Goal: Information Seeking & Learning: Learn about a topic

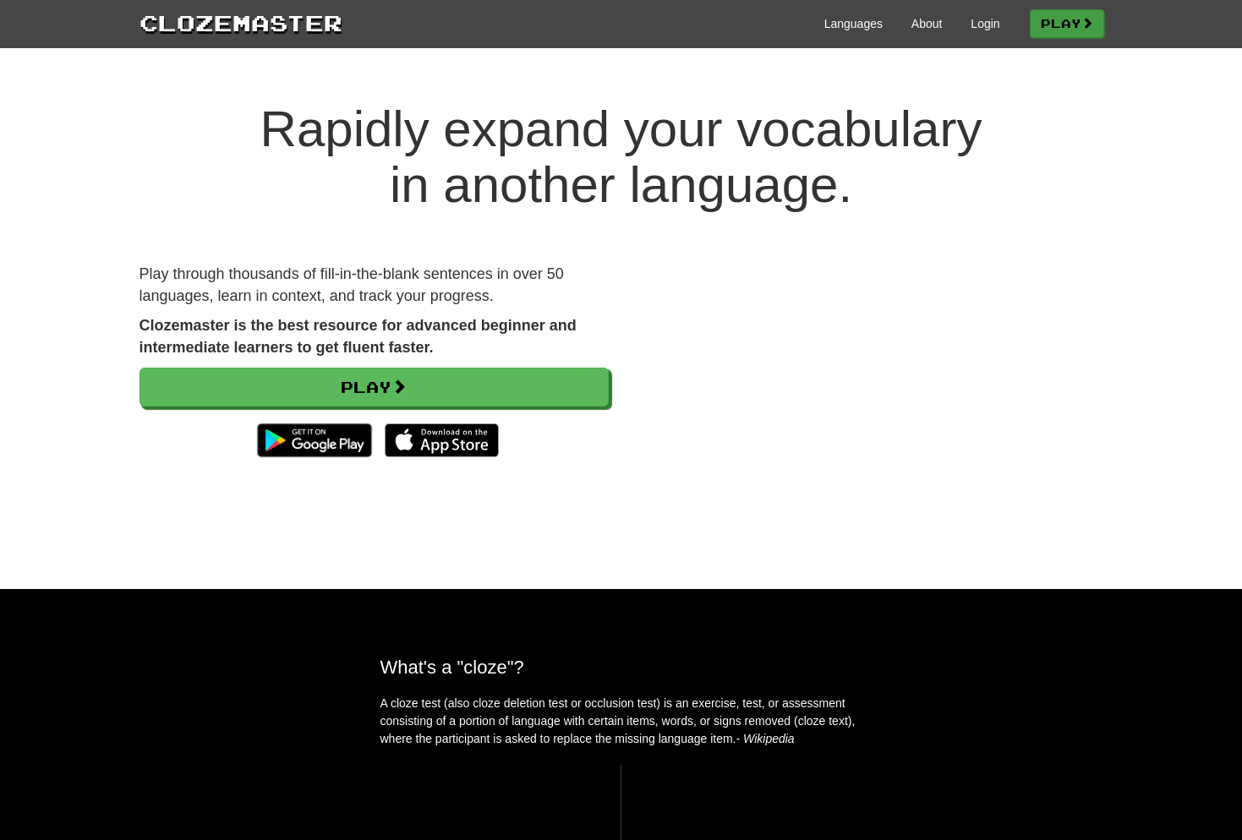
click at [1045, 26] on link "Play" at bounding box center [1067, 23] width 74 height 29
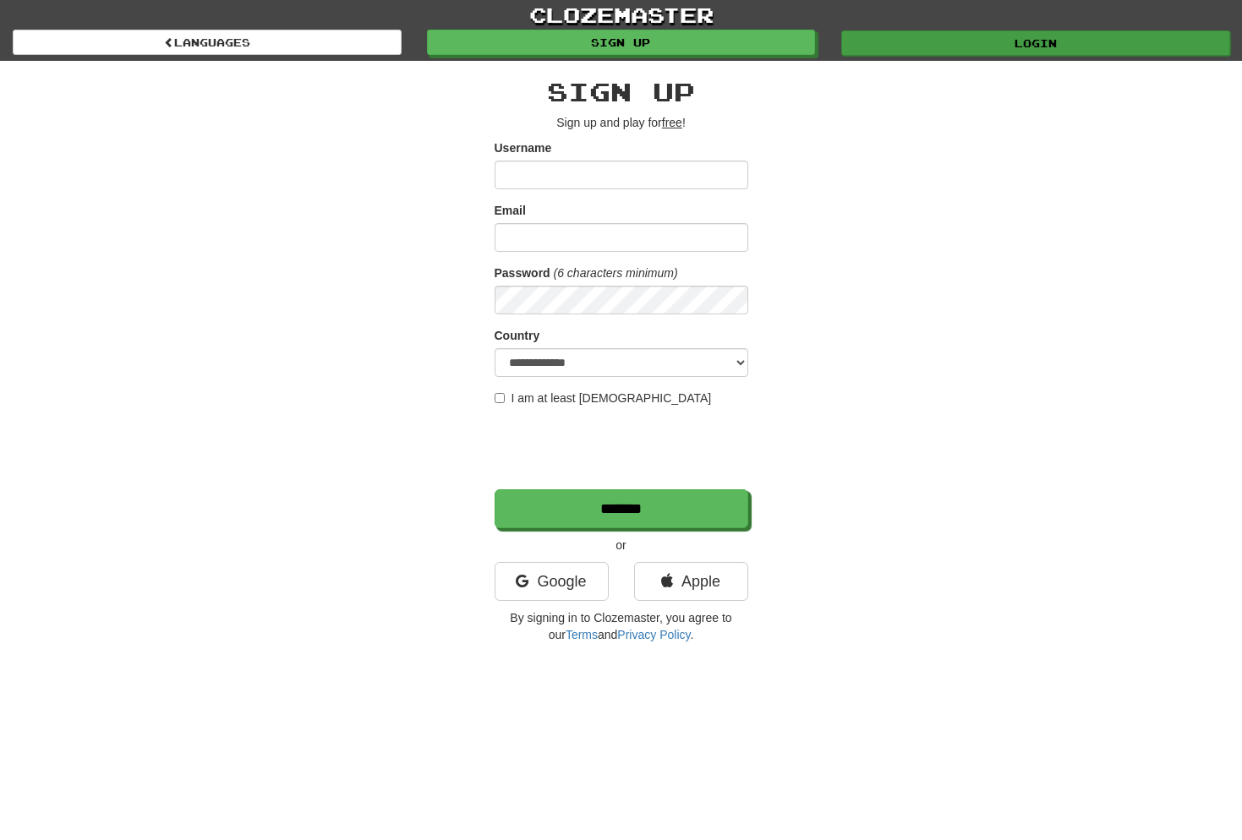
click at [1021, 39] on link "Login" at bounding box center [1035, 42] width 389 height 25
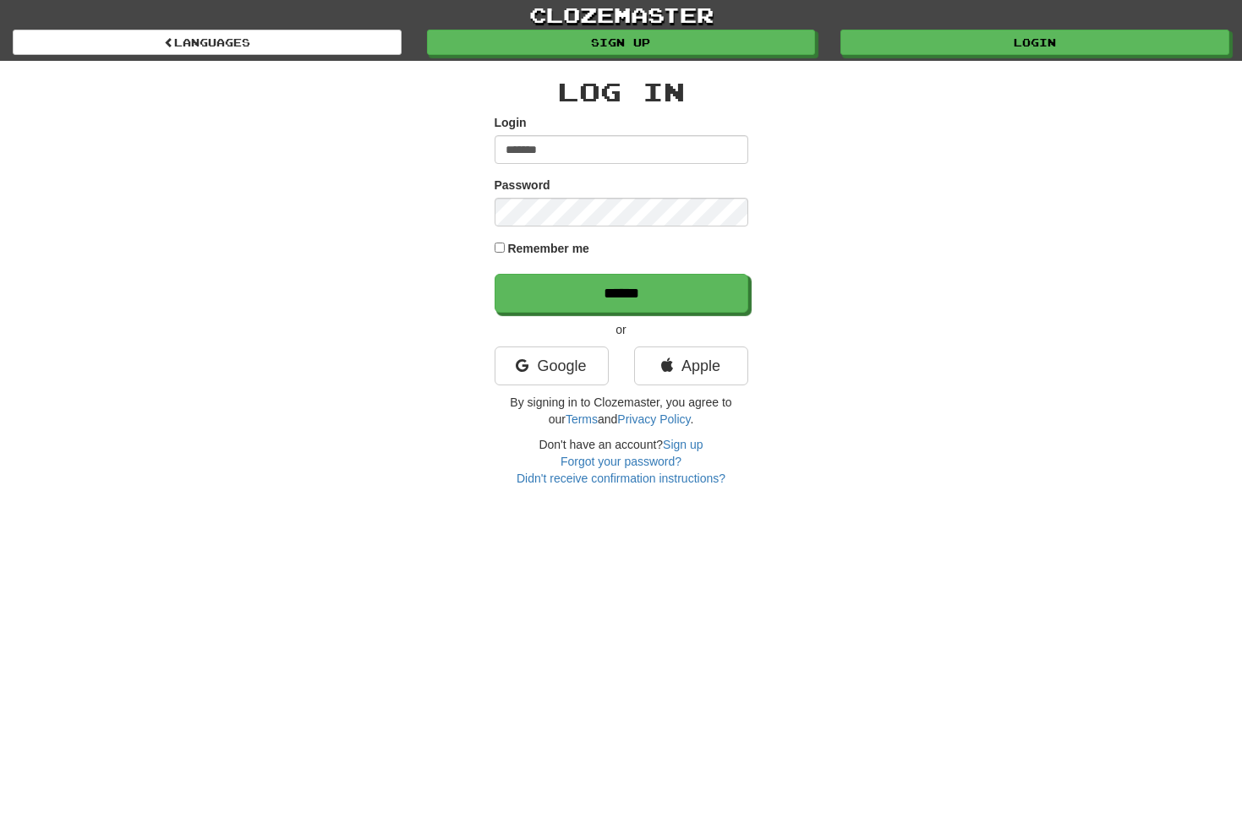
type input "*******"
click at [621, 298] on input "******" at bounding box center [622, 294] width 254 height 39
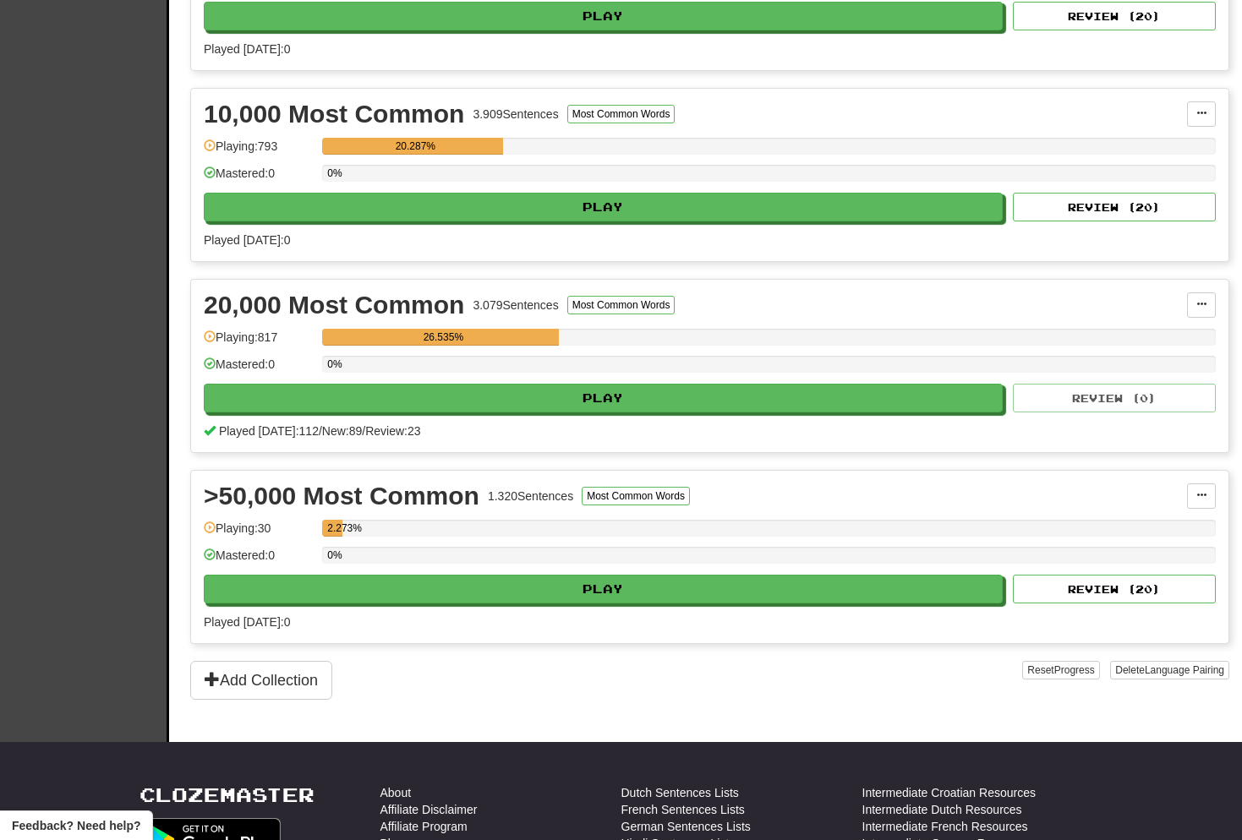
scroll to position [499, 0]
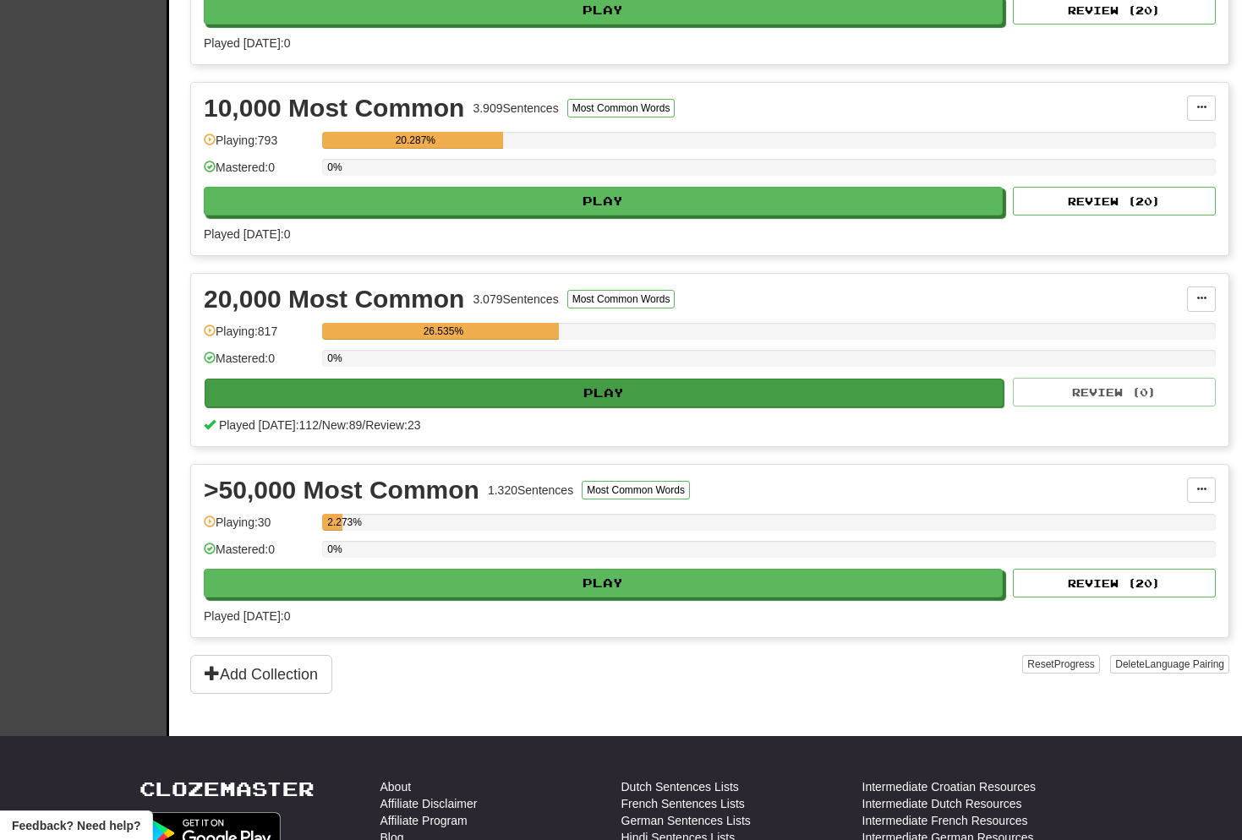
click at [576, 401] on button "Play" at bounding box center [604, 393] width 799 height 29
select select "**"
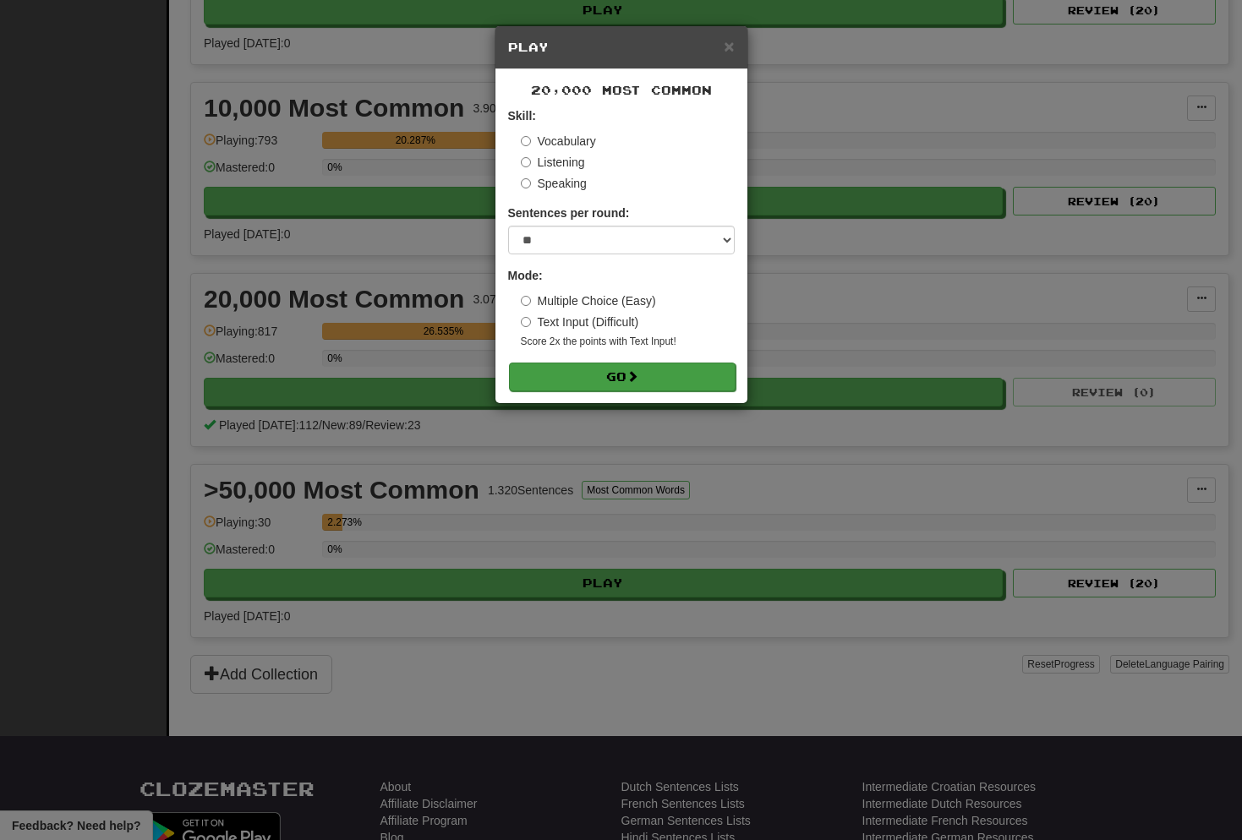
click at [631, 371] on span at bounding box center [632, 376] width 12 height 12
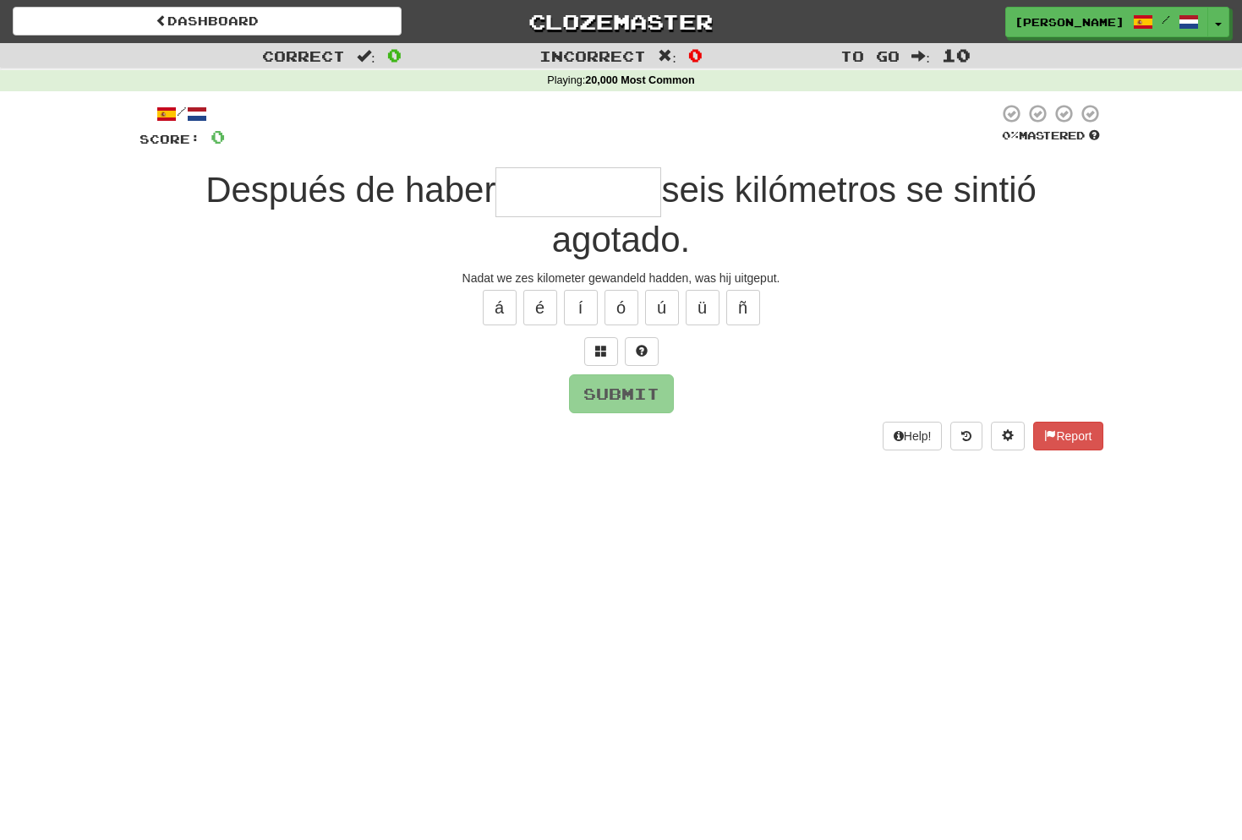
scroll to position [21, 0]
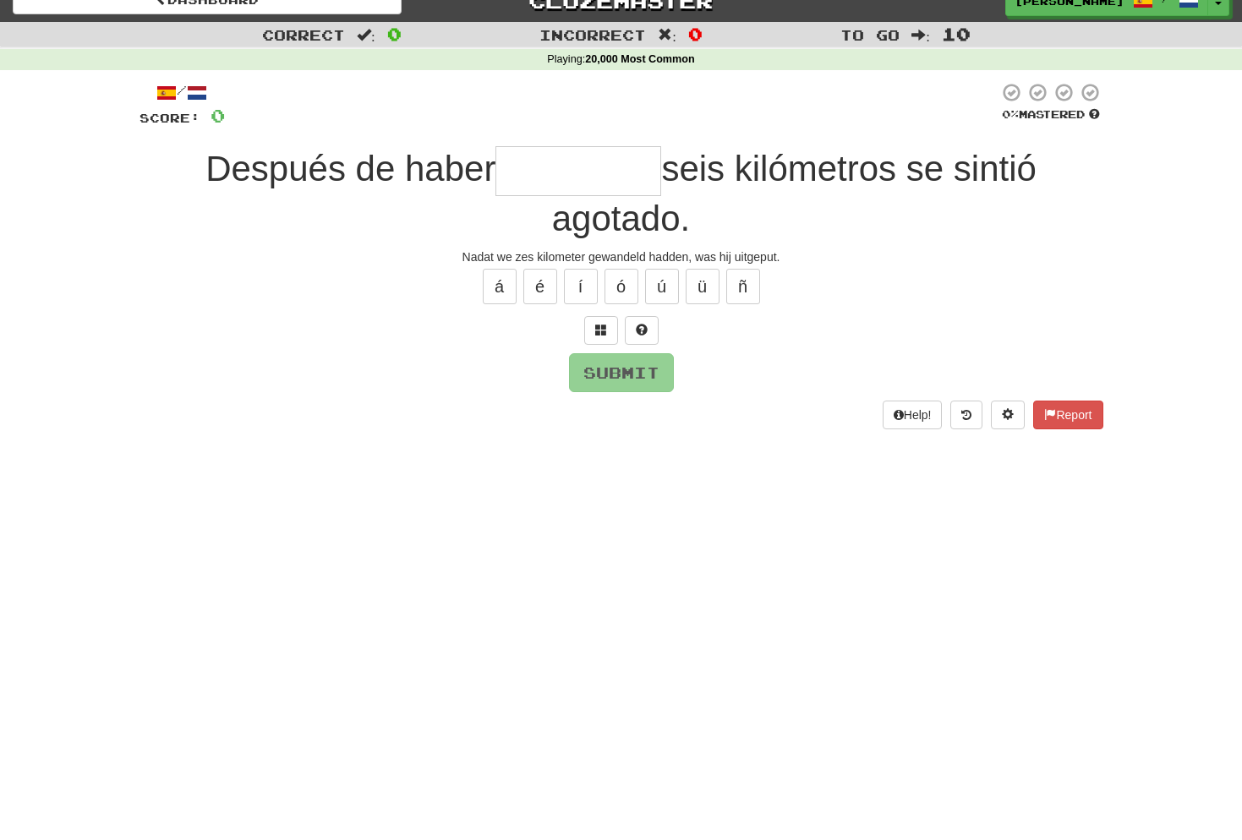
type input "*"
type input "********"
click at [625, 378] on button "Submit" at bounding box center [622, 373] width 105 height 39
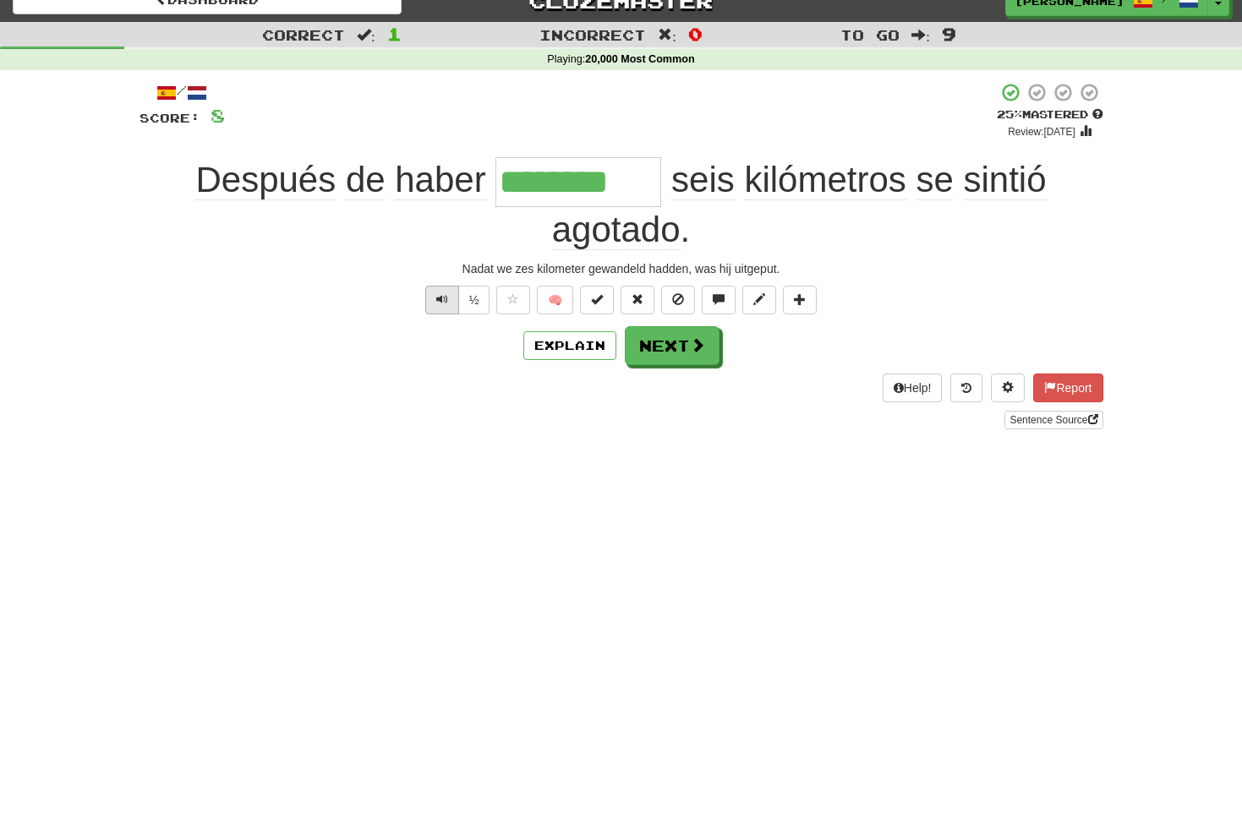
click at [436, 293] on span "Text-to-speech controls" at bounding box center [442, 299] width 12 height 12
click at [684, 346] on button "Next" at bounding box center [672, 346] width 95 height 39
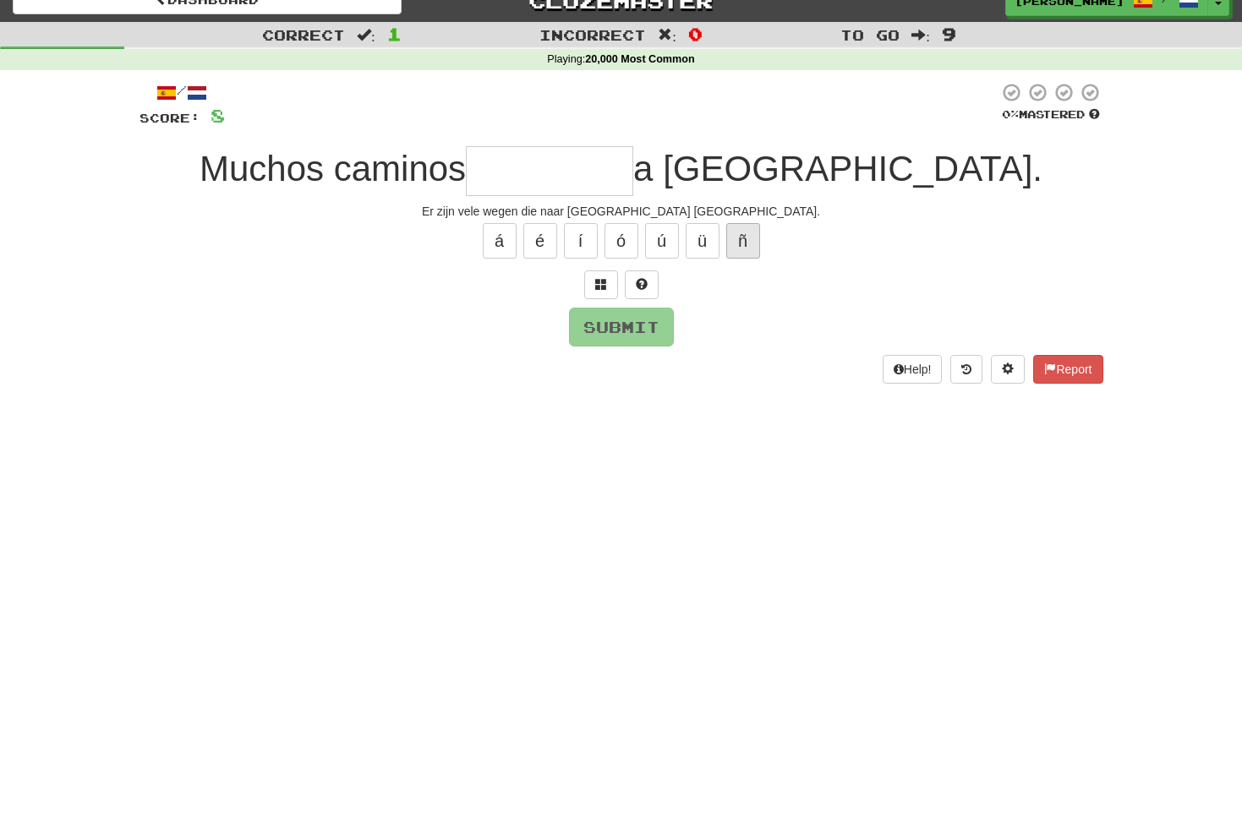
type input "*"
click at [604, 284] on span at bounding box center [601, 284] width 12 height 12
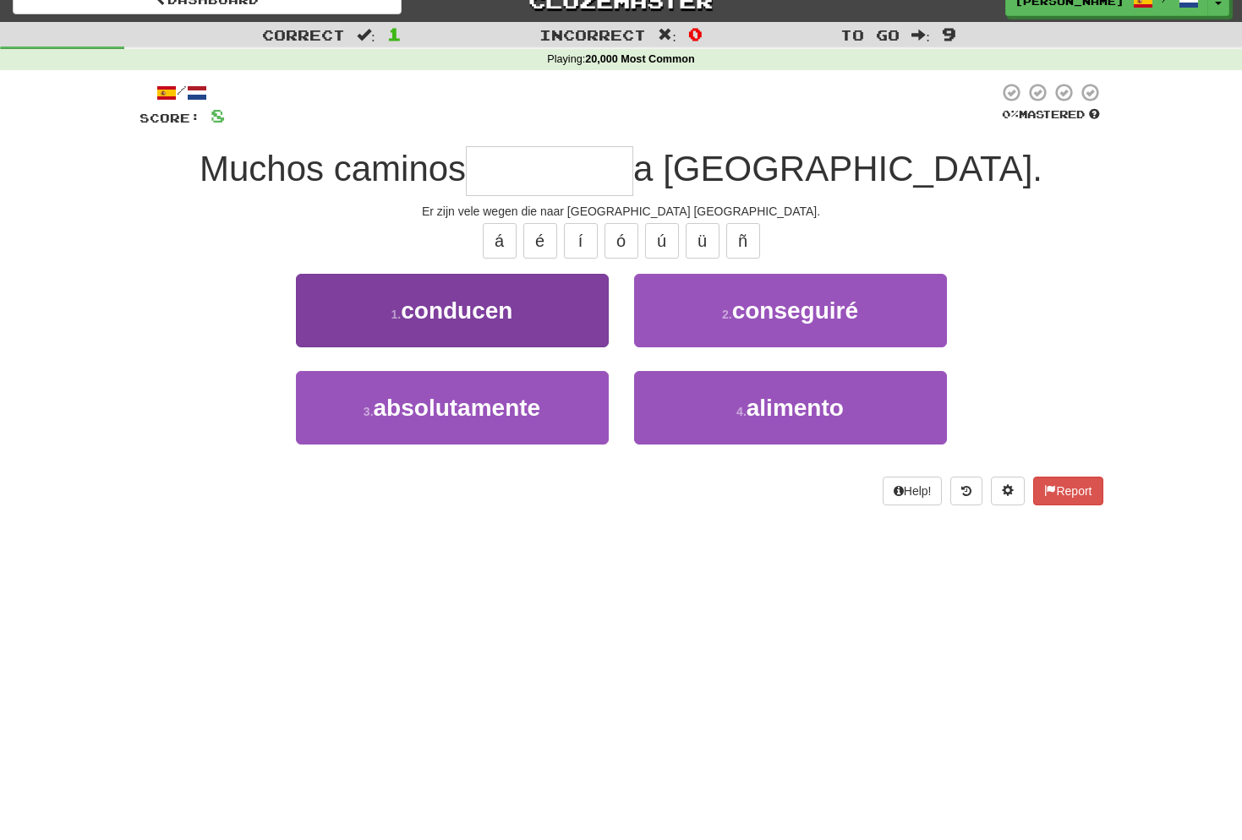
click at [511, 302] on span "conducen" at bounding box center [457, 311] width 112 height 26
type input "********"
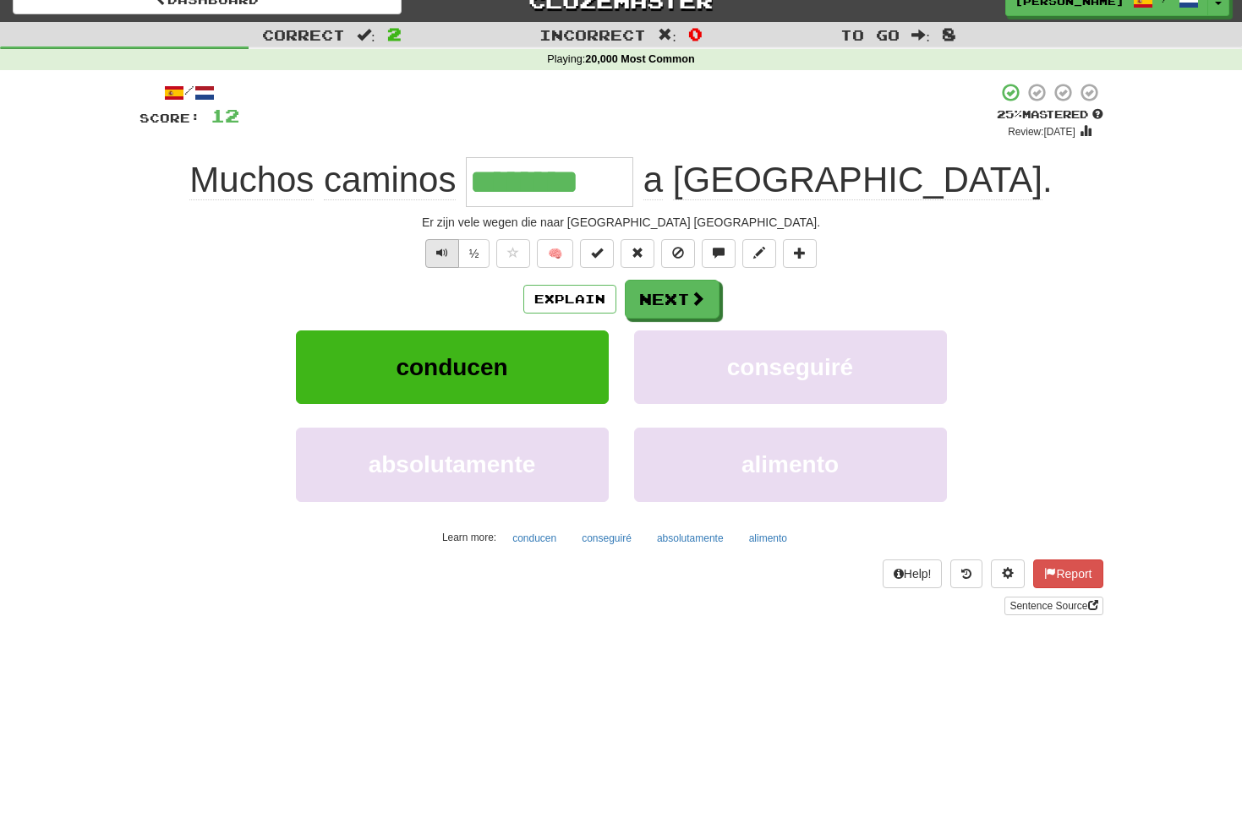
click at [443, 250] on span "Text-to-speech controls" at bounding box center [442, 253] width 12 height 12
click at [686, 305] on button "Next" at bounding box center [672, 300] width 95 height 39
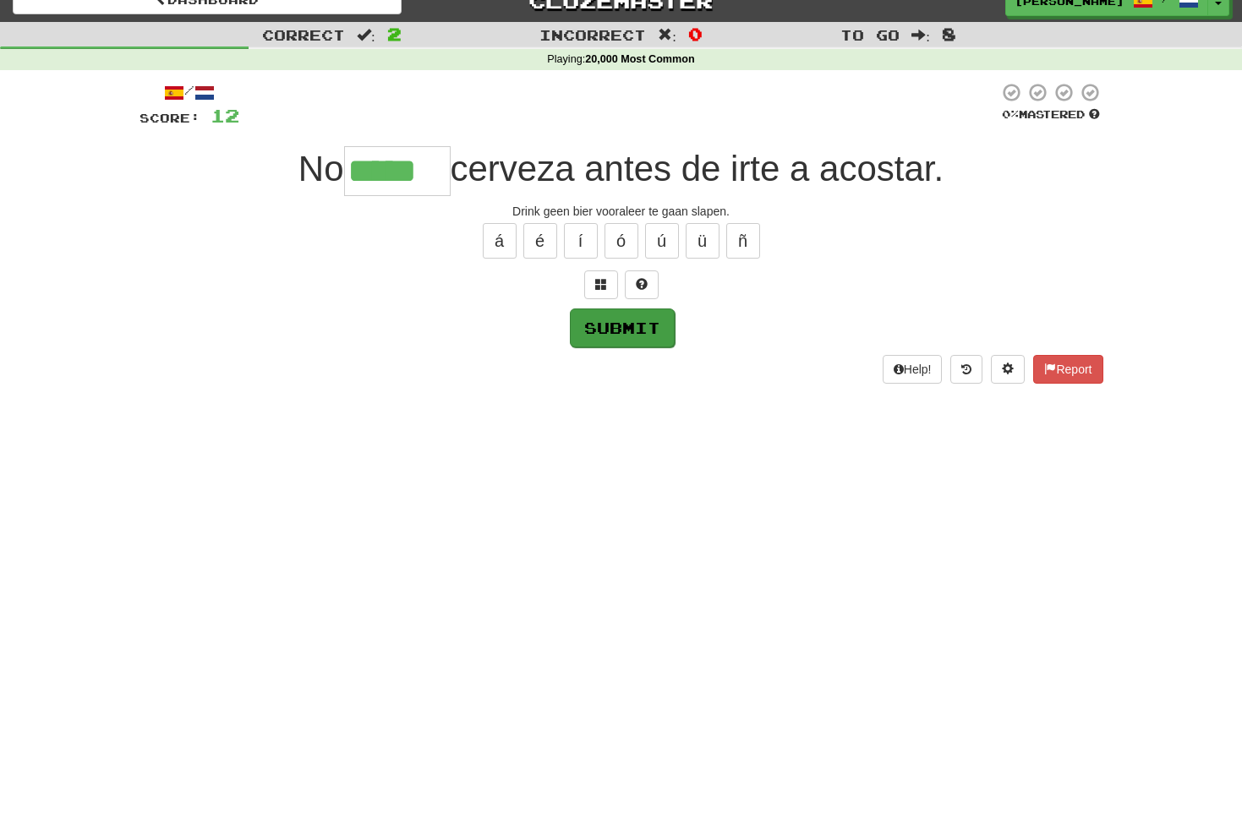
type input "*****"
click at [636, 323] on button "Submit" at bounding box center [622, 328] width 105 height 39
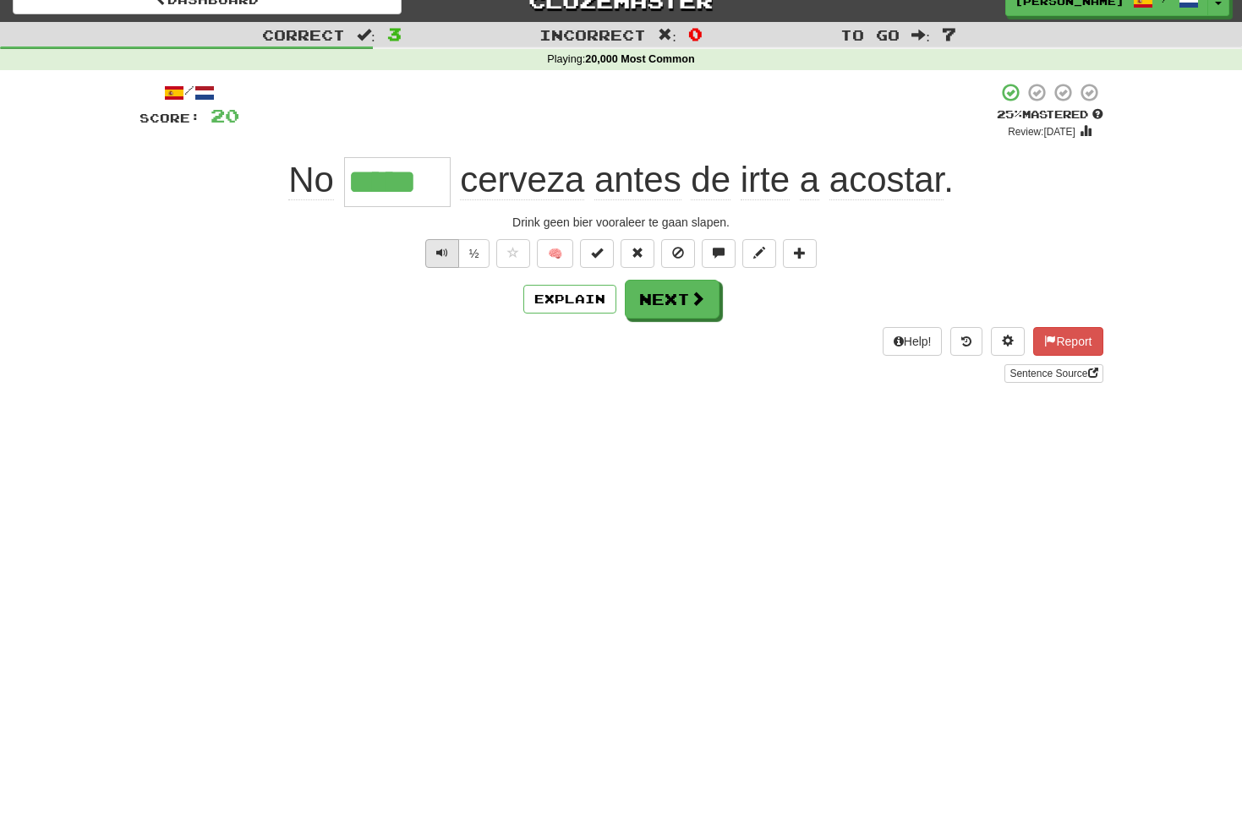
click at [452, 254] on button "Text-to-speech controls" at bounding box center [442, 253] width 34 height 29
click at [674, 299] on button "Next" at bounding box center [672, 300] width 95 height 39
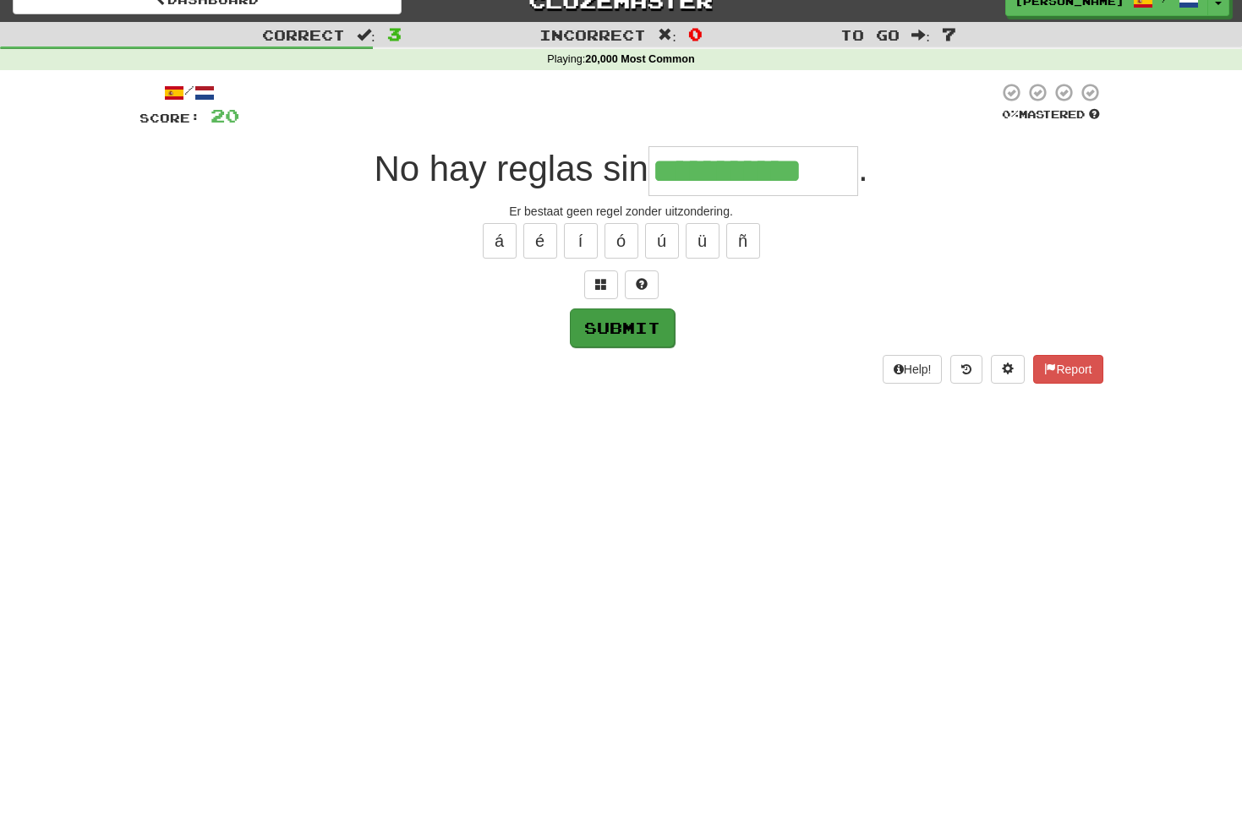
type input "**********"
click at [633, 330] on button "Submit" at bounding box center [622, 328] width 105 height 39
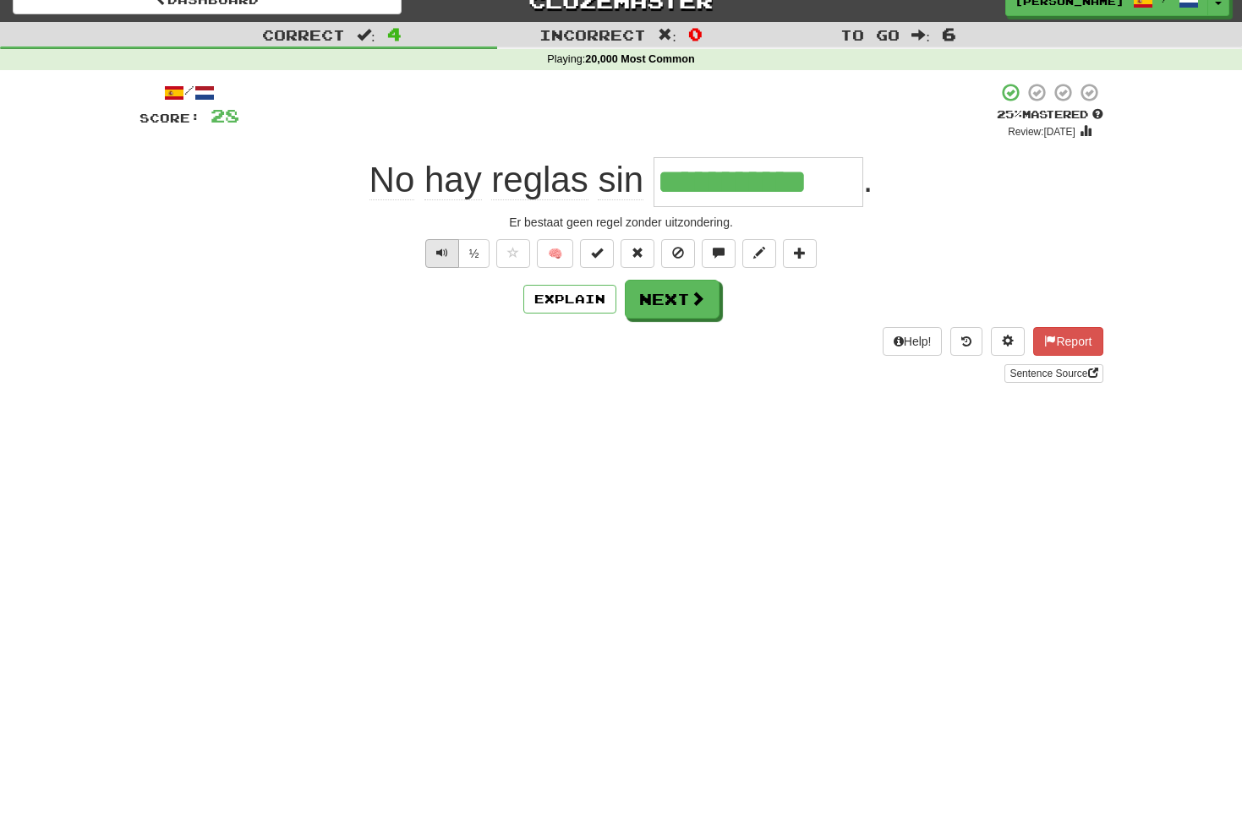
click at [447, 252] on button "Text-to-speech controls" at bounding box center [442, 253] width 34 height 29
click at [688, 305] on button "Next" at bounding box center [672, 300] width 95 height 39
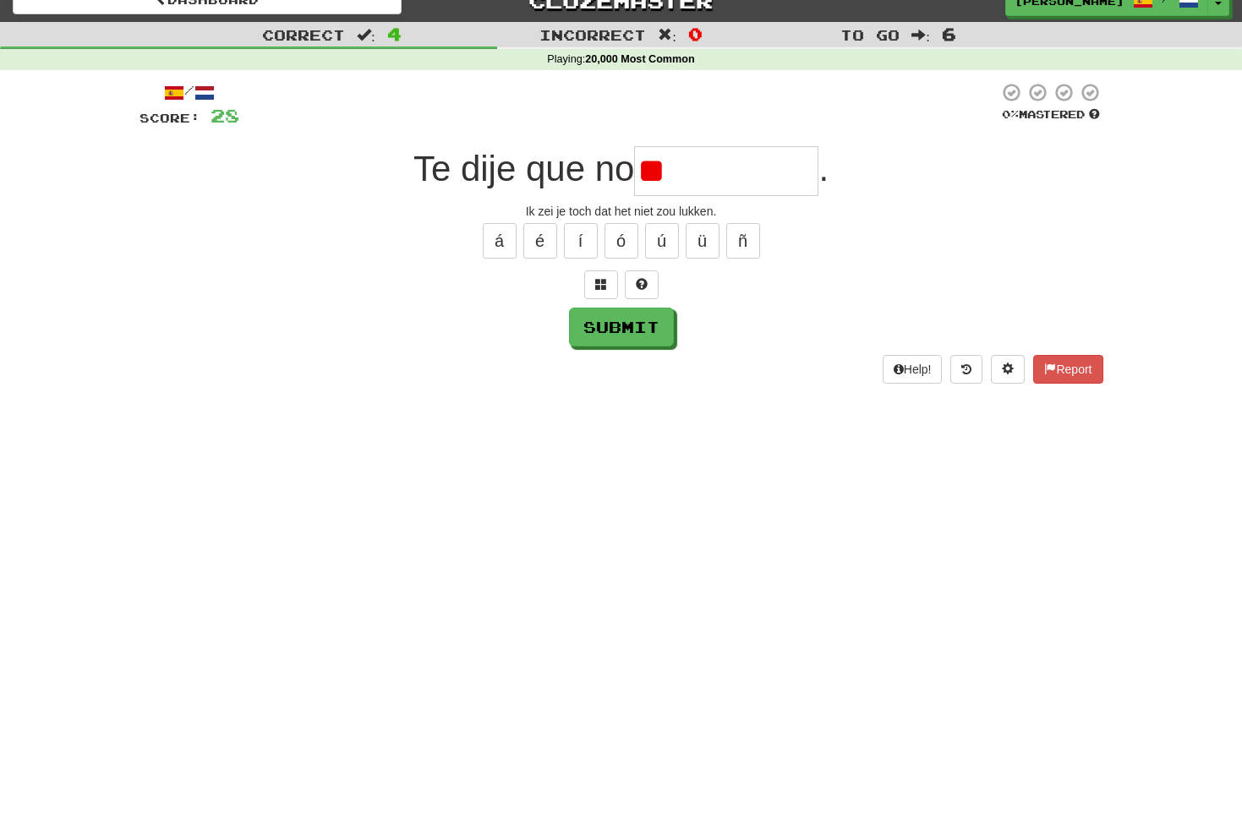
type input "*"
click at [603, 284] on span at bounding box center [601, 284] width 12 height 12
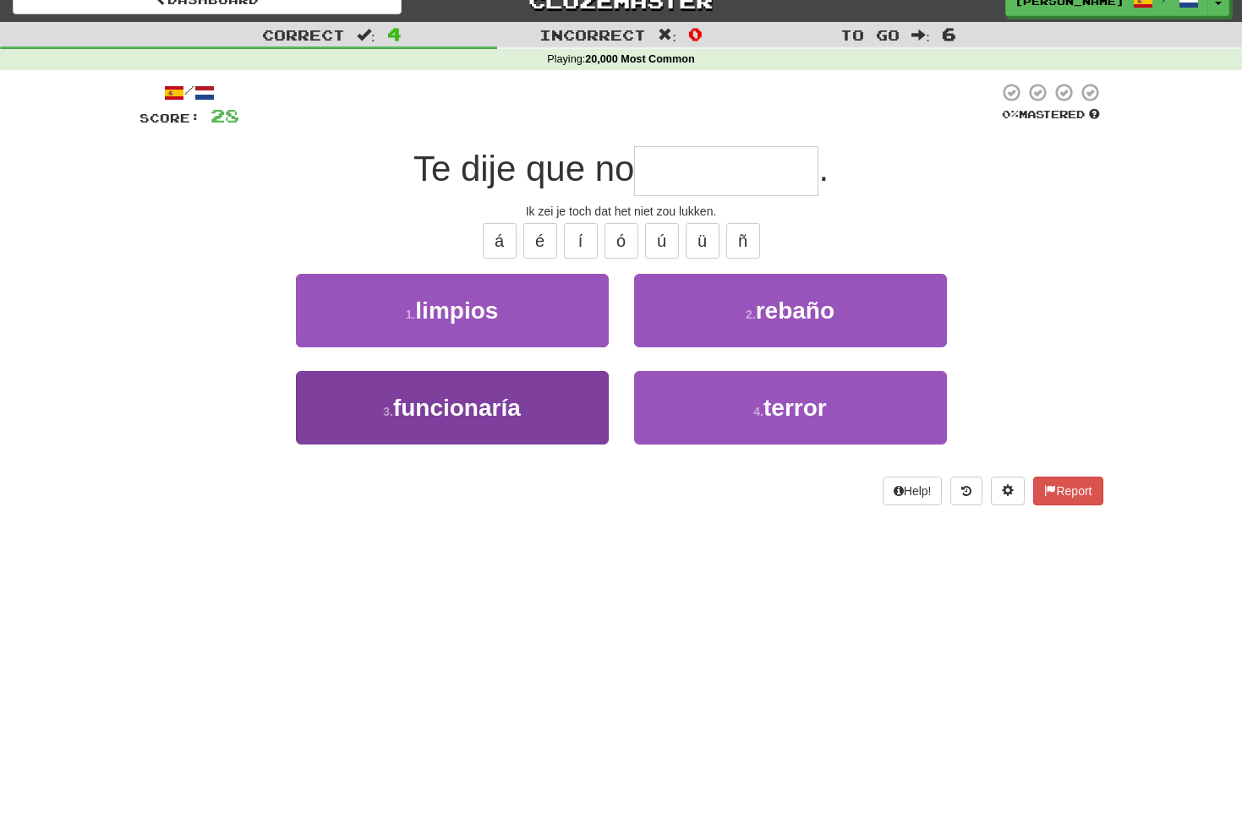
click at [503, 399] on span "funcionaría" at bounding box center [457, 408] width 128 height 26
type input "**********"
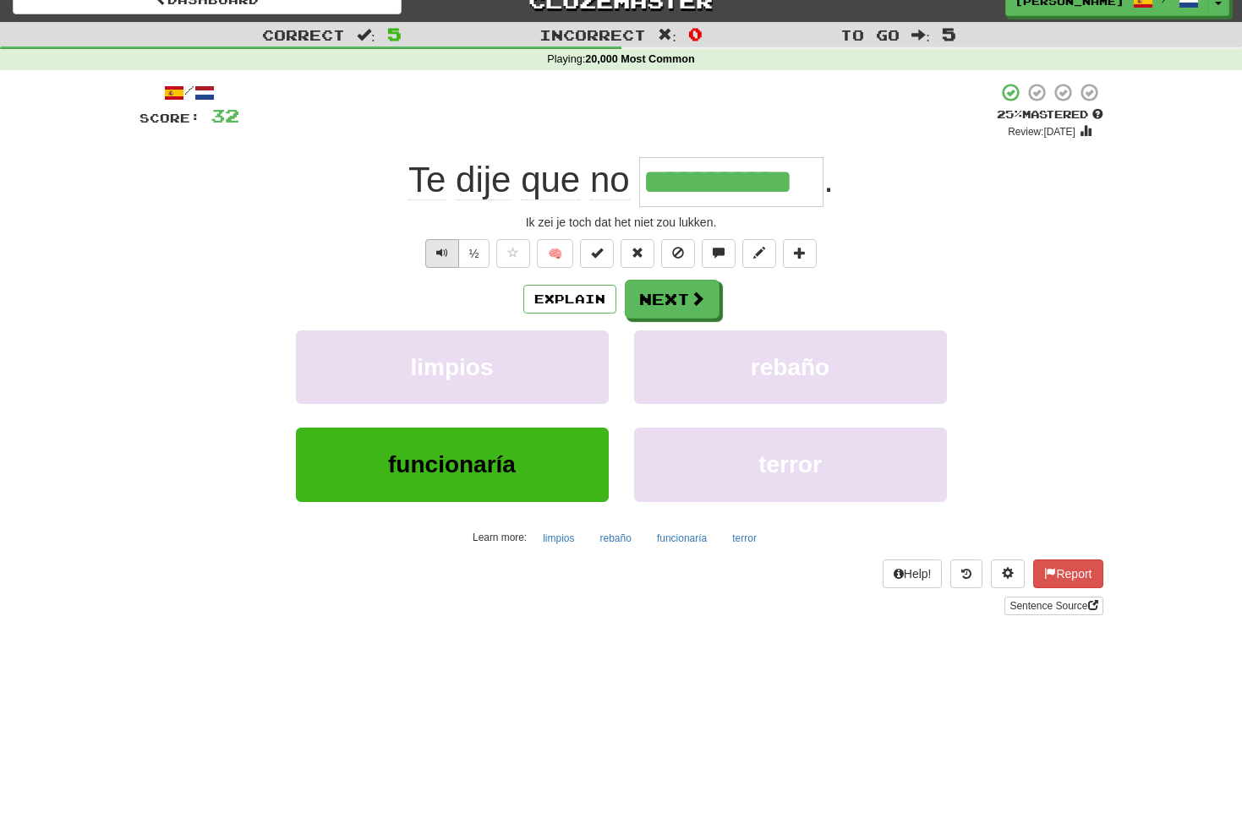
click at [441, 254] on span "Text-to-speech controls" at bounding box center [442, 253] width 12 height 12
click at [664, 290] on button "Next" at bounding box center [672, 300] width 95 height 39
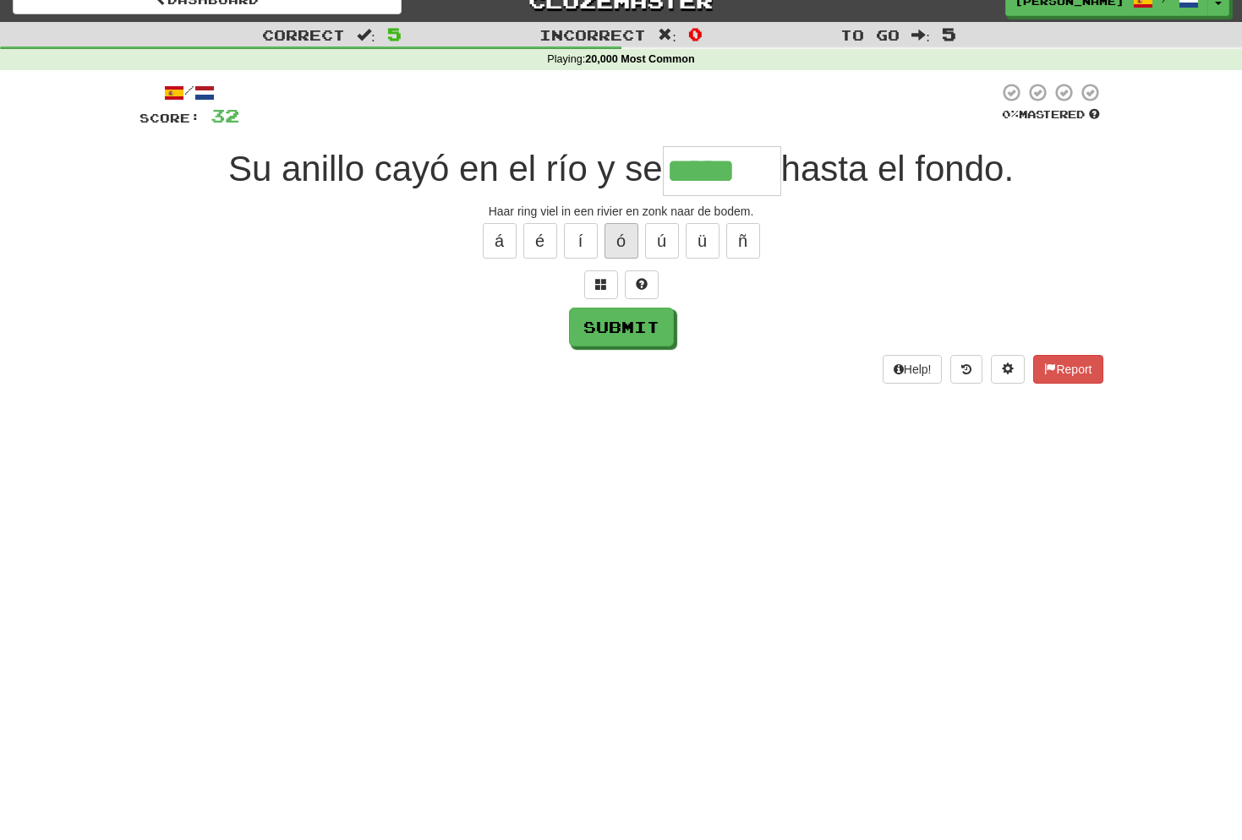
click at [622, 245] on button "ó" at bounding box center [621, 241] width 34 height 36
type input "******"
click at [652, 328] on button "Submit" at bounding box center [622, 328] width 105 height 39
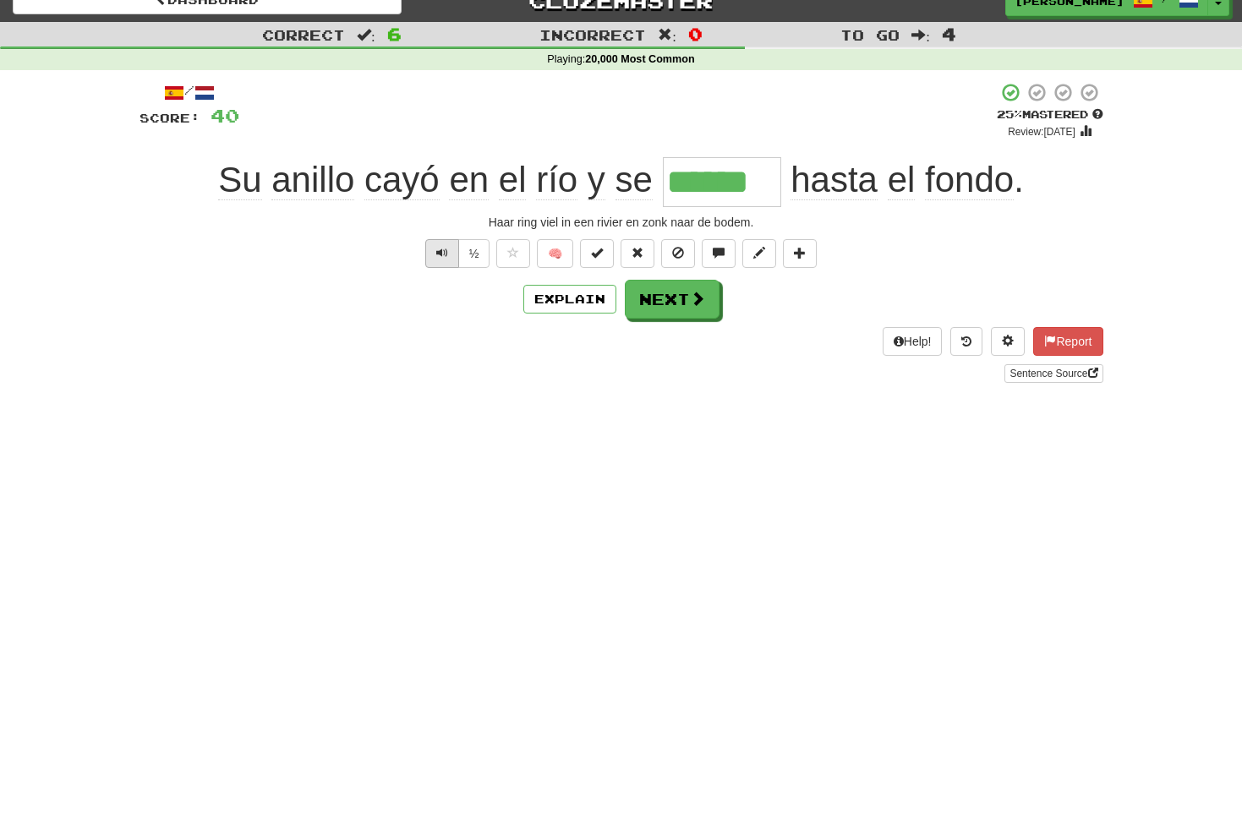
click at [436, 256] on span "Text-to-speech controls" at bounding box center [442, 253] width 12 height 12
click at [691, 294] on span at bounding box center [698, 299] width 15 height 15
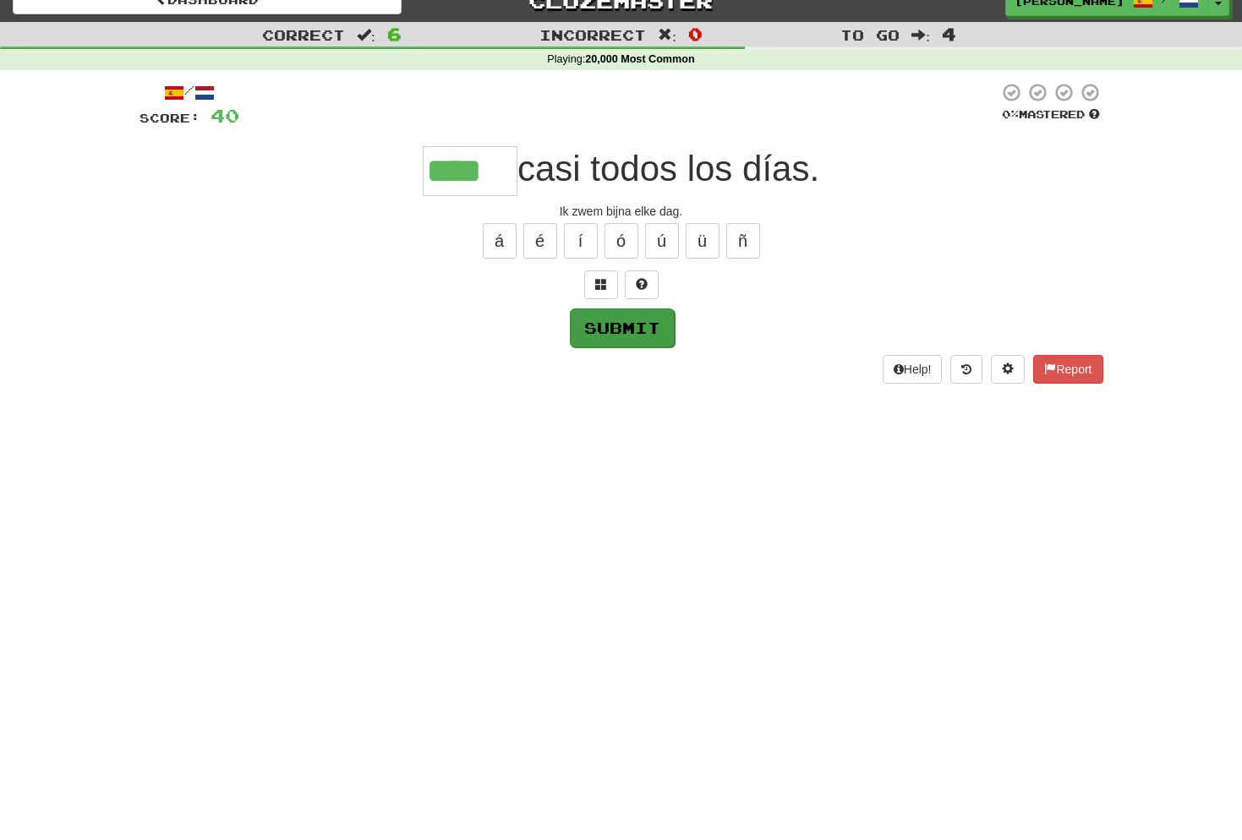
click at [625, 325] on button "Submit" at bounding box center [622, 328] width 105 height 39
type input "****"
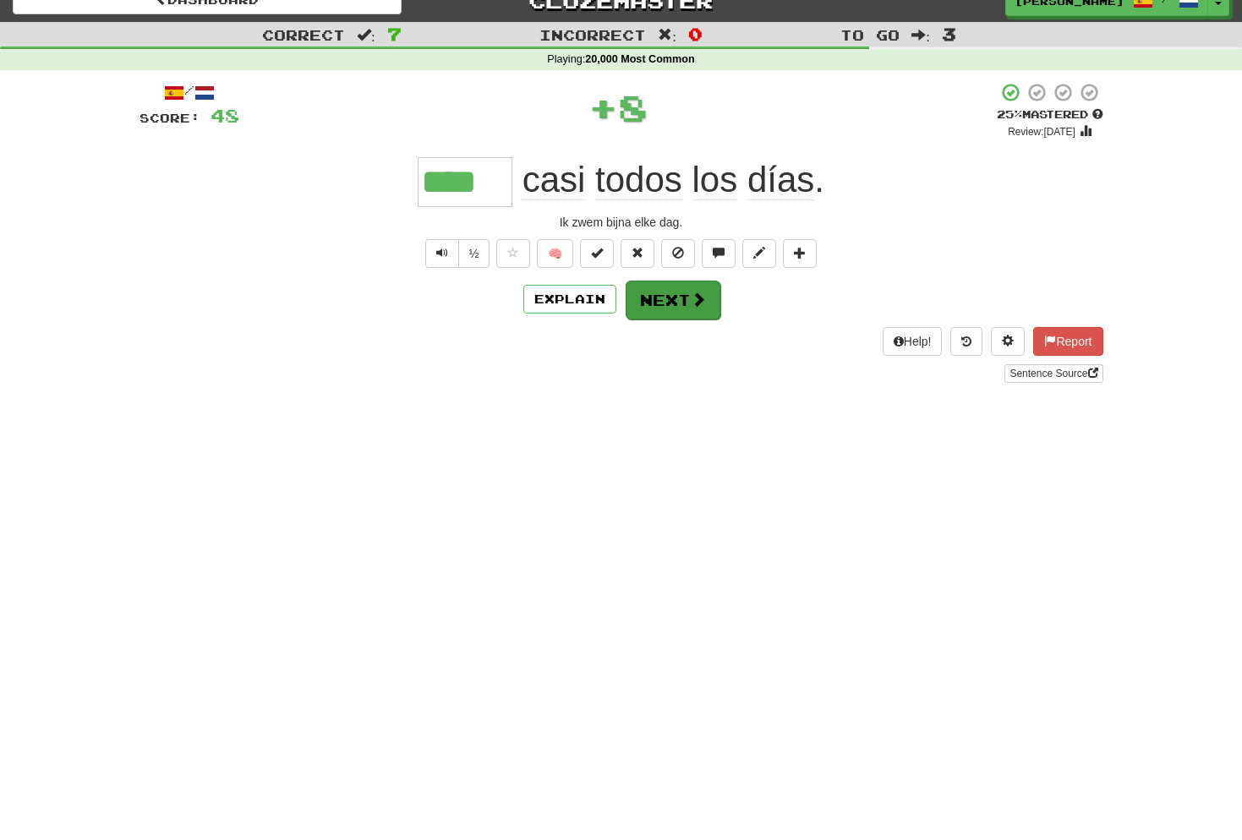
click at [657, 311] on button "Next" at bounding box center [672, 300] width 95 height 39
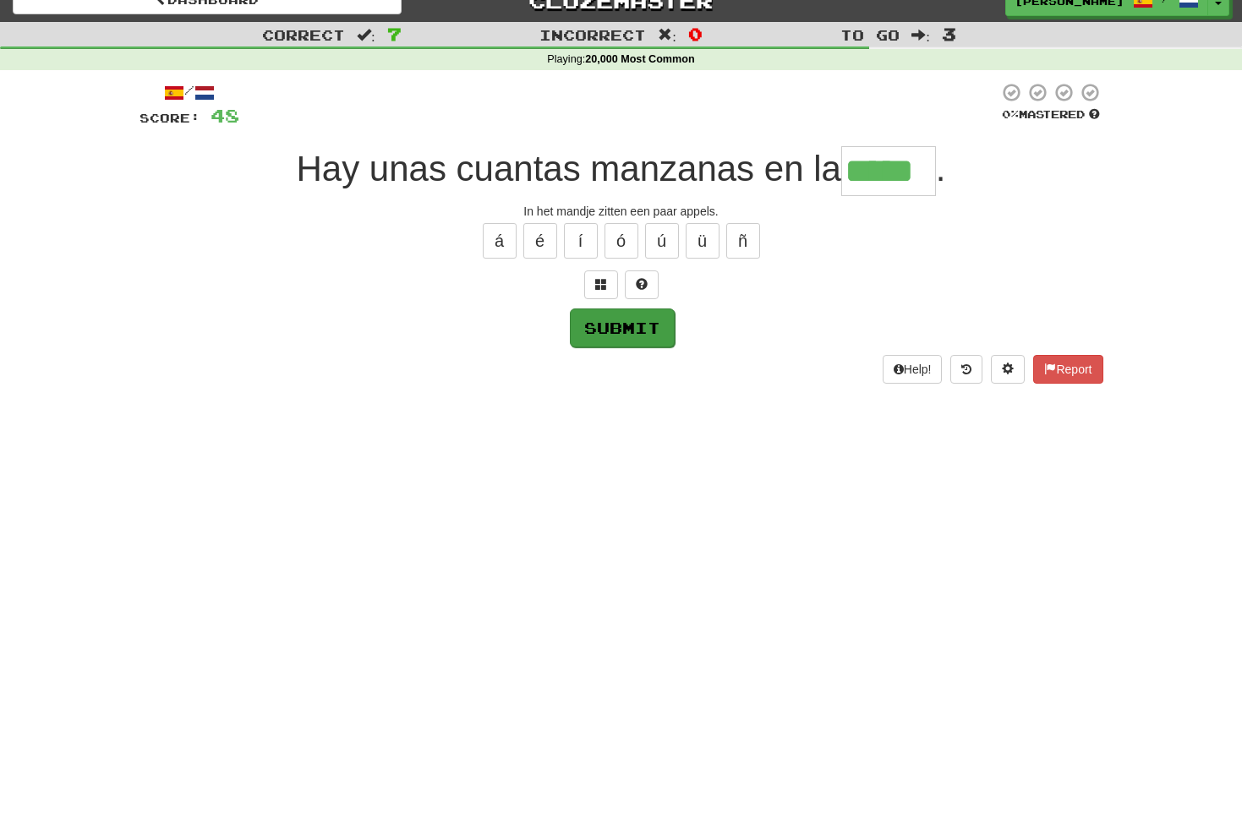
type input "*****"
click at [631, 331] on button "Submit" at bounding box center [622, 328] width 105 height 39
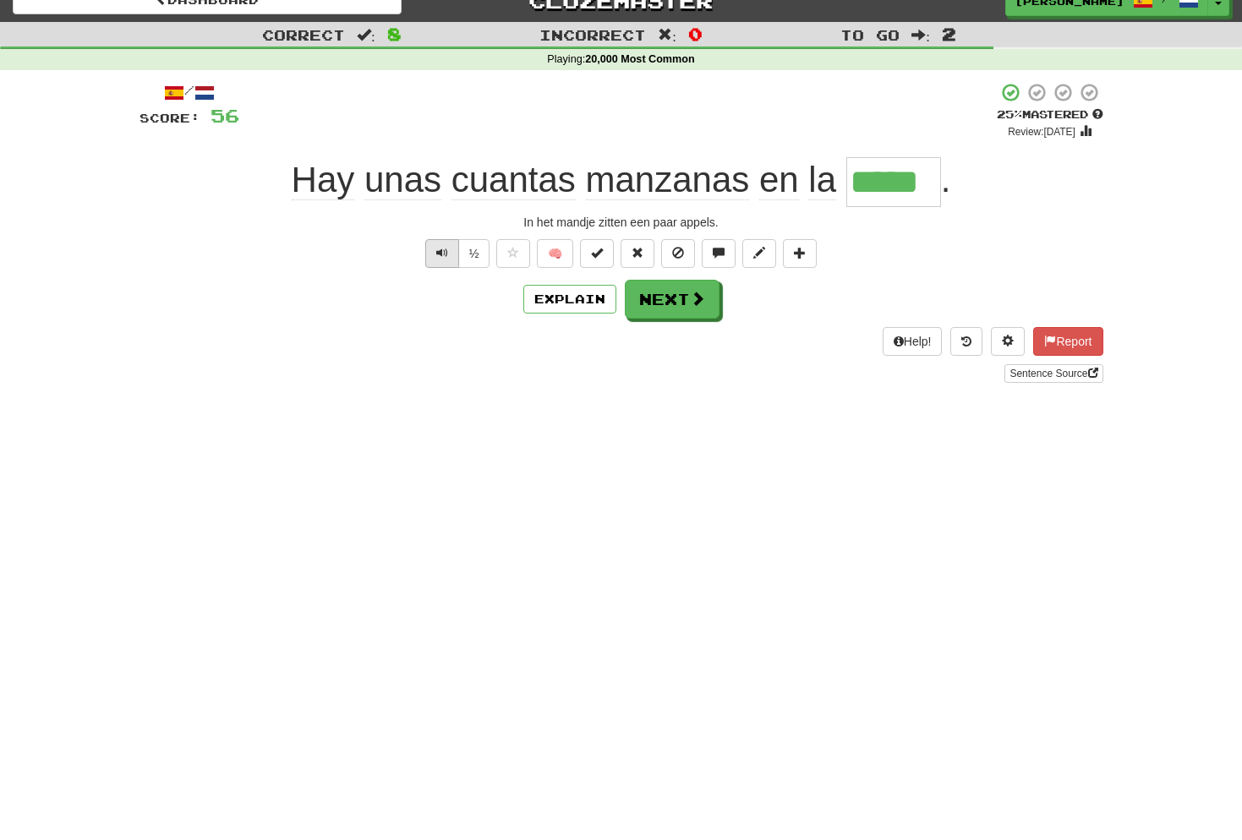
click at [451, 254] on button "Text-to-speech controls" at bounding box center [442, 253] width 34 height 29
click at [692, 303] on span at bounding box center [698, 299] width 15 height 15
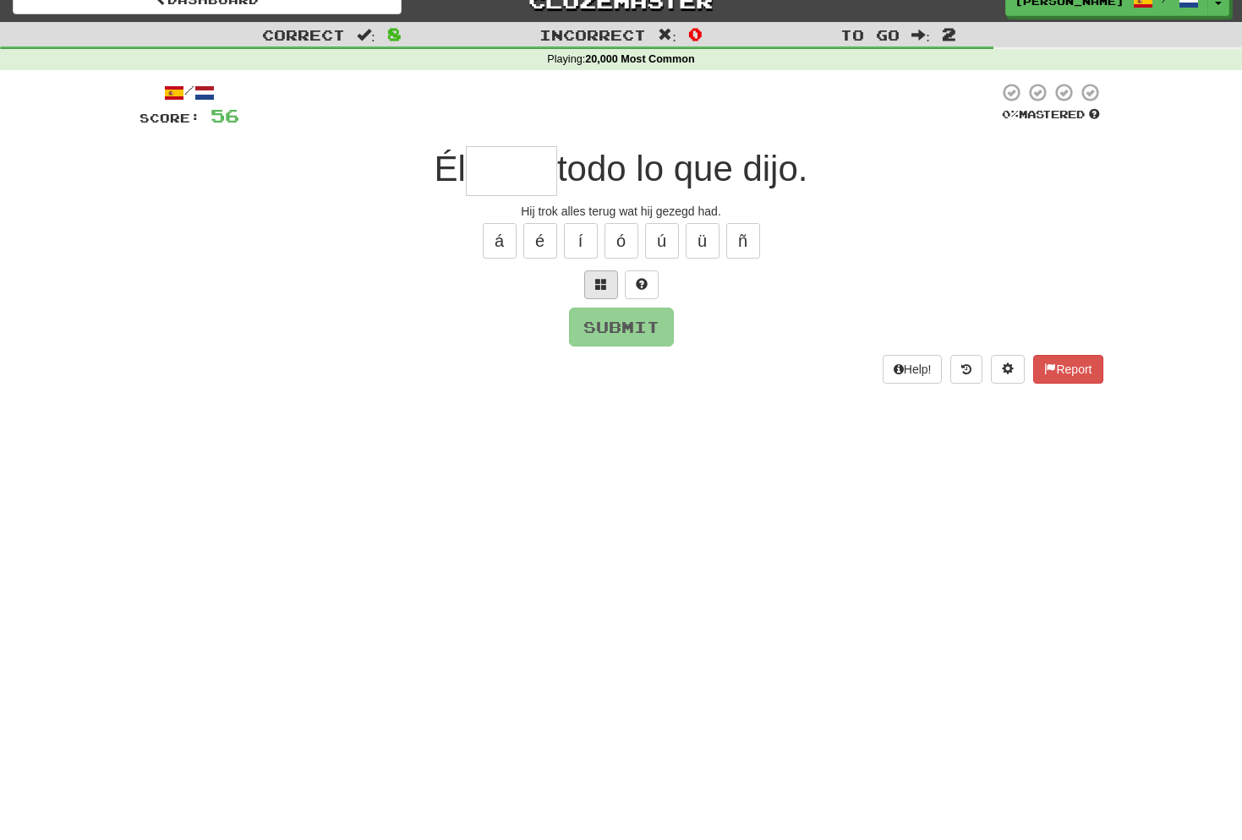
click at [600, 285] on span at bounding box center [601, 284] width 12 height 12
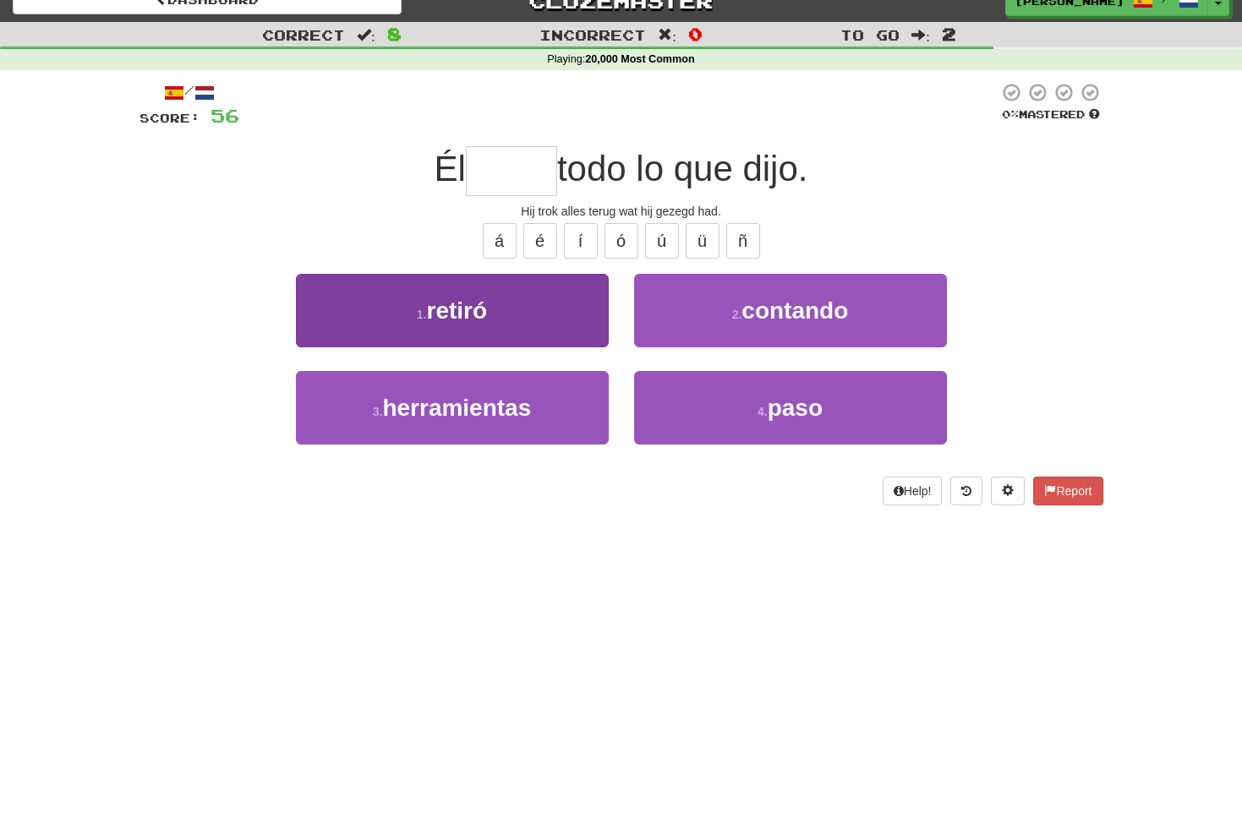
click at [473, 308] on span "retiró" at bounding box center [457, 311] width 61 height 26
type input "******"
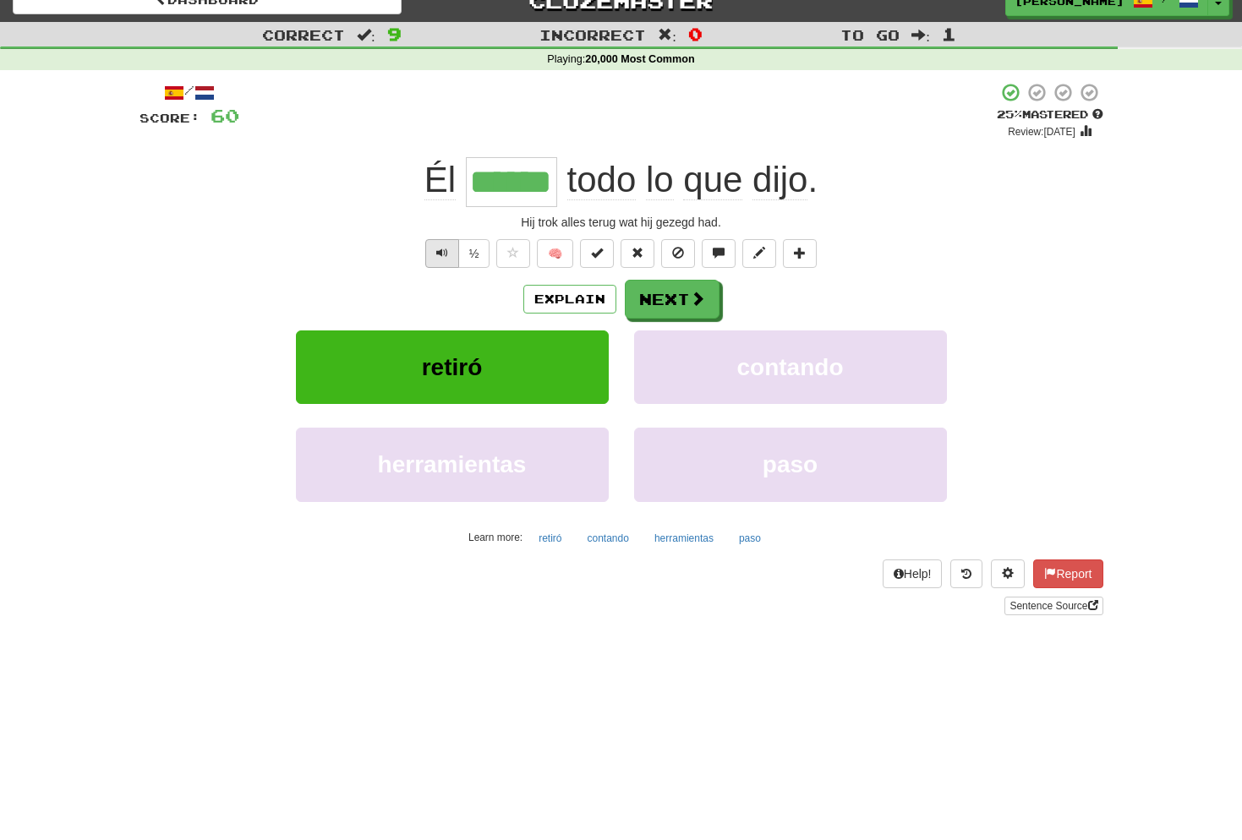
click at [442, 254] on span "Text-to-speech controls" at bounding box center [442, 253] width 12 height 12
click at [669, 305] on button "Next" at bounding box center [672, 300] width 95 height 39
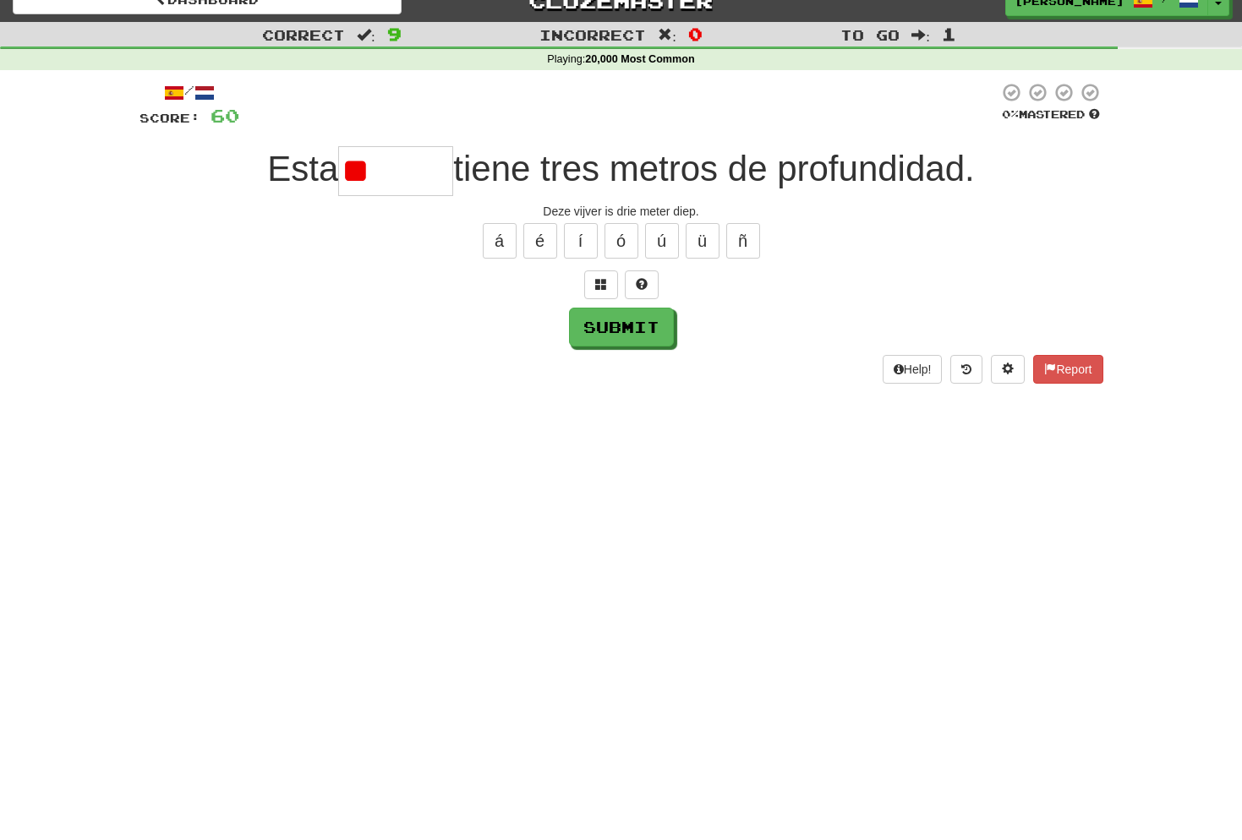
type input "*"
click at [593, 280] on button at bounding box center [601, 284] width 34 height 29
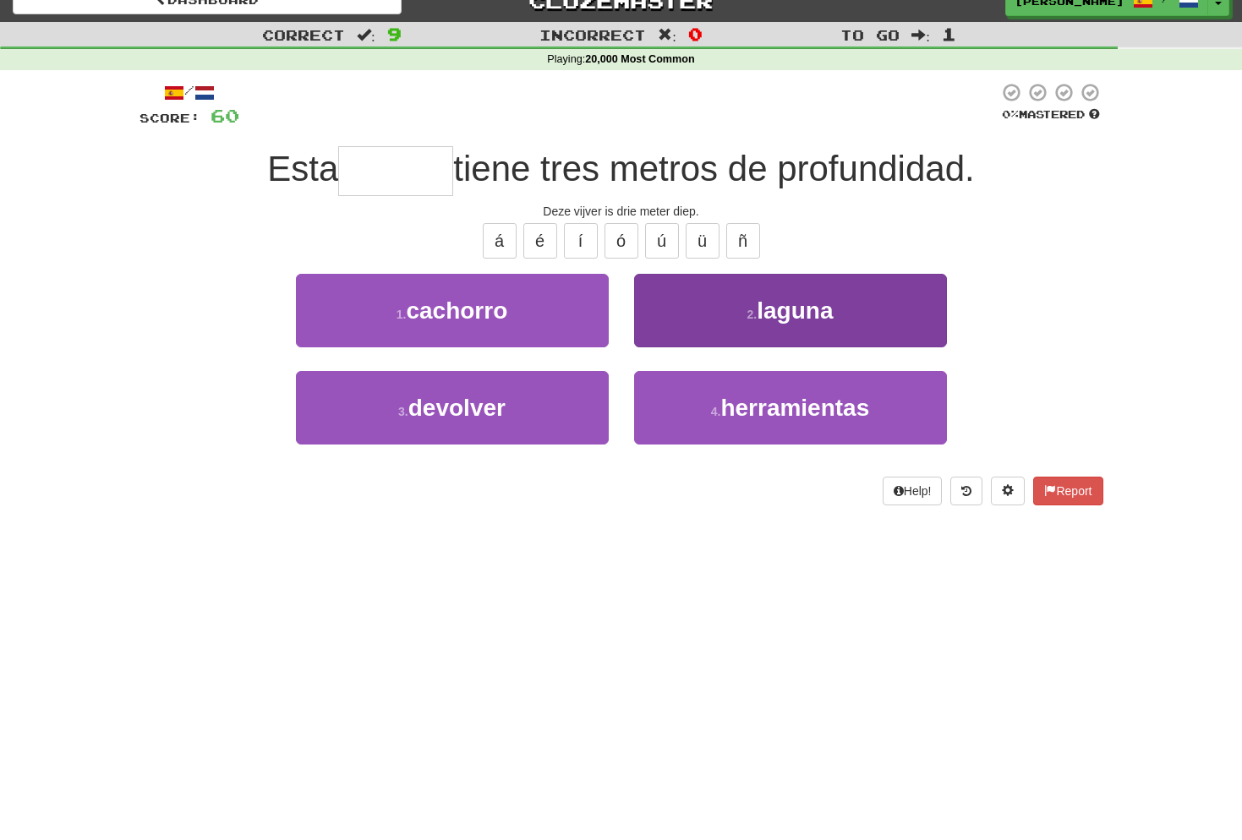
click at [794, 304] on span "laguna" at bounding box center [794, 311] width 76 height 26
type input "******"
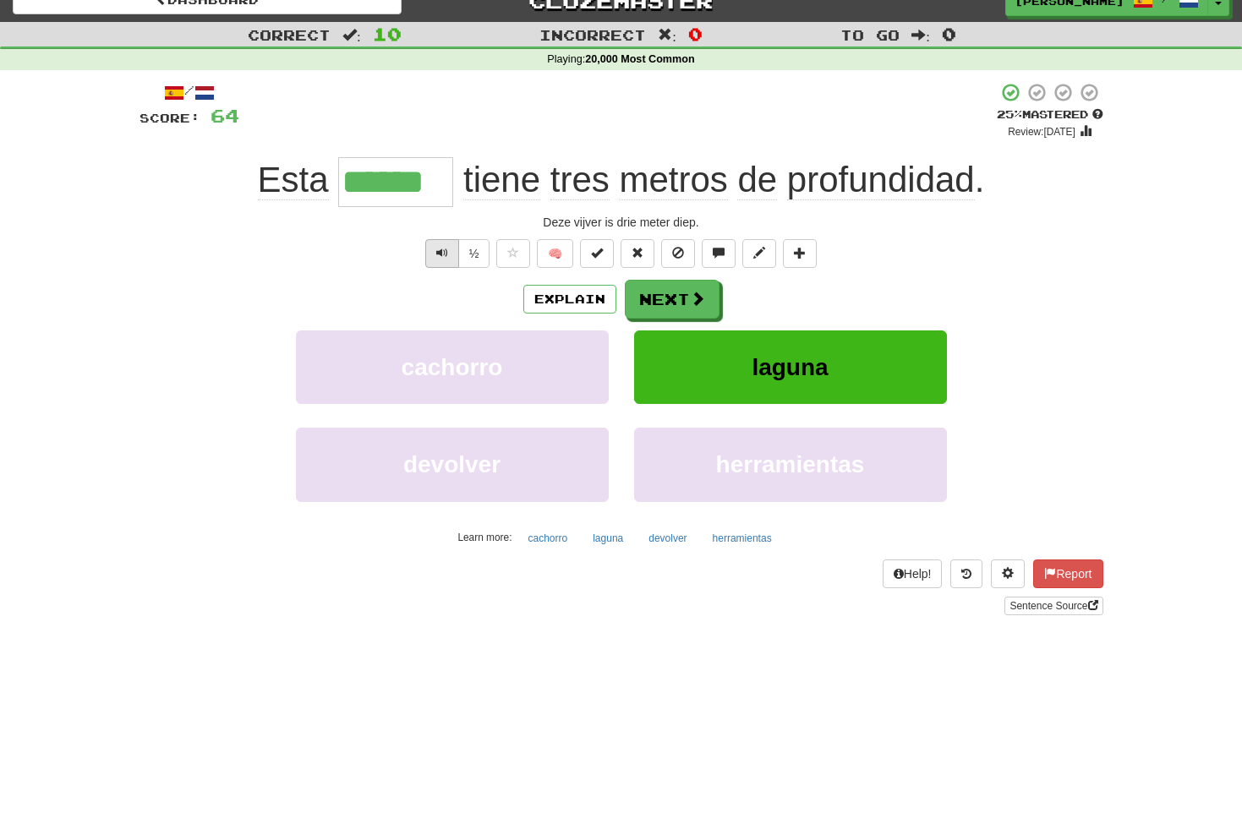
click at [445, 252] on span "Text-to-speech controls" at bounding box center [442, 253] width 12 height 12
click at [650, 303] on button "Next" at bounding box center [672, 300] width 95 height 39
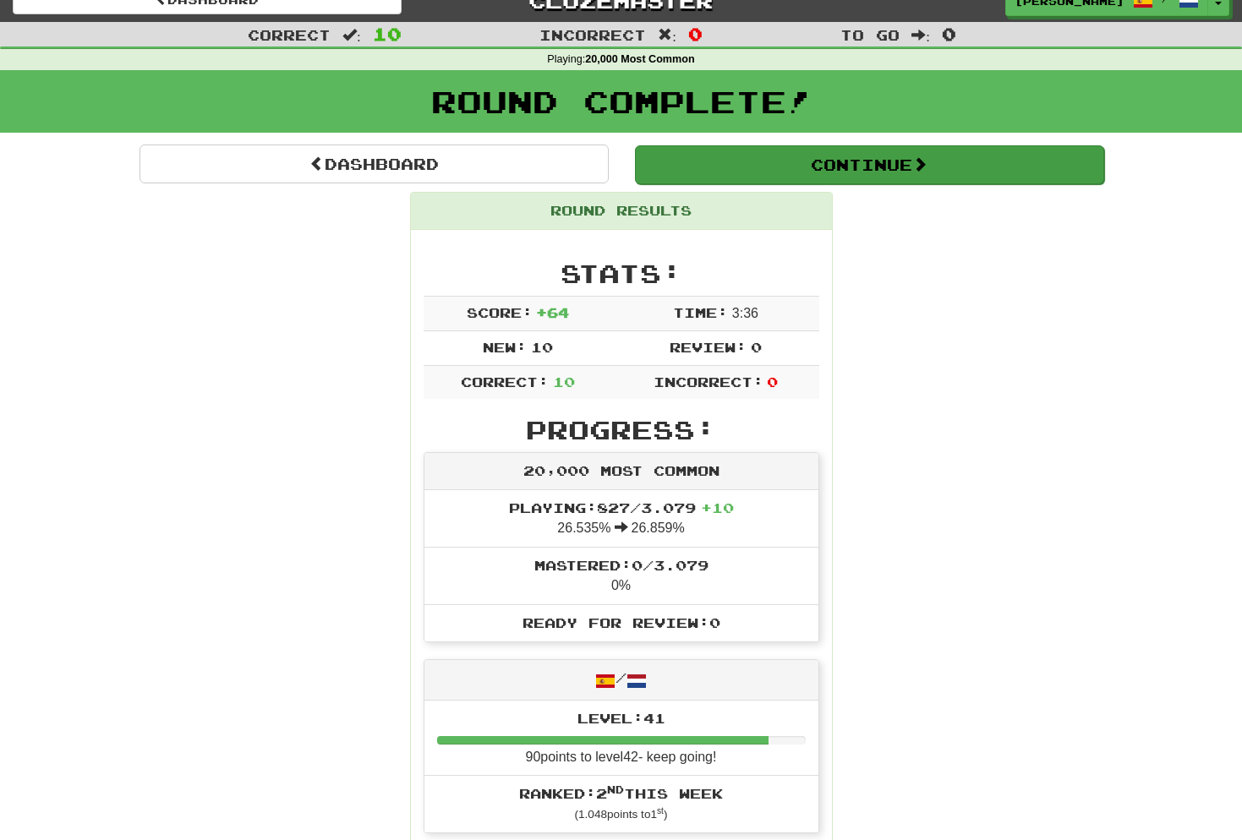
click at [887, 161] on button "Continue" at bounding box center [869, 164] width 469 height 39
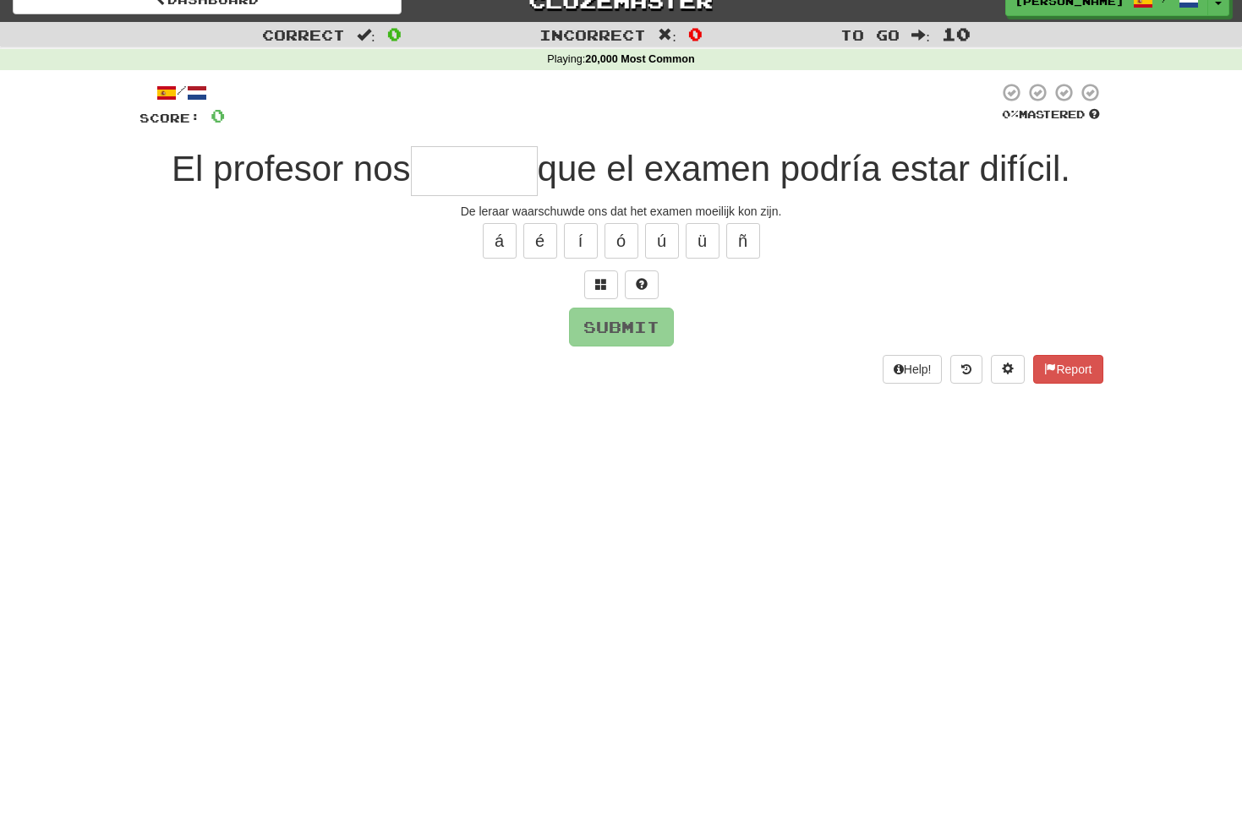
type input "*"
click at [624, 239] on button "ó" at bounding box center [621, 241] width 34 height 36
type input "********"
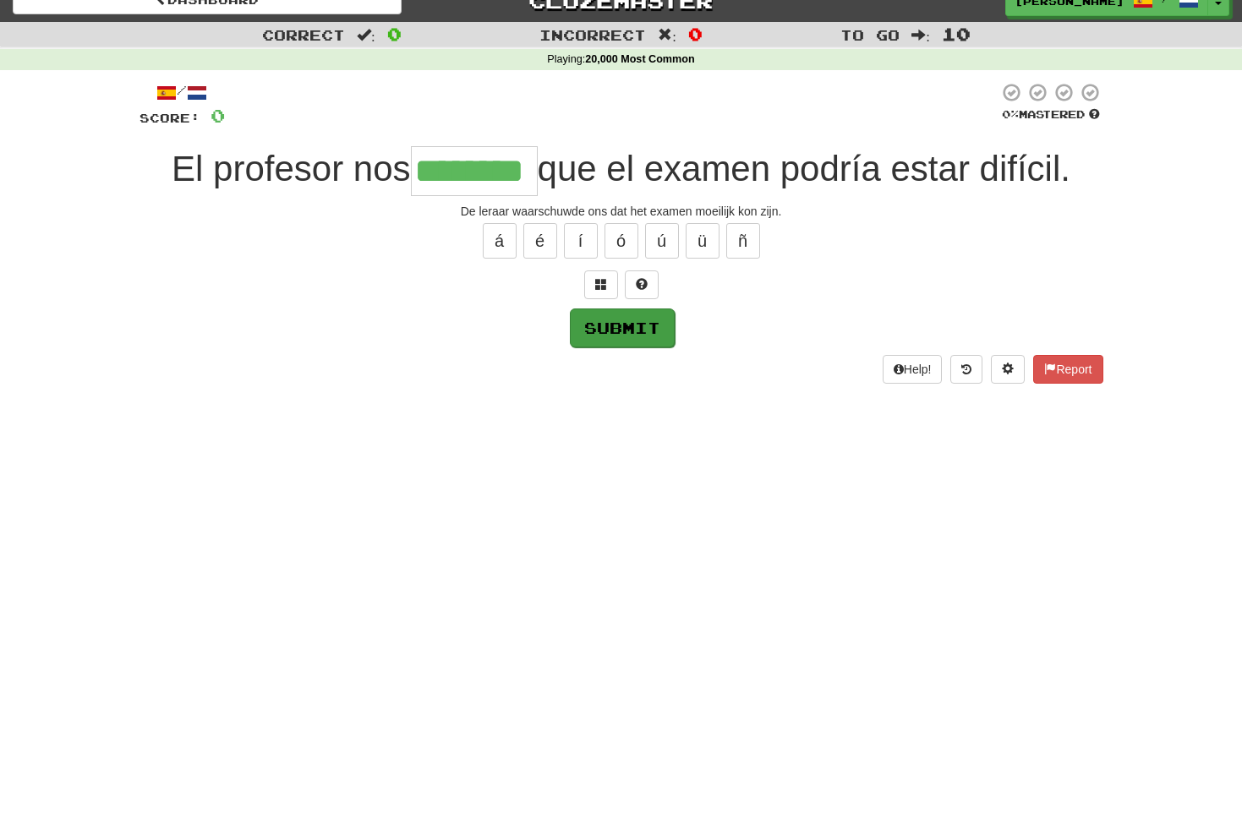
click at [602, 319] on button "Submit" at bounding box center [622, 328] width 105 height 39
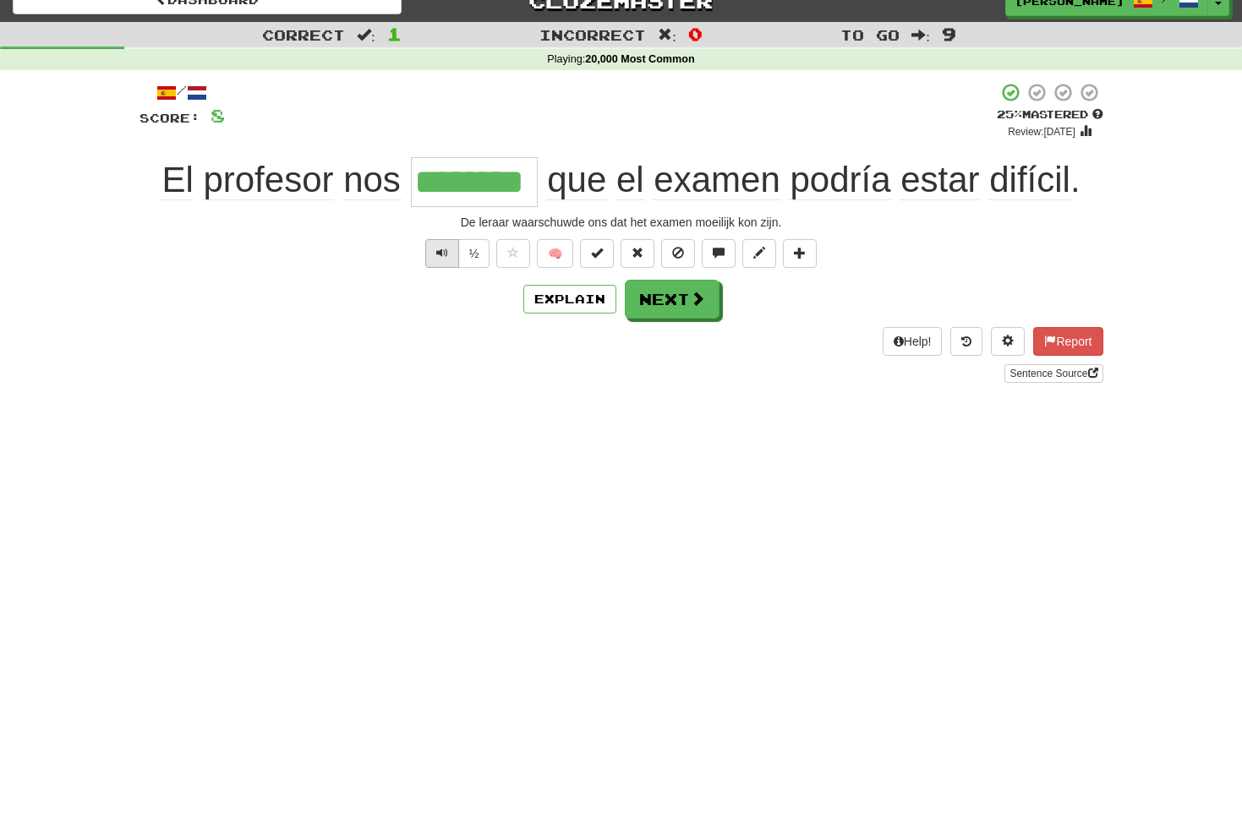
click at [437, 254] on span "Text-to-speech controls" at bounding box center [442, 253] width 12 height 12
click at [565, 298] on button "Explain" at bounding box center [569, 299] width 93 height 29
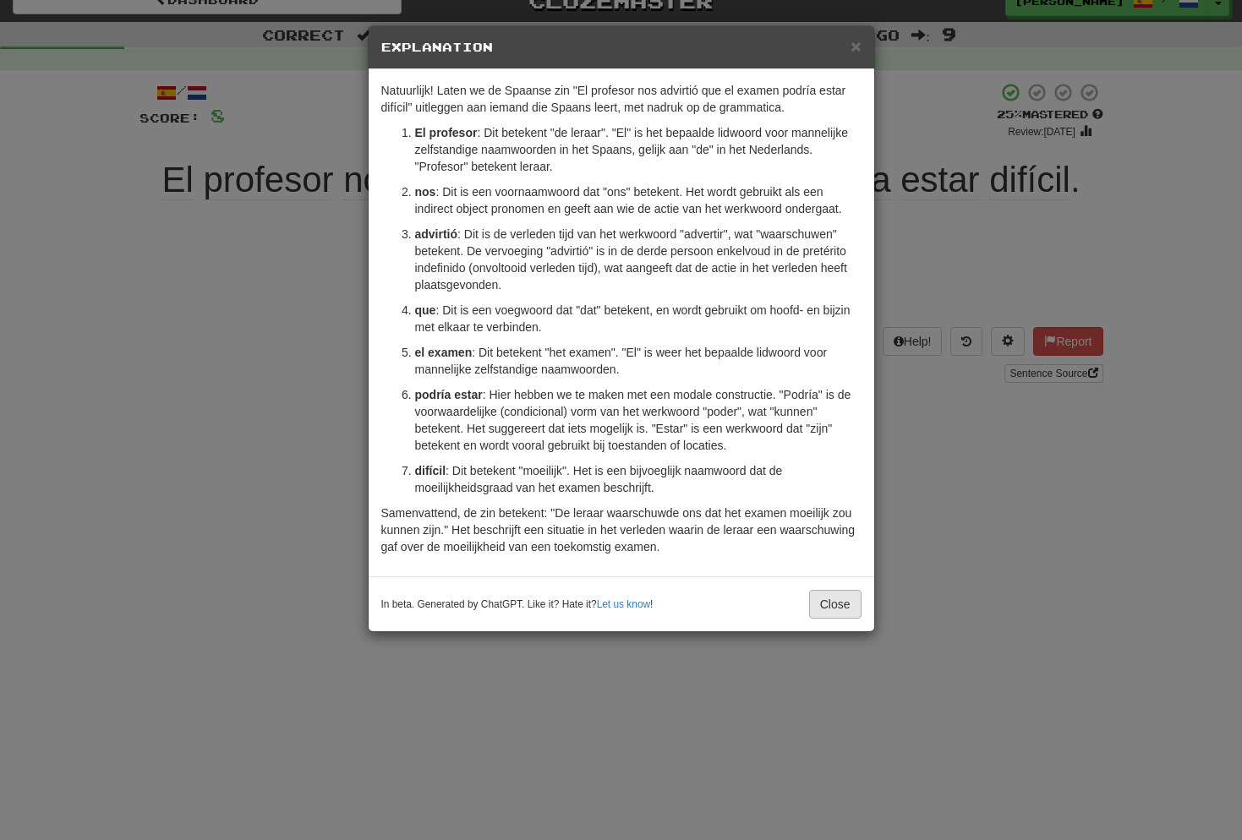
click at [842, 607] on button "Close" at bounding box center [835, 604] width 52 height 29
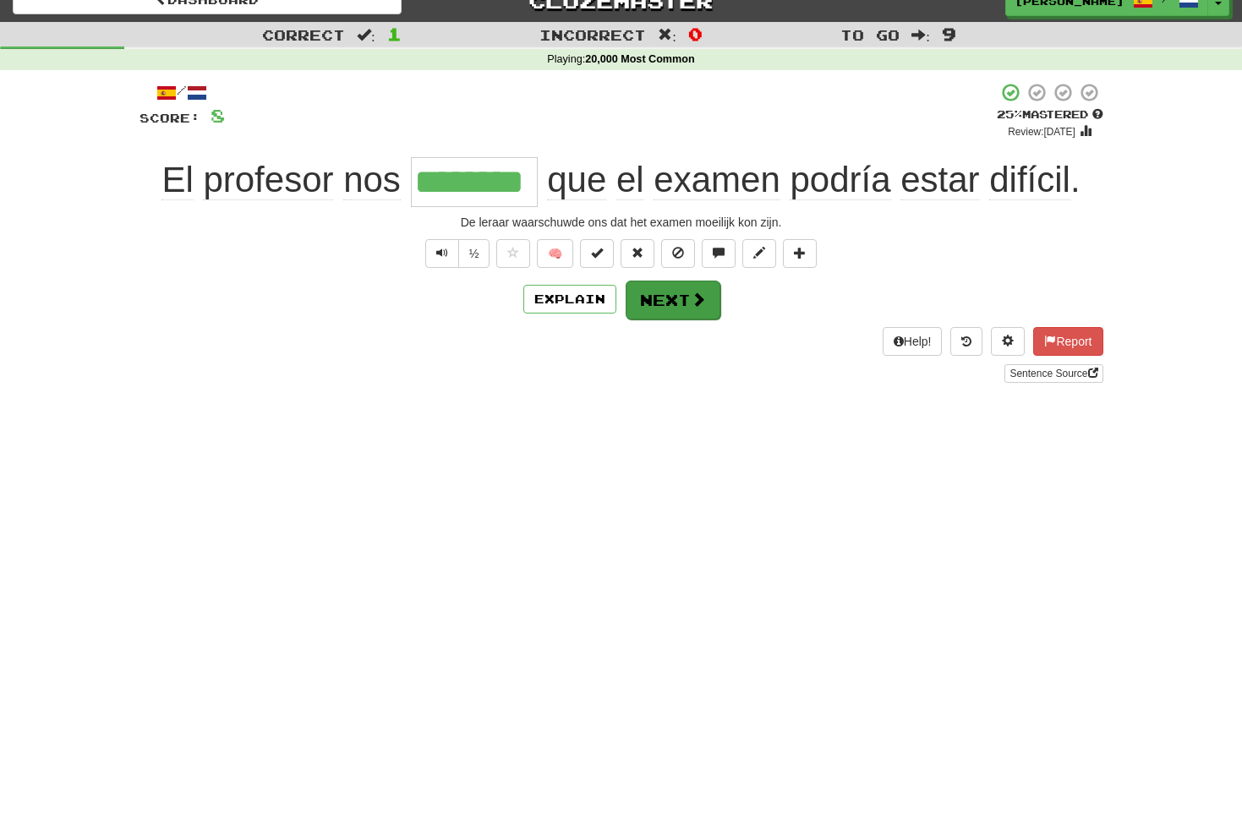
click at [658, 307] on button "Next" at bounding box center [672, 300] width 95 height 39
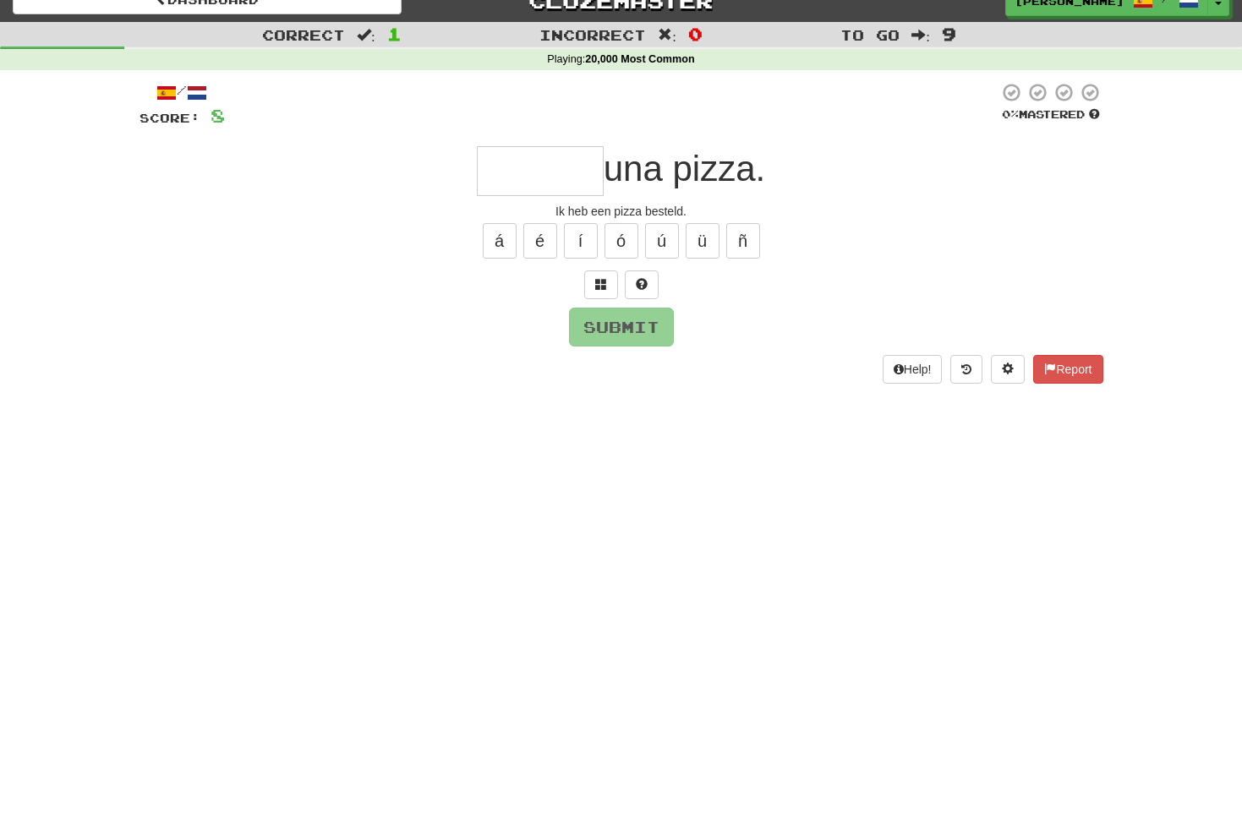
type input "*"
click at [598, 278] on span at bounding box center [601, 284] width 12 height 12
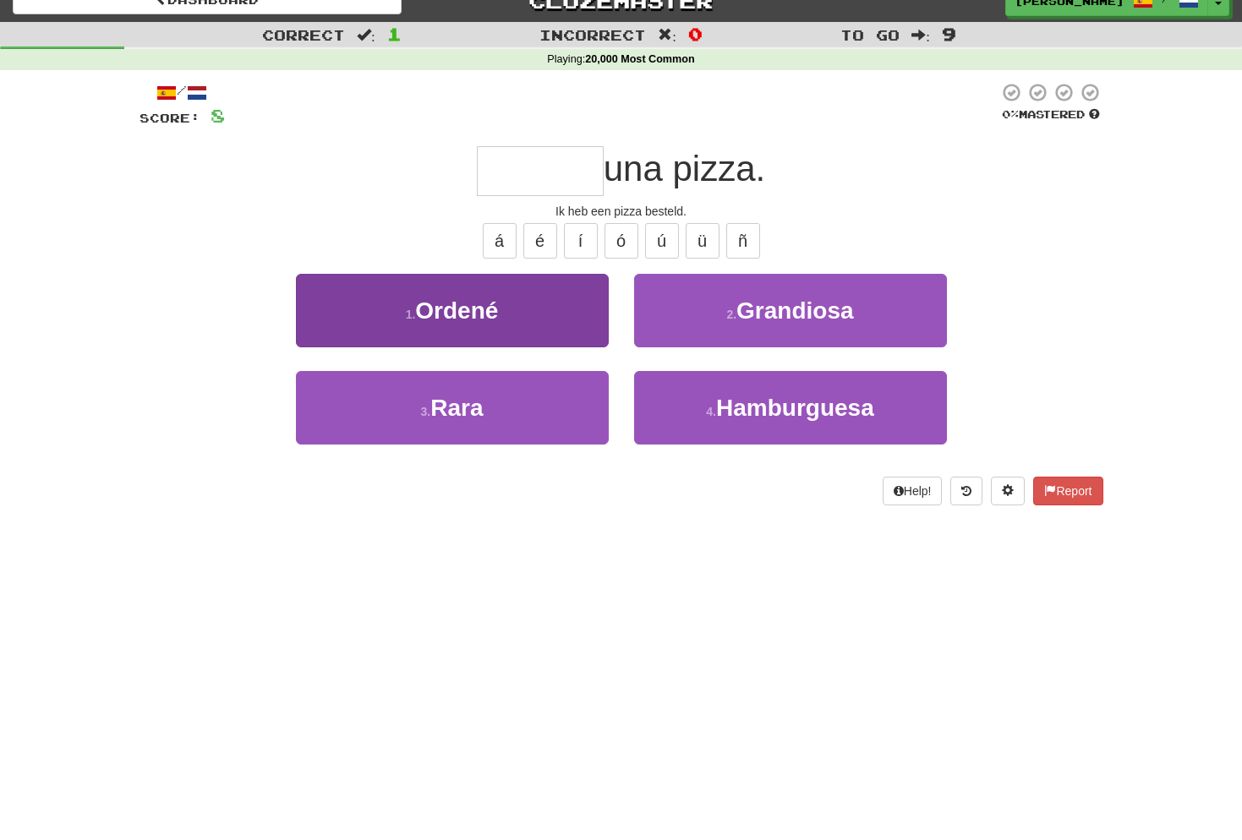
click at [535, 319] on button "1 . Ordené" at bounding box center [452, 311] width 313 height 74
type input "******"
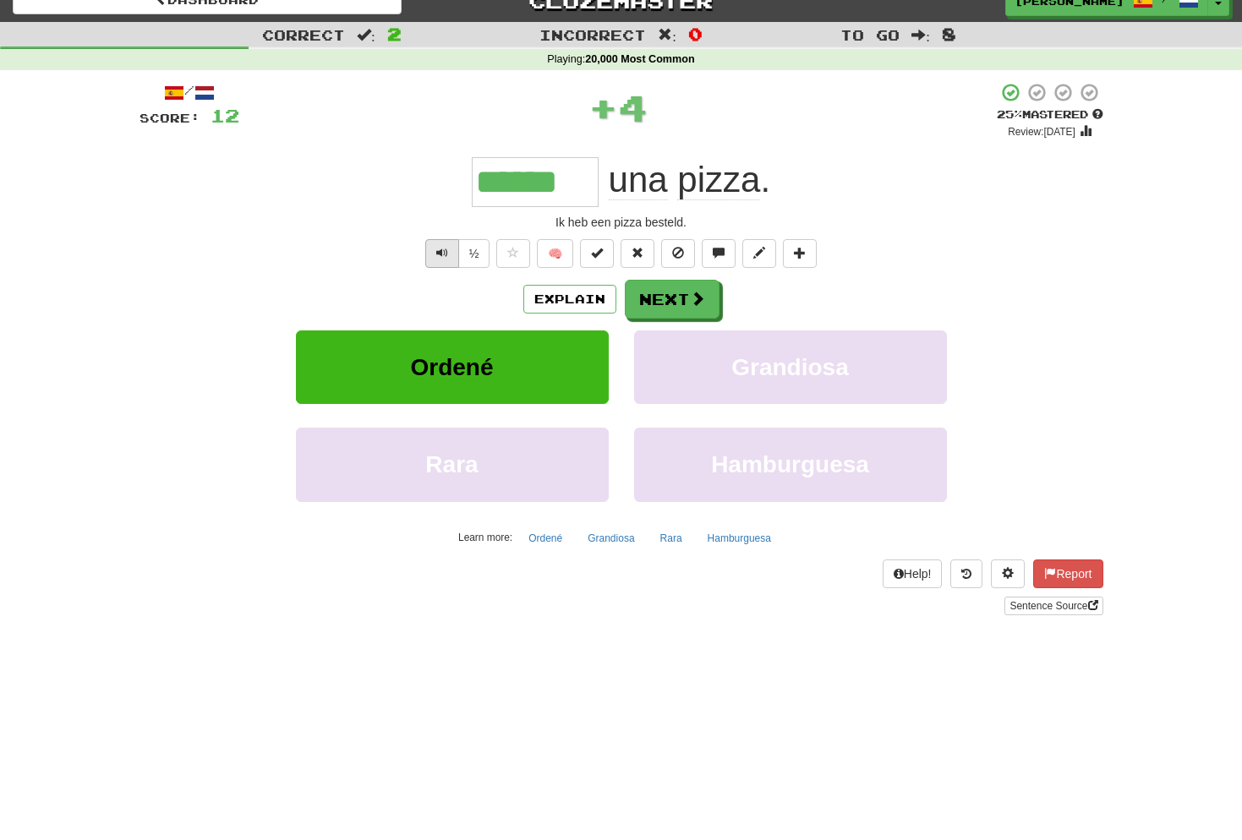
click at [448, 257] on button "Text-to-speech controls" at bounding box center [442, 253] width 34 height 29
click at [684, 303] on button "Next" at bounding box center [672, 300] width 95 height 39
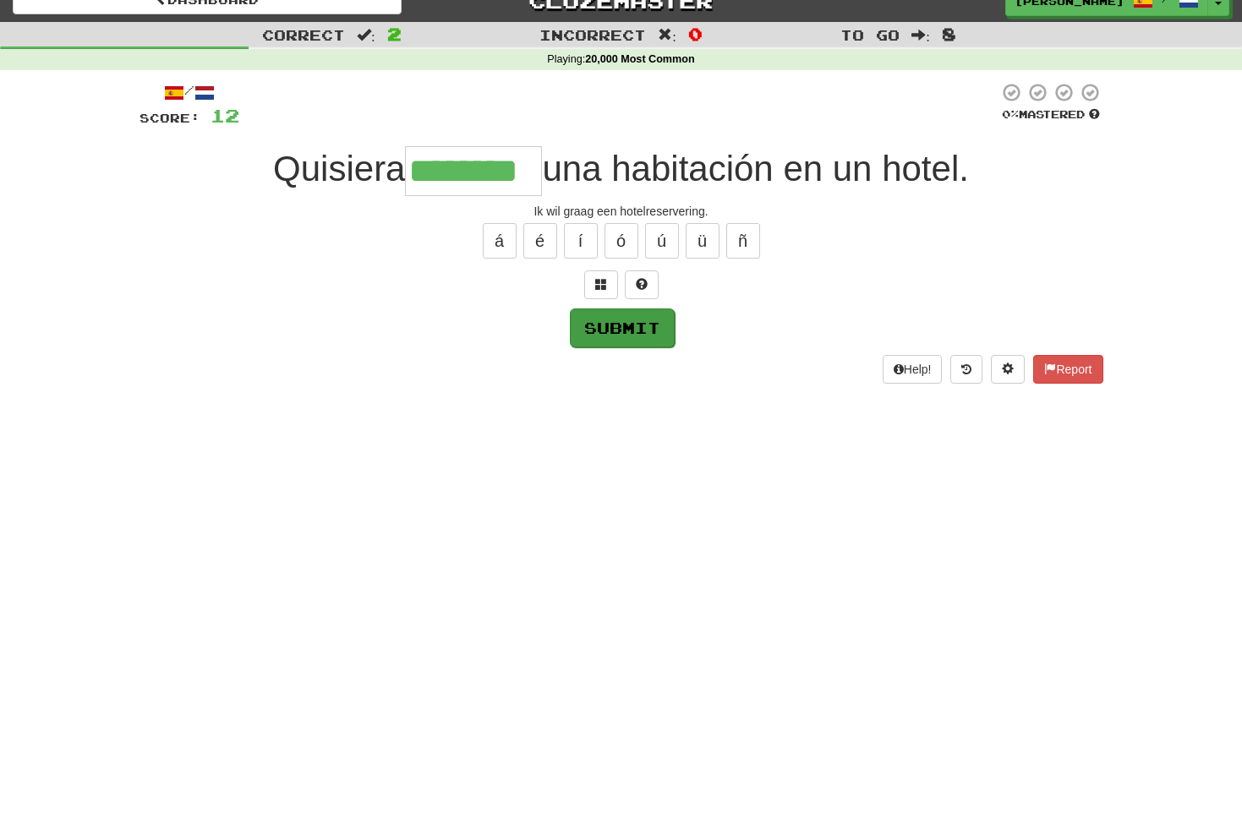
type input "********"
click at [634, 325] on button "Submit" at bounding box center [622, 328] width 105 height 39
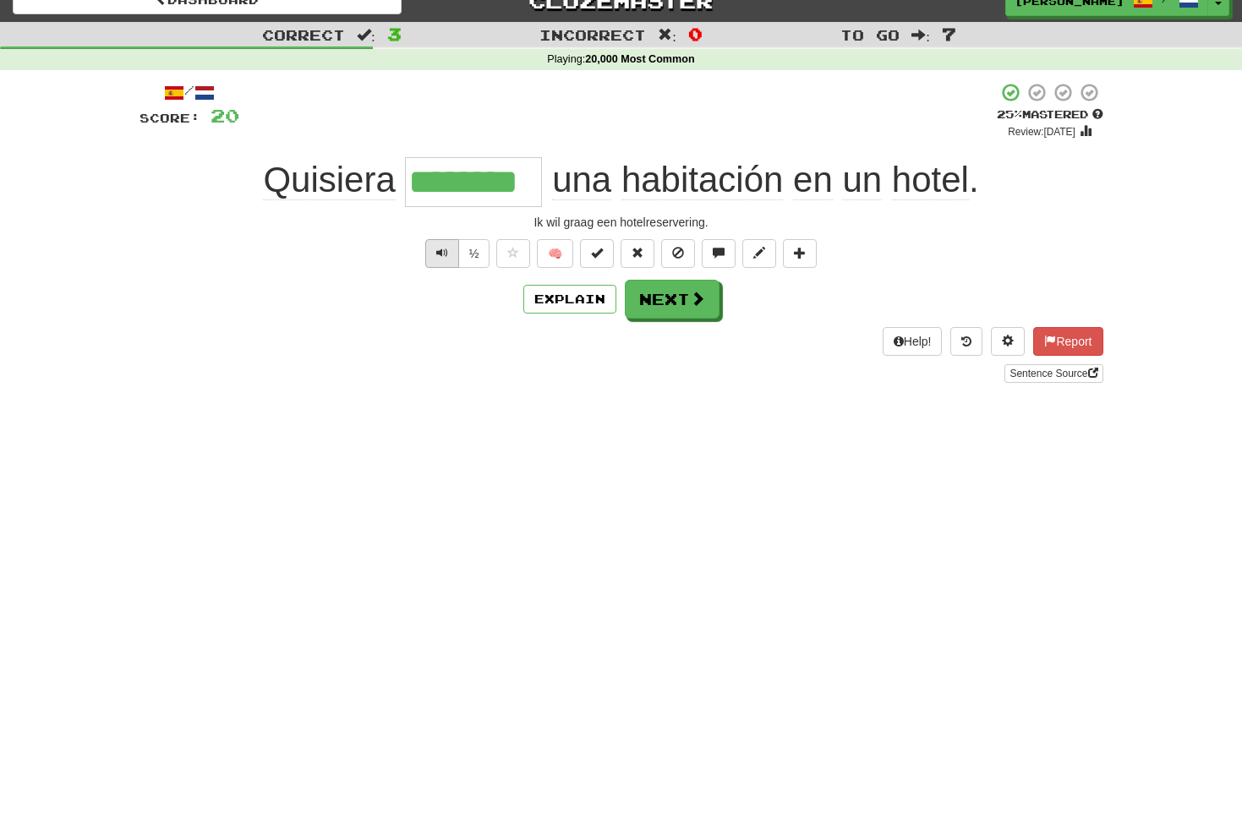
click at [445, 247] on span "Text-to-speech controls" at bounding box center [442, 253] width 12 height 12
click at [446, 249] on span "Text-to-speech controls" at bounding box center [442, 253] width 12 height 12
click at [675, 299] on button "Next" at bounding box center [672, 300] width 95 height 39
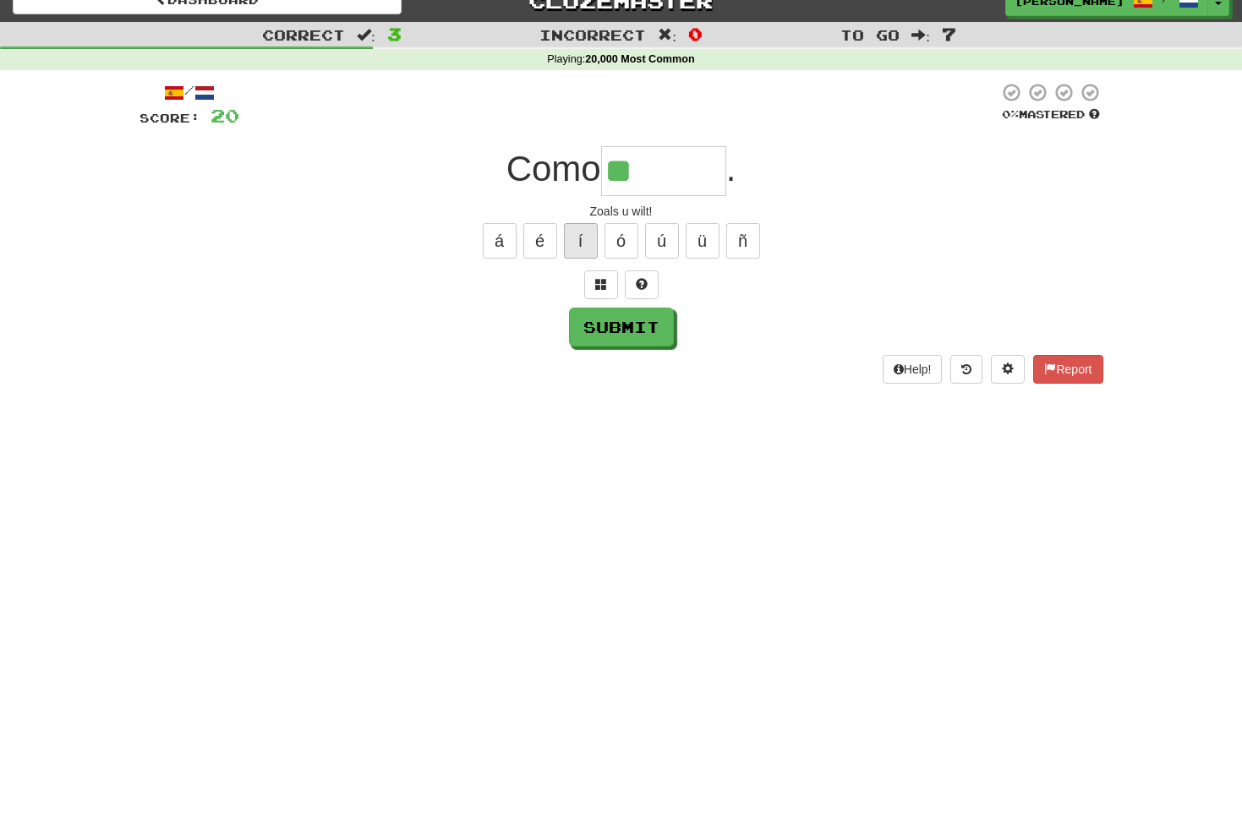
click at [576, 237] on button "í" at bounding box center [581, 241] width 34 height 36
click at [603, 287] on span at bounding box center [601, 284] width 12 height 12
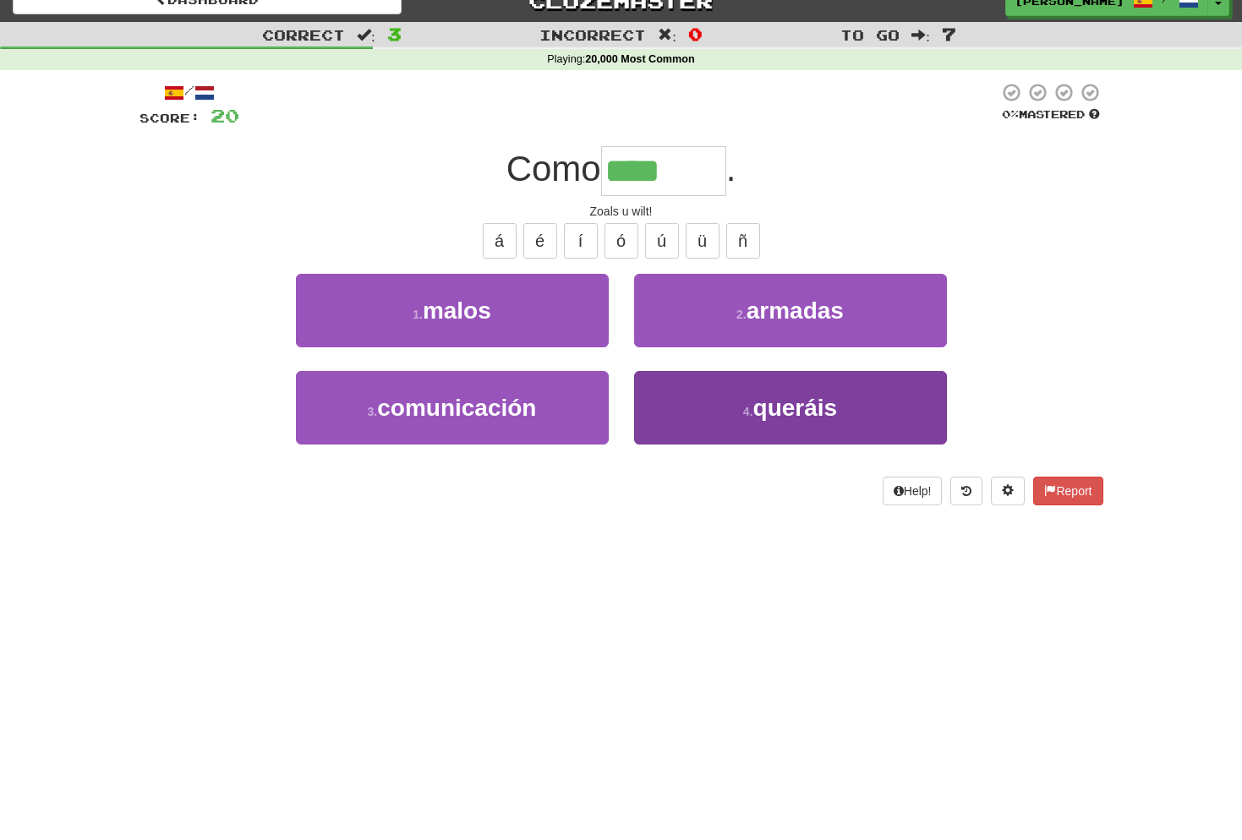
click at [813, 411] on span "queráis" at bounding box center [795, 408] width 85 height 26
type input "*******"
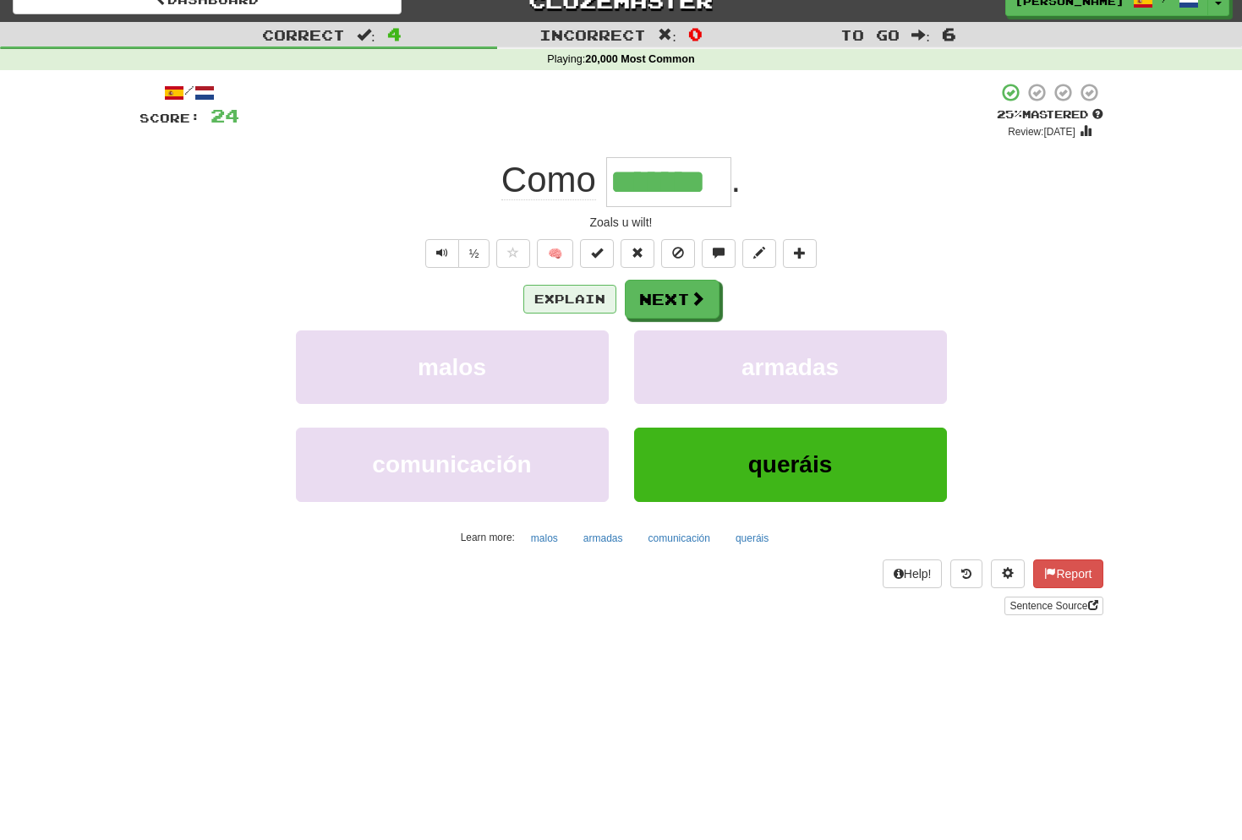
click at [588, 298] on button "Explain" at bounding box center [569, 299] width 93 height 29
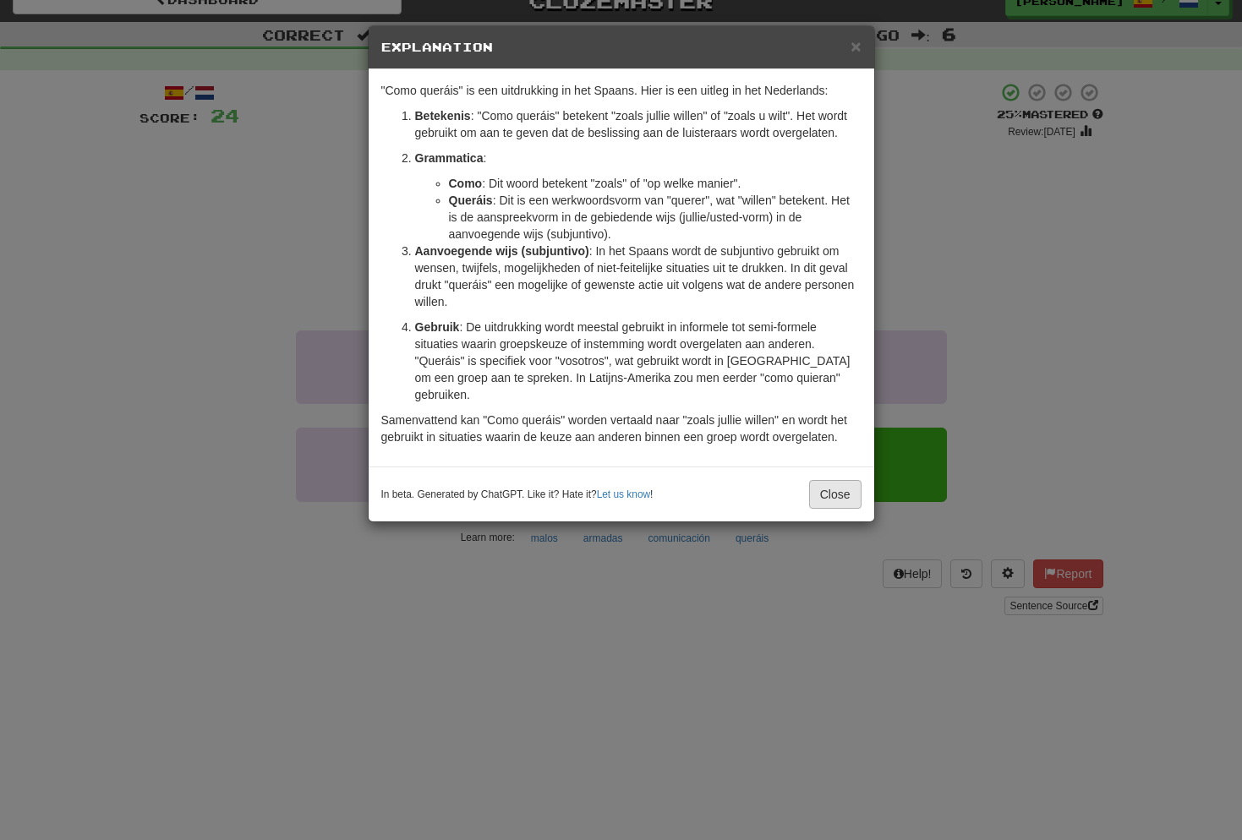
click at [835, 480] on button "Close" at bounding box center [835, 494] width 52 height 29
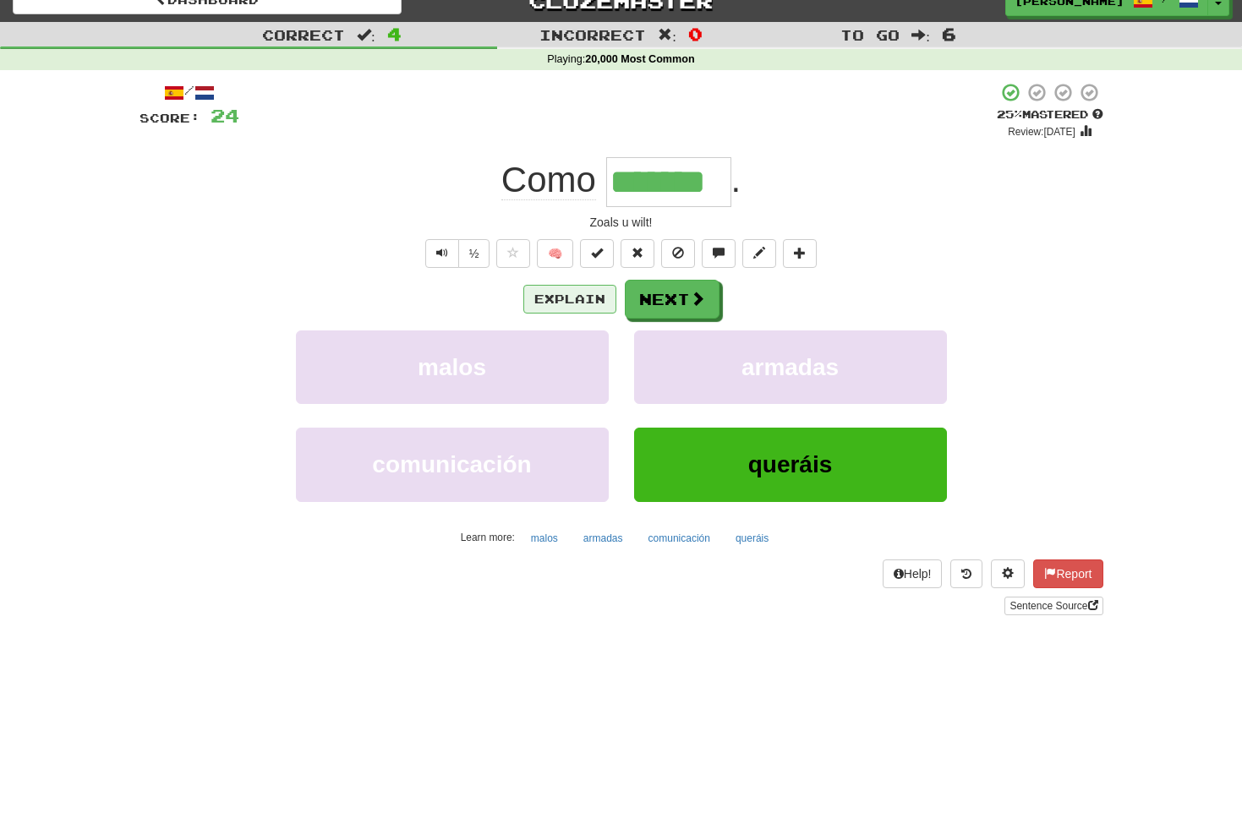
click at [586, 287] on button "Explain" at bounding box center [569, 299] width 93 height 29
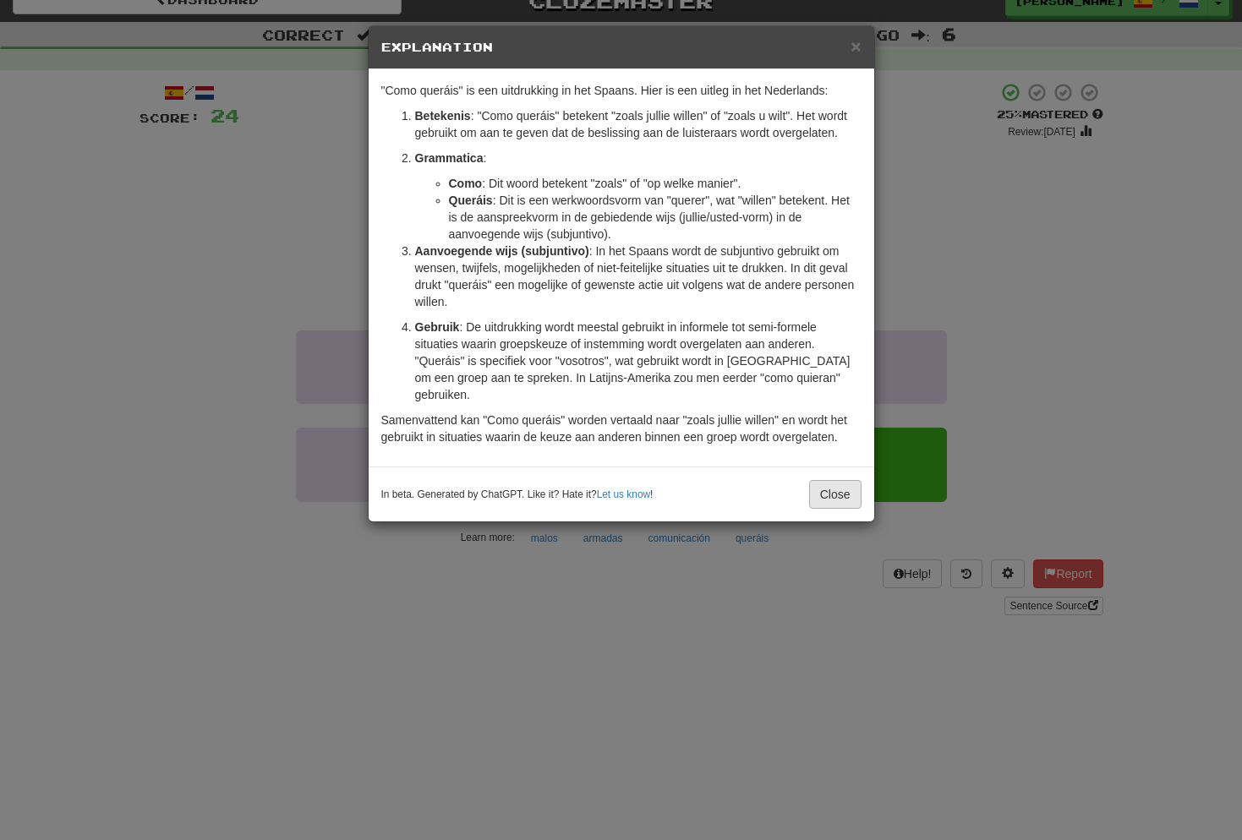
click at [838, 480] on button "Close" at bounding box center [835, 494] width 52 height 29
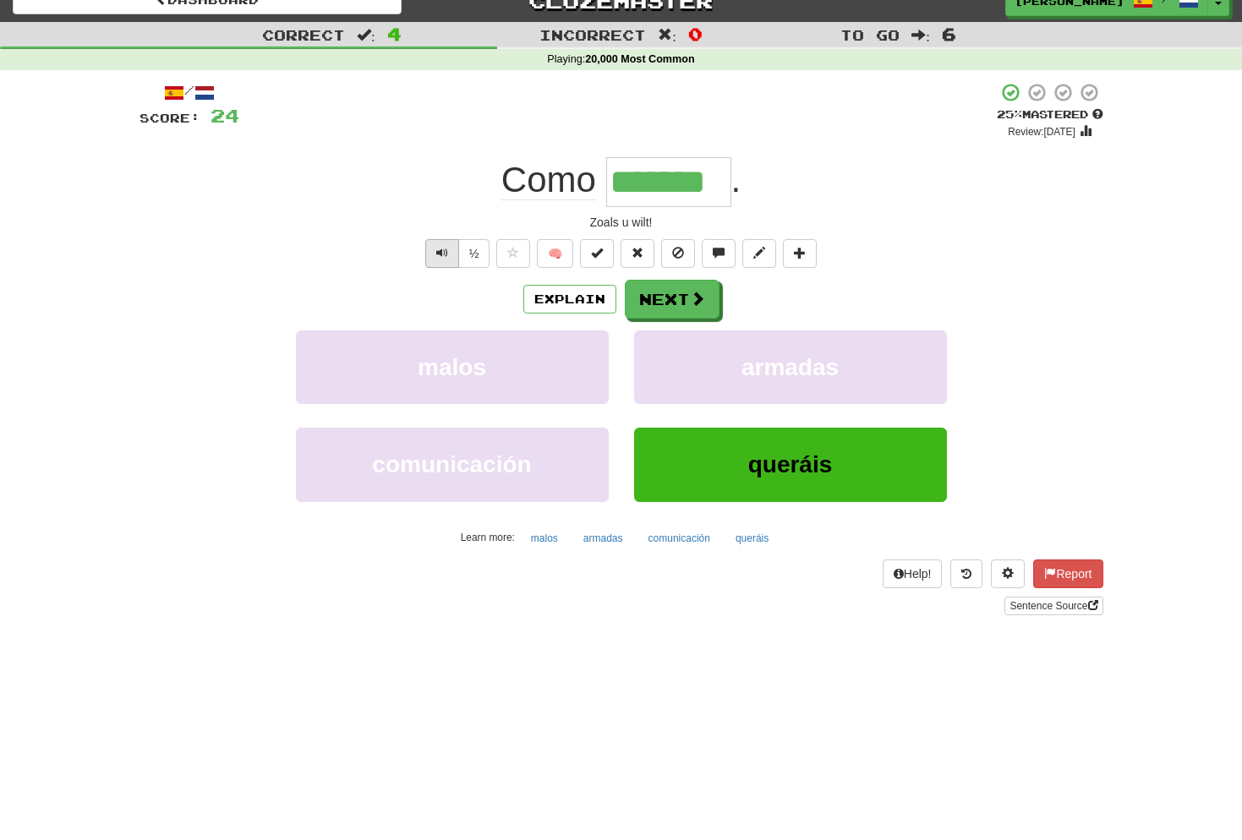
click at [441, 248] on span "Text-to-speech controls" at bounding box center [442, 253] width 12 height 12
click at [437, 259] on button "Text-to-speech controls" at bounding box center [442, 253] width 34 height 29
click at [676, 300] on button "Next" at bounding box center [672, 300] width 95 height 39
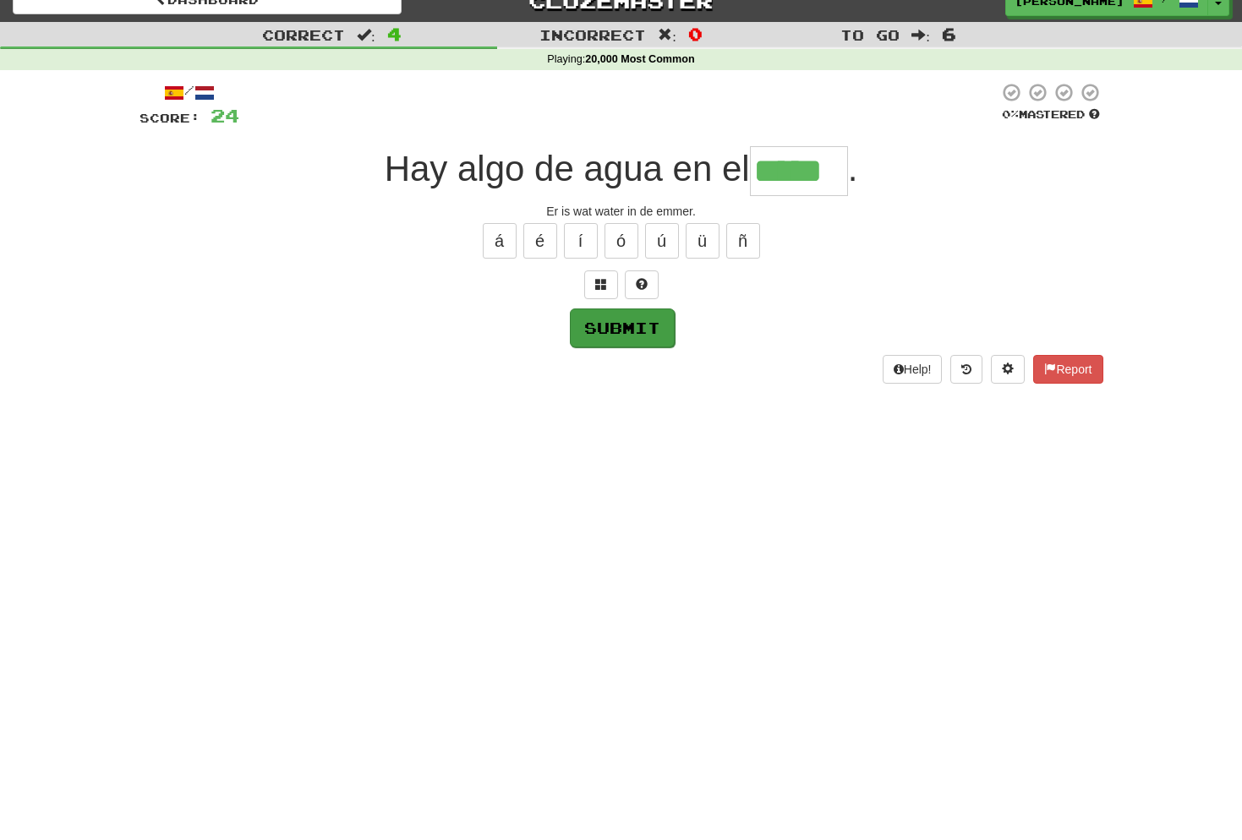
type input "*****"
click at [655, 328] on button "Submit" at bounding box center [622, 328] width 105 height 39
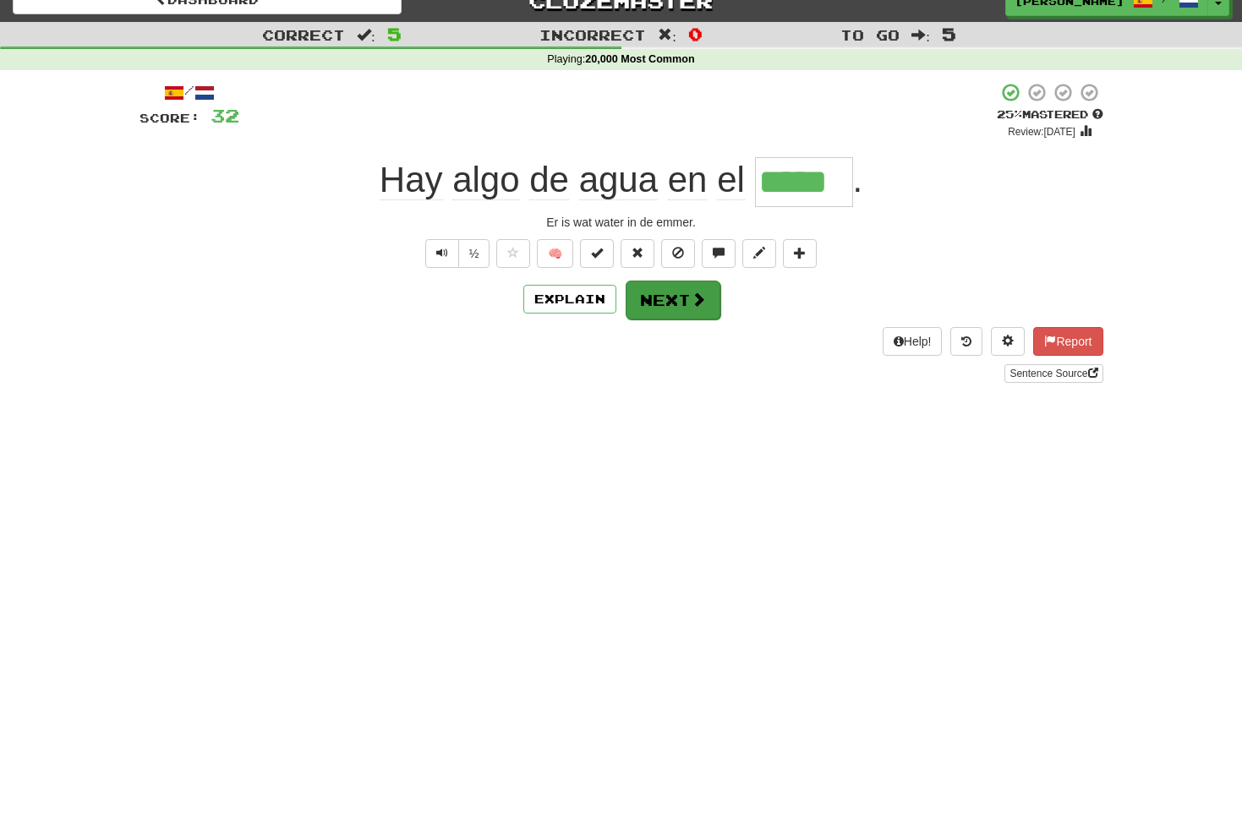
click at [684, 291] on button "Next" at bounding box center [672, 300] width 95 height 39
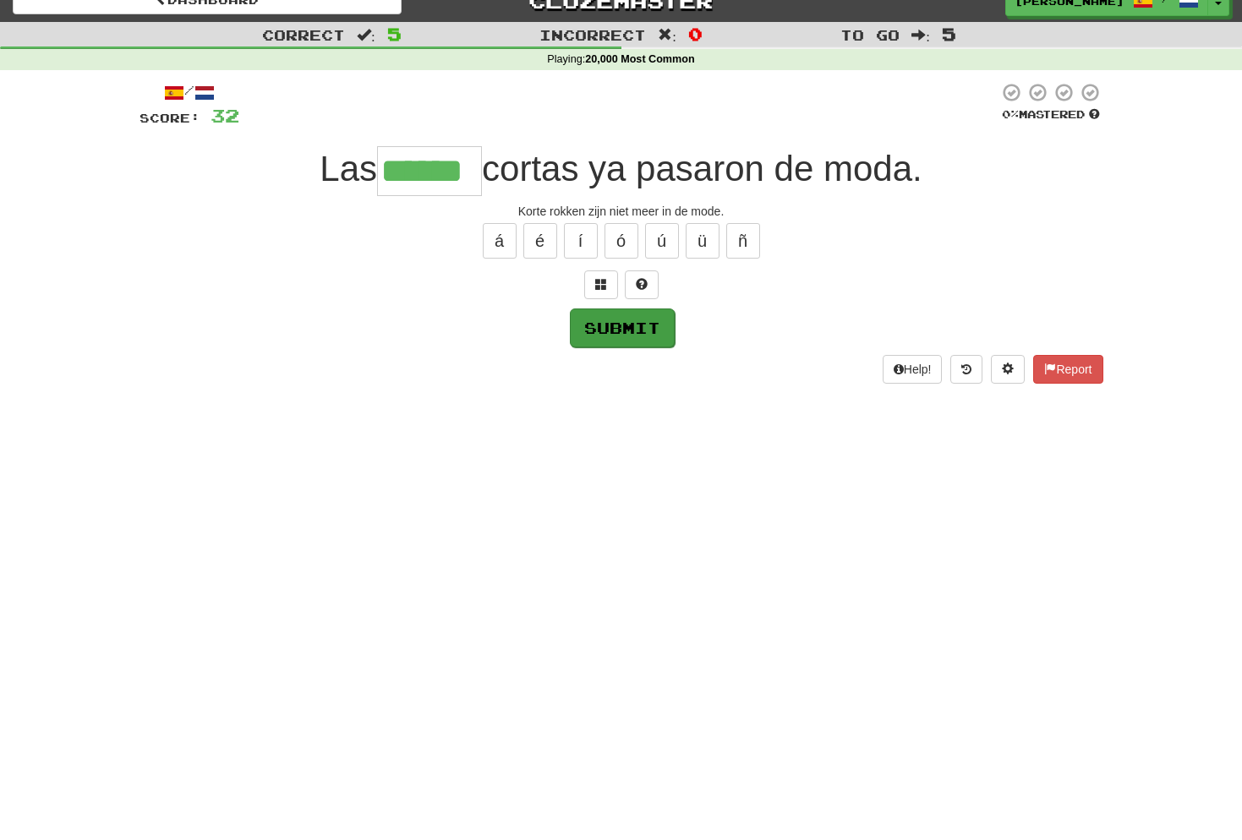
type input "******"
click at [635, 325] on button "Submit" at bounding box center [622, 328] width 105 height 39
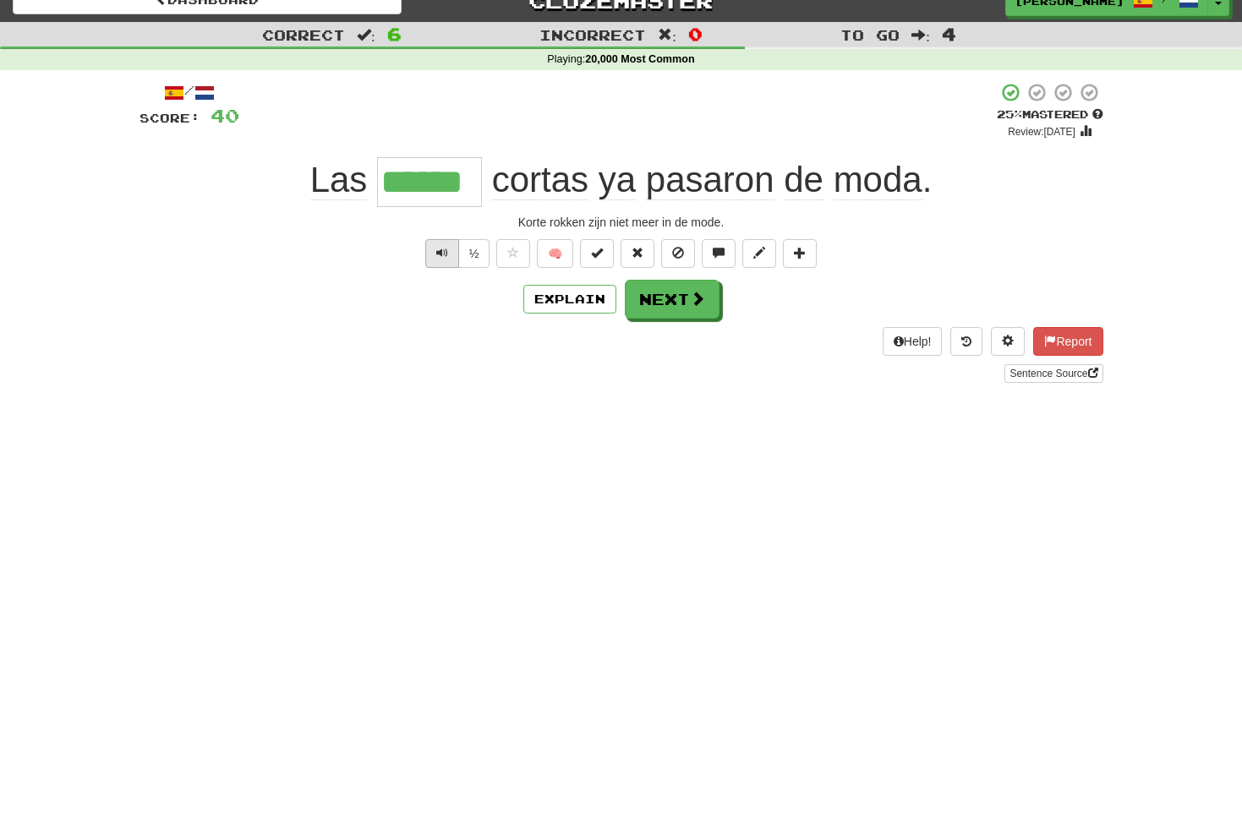
click at [448, 259] on button "Text-to-speech controls" at bounding box center [442, 253] width 34 height 29
click at [445, 250] on span "Text-to-speech controls" at bounding box center [442, 253] width 12 height 12
click at [691, 296] on span at bounding box center [698, 299] width 15 height 15
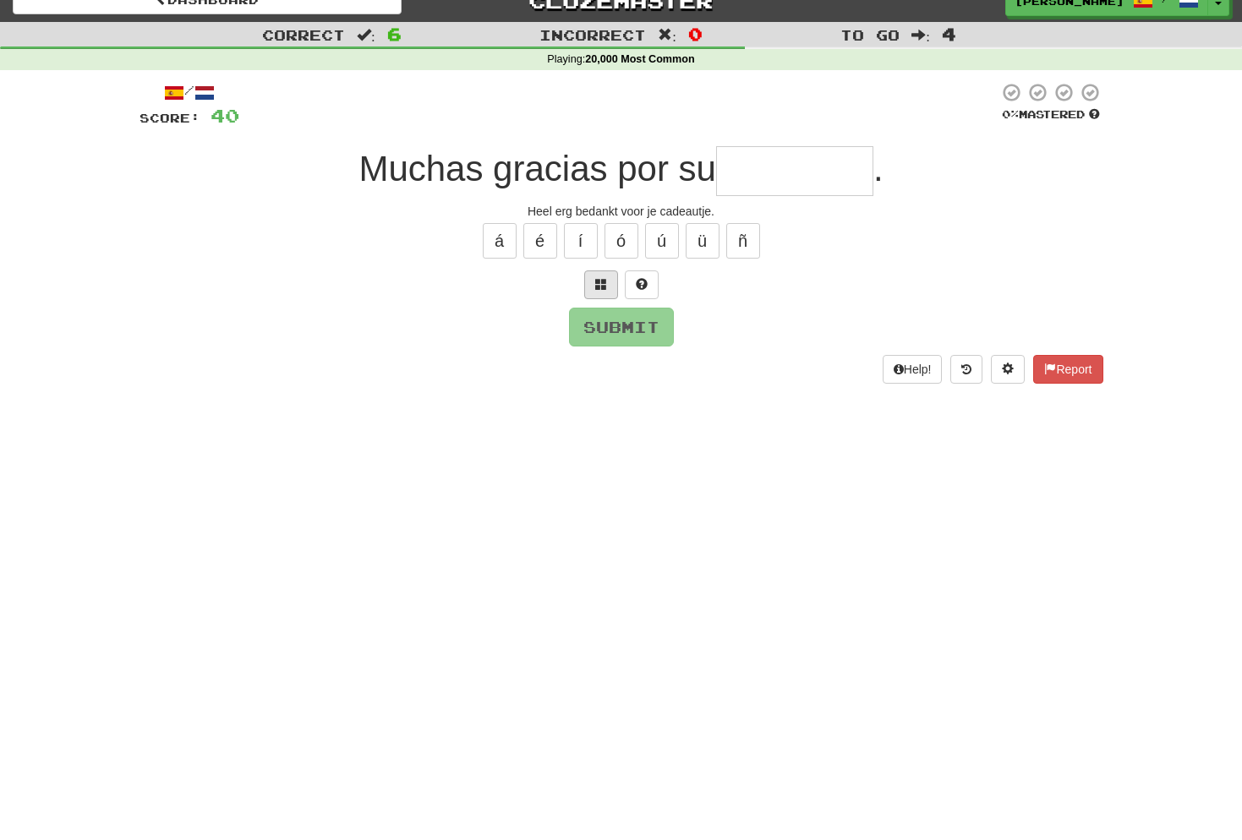
click at [603, 282] on span at bounding box center [601, 284] width 12 height 12
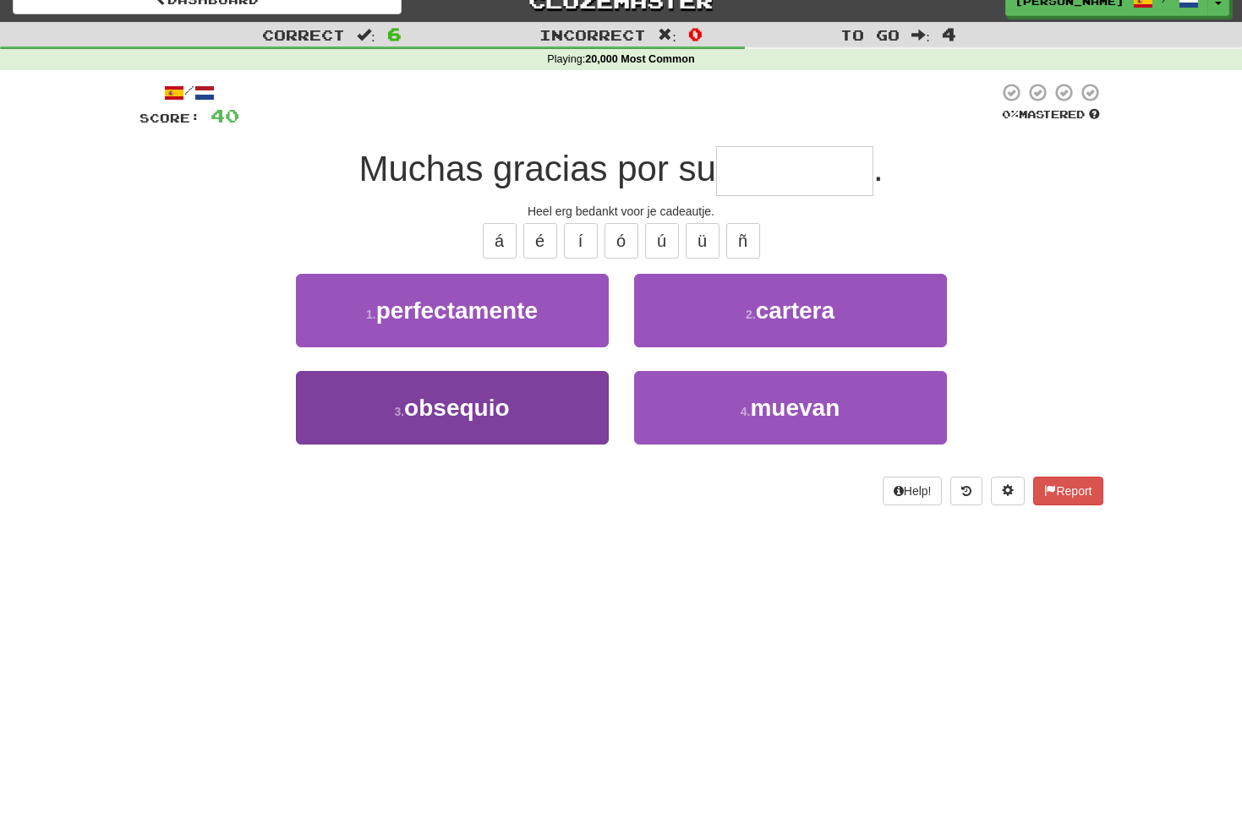
click at [484, 401] on span "obsequio" at bounding box center [456, 408] width 105 height 26
type input "********"
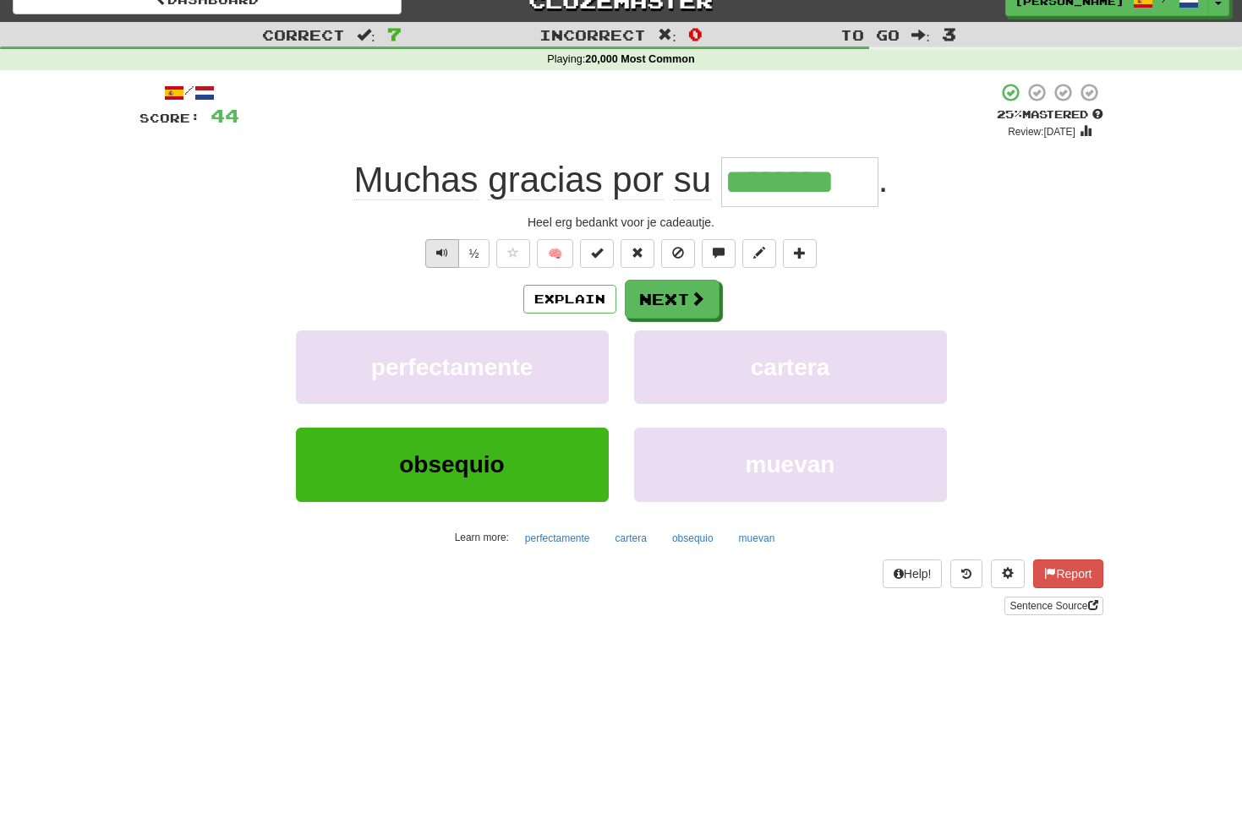
click at [446, 254] on span "Text-to-speech controls" at bounding box center [442, 253] width 12 height 12
click at [445, 253] on span "Text-to-speech controls" at bounding box center [442, 253] width 12 height 12
click at [446, 256] on span "Text-to-speech controls" at bounding box center [442, 253] width 12 height 12
click at [679, 303] on button "Next" at bounding box center [672, 300] width 95 height 39
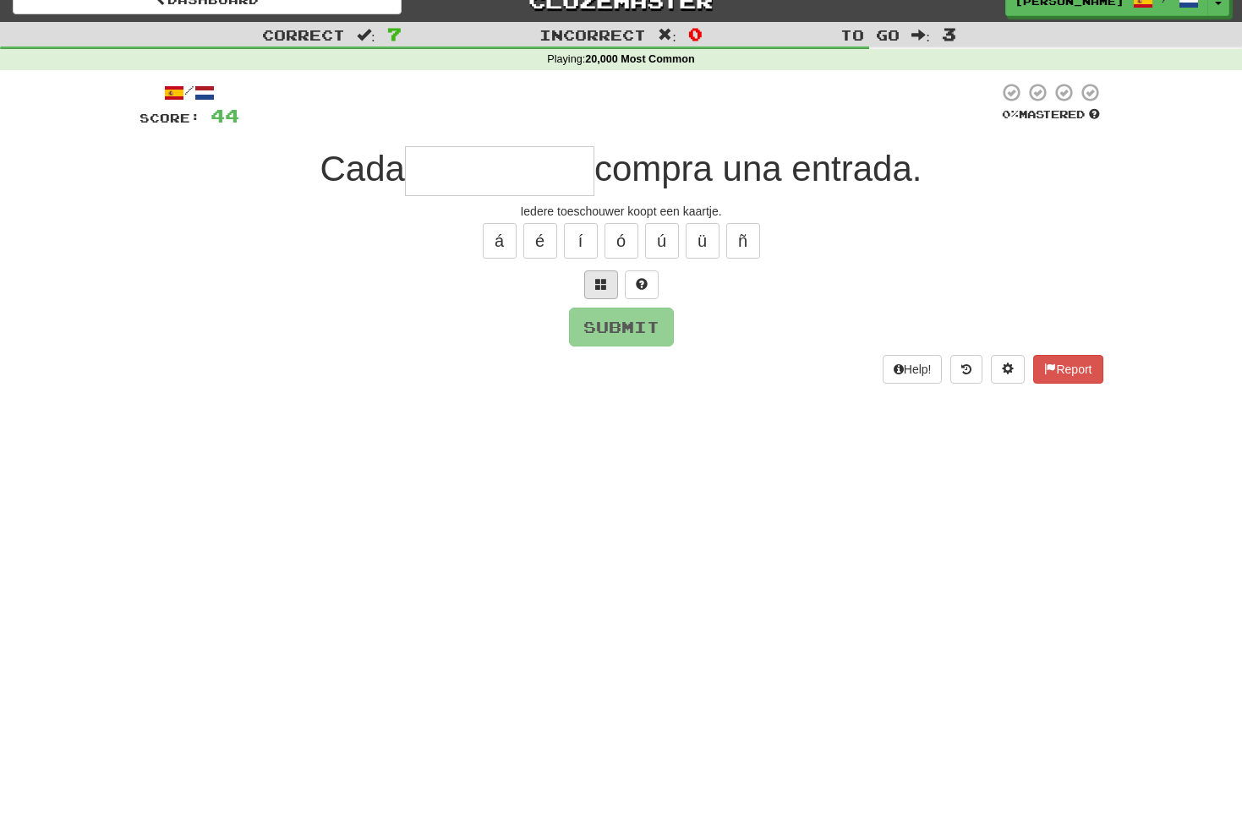
click at [607, 283] on button at bounding box center [601, 284] width 34 height 29
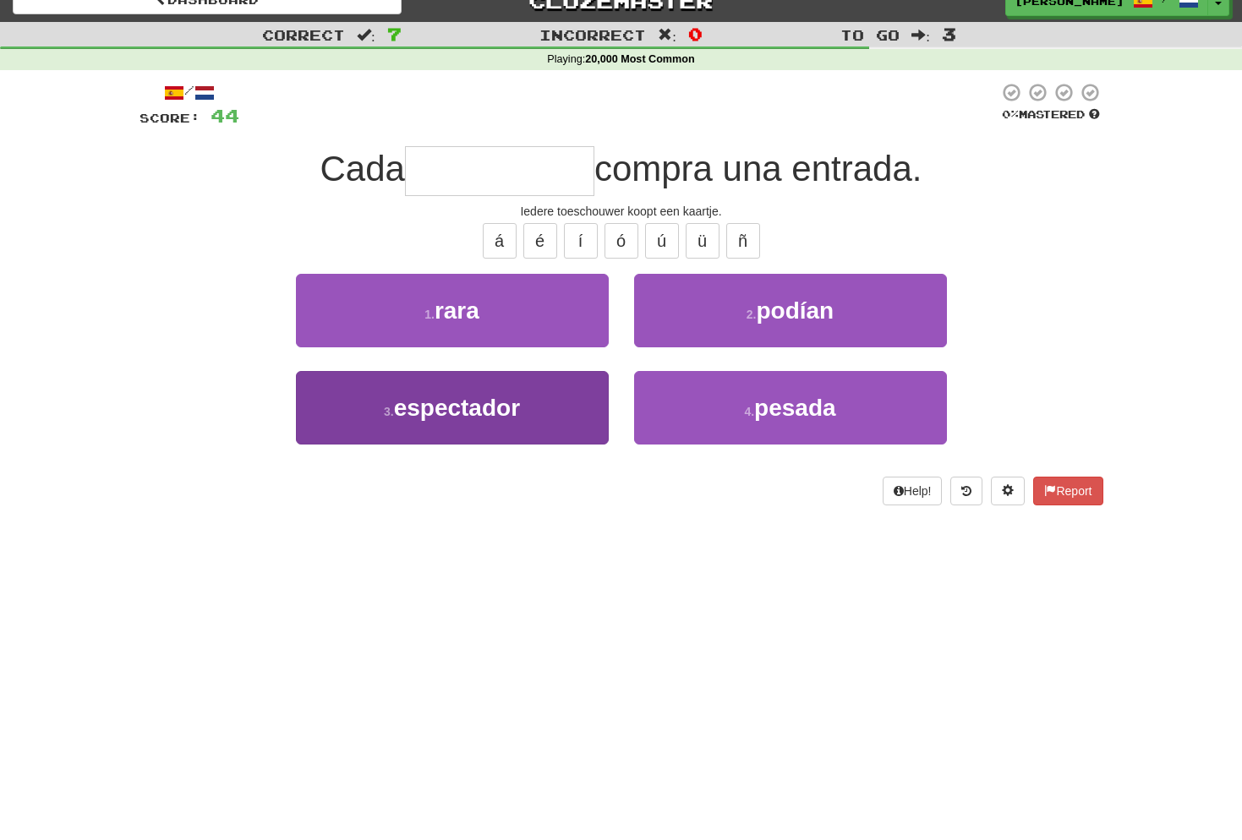
click at [482, 412] on span "espectador" at bounding box center [457, 408] width 126 height 26
type input "**********"
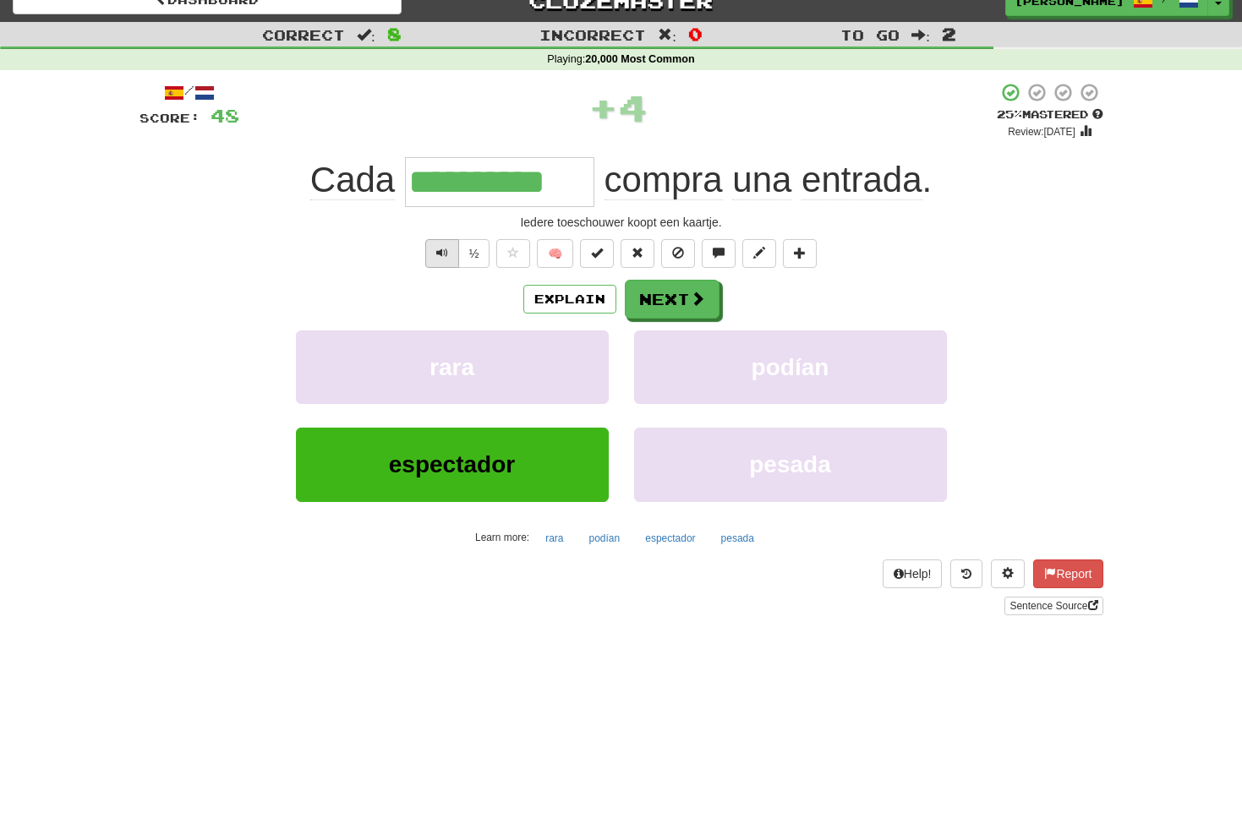
click at [447, 253] on button "Text-to-speech controls" at bounding box center [442, 253] width 34 height 29
click at [448, 254] on button "Text-to-speech controls" at bounding box center [442, 253] width 34 height 29
click at [691, 303] on span at bounding box center [698, 299] width 15 height 15
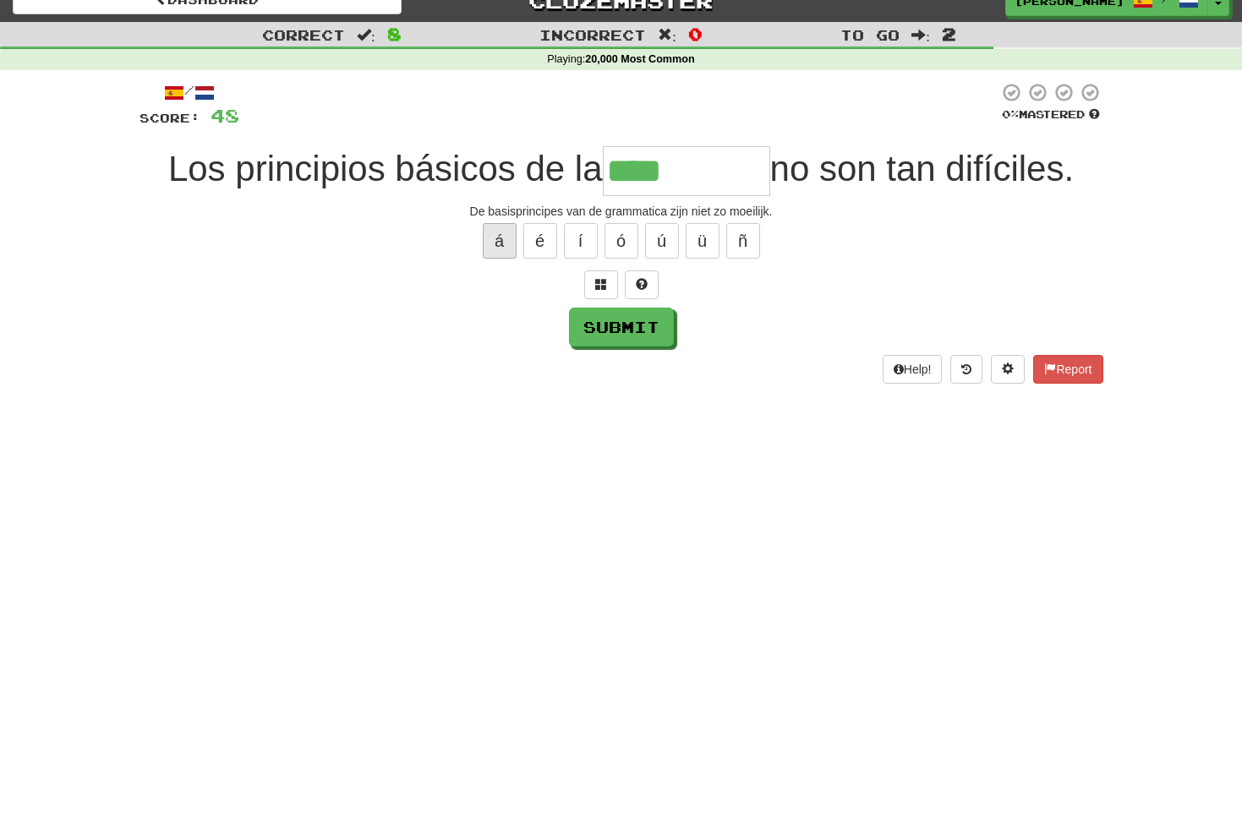
click at [511, 241] on button "á" at bounding box center [500, 241] width 34 height 36
type input "*********"
click at [603, 330] on button "Submit" at bounding box center [622, 328] width 105 height 39
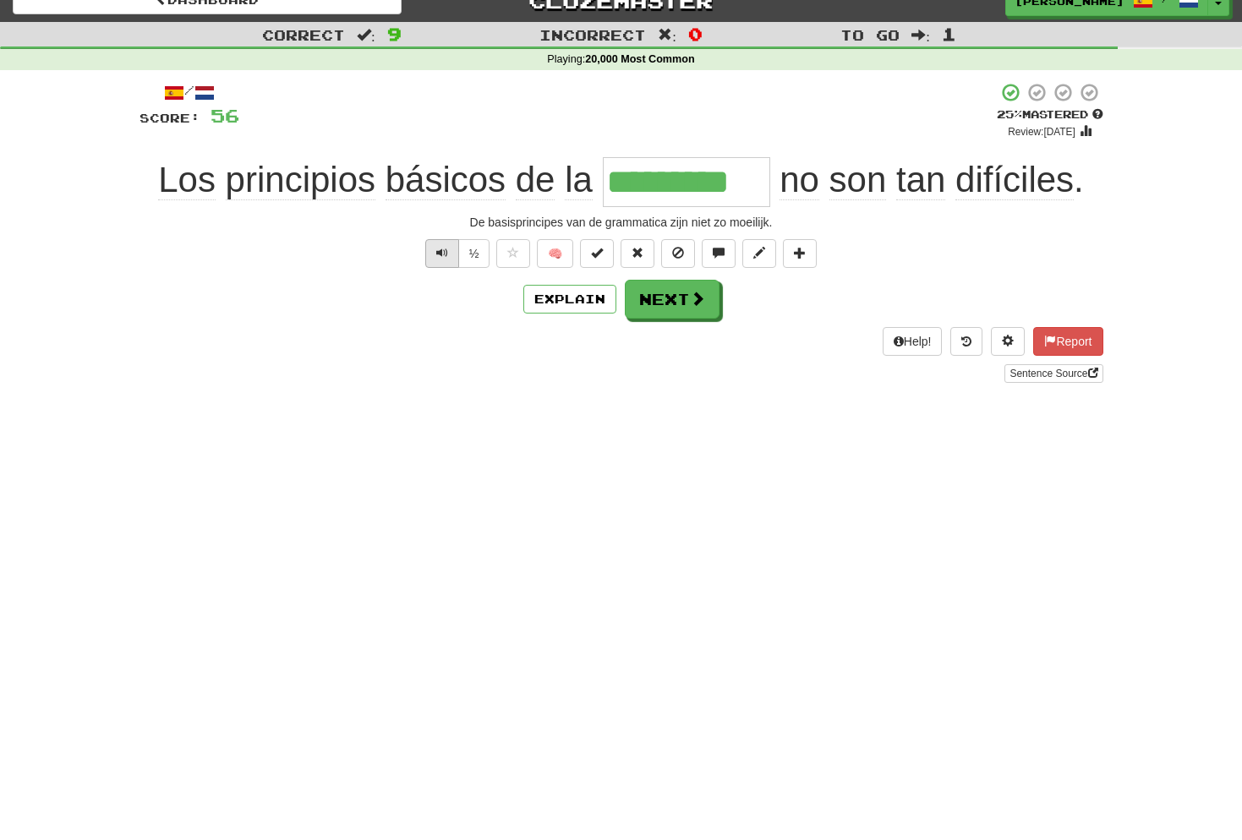
click at [442, 253] on span "Text-to-speech controls" at bounding box center [442, 253] width 12 height 12
click at [687, 305] on button "Next" at bounding box center [672, 300] width 95 height 39
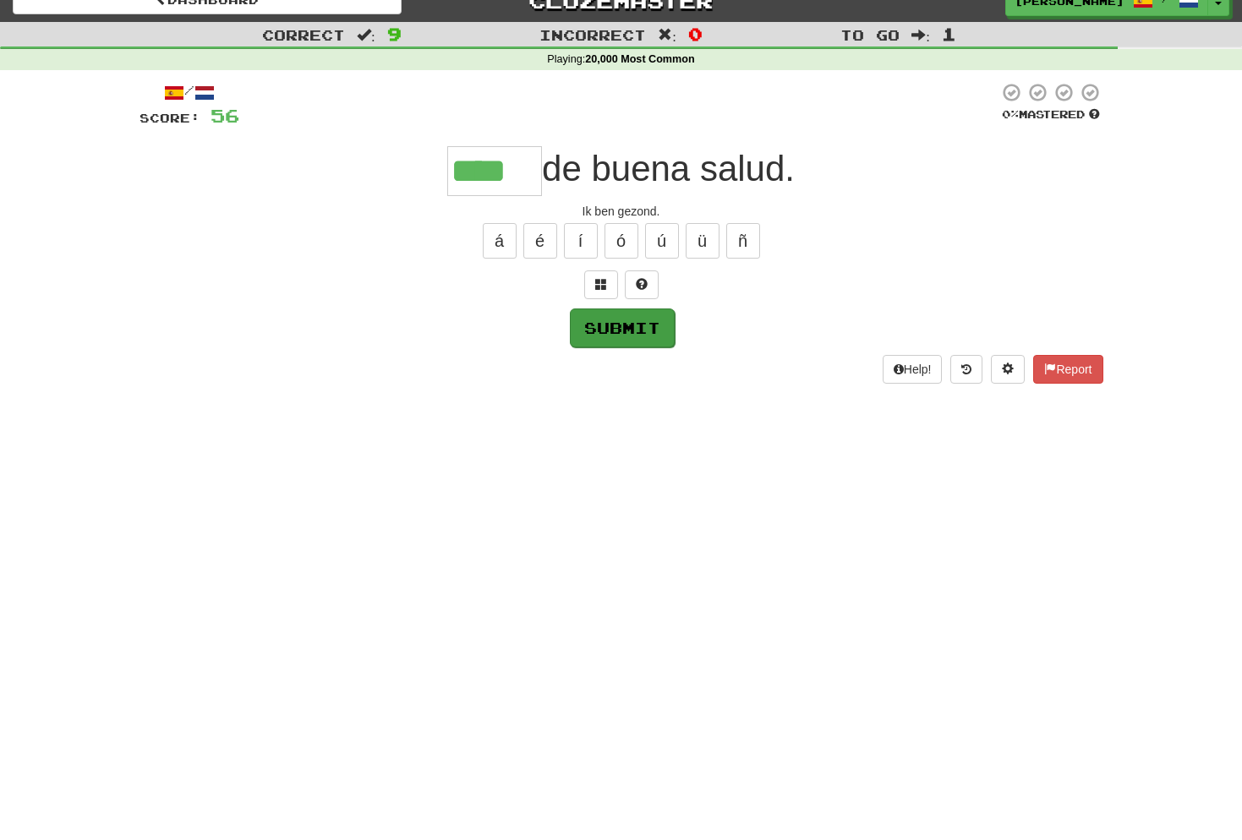
click at [618, 328] on button "Submit" at bounding box center [622, 328] width 105 height 39
type input "****"
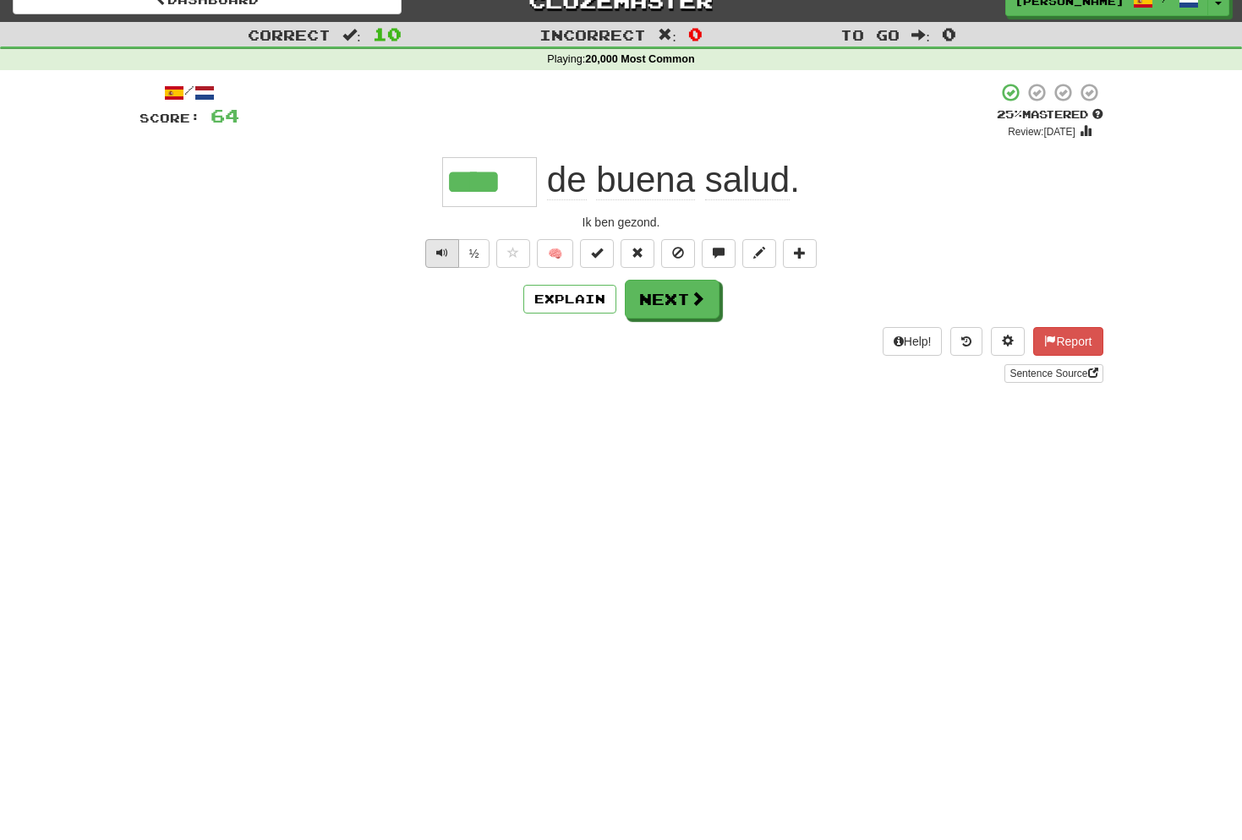
click at [441, 254] on span "Text-to-speech controls" at bounding box center [442, 253] width 12 height 12
click at [447, 256] on button "Text-to-speech controls" at bounding box center [442, 253] width 34 height 29
click at [682, 298] on button "Next" at bounding box center [672, 300] width 95 height 39
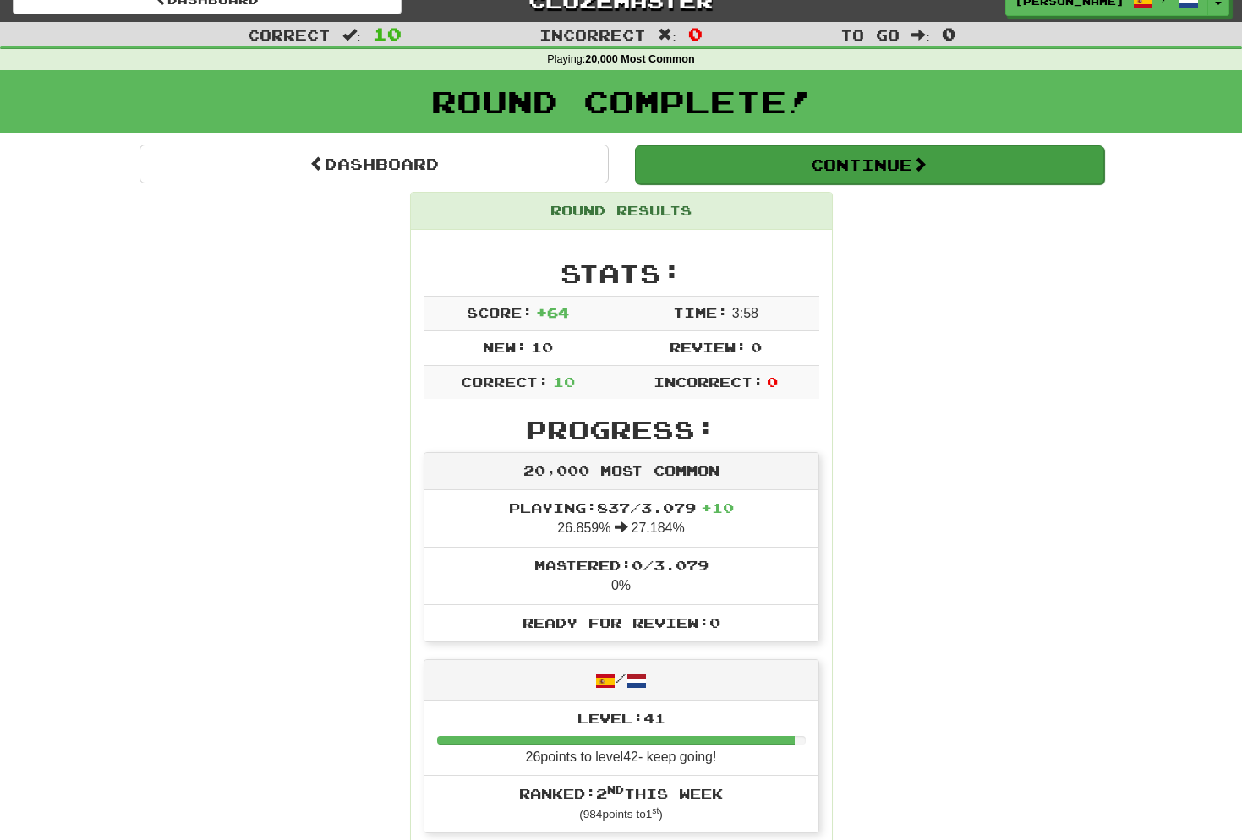
click at [882, 171] on button "Continue" at bounding box center [869, 164] width 469 height 39
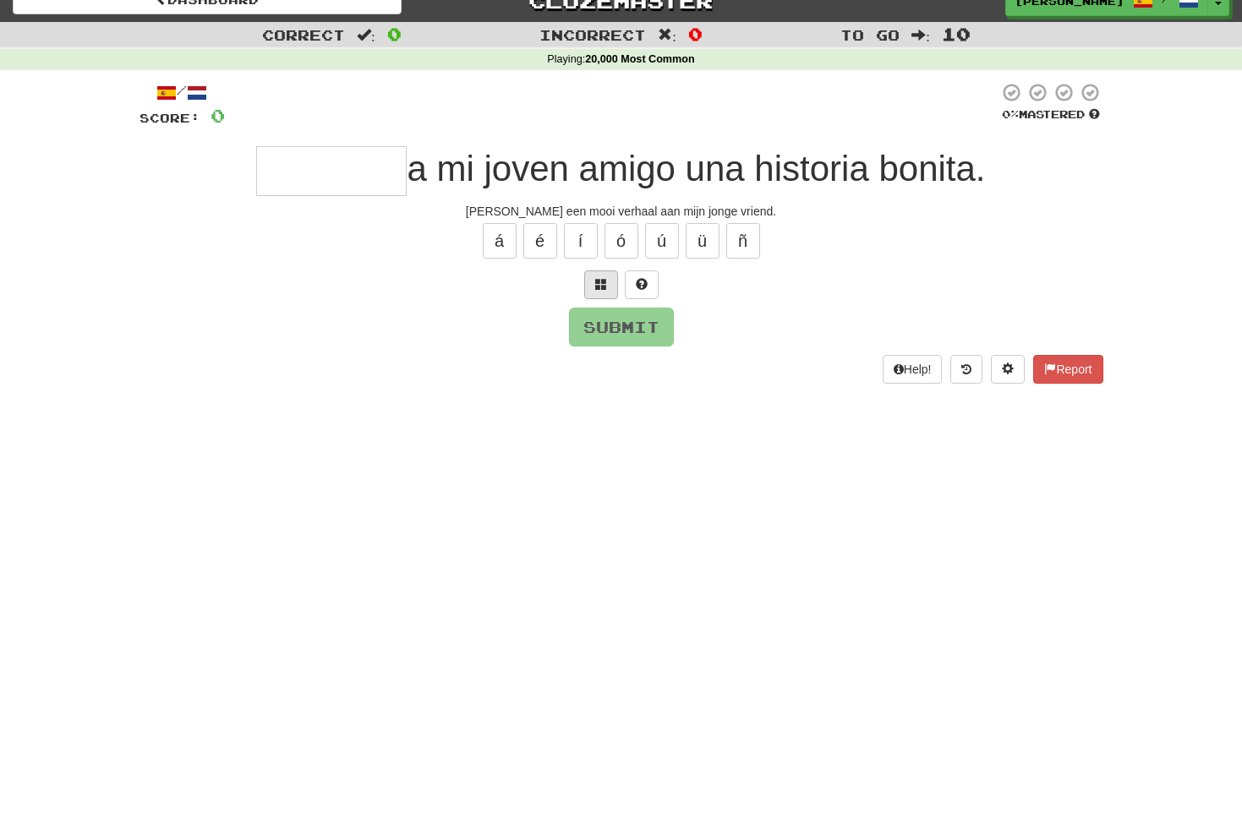
click at [604, 282] on span at bounding box center [601, 284] width 12 height 12
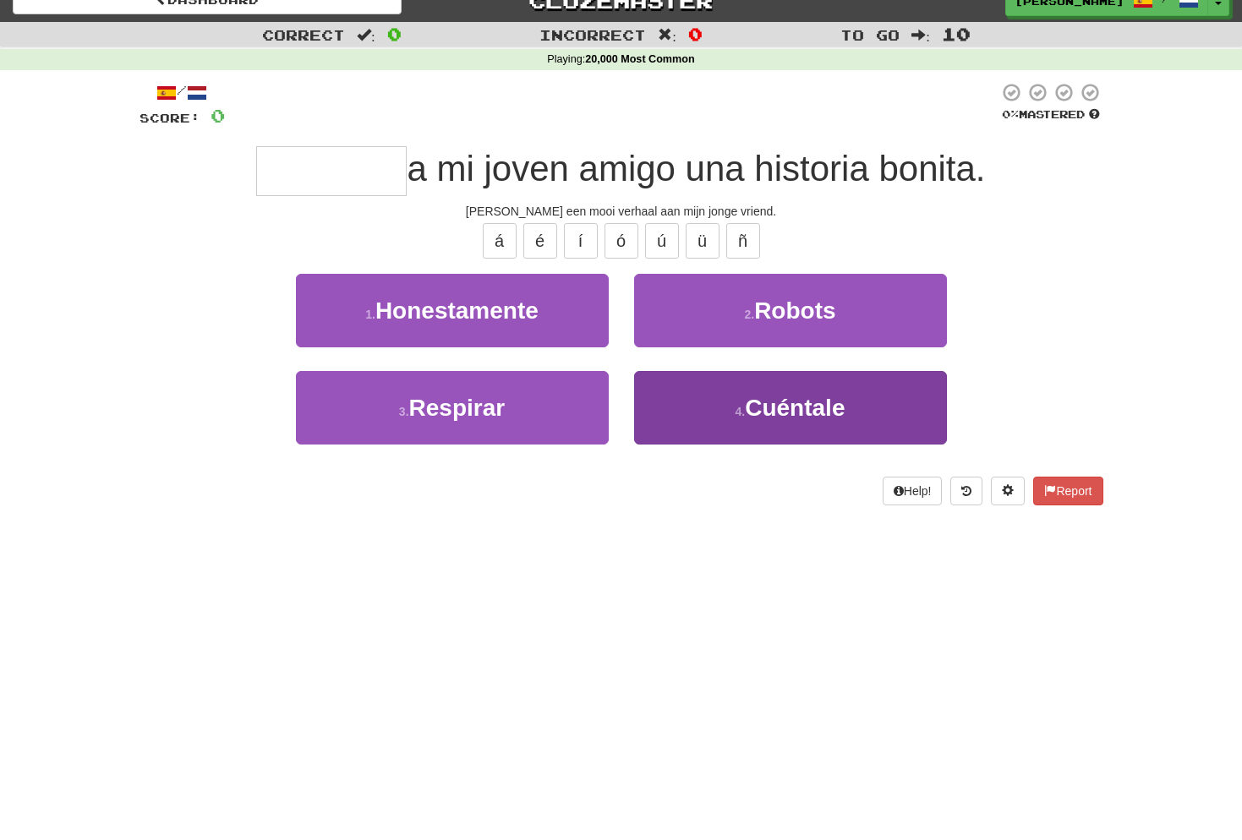
click at [733, 420] on button "4 . Cuéntale" at bounding box center [790, 408] width 313 height 74
type input "********"
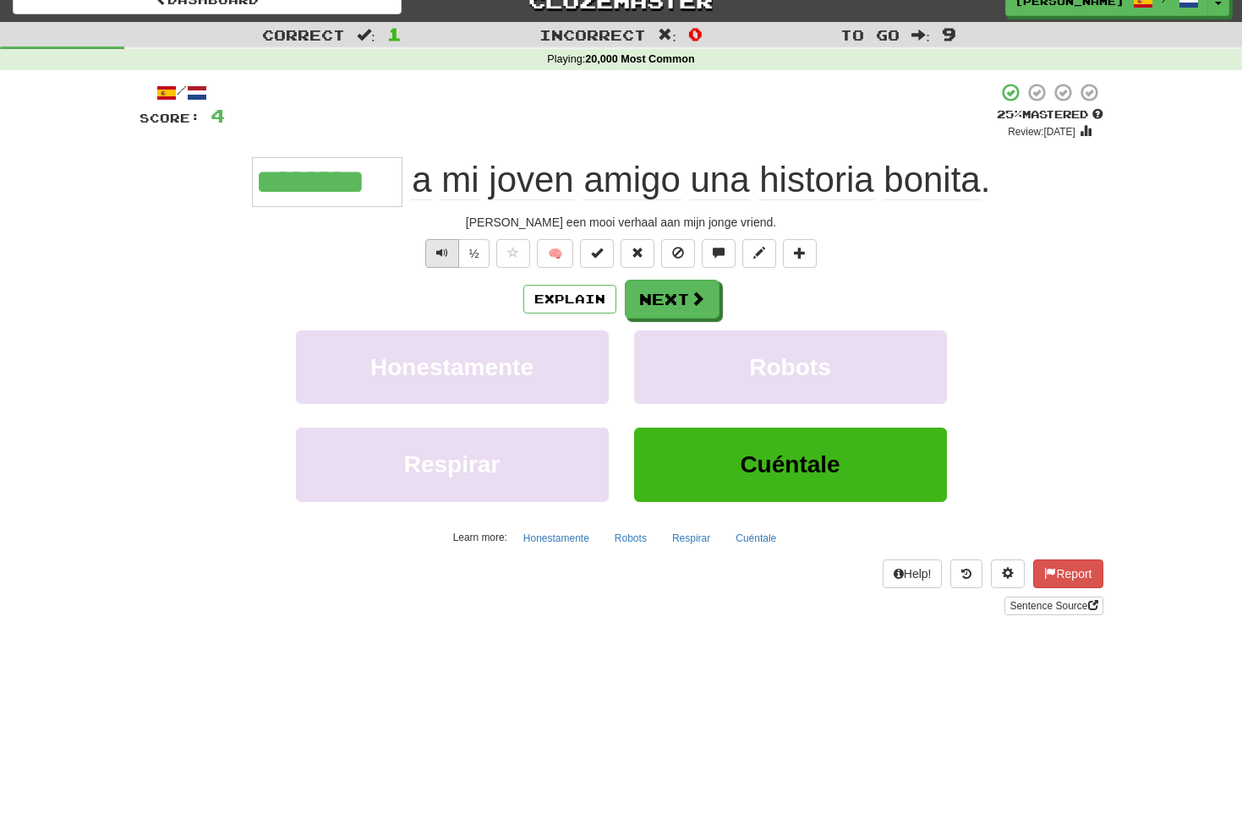
click at [442, 249] on span "Text-to-speech controls" at bounding box center [442, 253] width 12 height 12
click at [443, 254] on span "Text-to-speech controls" at bounding box center [442, 253] width 12 height 12
click at [680, 296] on button "Next" at bounding box center [672, 300] width 95 height 39
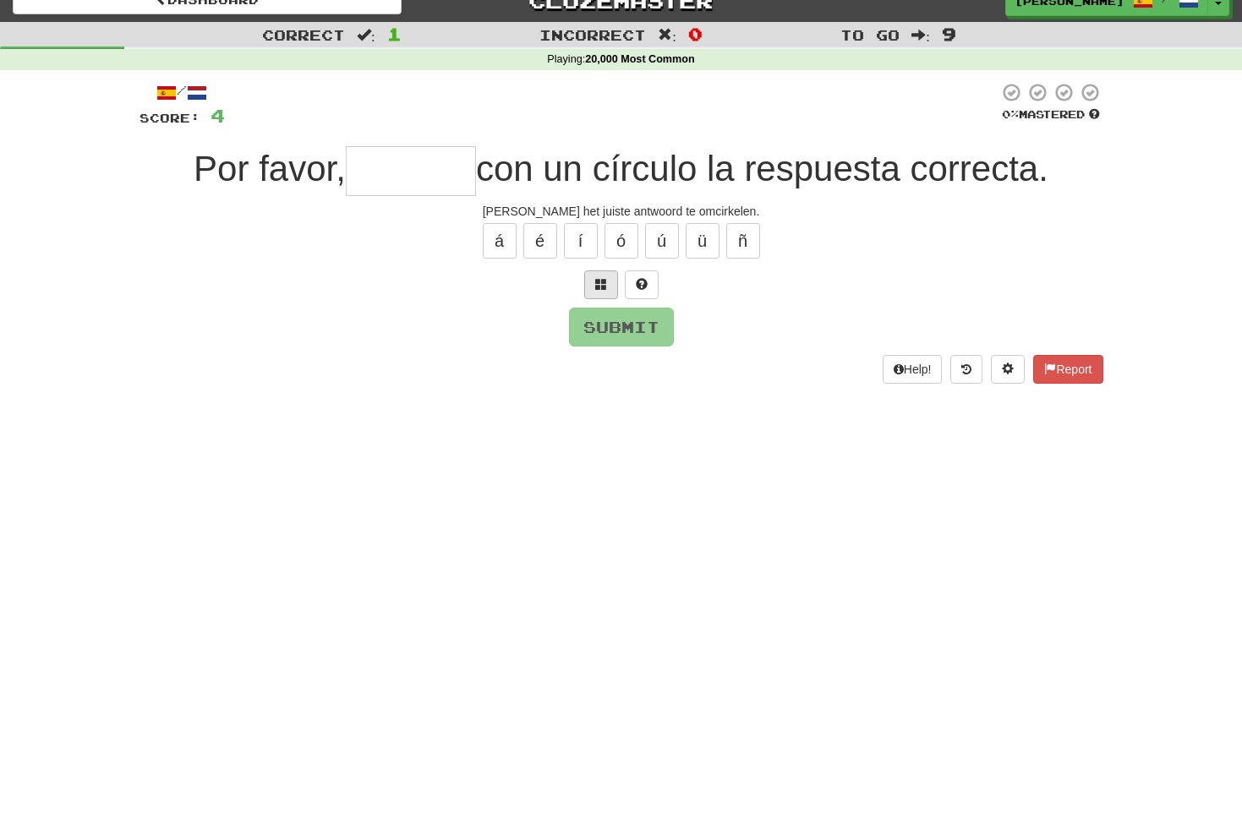
click at [604, 281] on span at bounding box center [601, 284] width 12 height 12
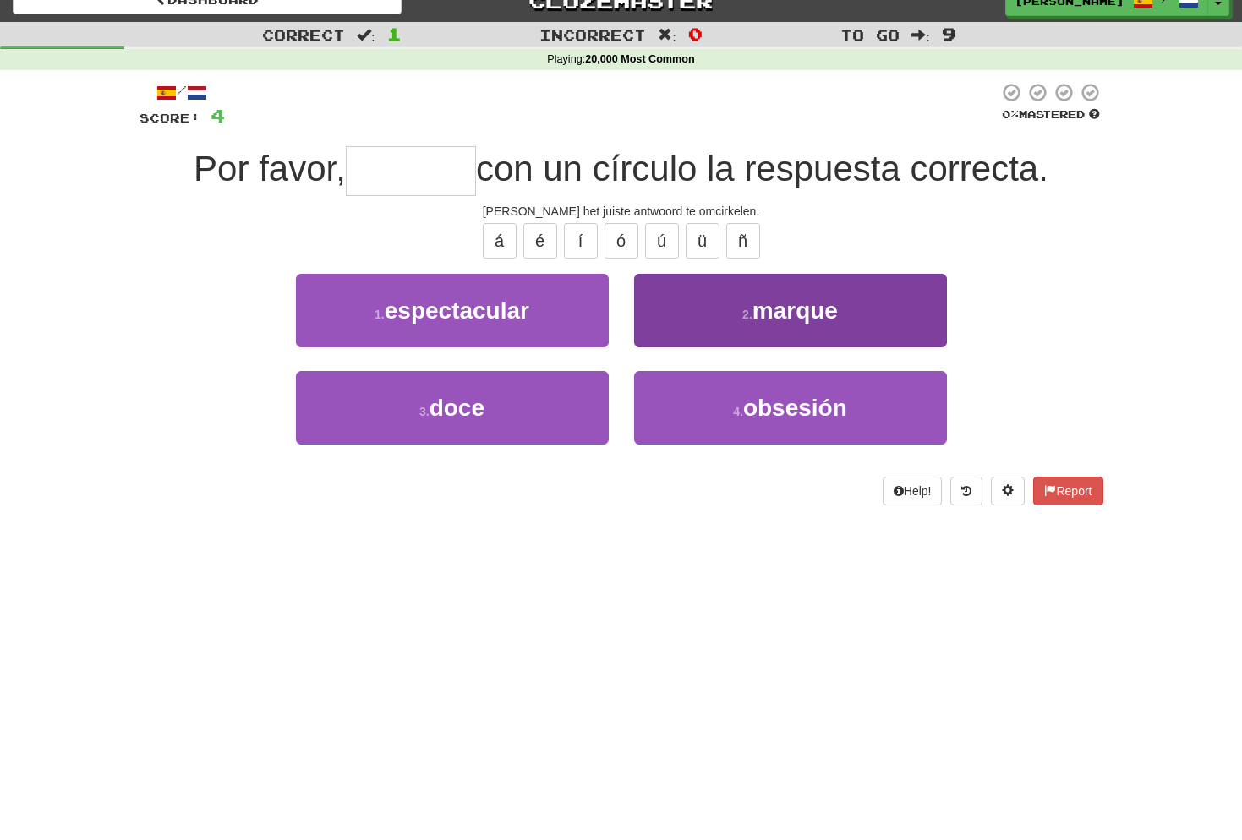
click at [781, 320] on span "marque" at bounding box center [794, 311] width 85 height 26
type input "******"
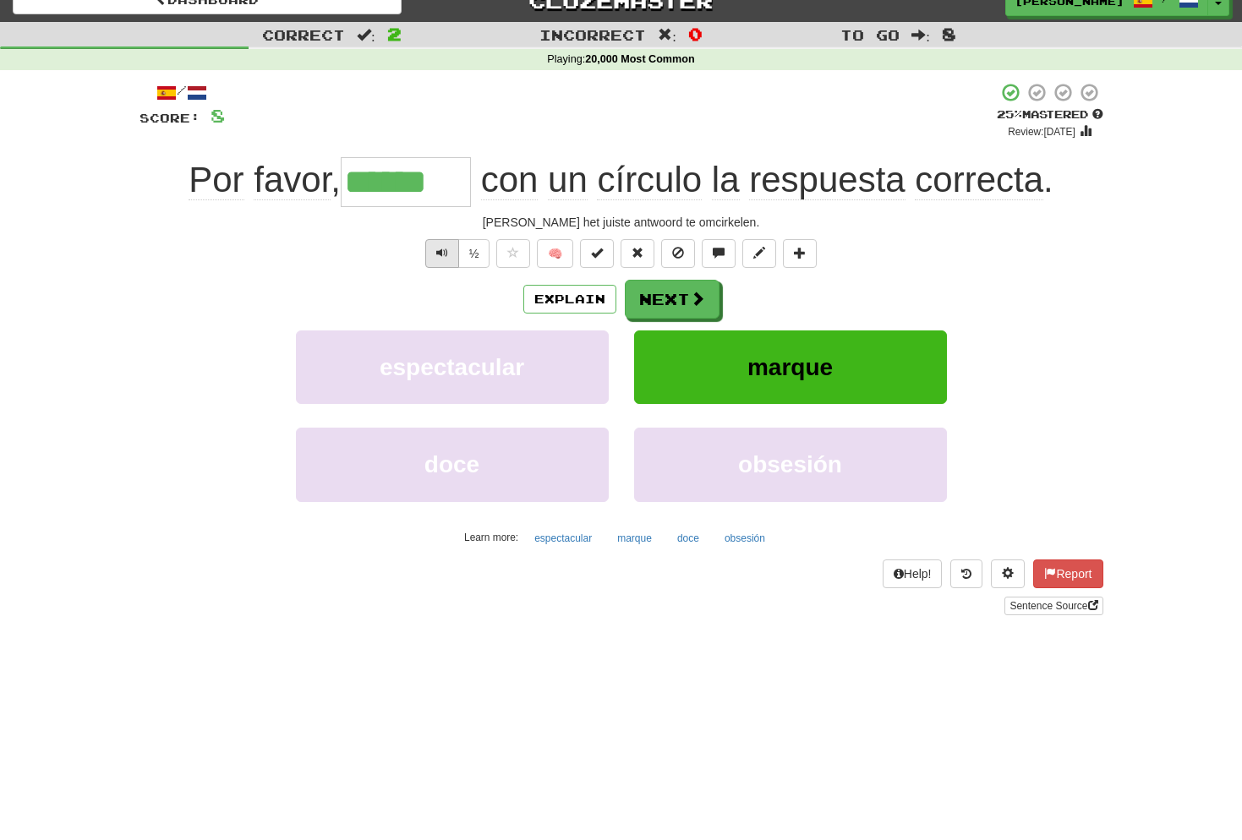
click at [445, 252] on span "Text-to-speech controls" at bounding box center [442, 253] width 12 height 12
click at [686, 302] on button "Next" at bounding box center [672, 300] width 95 height 39
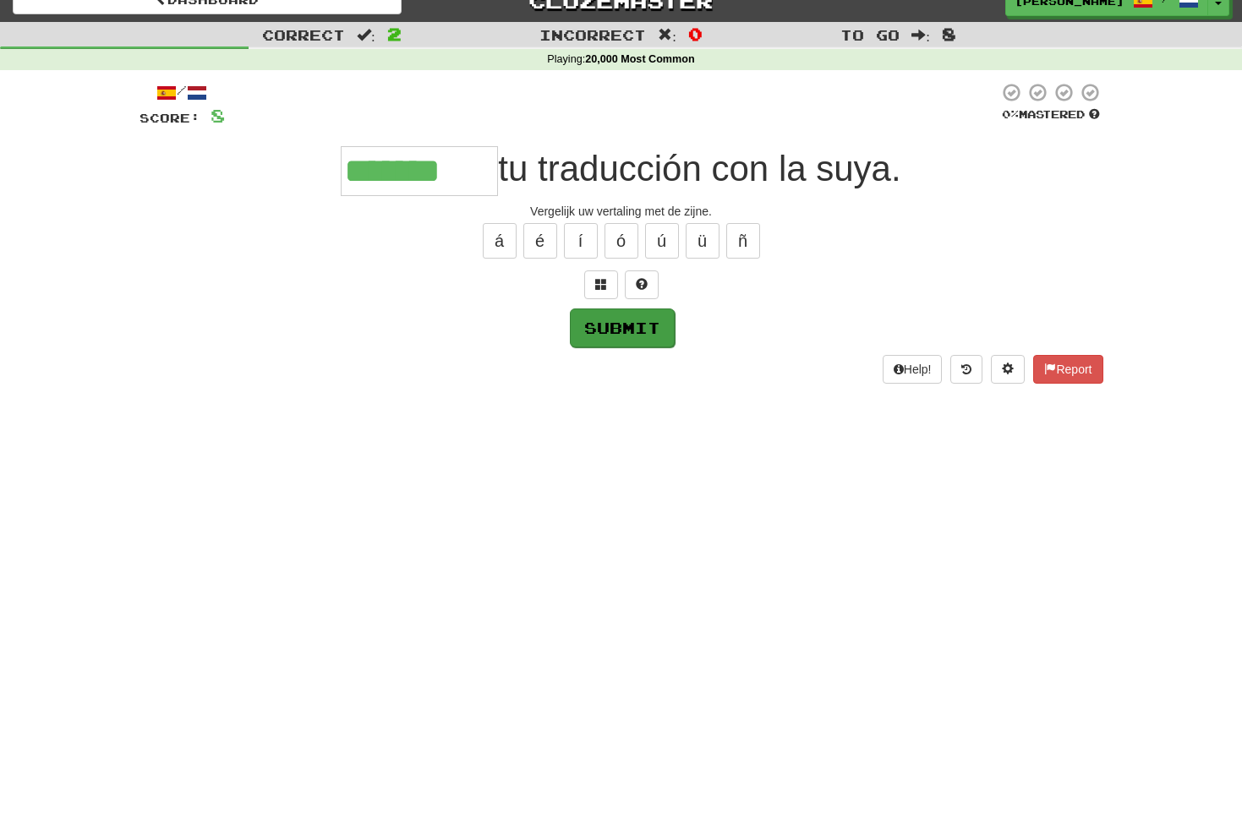
click at [649, 330] on button "Submit" at bounding box center [622, 328] width 105 height 39
type input "*******"
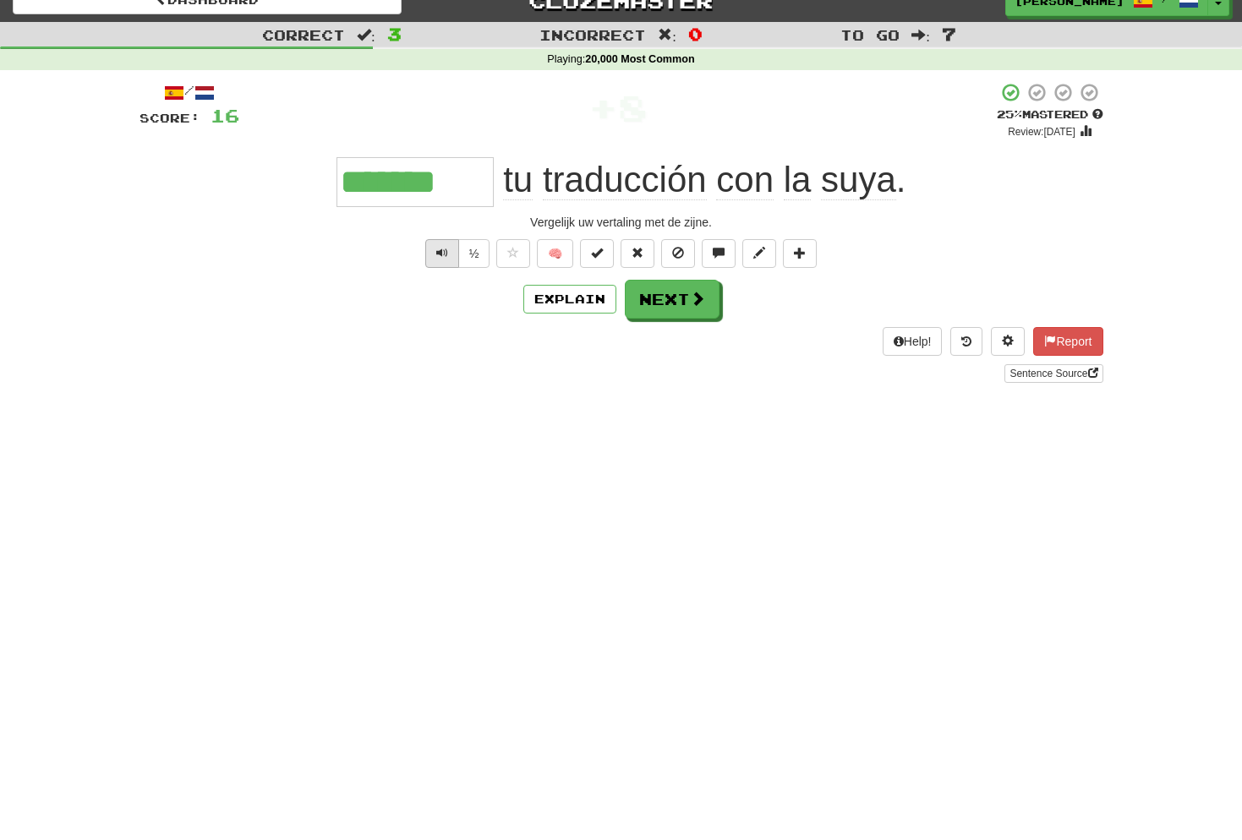
click at [451, 250] on button "Text-to-speech controls" at bounding box center [442, 253] width 34 height 29
click at [644, 304] on button "Next" at bounding box center [672, 300] width 95 height 39
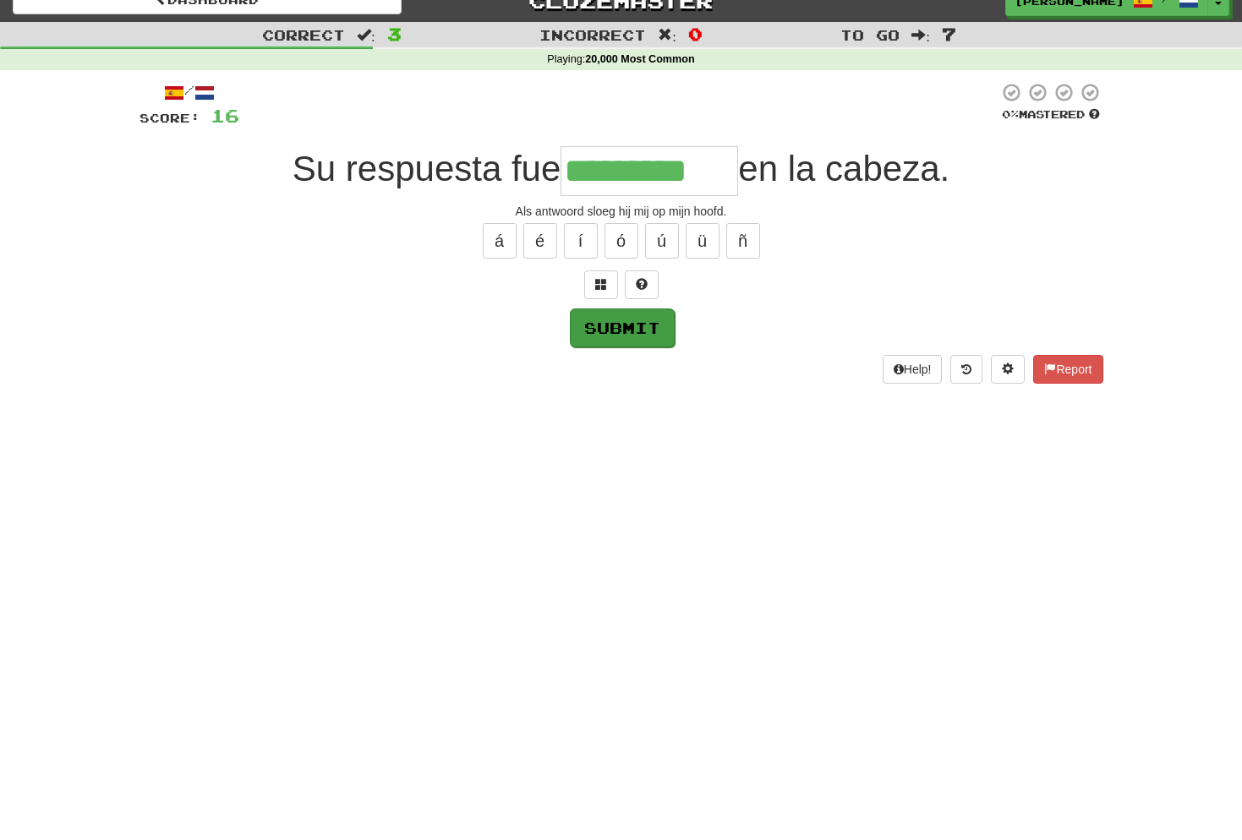
type input "*********"
click at [641, 330] on button "Submit" at bounding box center [622, 328] width 105 height 39
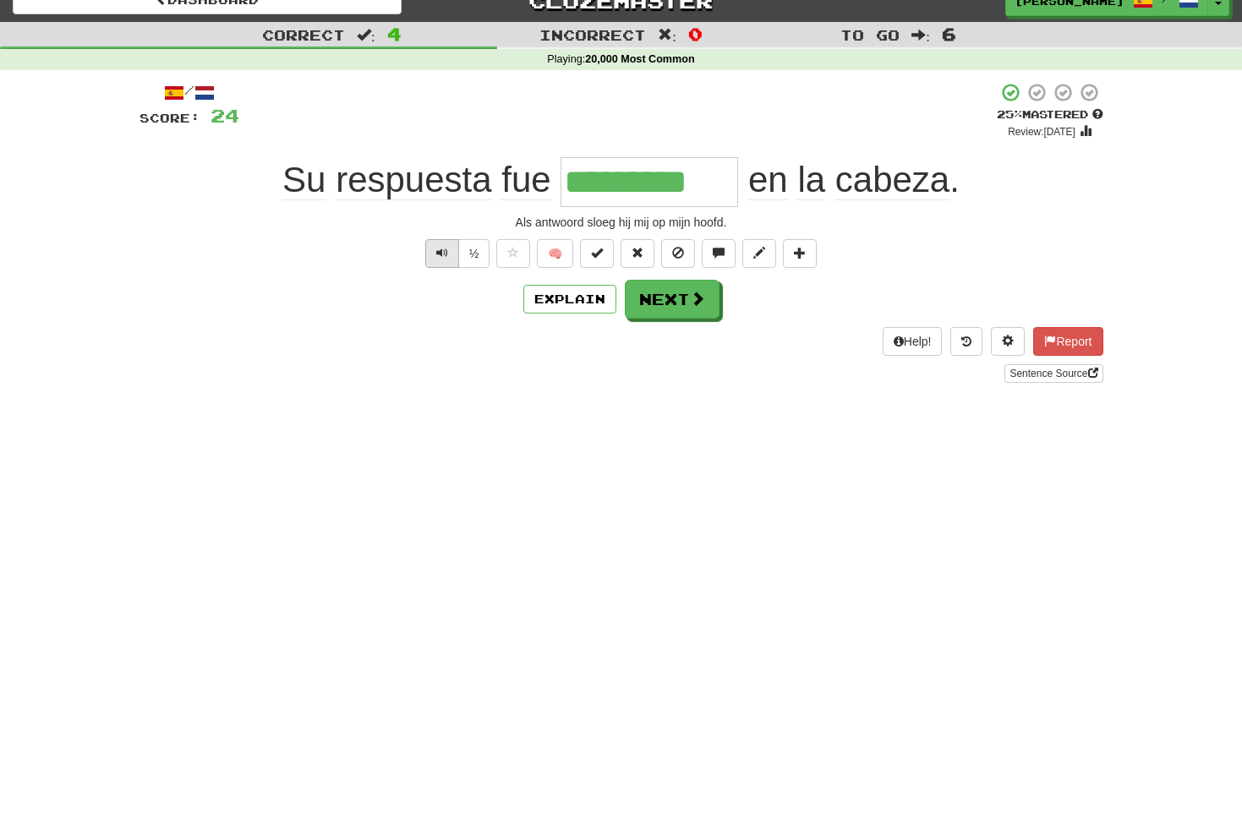
click at [454, 259] on button "Text-to-speech controls" at bounding box center [442, 253] width 34 height 29
click at [684, 301] on button "Next" at bounding box center [672, 300] width 95 height 39
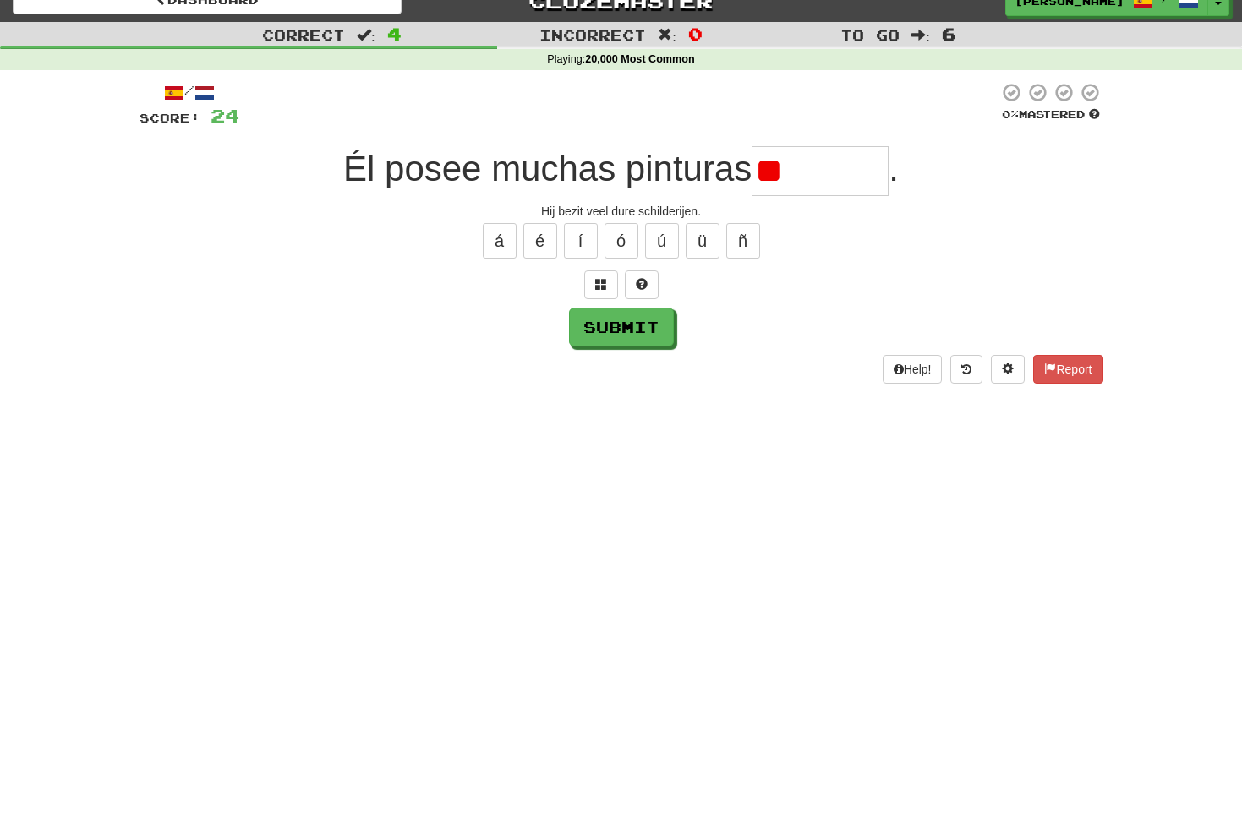
type input "*"
click at [608, 281] on button at bounding box center [601, 284] width 34 height 29
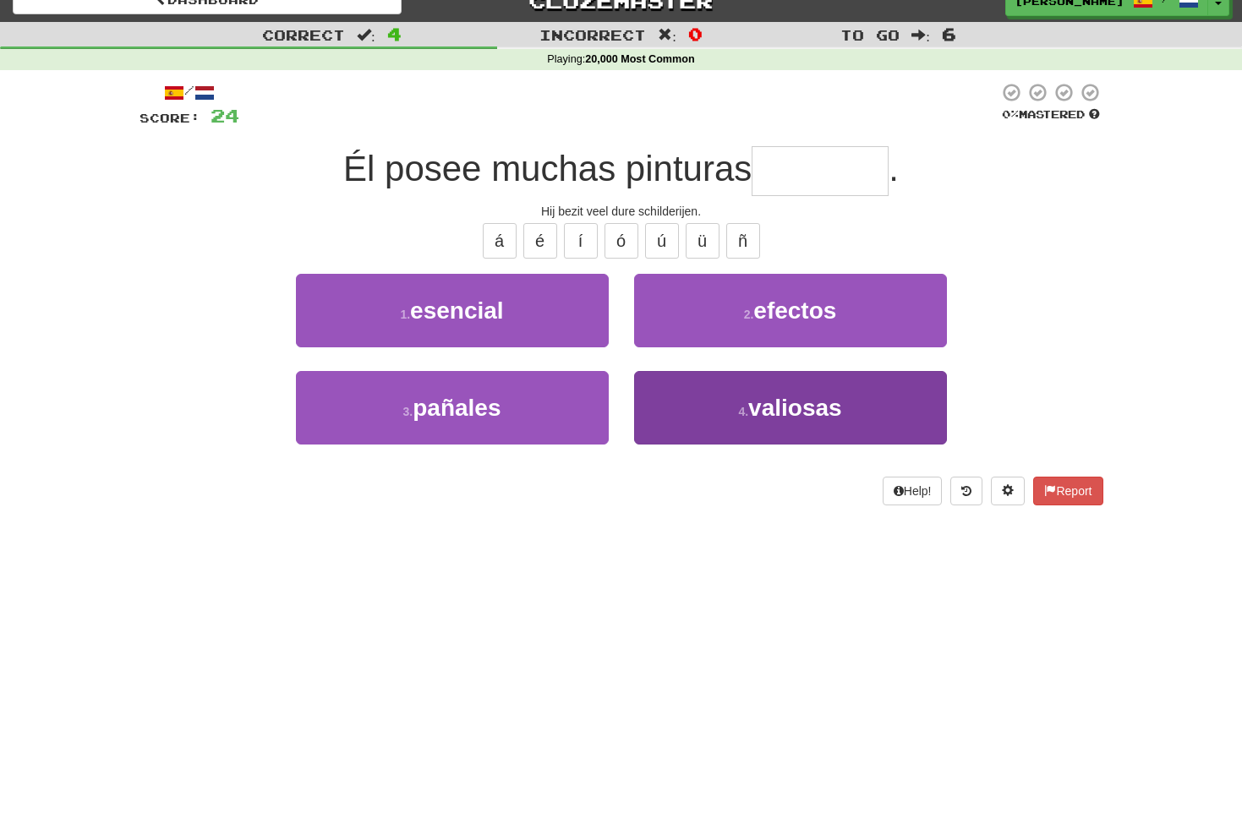
click at [766, 407] on span "valiosas" at bounding box center [795, 408] width 94 height 26
type input "********"
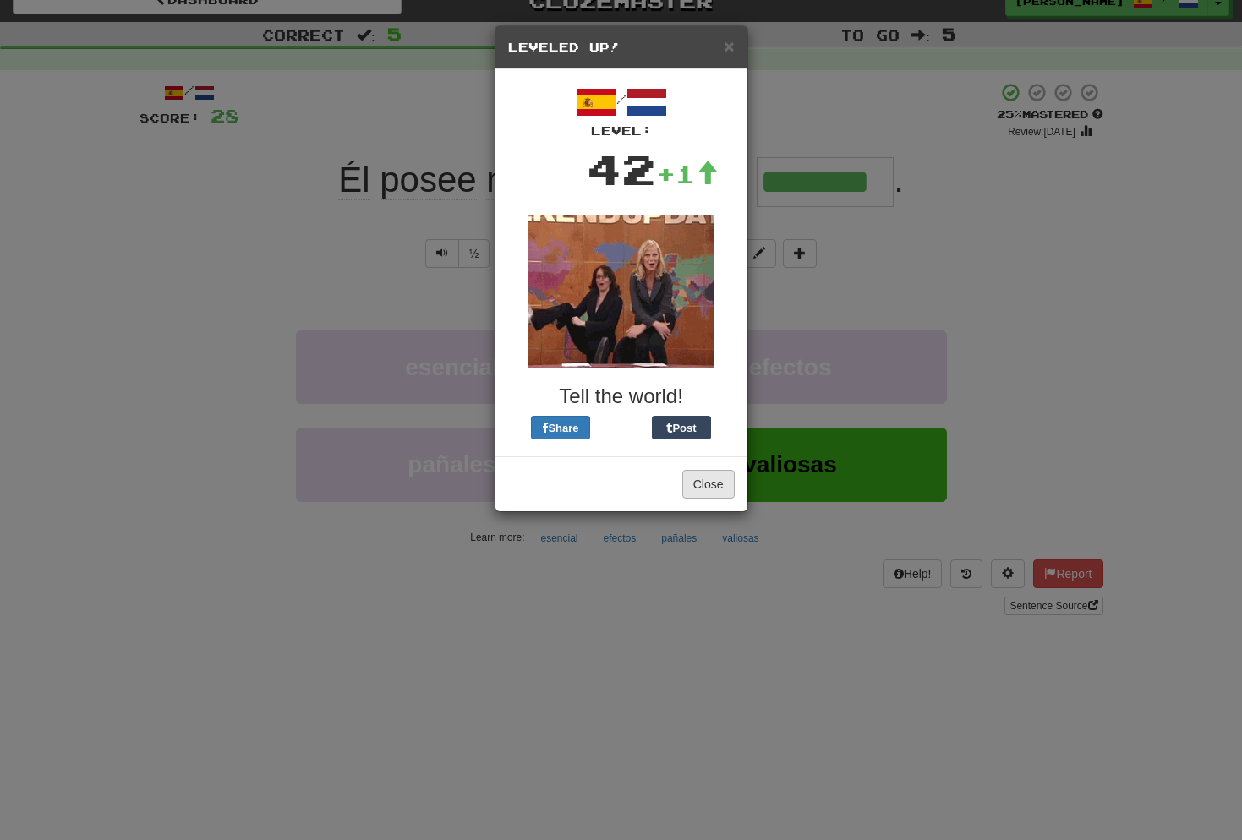
click at [701, 483] on button "Close" at bounding box center [708, 484] width 52 height 29
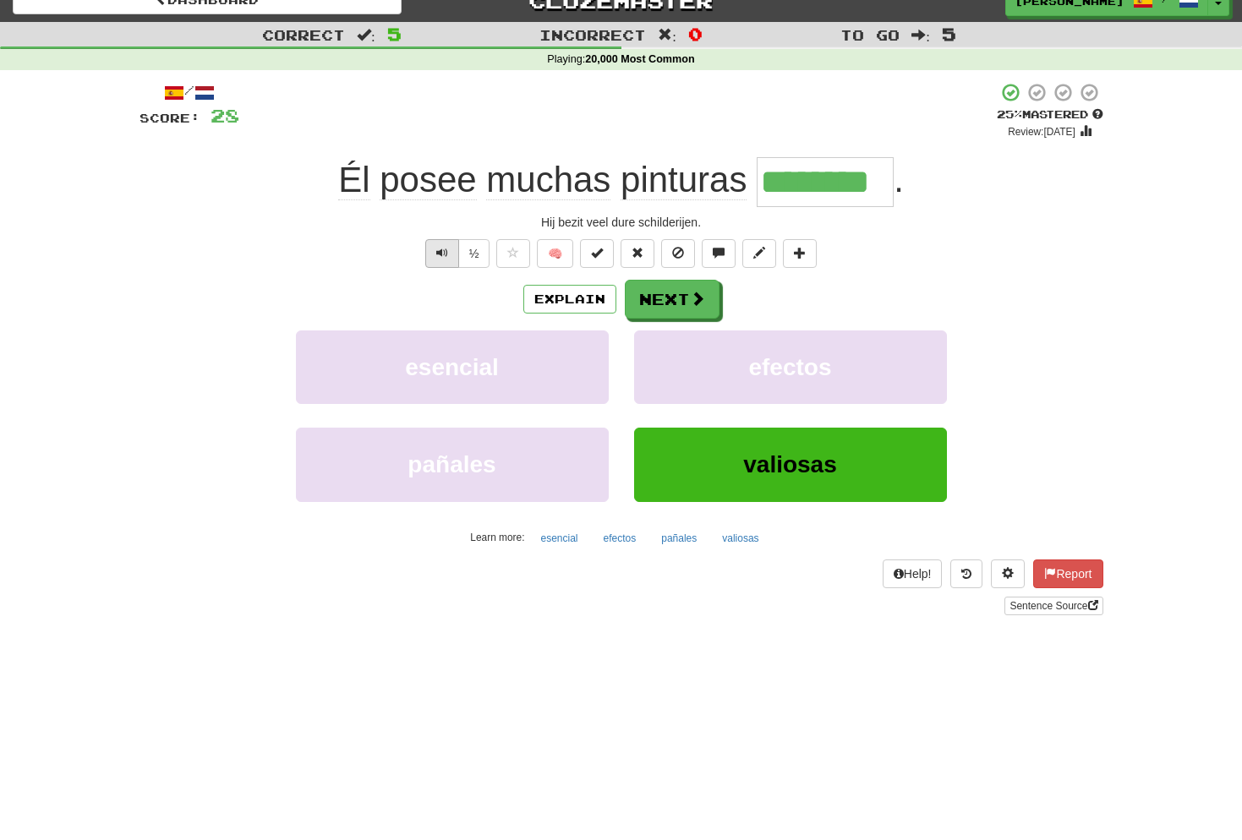
click at [445, 253] on span "Text-to-speech controls" at bounding box center [442, 253] width 12 height 12
click at [680, 298] on button "Next" at bounding box center [672, 300] width 95 height 39
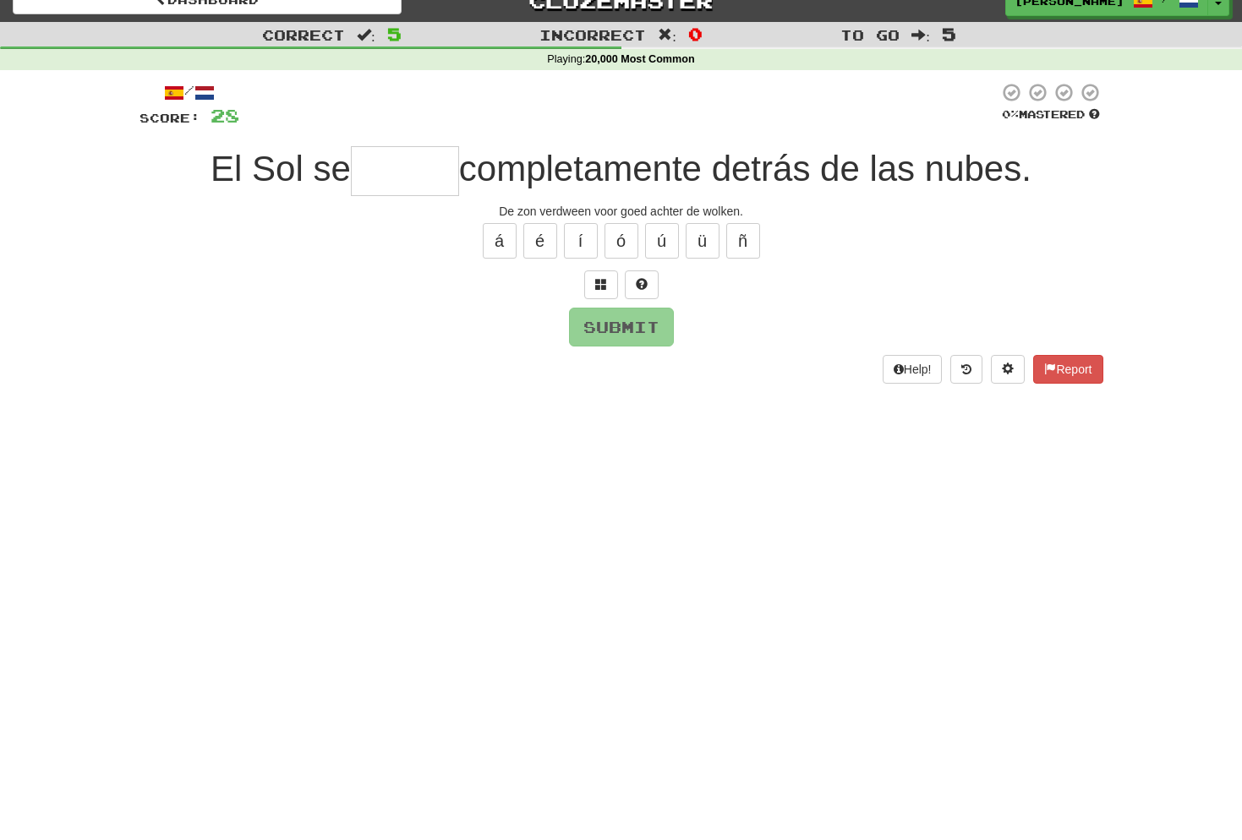
type input "*"
click at [602, 287] on span at bounding box center [601, 284] width 12 height 12
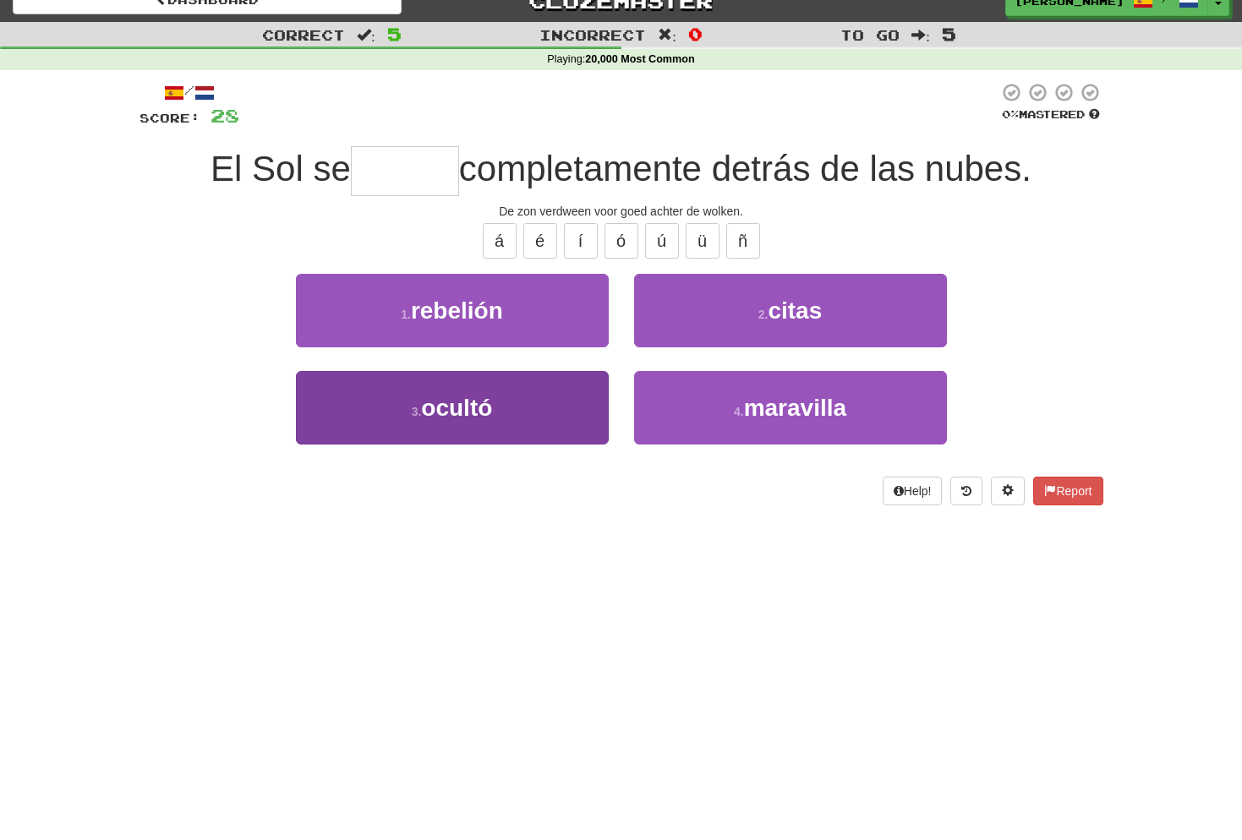
click at [472, 405] on span "ocultó" at bounding box center [456, 408] width 71 height 26
type input "******"
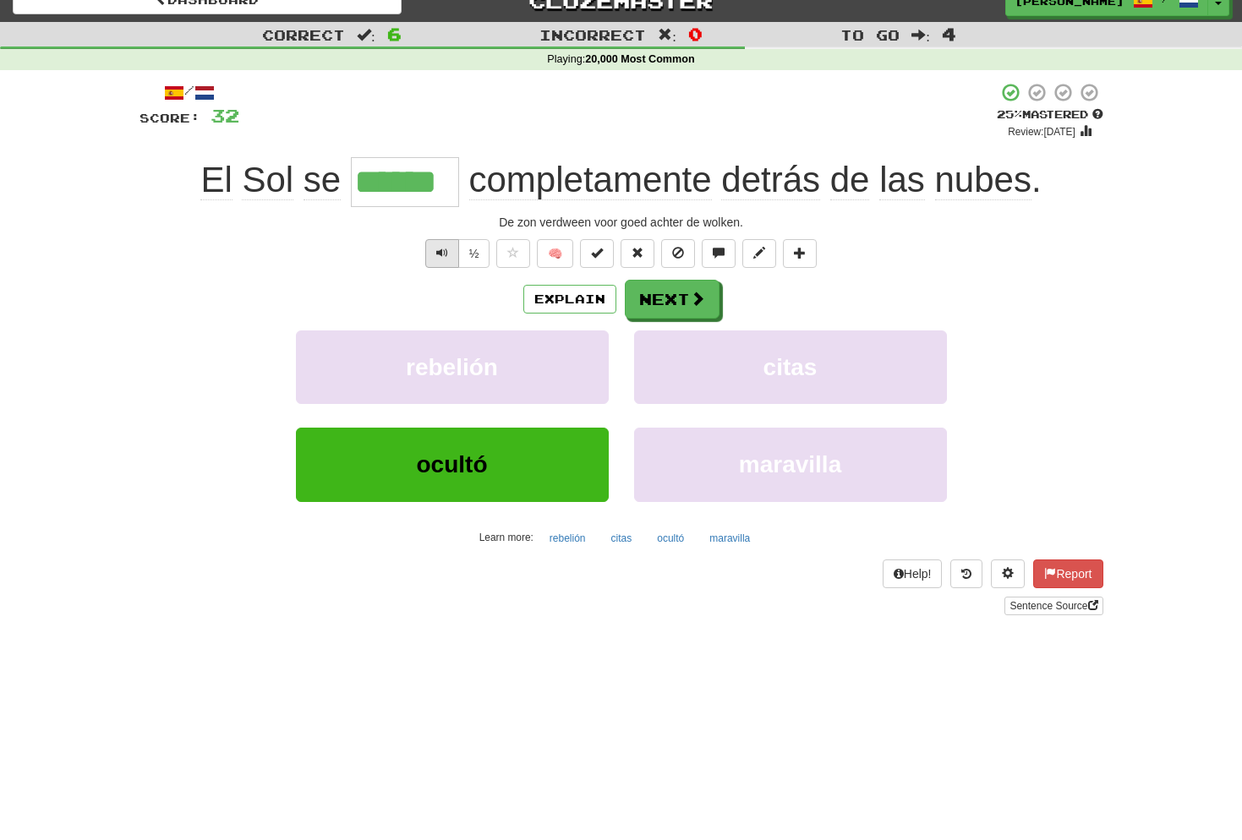
click at [442, 252] on span "Text-to-speech controls" at bounding box center [442, 253] width 12 height 12
click at [436, 247] on span "Text-to-speech controls" at bounding box center [442, 253] width 12 height 12
click at [686, 303] on button "Next" at bounding box center [672, 300] width 95 height 39
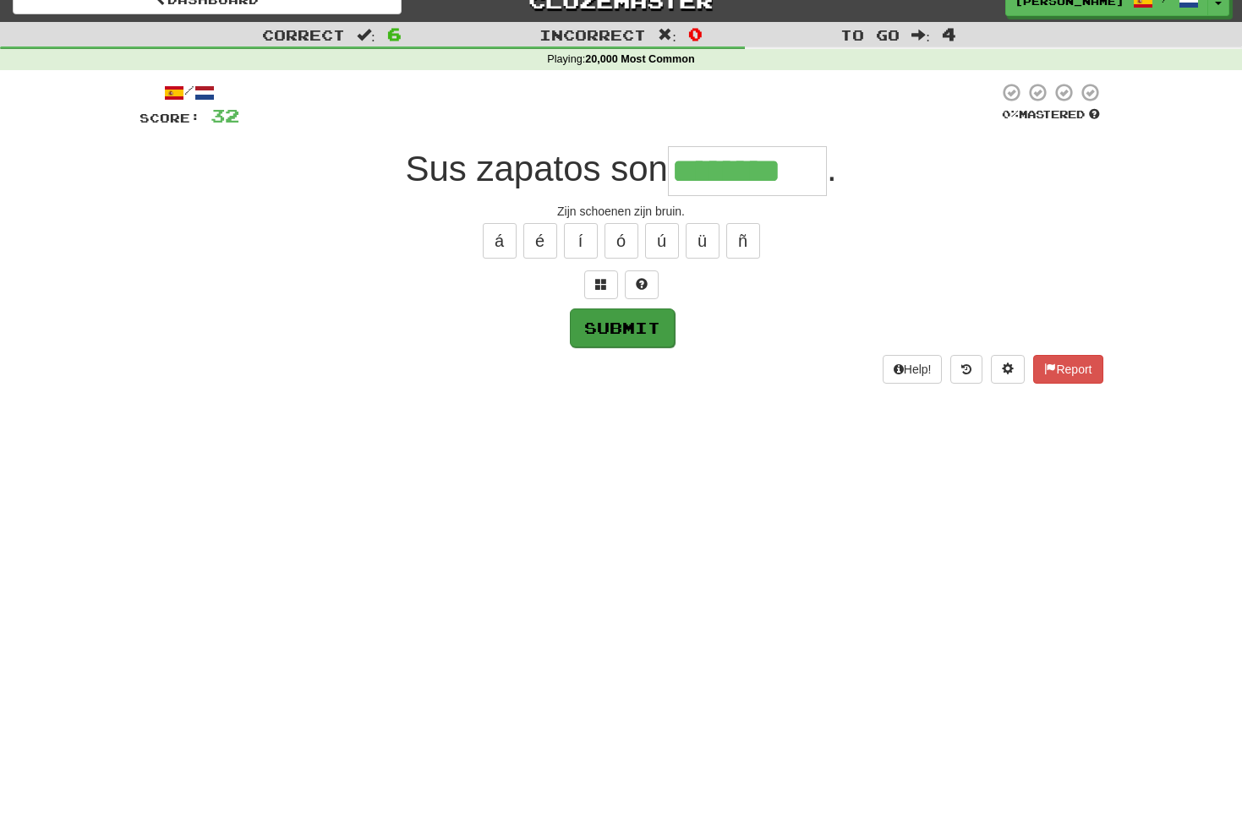
type input "********"
click at [639, 329] on button "Submit" at bounding box center [622, 328] width 105 height 39
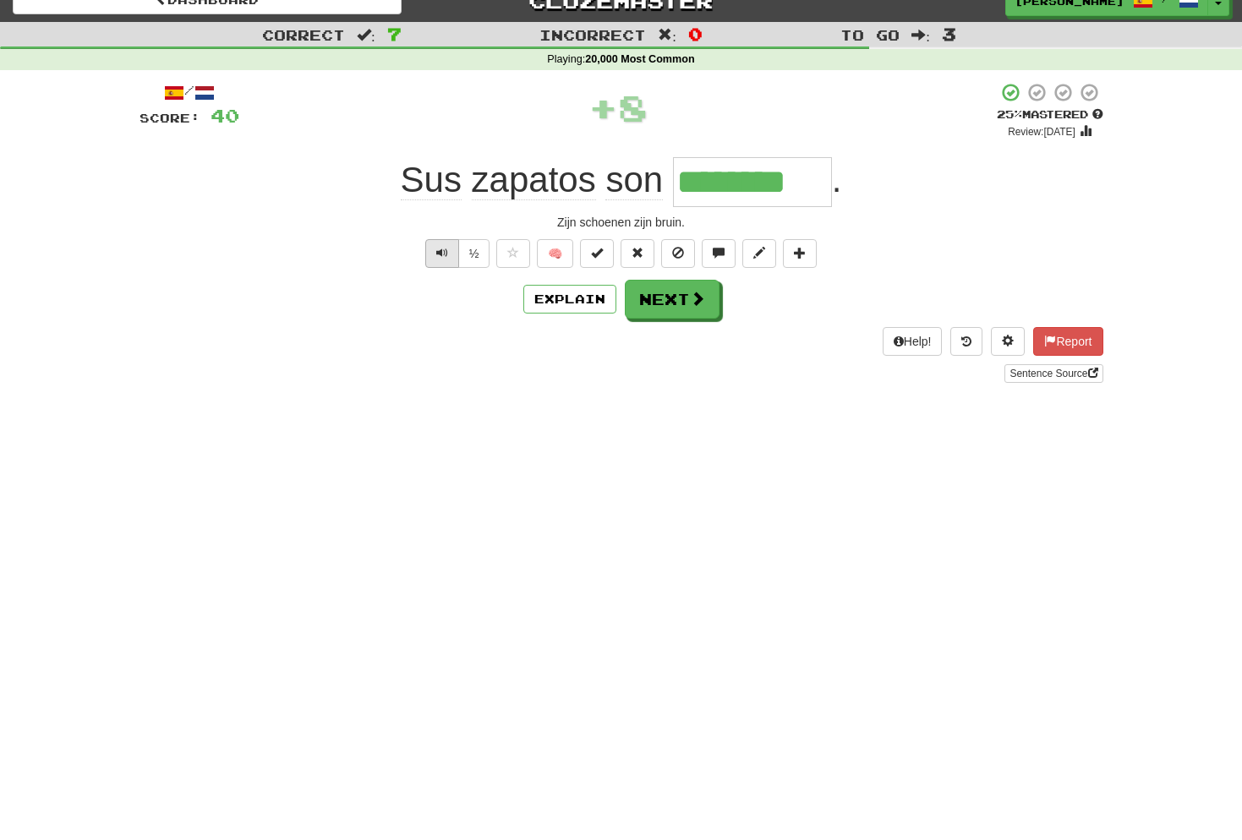
click at [447, 253] on button "Text-to-speech controls" at bounding box center [442, 253] width 34 height 29
click at [668, 293] on button "Next" at bounding box center [672, 300] width 95 height 39
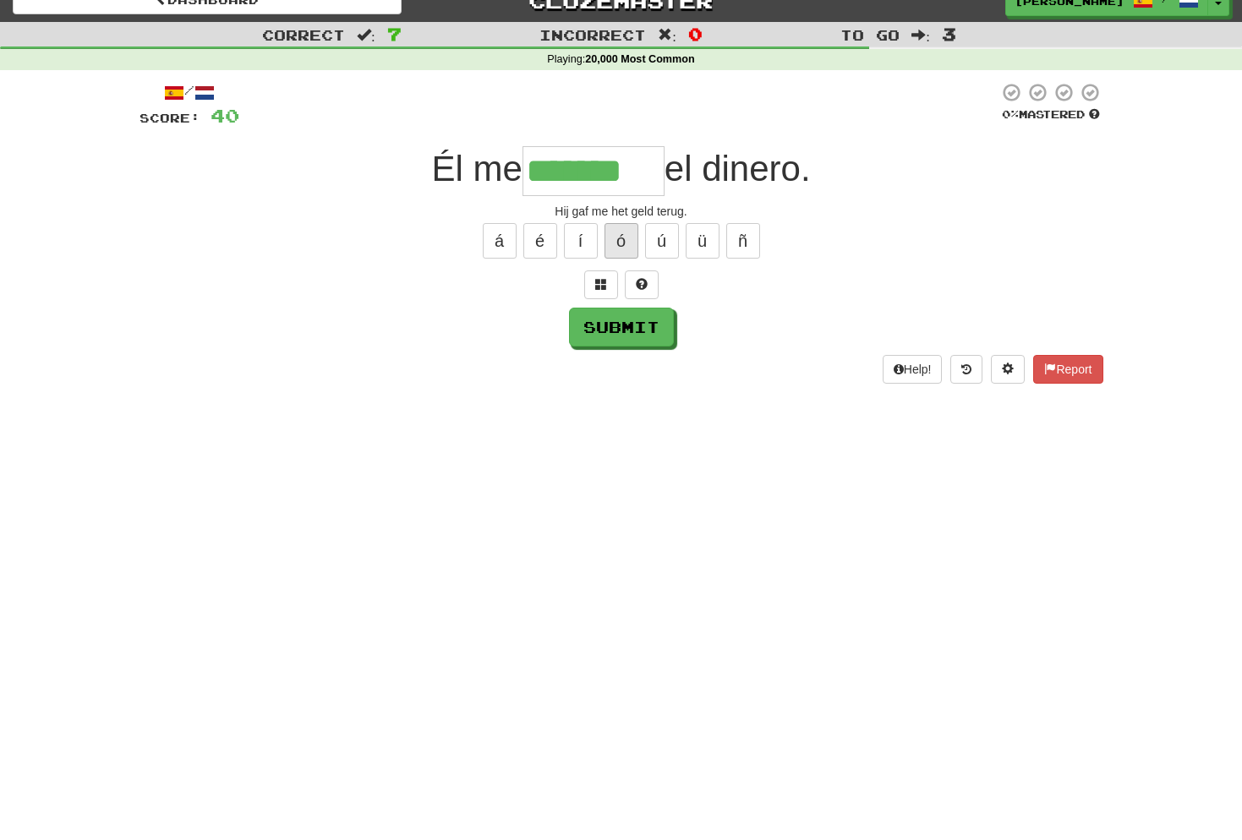
click at [620, 236] on button "ó" at bounding box center [621, 241] width 34 height 36
type input "********"
click at [609, 328] on button "Submit" at bounding box center [622, 328] width 105 height 39
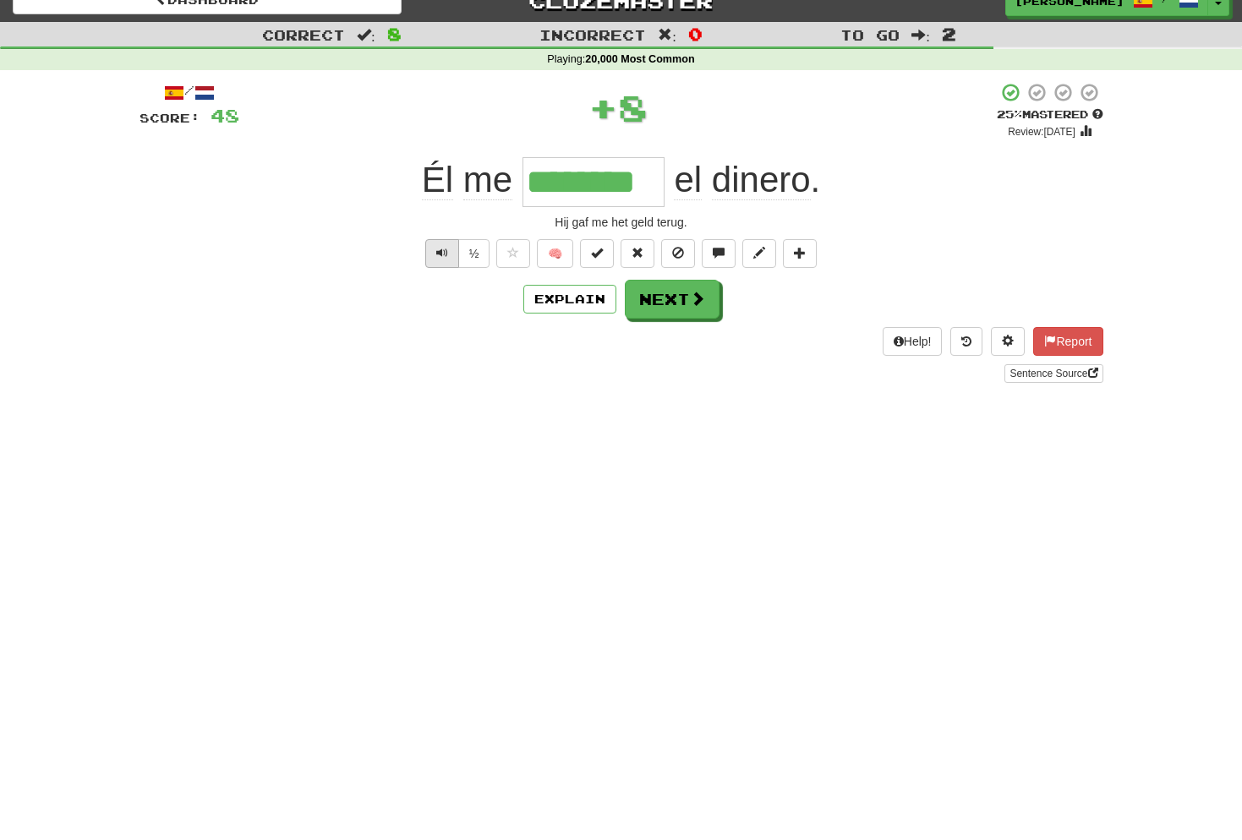
click at [448, 256] on button "Text-to-speech controls" at bounding box center [442, 253] width 34 height 29
click at [429, 250] on button "Text-to-speech controls" at bounding box center [442, 253] width 34 height 29
click at [681, 296] on button "Next" at bounding box center [672, 300] width 95 height 39
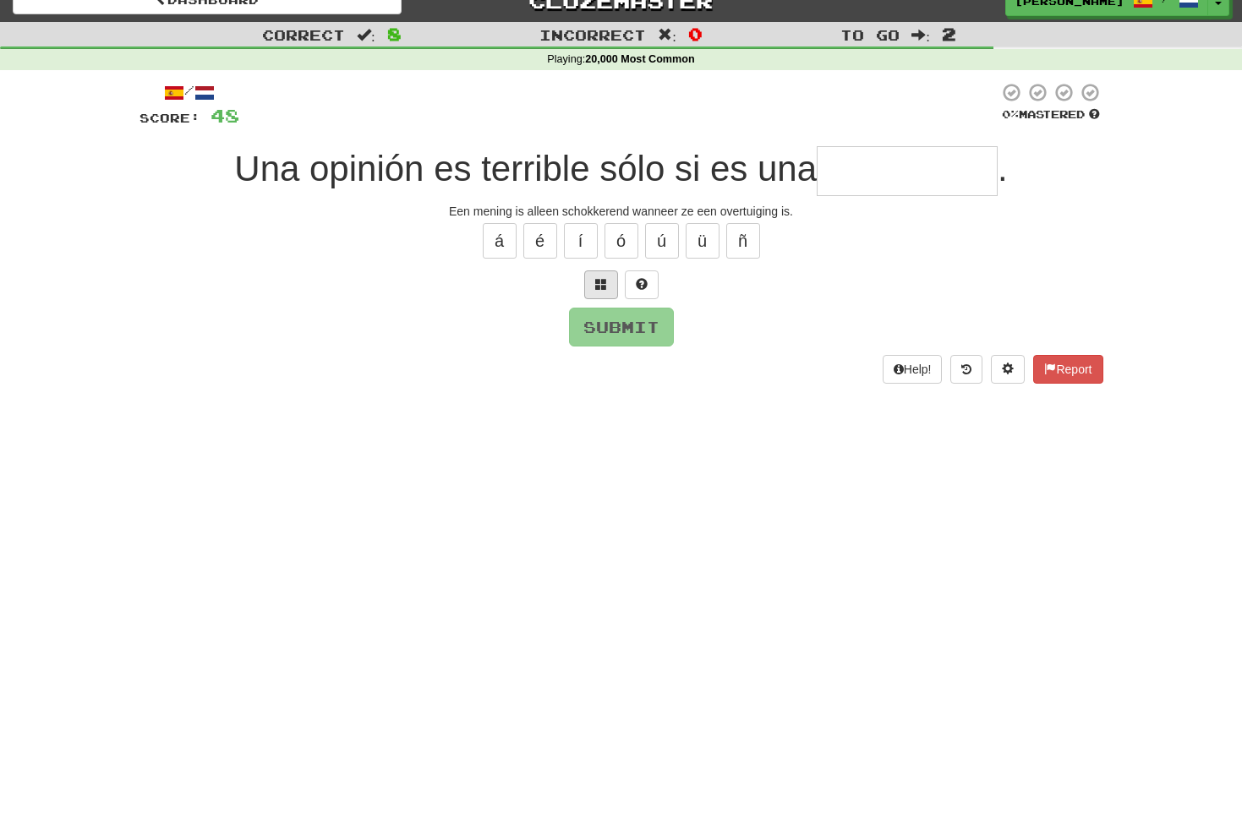
click at [604, 278] on span at bounding box center [601, 284] width 12 height 12
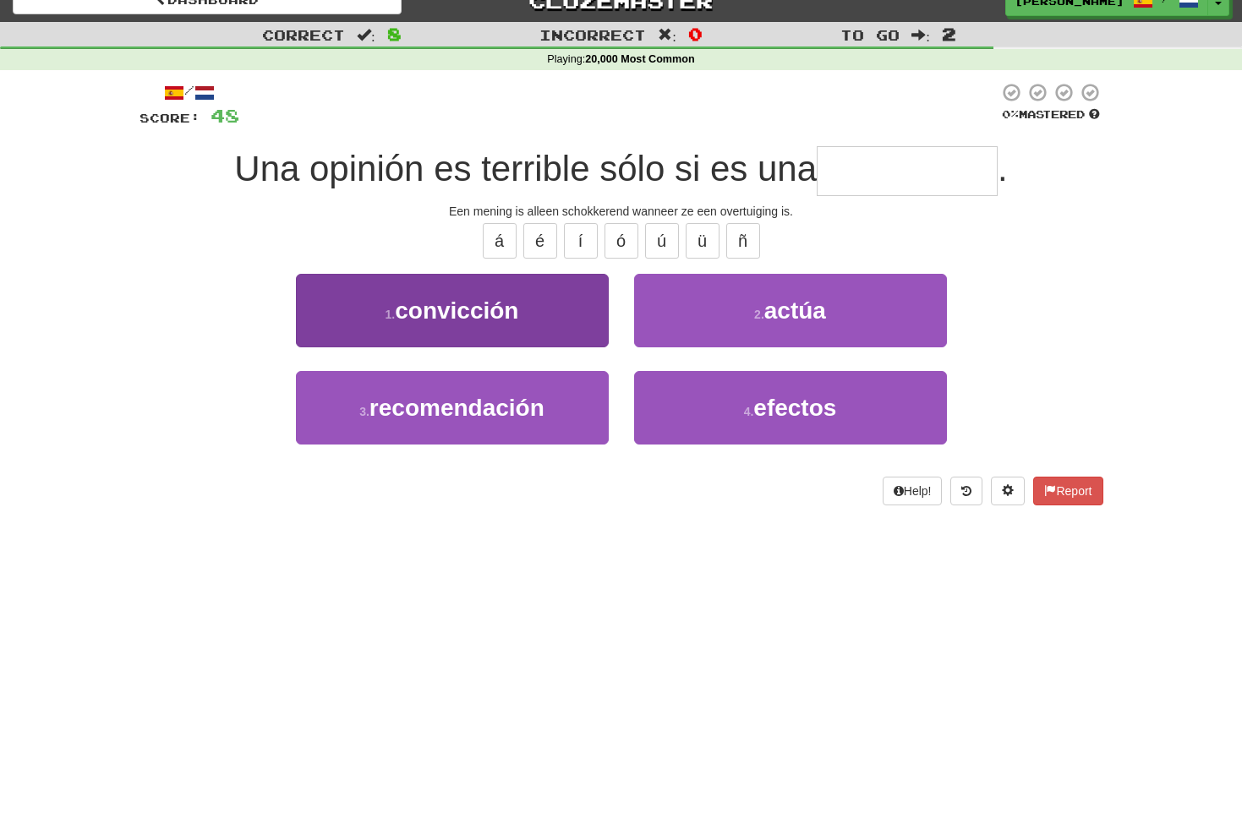
click at [478, 302] on span "convicción" at bounding box center [456, 311] width 123 height 26
type input "**********"
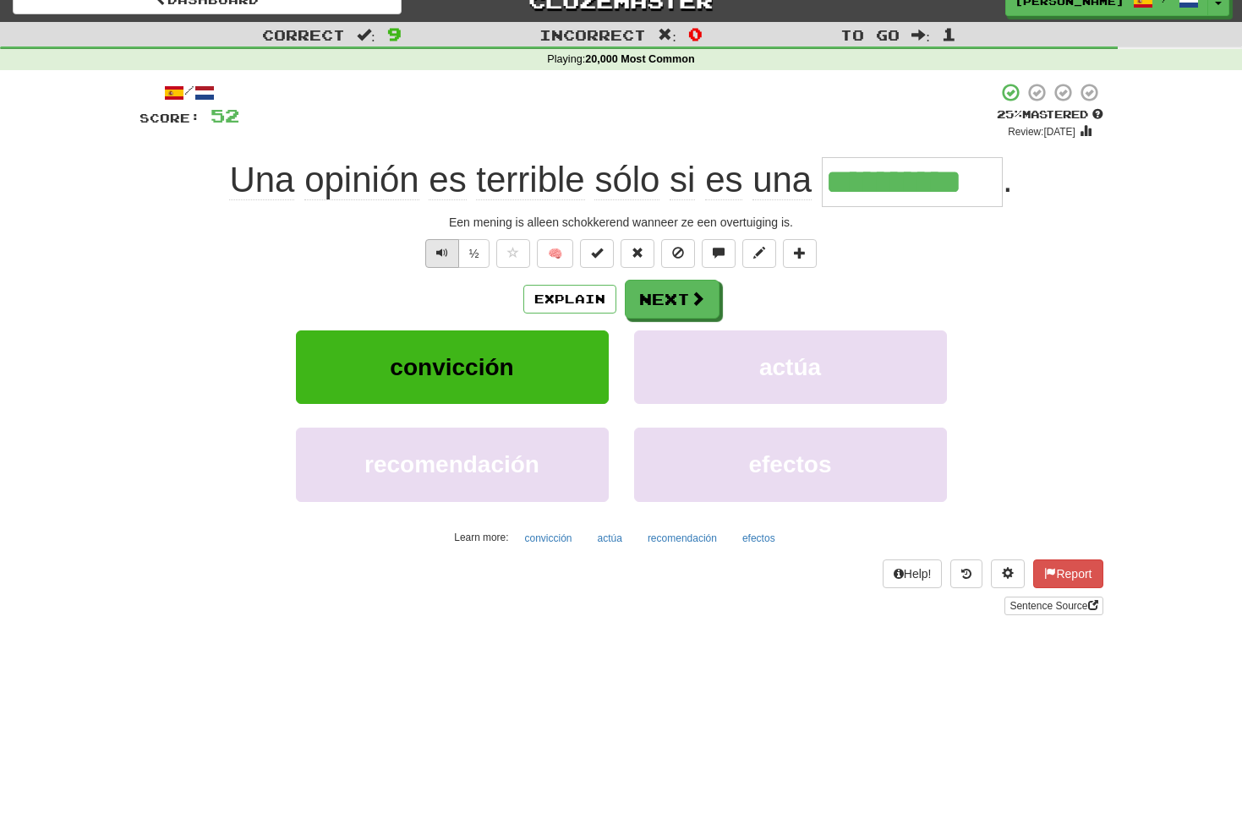
click at [434, 249] on button "Text-to-speech controls" at bounding box center [442, 253] width 34 height 29
click at [438, 254] on span "Text-to-speech controls" at bounding box center [442, 253] width 12 height 12
click at [678, 295] on button "Next" at bounding box center [672, 300] width 95 height 39
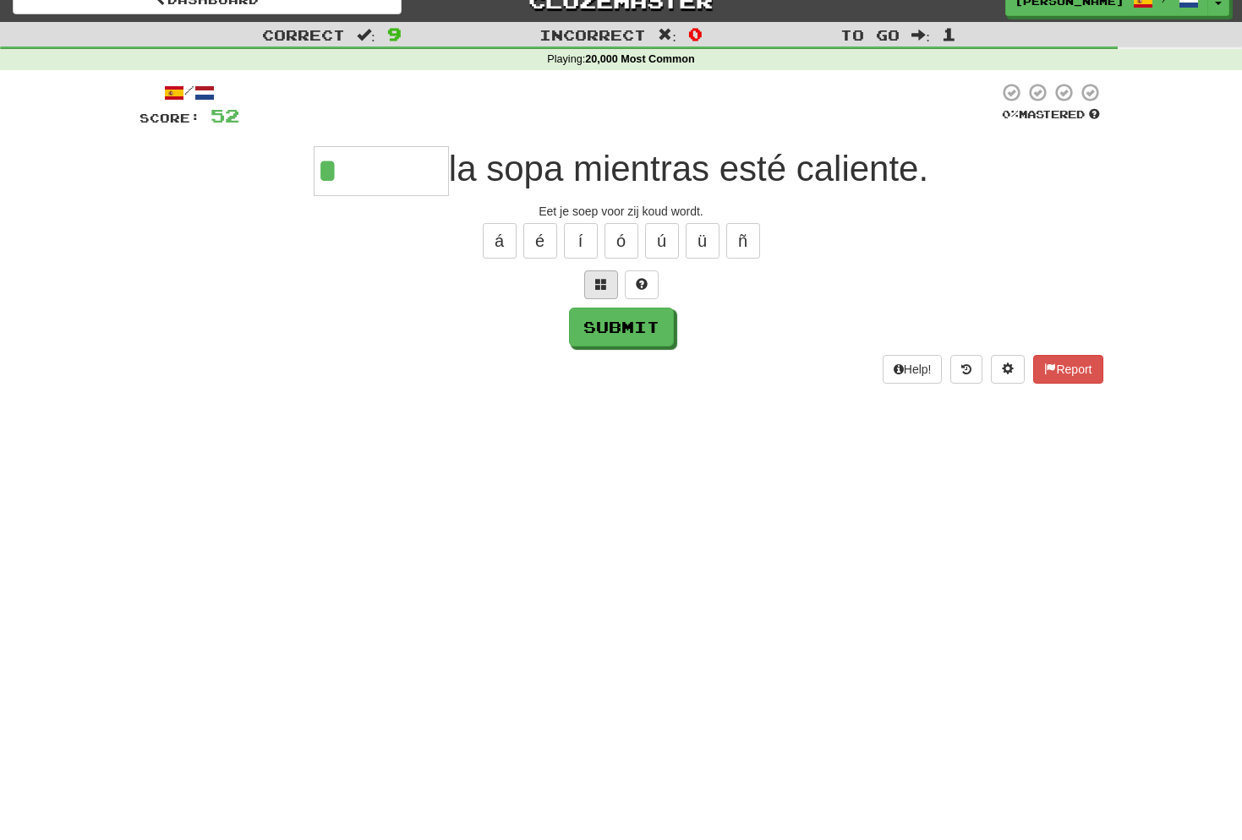
click at [606, 282] on span at bounding box center [601, 284] width 12 height 12
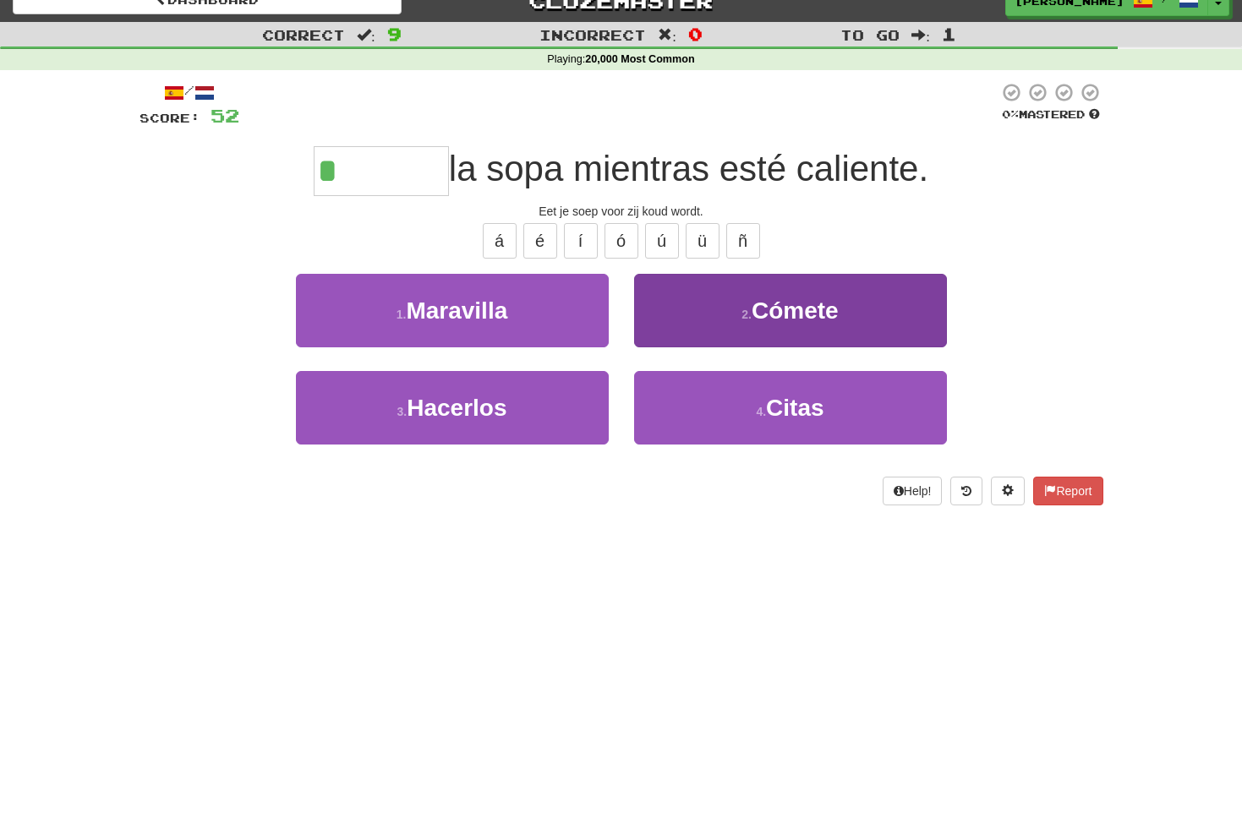
click at [788, 306] on span "Cómete" at bounding box center [794, 311] width 87 height 26
type input "******"
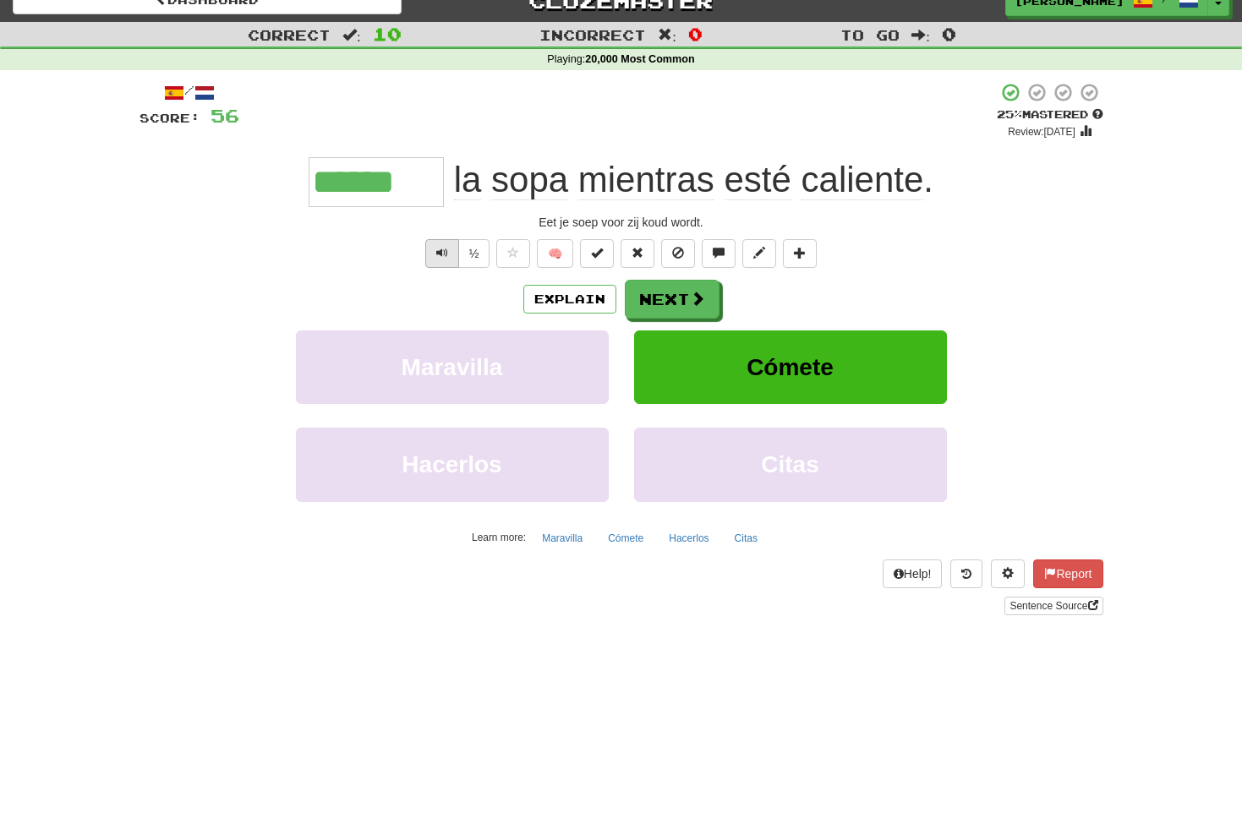
click at [448, 254] on button "Text-to-speech controls" at bounding box center [442, 253] width 34 height 29
click at [442, 251] on span "Text-to-speech controls" at bounding box center [442, 253] width 12 height 12
click at [675, 306] on button "Next" at bounding box center [672, 300] width 95 height 39
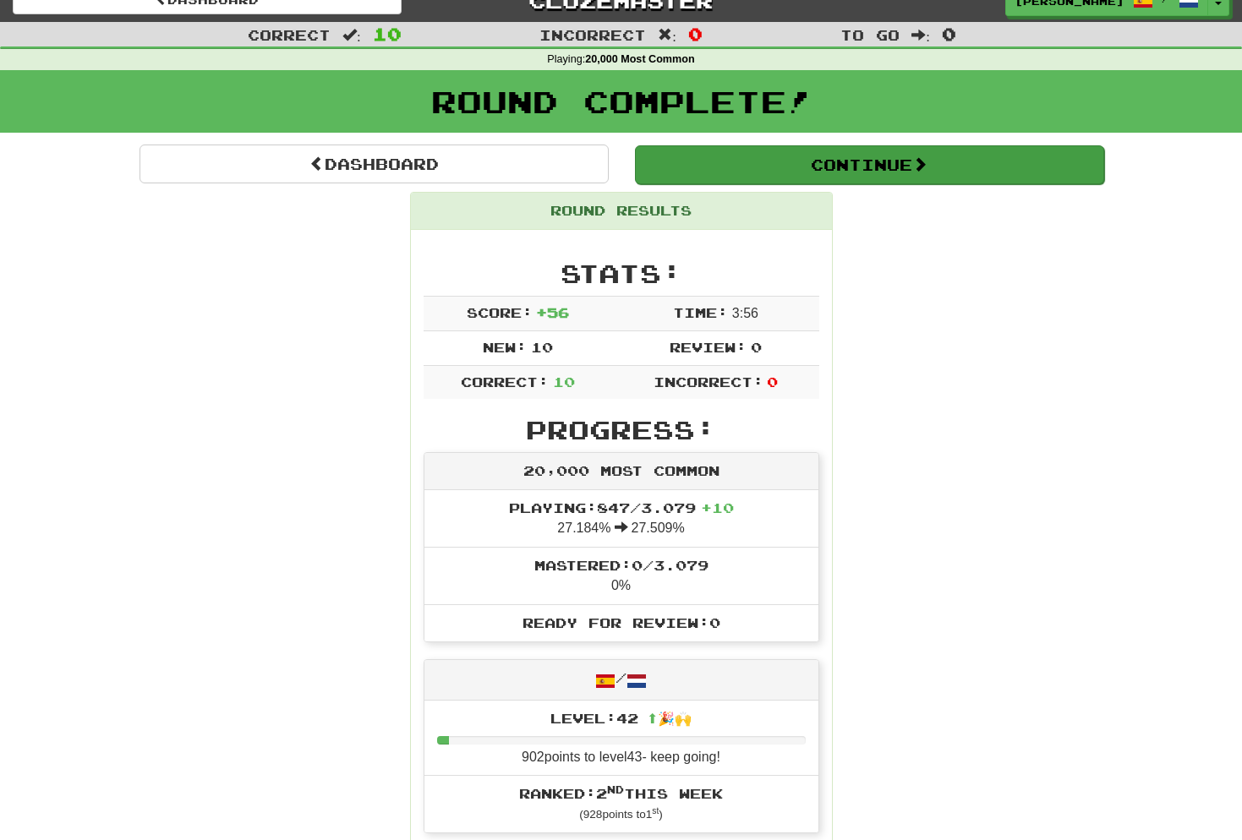
click at [858, 165] on button "Continue" at bounding box center [869, 164] width 469 height 39
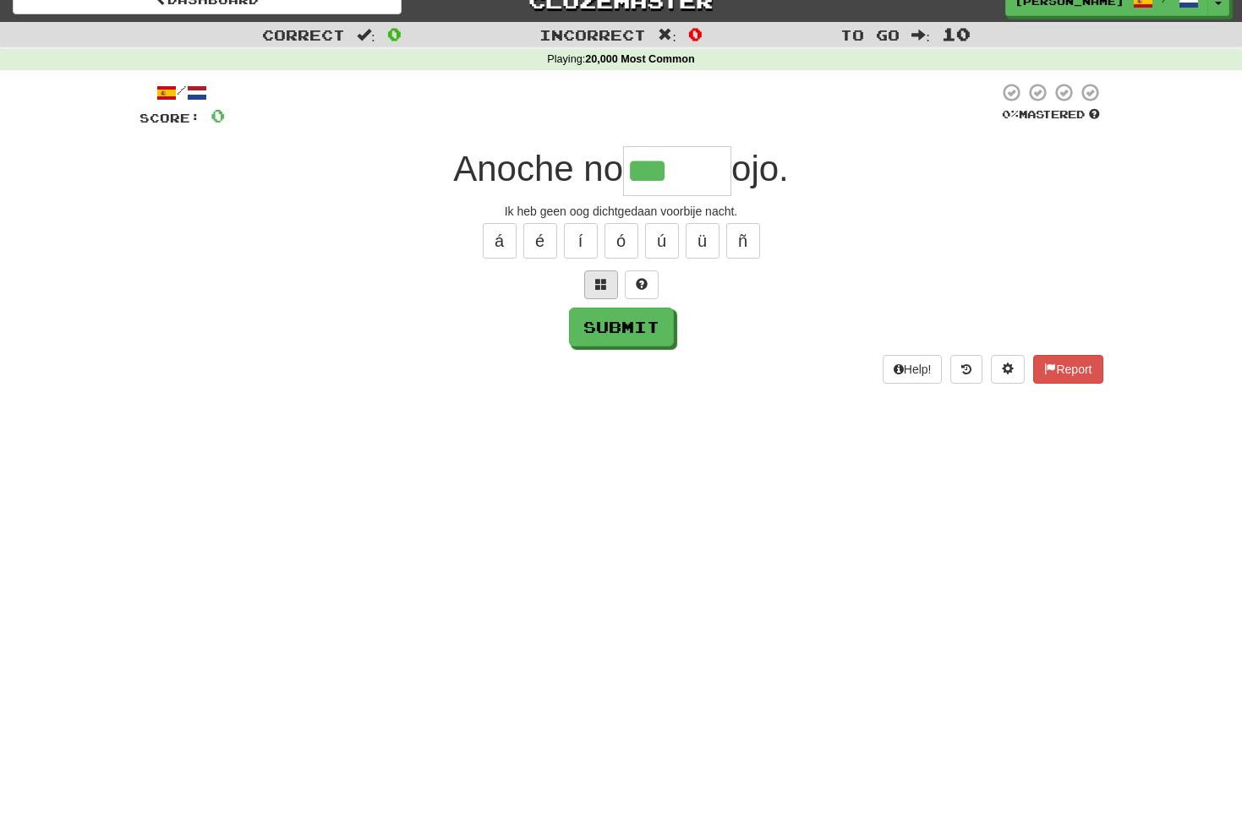
click at [604, 281] on span at bounding box center [601, 284] width 12 height 12
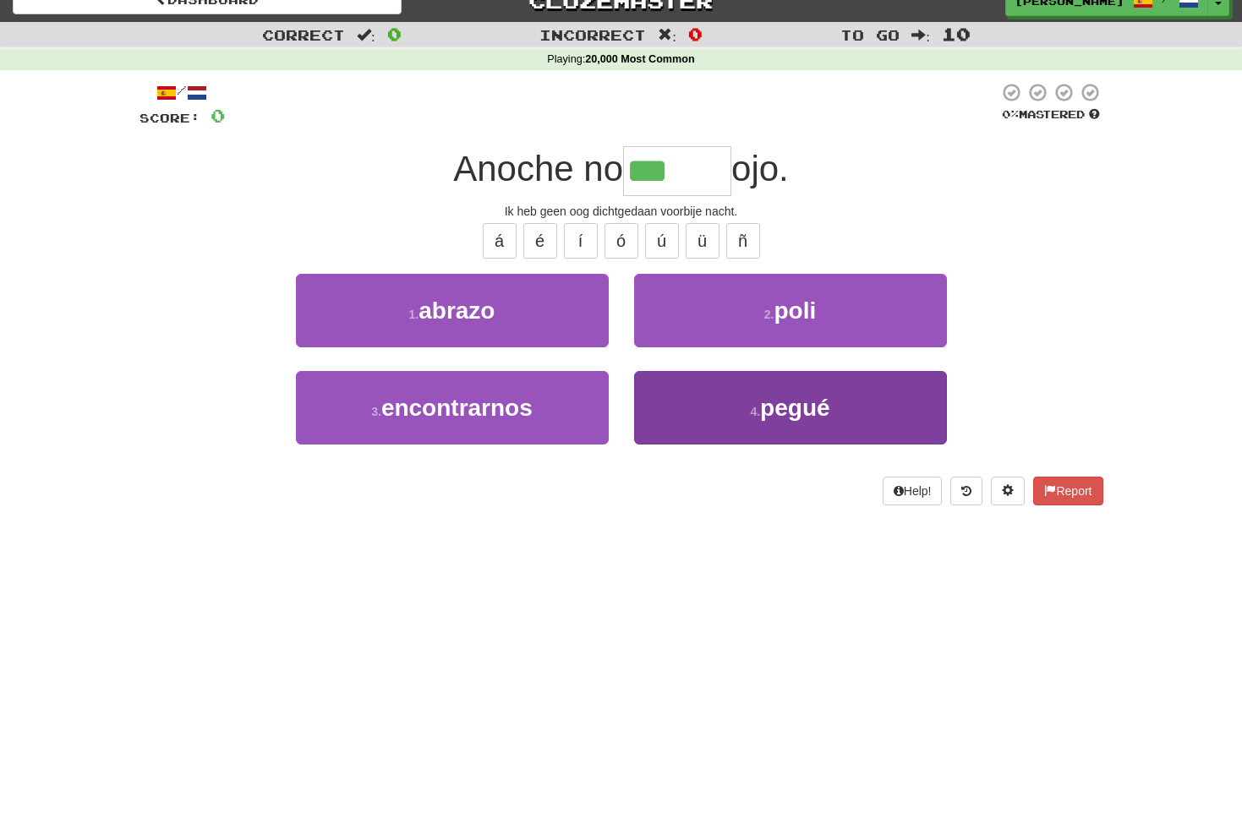
click at [823, 407] on span "pegué" at bounding box center [794, 408] width 69 height 26
type input "*****"
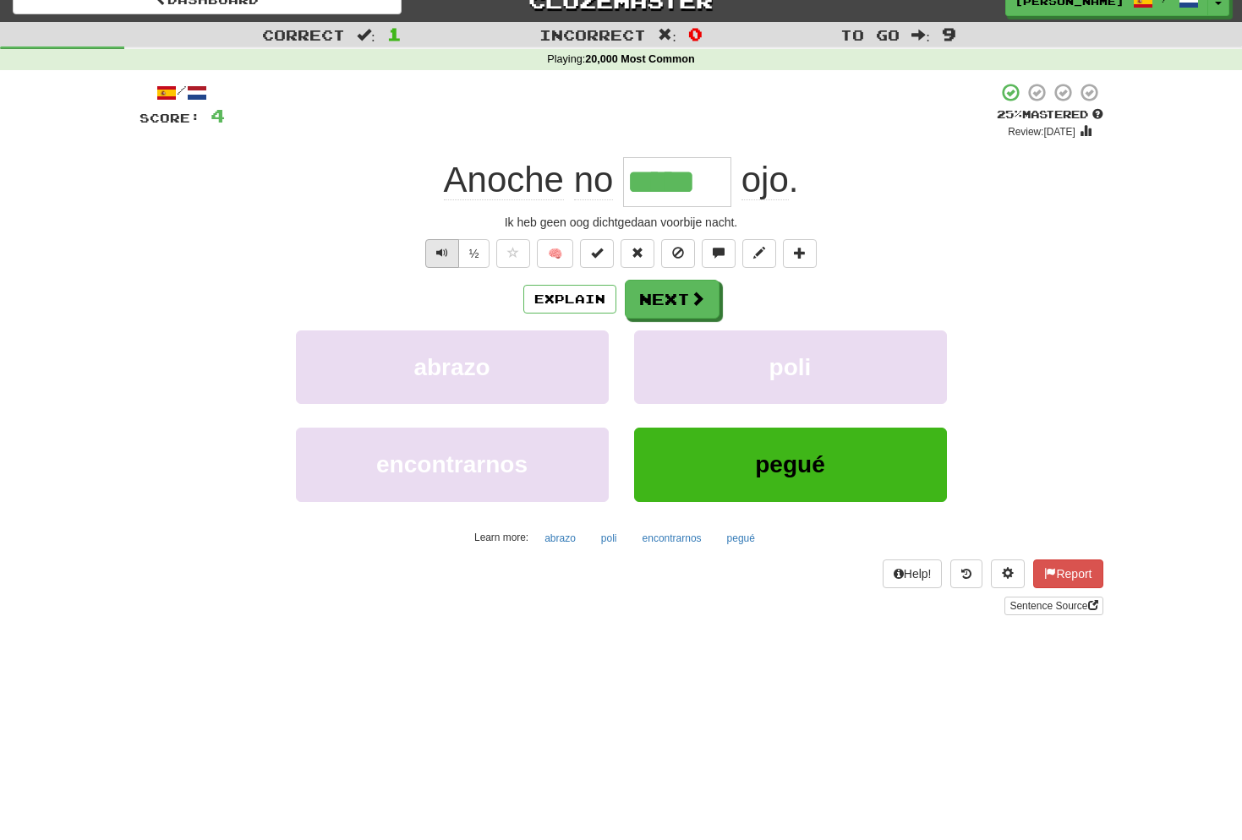
click at [439, 249] on span "Text-to-speech controls" at bounding box center [442, 253] width 12 height 12
click at [670, 295] on button "Next" at bounding box center [672, 300] width 95 height 39
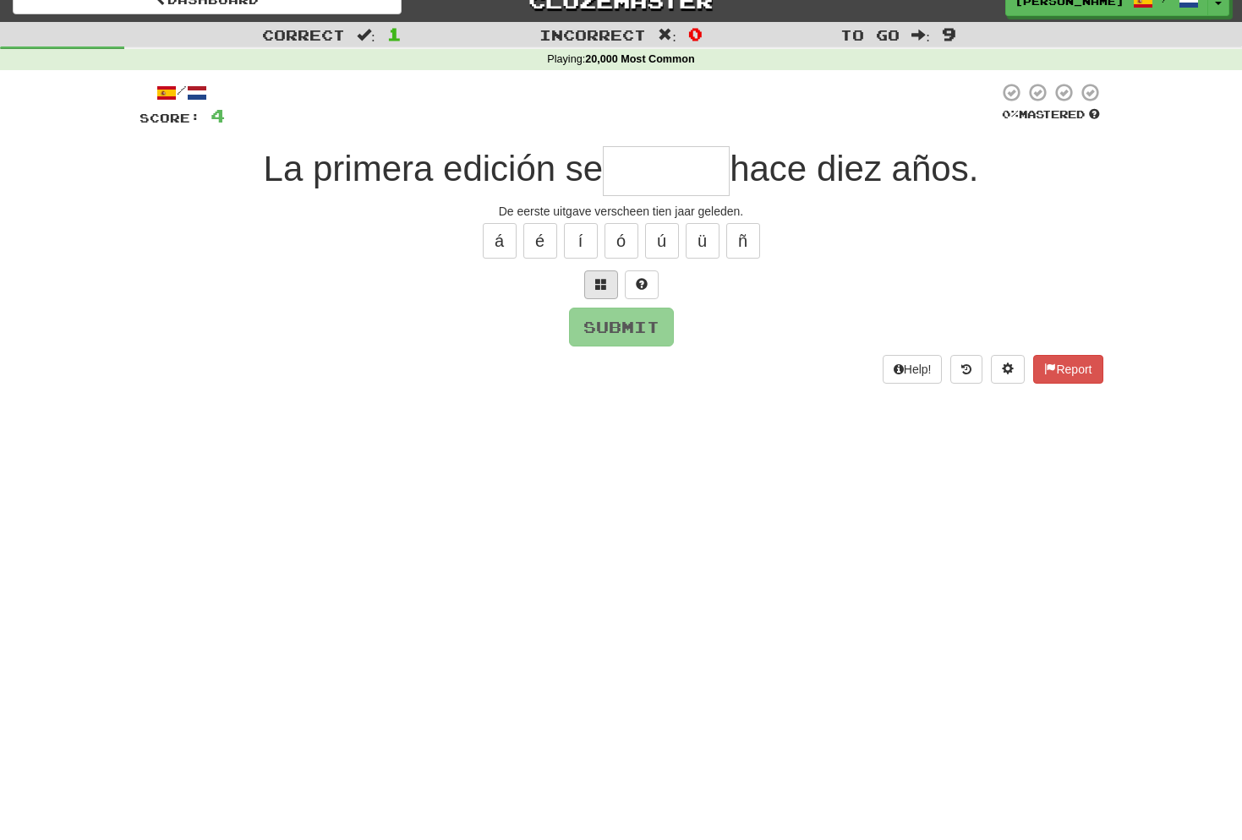
click at [609, 281] on button at bounding box center [601, 284] width 34 height 29
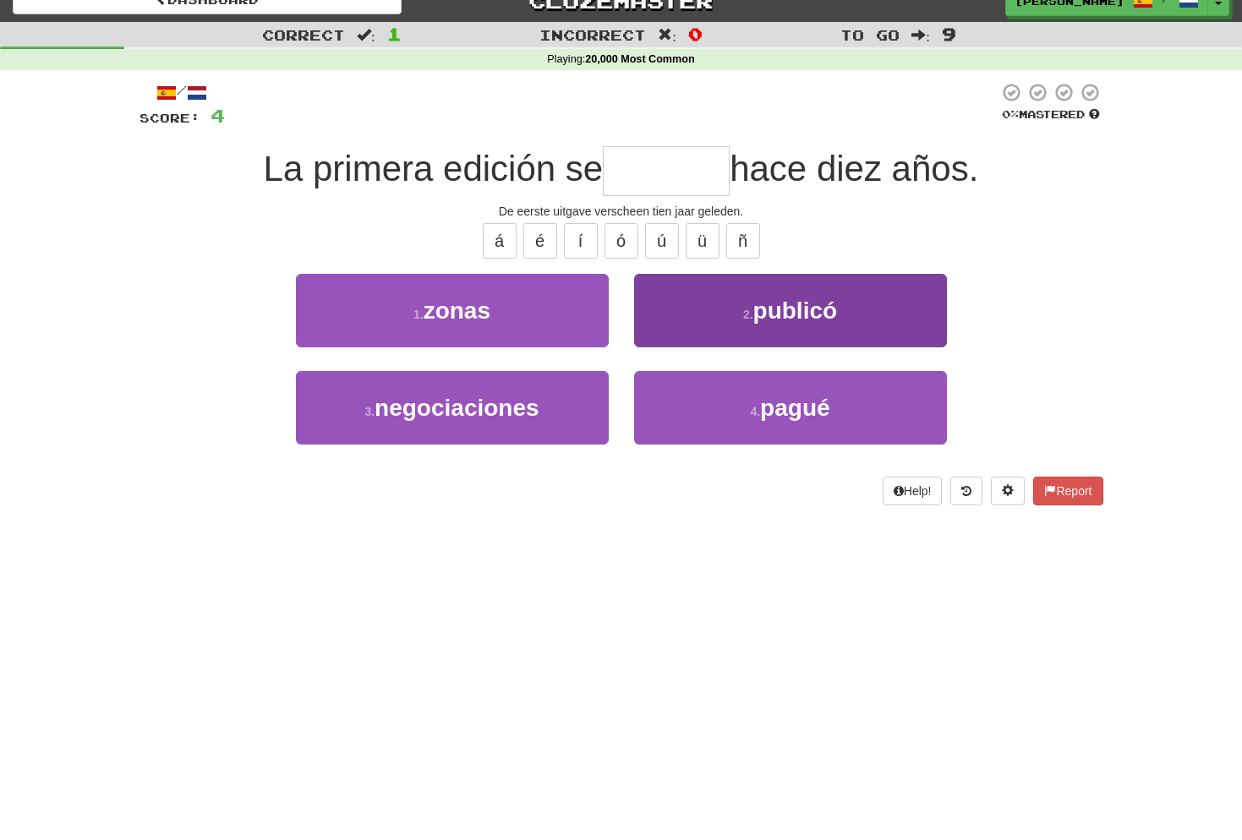
click at [802, 301] on span "publicó" at bounding box center [795, 311] width 85 height 26
type input "*******"
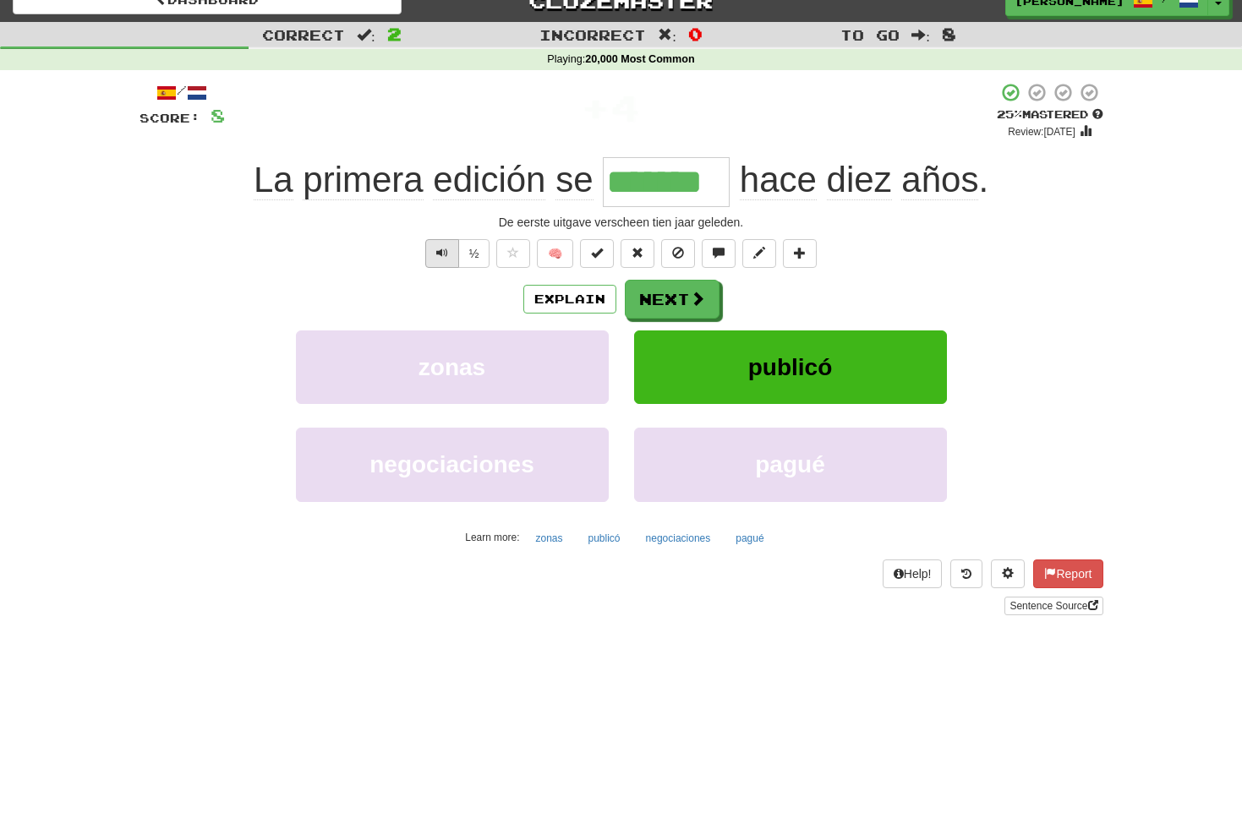
click at [447, 251] on button "Text-to-speech controls" at bounding box center [442, 253] width 34 height 29
click at [444, 250] on span "Text-to-speech controls" at bounding box center [442, 253] width 12 height 12
click at [442, 252] on span "Text-to-speech controls" at bounding box center [442, 253] width 12 height 12
click at [682, 297] on button "Next" at bounding box center [672, 300] width 95 height 39
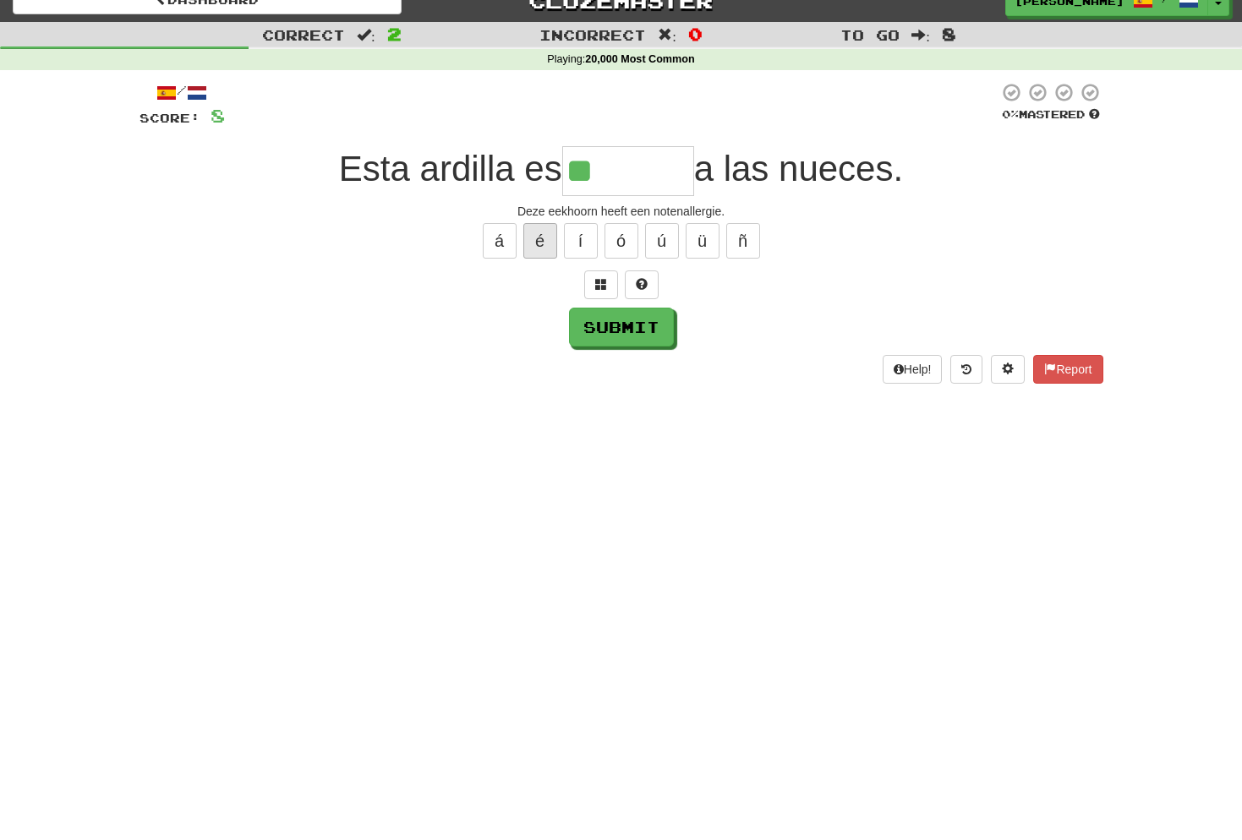
click at [544, 243] on button "é" at bounding box center [540, 241] width 34 height 36
type input "********"
click at [629, 328] on button "Submit" at bounding box center [622, 328] width 105 height 39
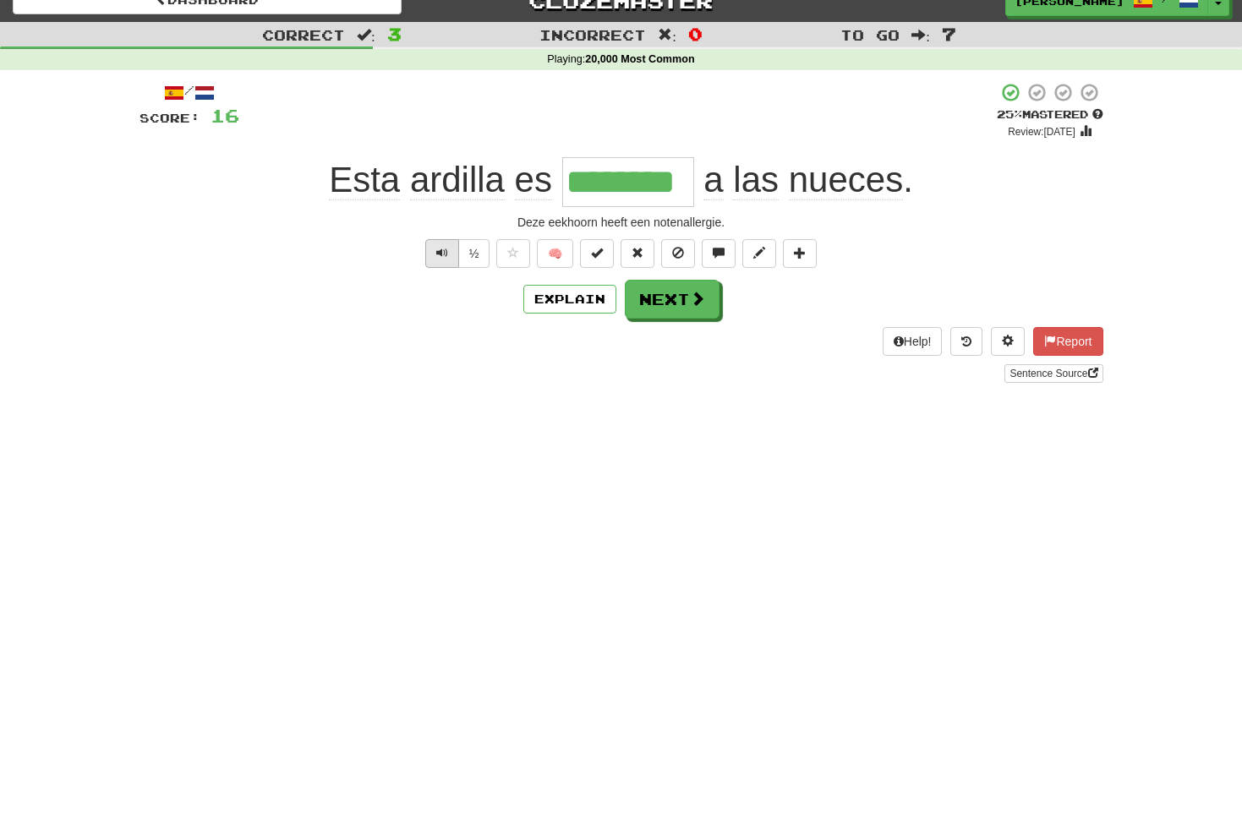
click at [447, 249] on button "Text-to-speech controls" at bounding box center [442, 253] width 34 height 29
click at [687, 301] on button "Next" at bounding box center [672, 300] width 95 height 39
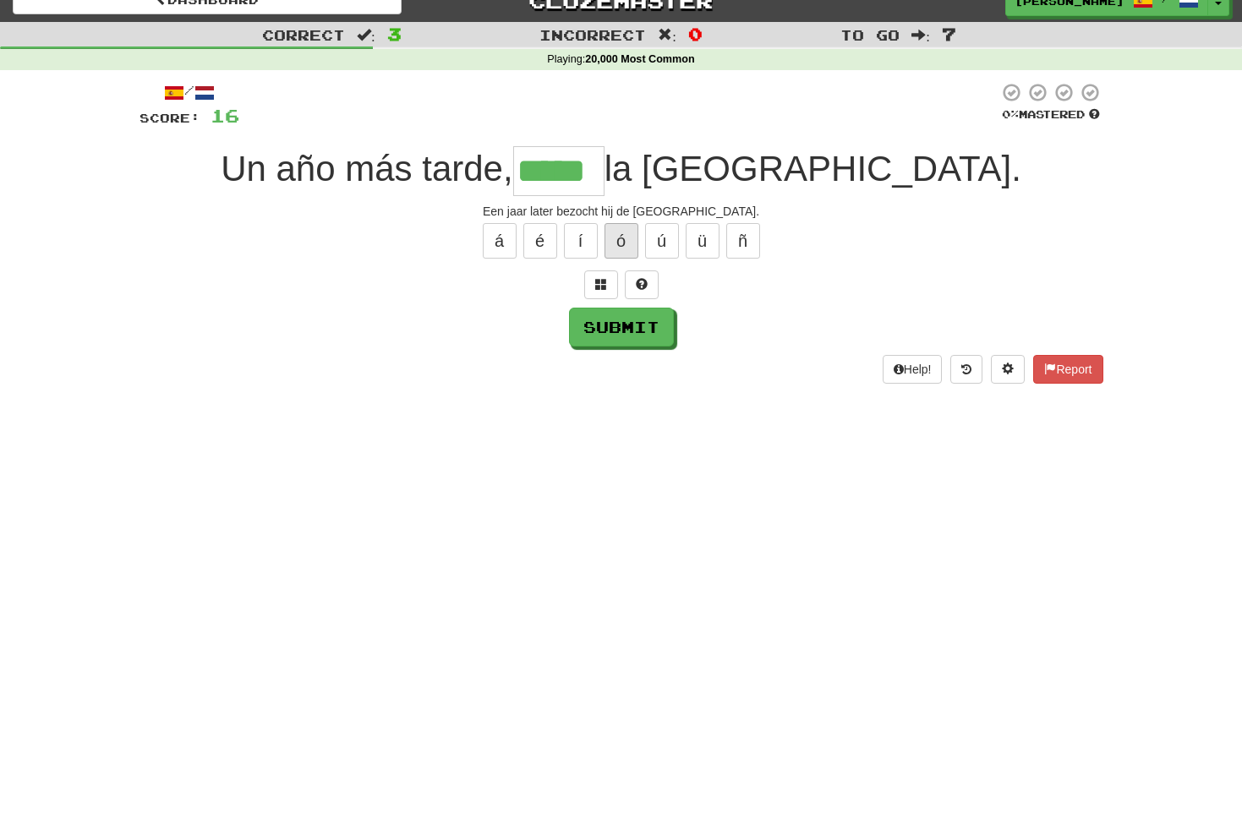
click at [625, 244] on button "ó" at bounding box center [621, 241] width 34 height 36
type input "******"
click at [633, 320] on button "Submit" at bounding box center [622, 328] width 105 height 39
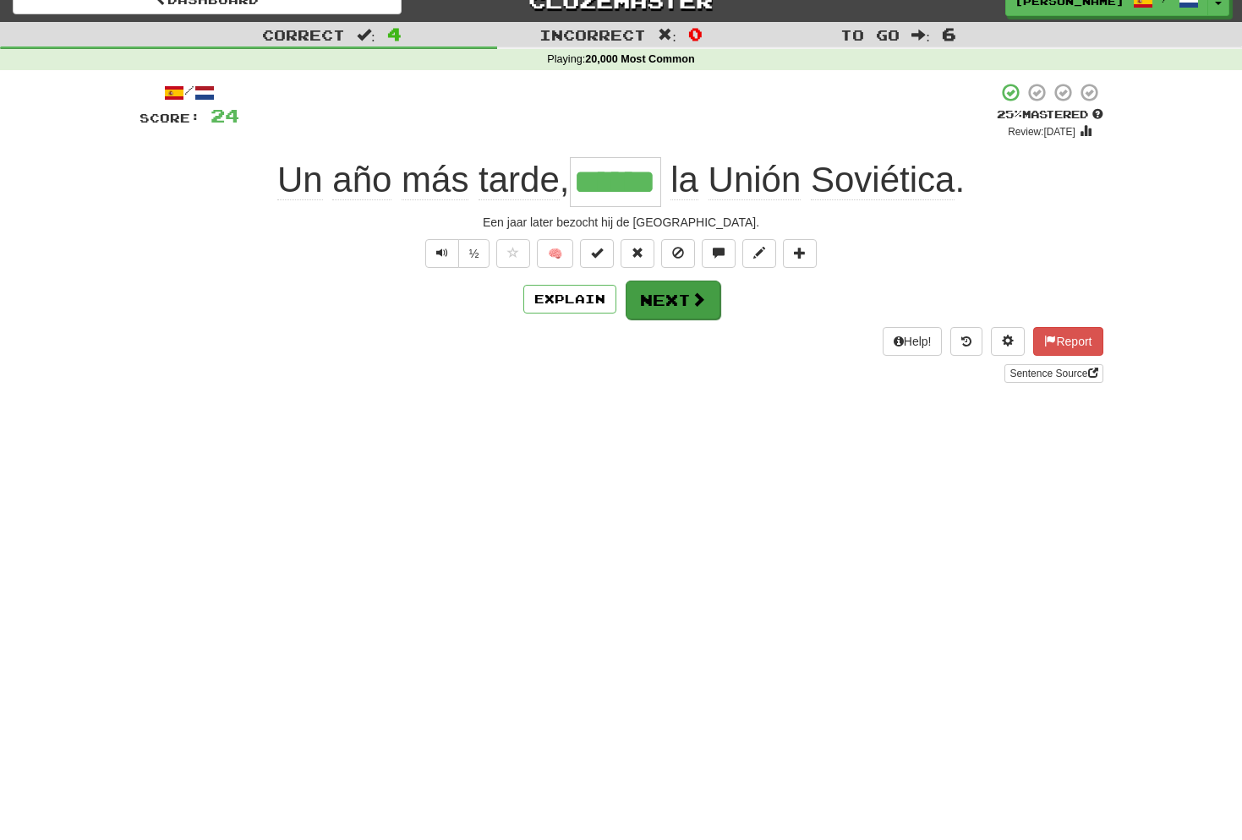
click at [676, 299] on button "Next" at bounding box center [672, 300] width 95 height 39
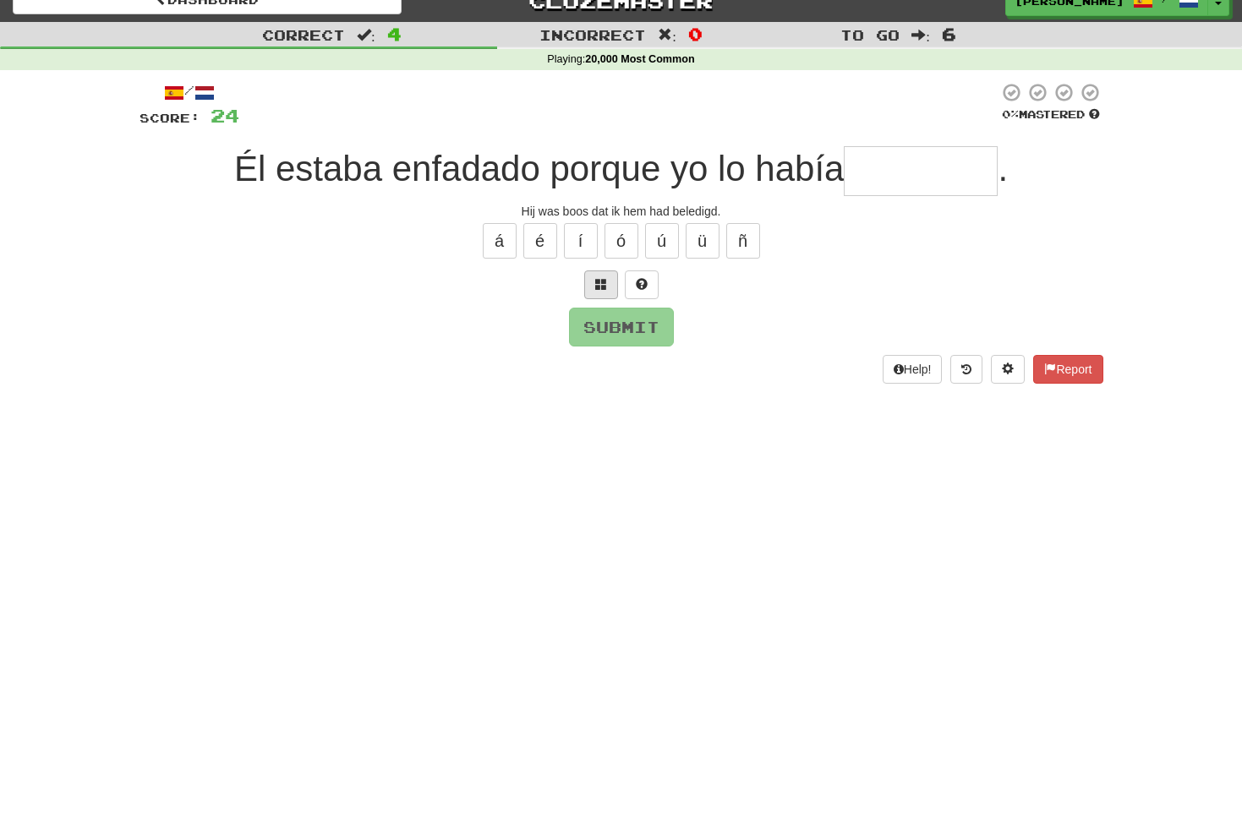
type input "*"
click at [604, 281] on span at bounding box center [601, 284] width 12 height 12
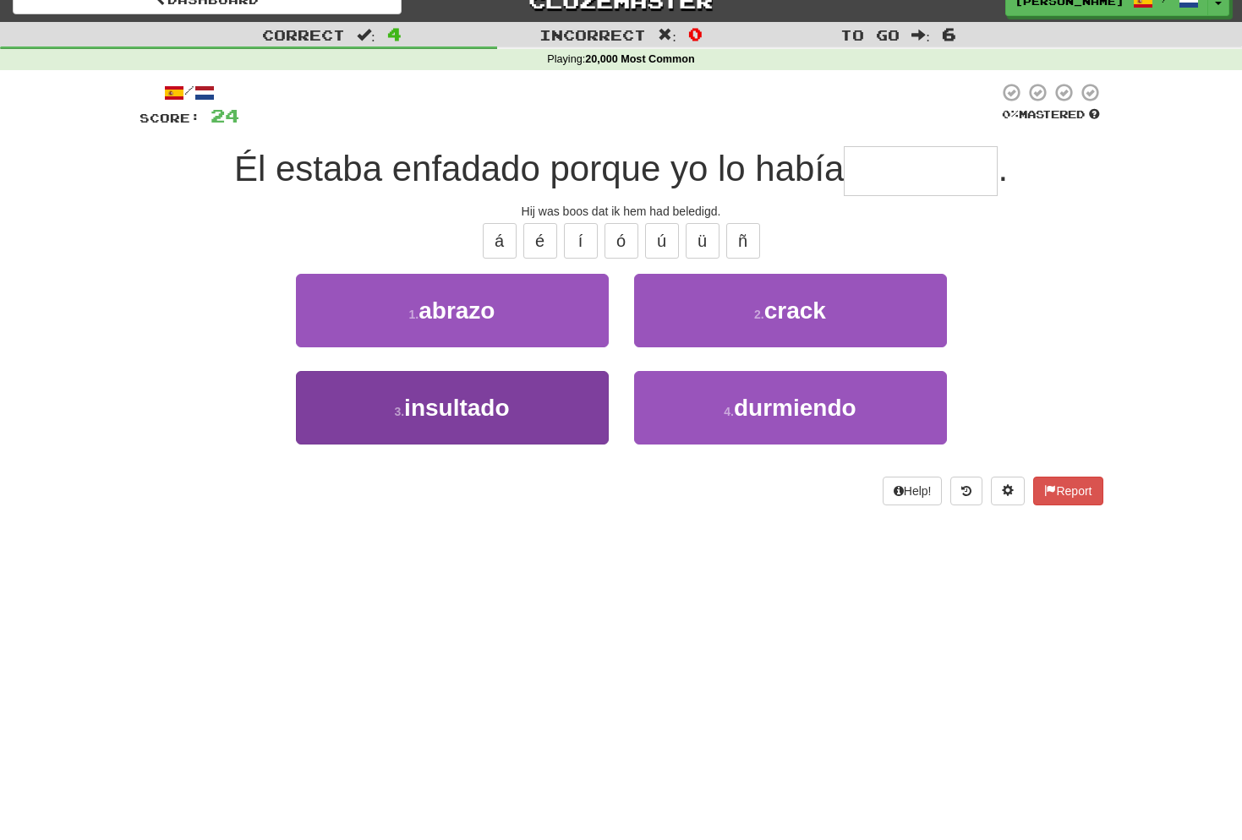
click at [462, 411] on span "insultado" at bounding box center [456, 408] width 105 height 26
type input "*********"
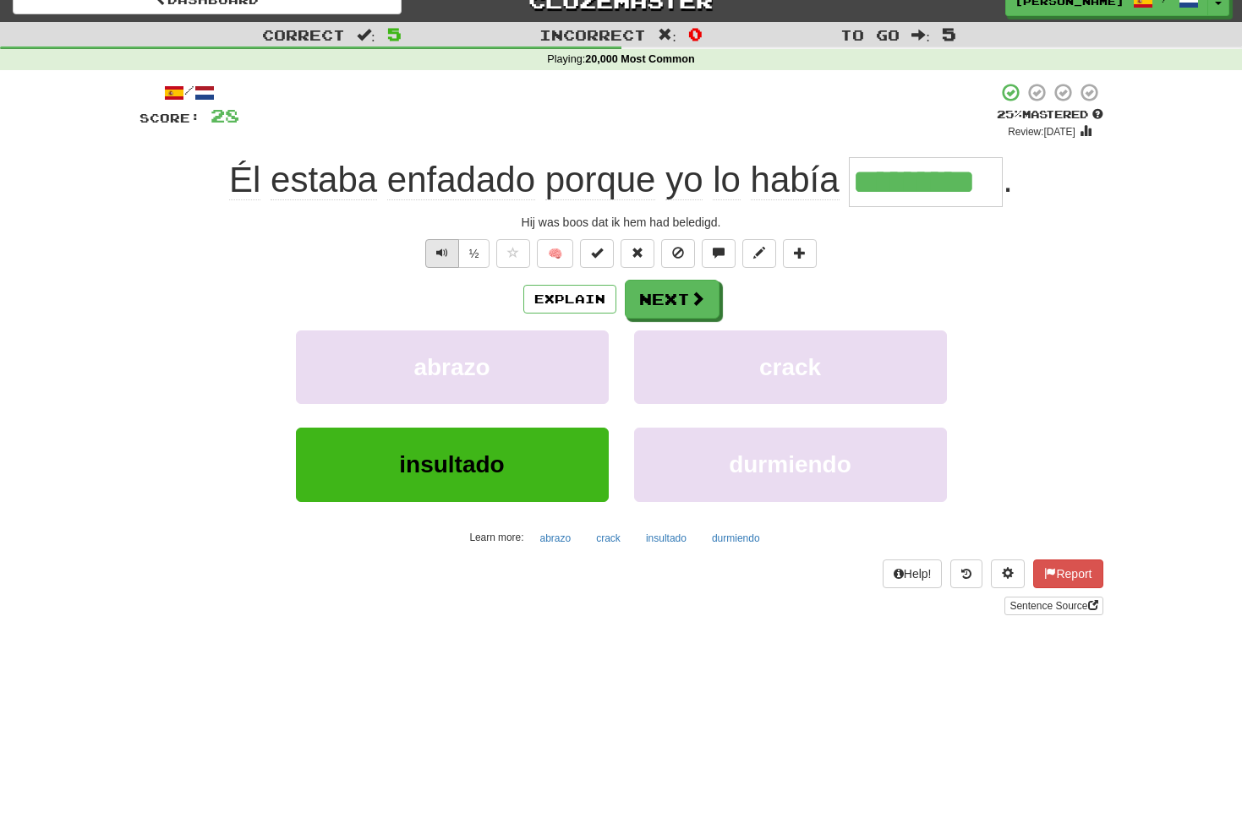
click at [440, 252] on span "Text-to-speech controls" at bounding box center [442, 253] width 12 height 12
click at [685, 293] on button "Next" at bounding box center [672, 300] width 95 height 39
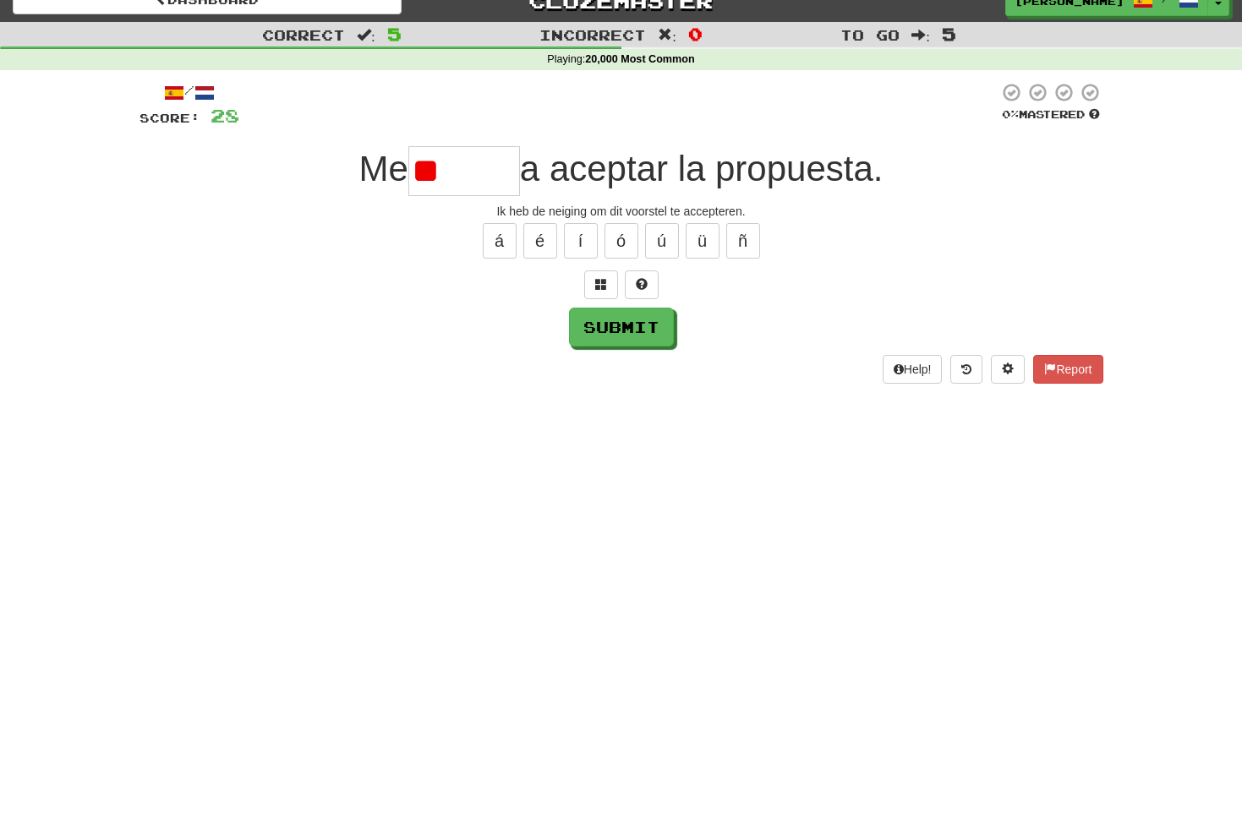
type input "*"
click at [604, 286] on span at bounding box center [601, 284] width 12 height 12
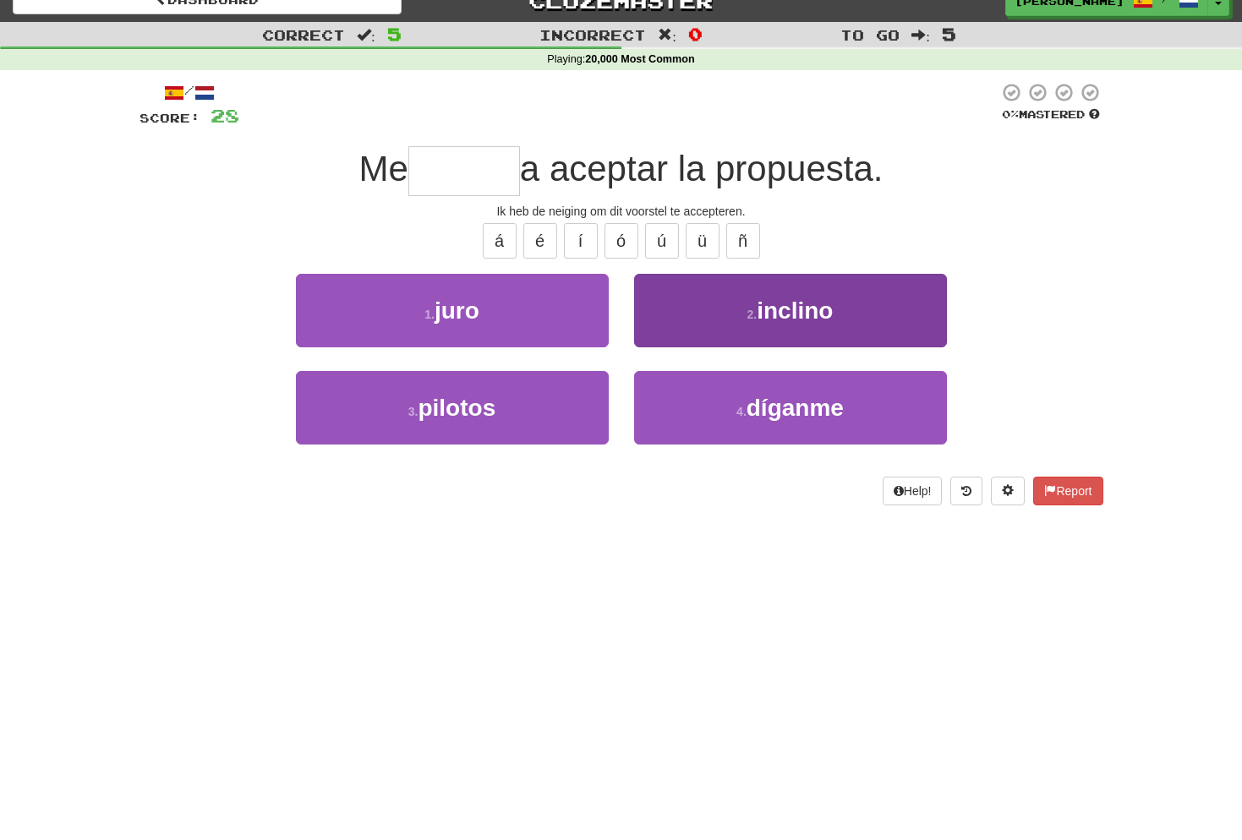
click at [773, 314] on span "inclino" at bounding box center [794, 311] width 76 height 26
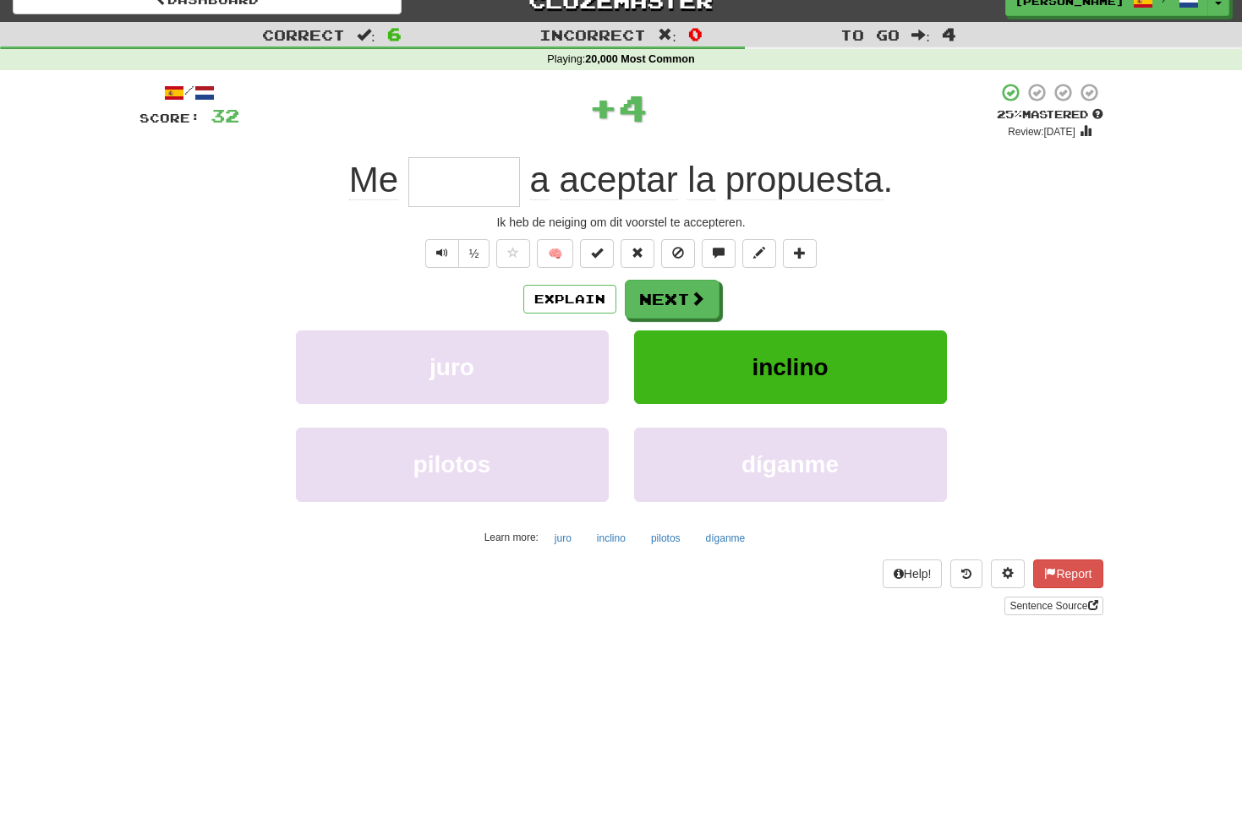
type input "*******"
click at [449, 248] on button "Text-to-speech controls" at bounding box center [442, 253] width 34 height 29
click at [680, 298] on button "Next" at bounding box center [672, 300] width 95 height 39
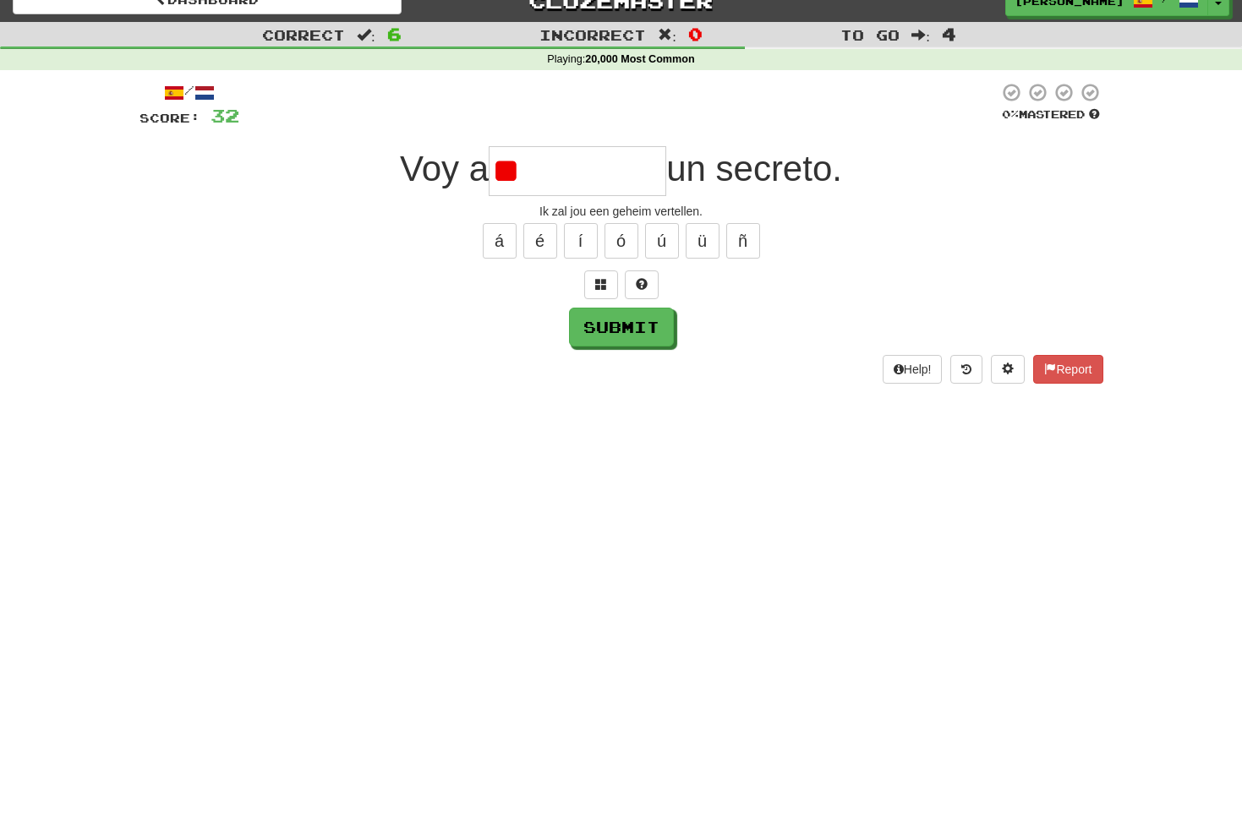
type input "*"
click at [607, 280] on button at bounding box center [601, 284] width 34 height 29
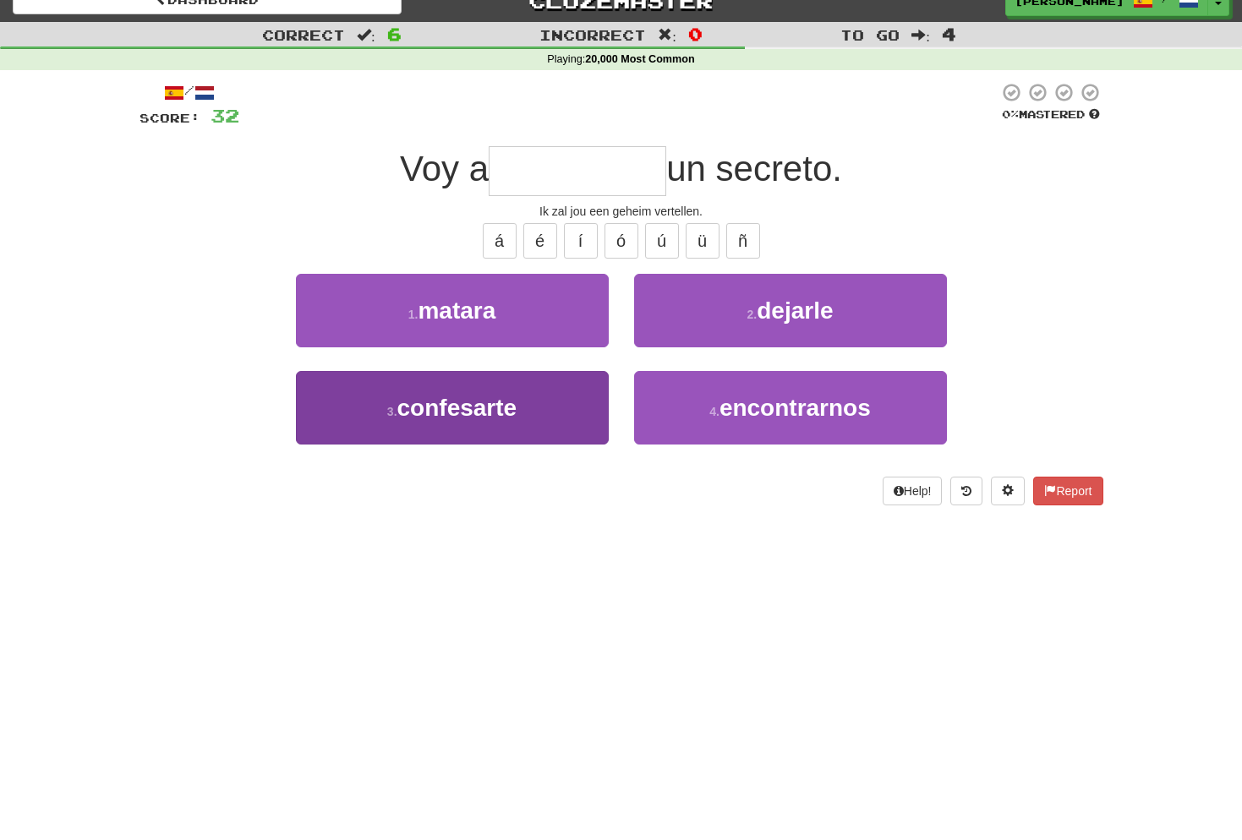
click at [505, 415] on span "confesarte" at bounding box center [457, 408] width 120 height 26
type input "**********"
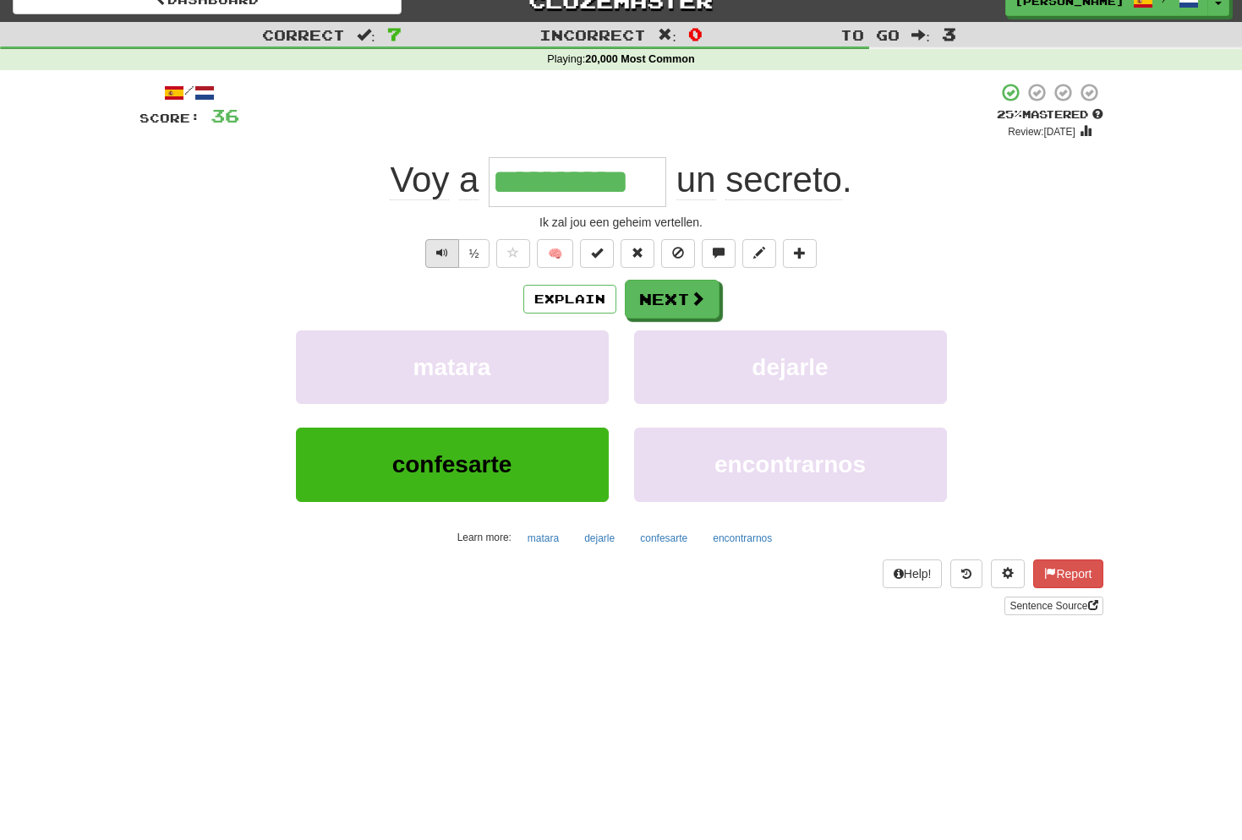
click at [453, 254] on button "Text-to-speech controls" at bounding box center [442, 253] width 34 height 29
click at [691, 294] on span at bounding box center [698, 299] width 15 height 15
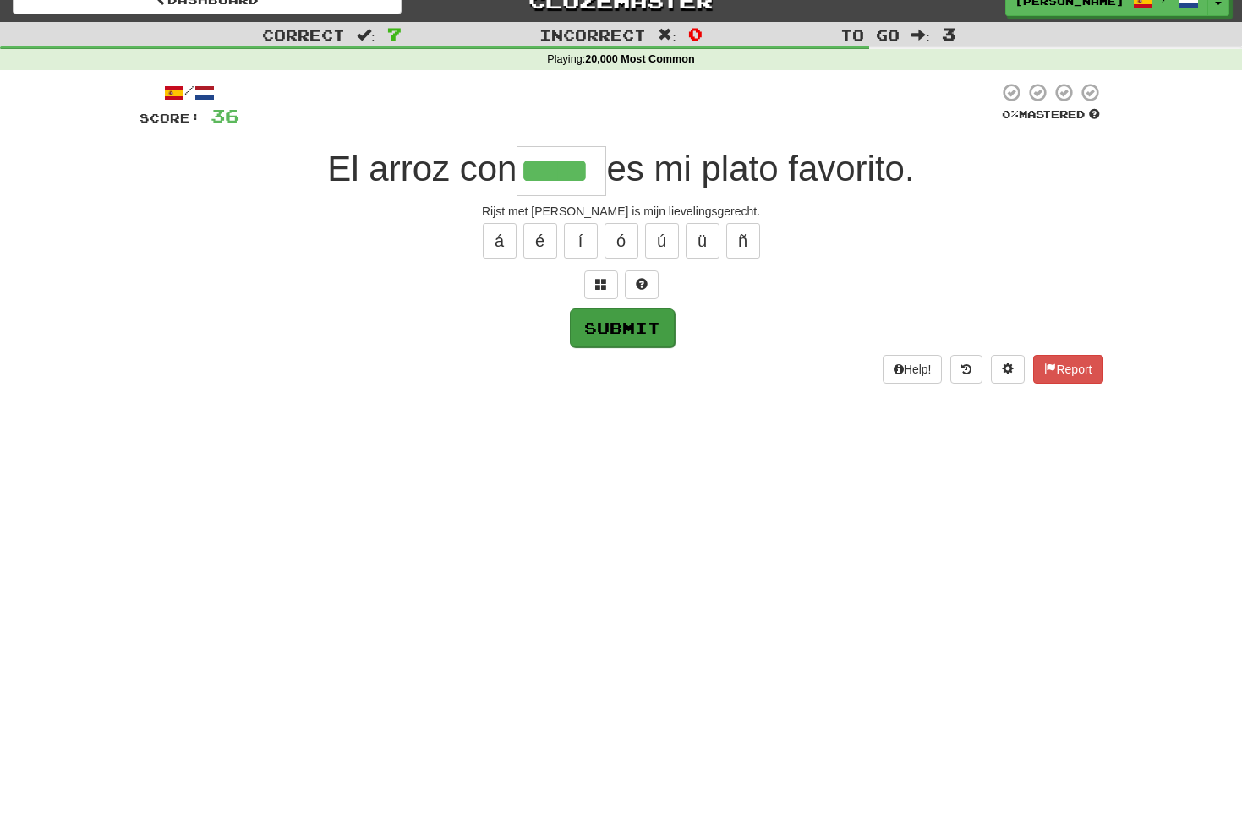
type input "*****"
click at [627, 330] on button "Submit" at bounding box center [622, 328] width 105 height 39
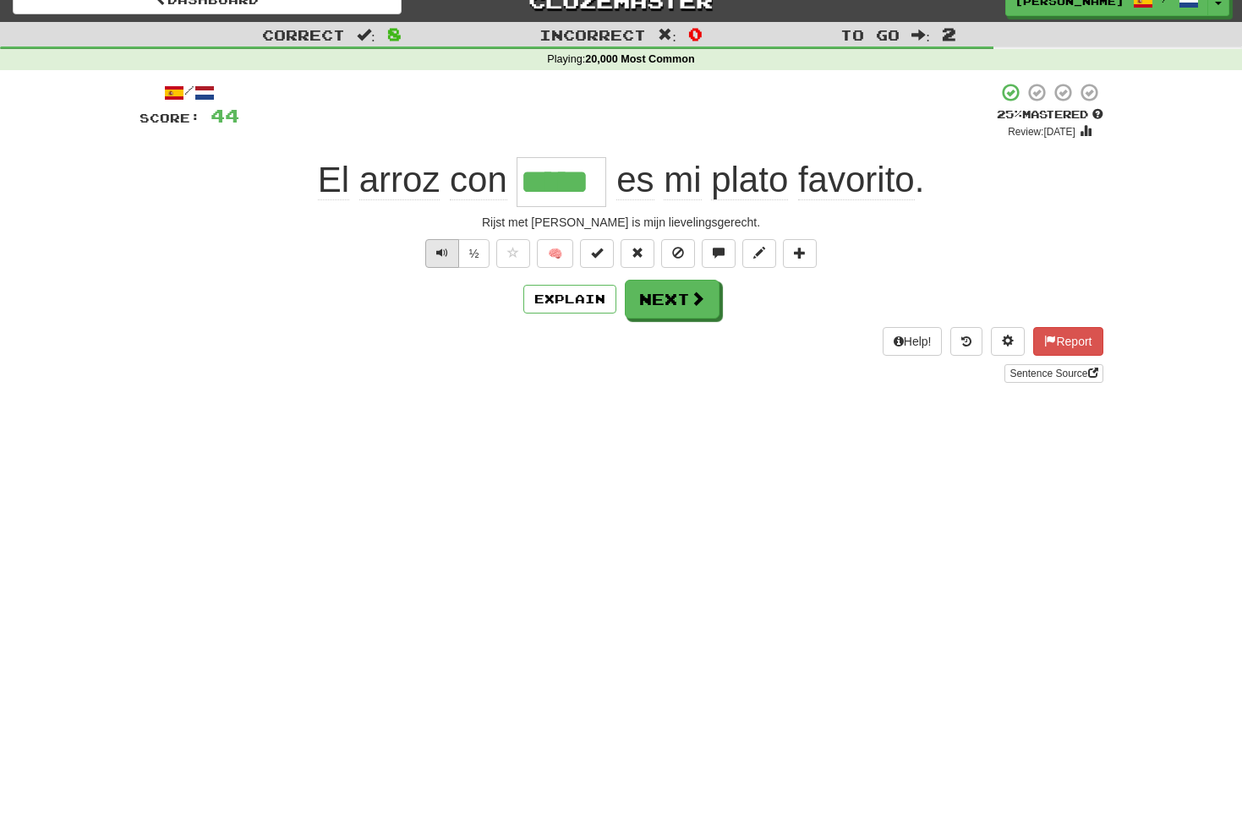
click at [436, 253] on span "Text-to-speech controls" at bounding box center [442, 253] width 12 height 12
click at [684, 299] on button "Next" at bounding box center [672, 300] width 95 height 39
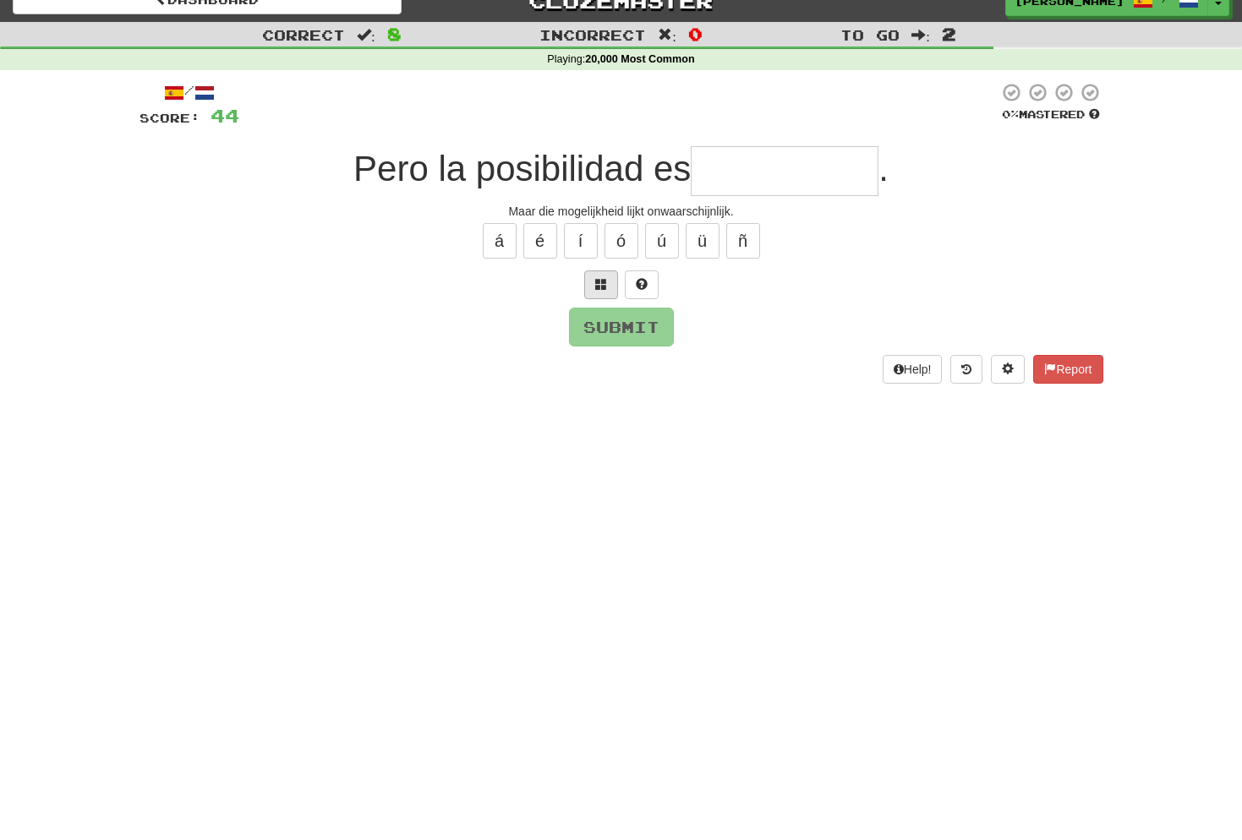
click at [608, 287] on button at bounding box center [601, 284] width 34 height 29
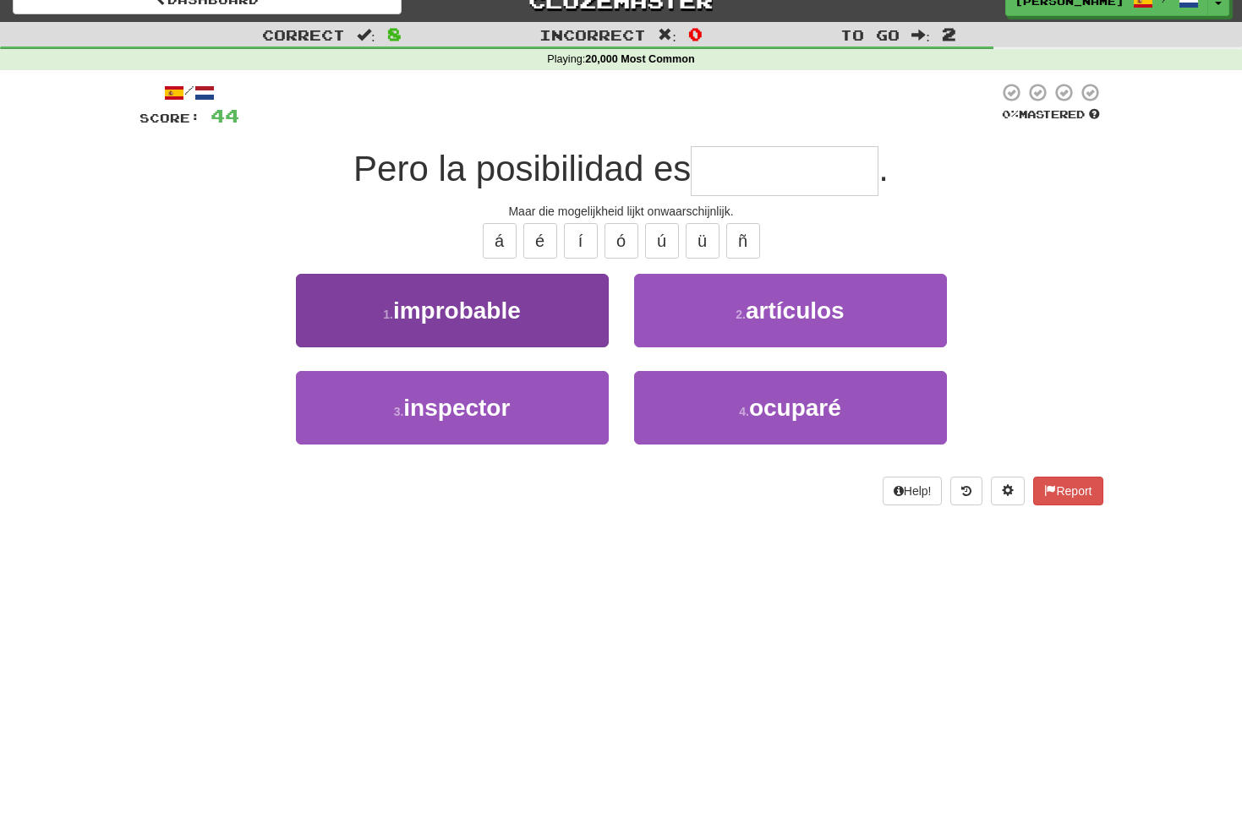
click at [504, 317] on span "improbable" at bounding box center [457, 311] width 128 height 26
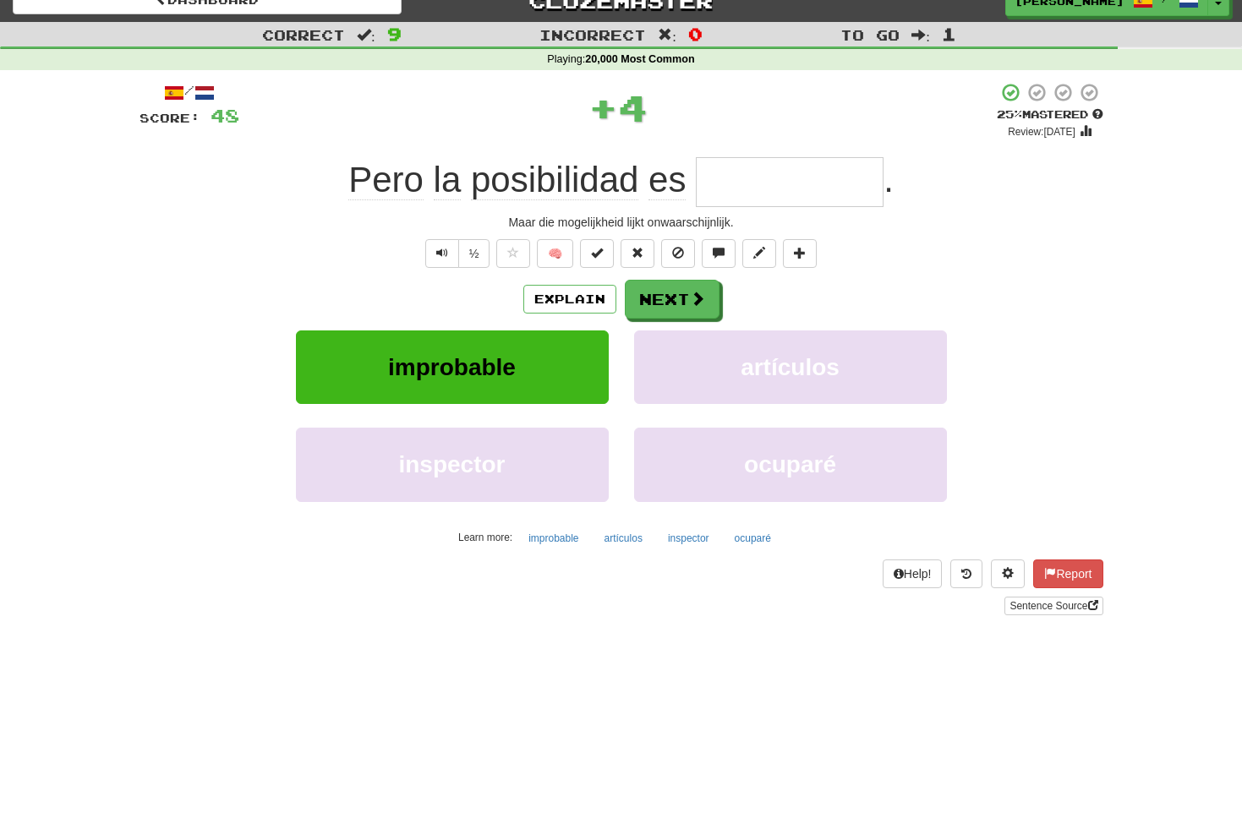
type input "**********"
click at [444, 259] on button "Text-to-speech controls" at bounding box center [442, 253] width 34 height 29
click at [446, 247] on span "Text-to-speech controls" at bounding box center [442, 253] width 12 height 12
click at [658, 303] on button "Next" at bounding box center [672, 300] width 95 height 39
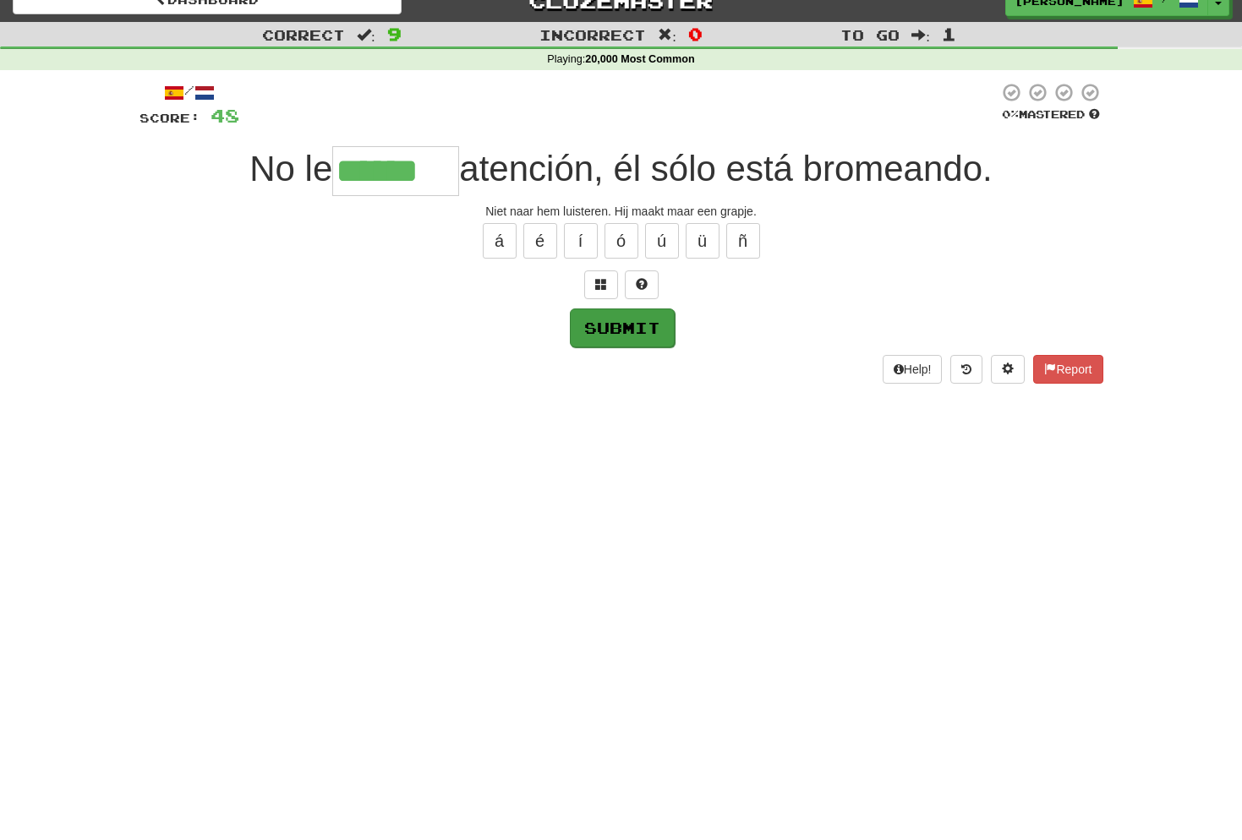
click at [637, 331] on button "Submit" at bounding box center [622, 328] width 105 height 39
click at [609, 284] on button at bounding box center [601, 284] width 34 height 29
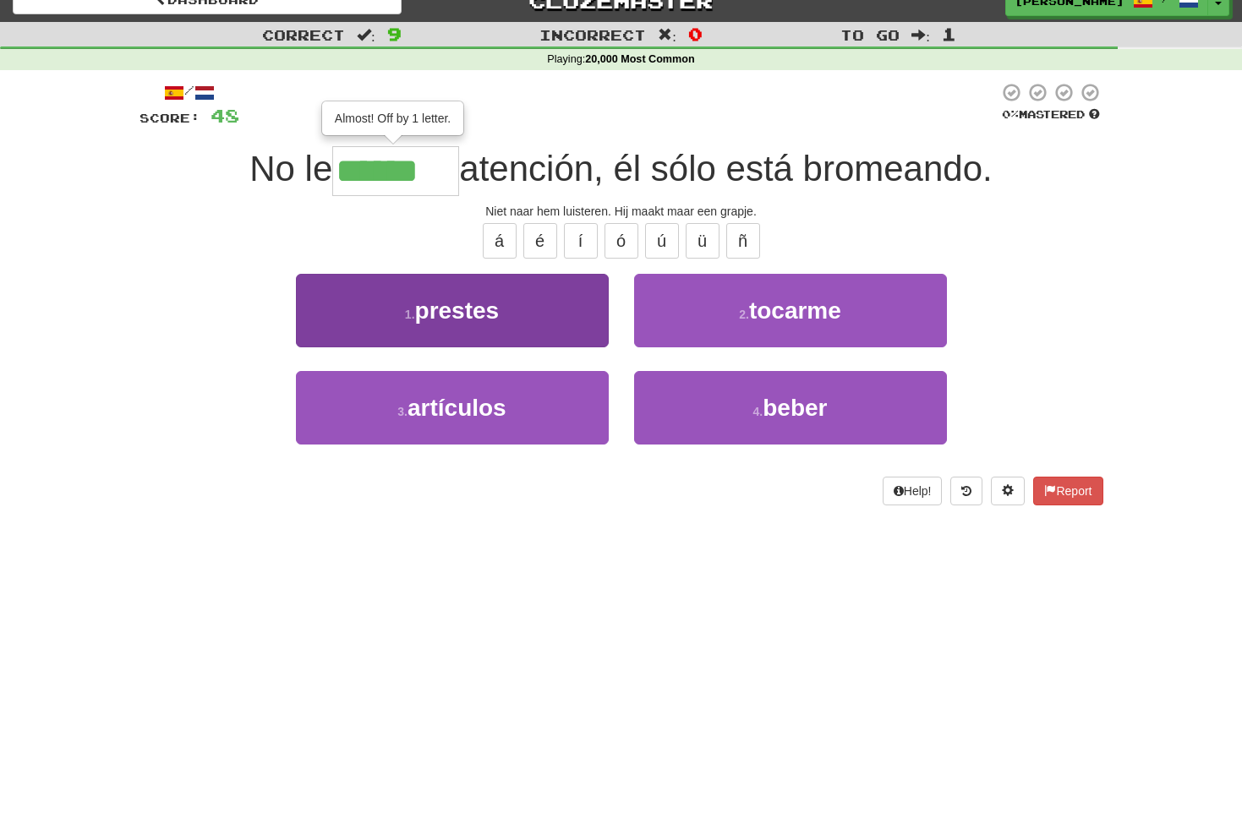
click at [518, 318] on button "1 . prestes" at bounding box center [452, 311] width 313 height 74
type input "*******"
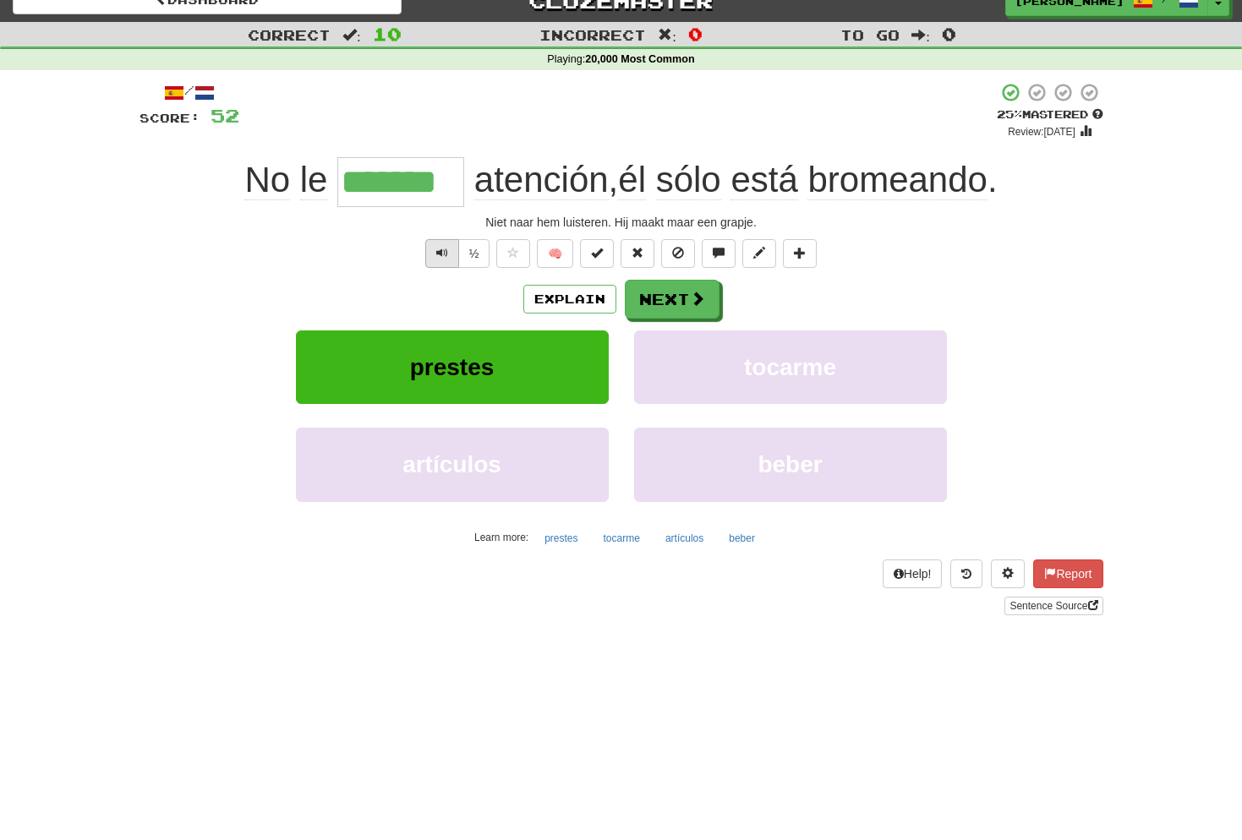
click at [436, 250] on span "Text-to-speech controls" at bounding box center [442, 253] width 12 height 12
click at [652, 295] on button "Next" at bounding box center [672, 300] width 95 height 39
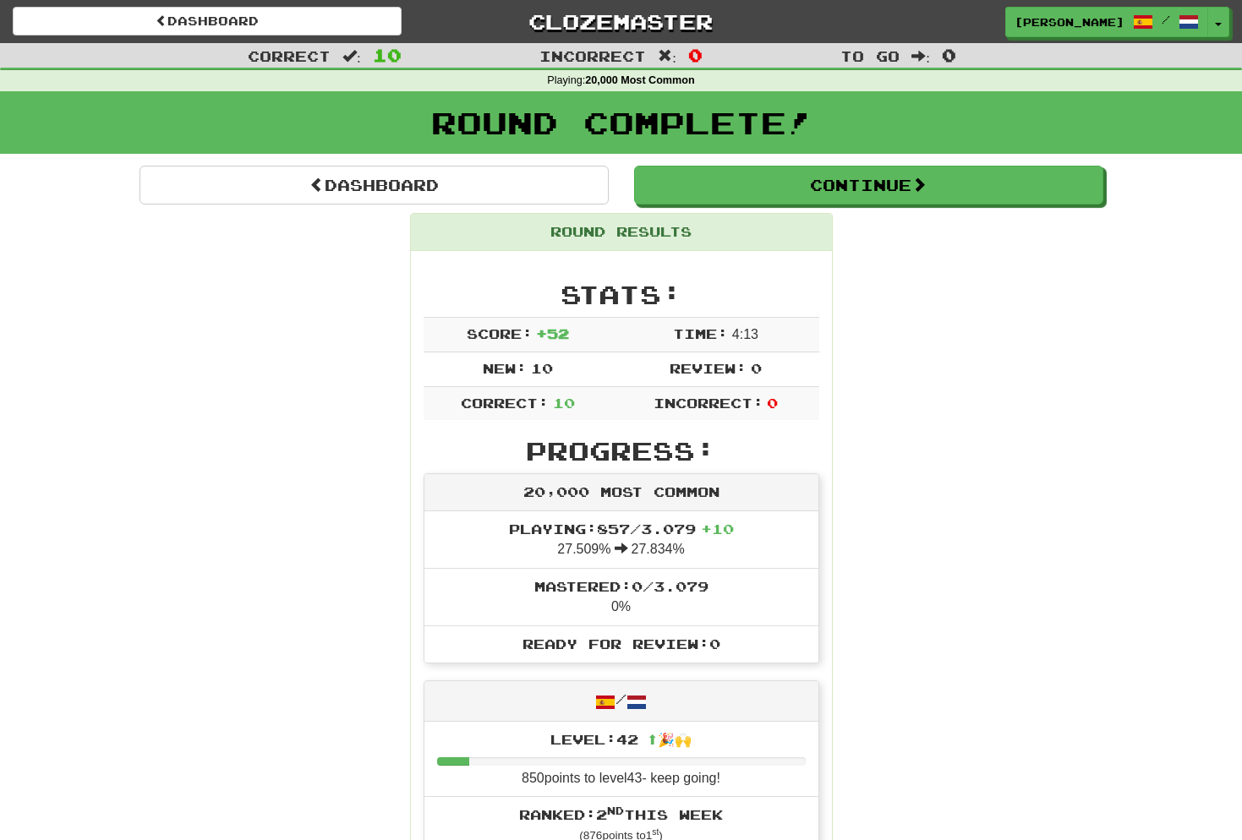
scroll to position [0, 0]
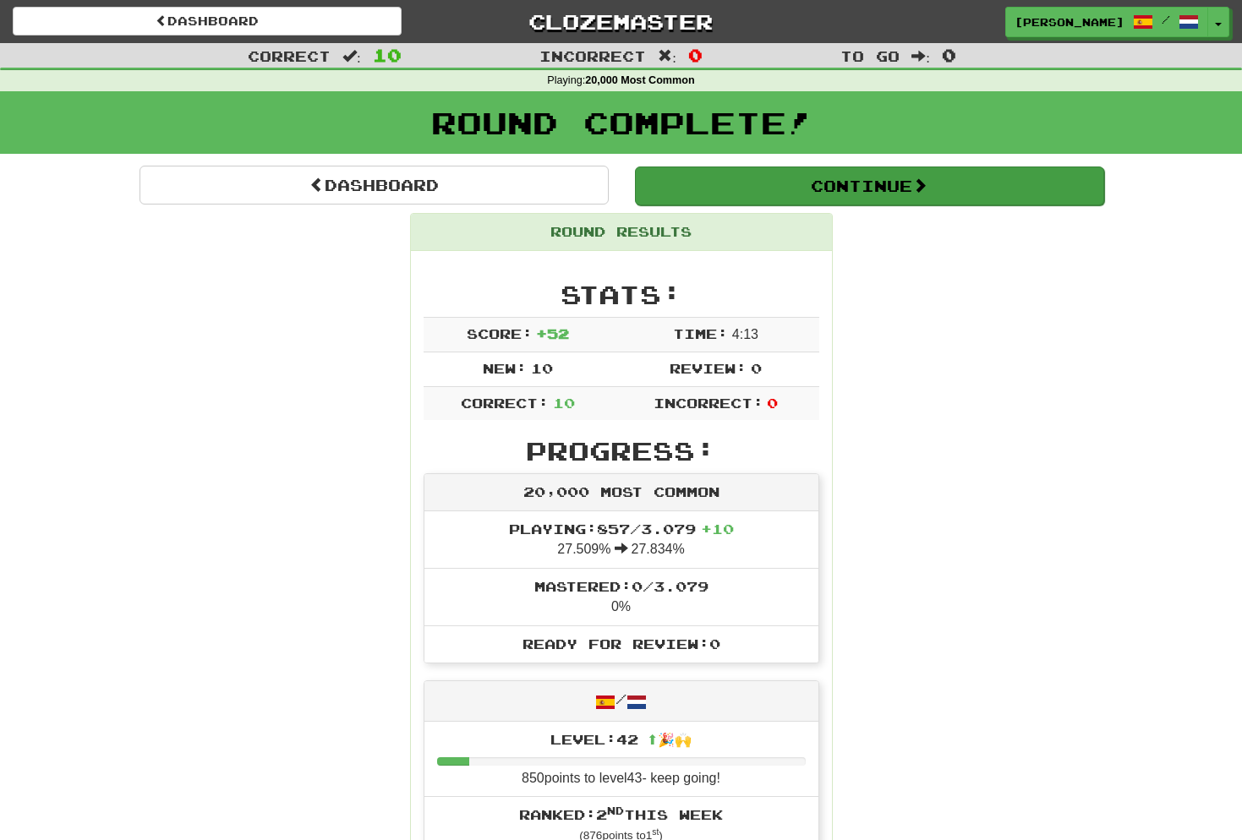
click at [896, 185] on button "Continue" at bounding box center [869, 186] width 469 height 39
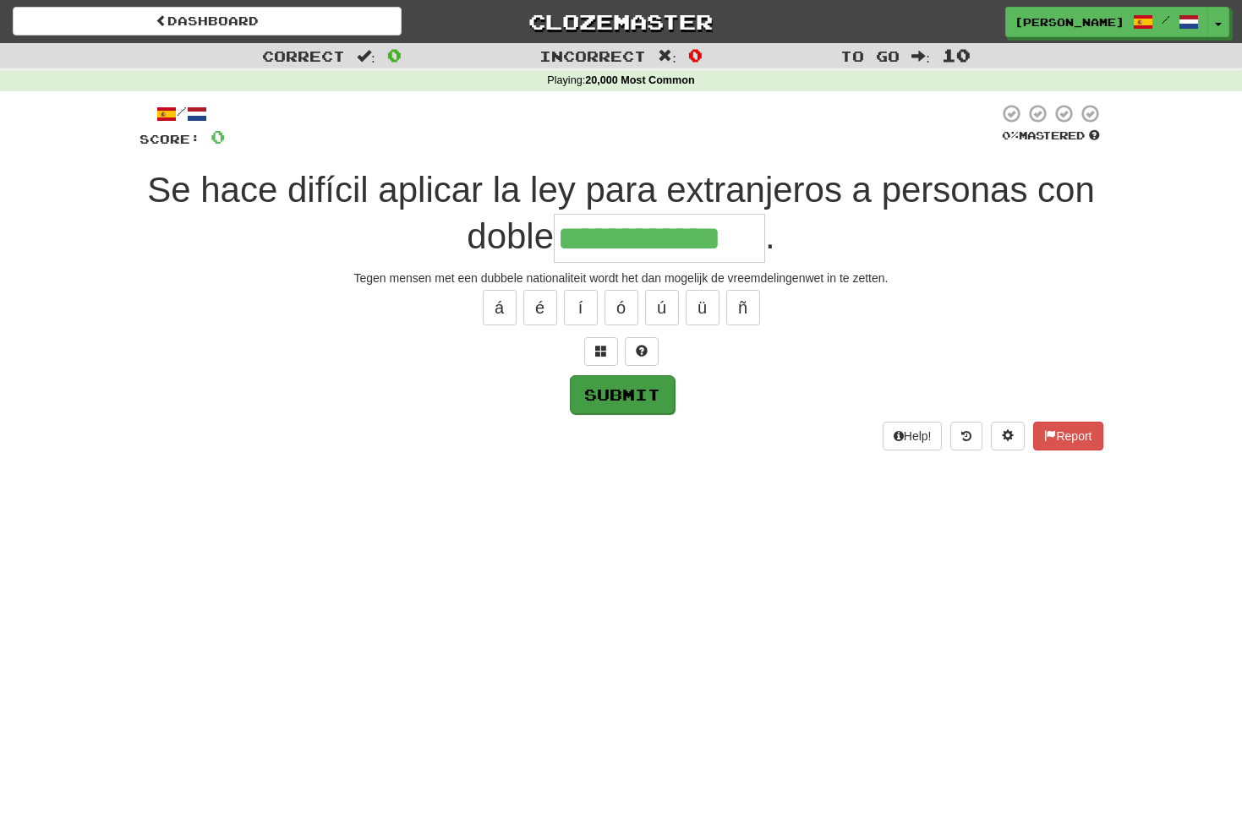
type input "**********"
click at [626, 385] on button "Submit" at bounding box center [622, 394] width 105 height 39
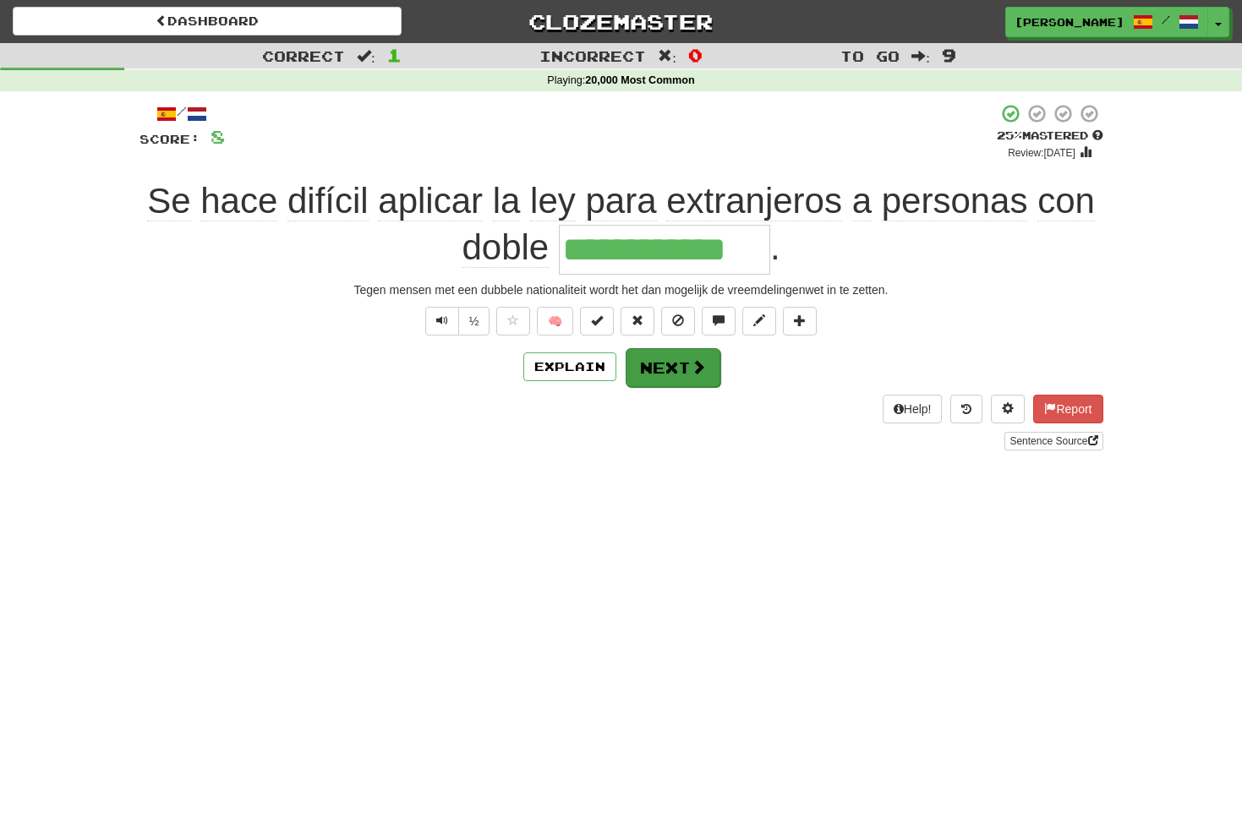
click at [661, 371] on button "Next" at bounding box center [672, 367] width 95 height 39
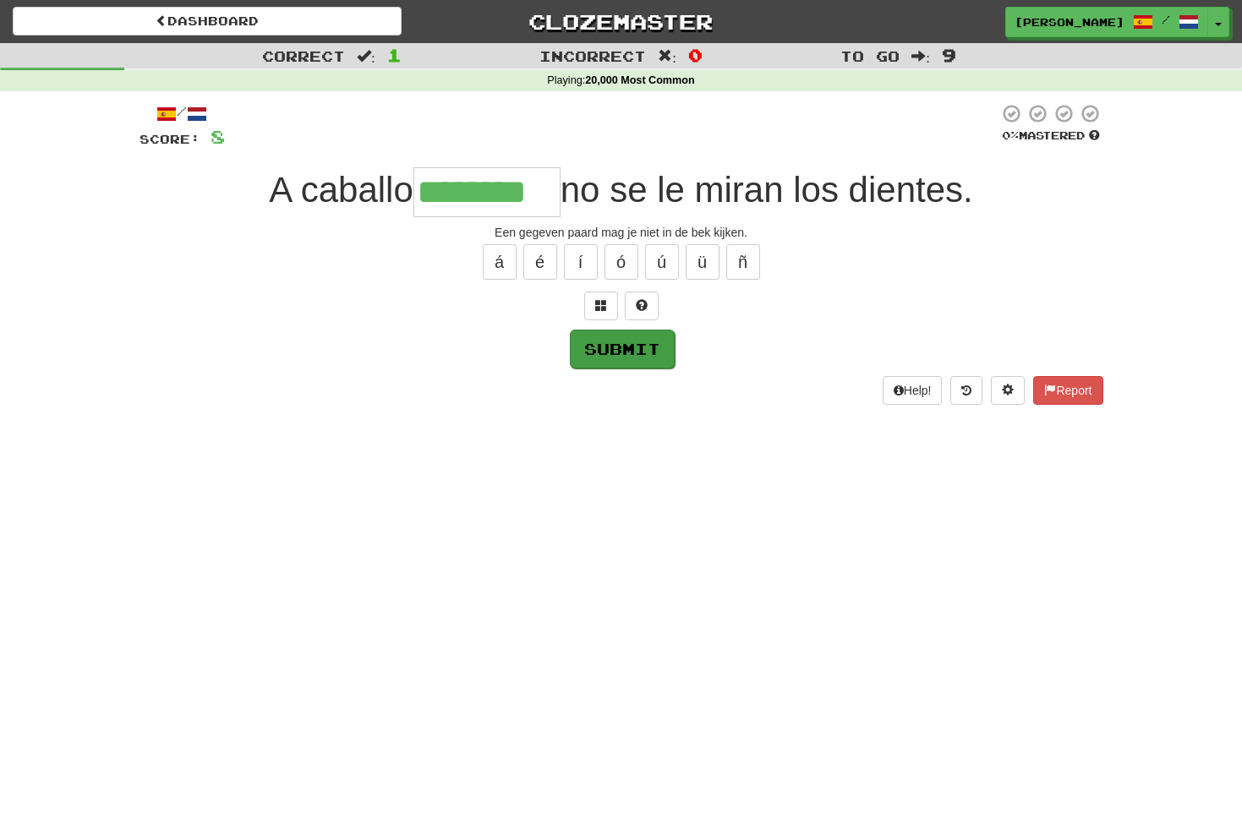
type input "********"
click at [624, 351] on button "Submit" at bounding box center [622, 349] width 105 height 39
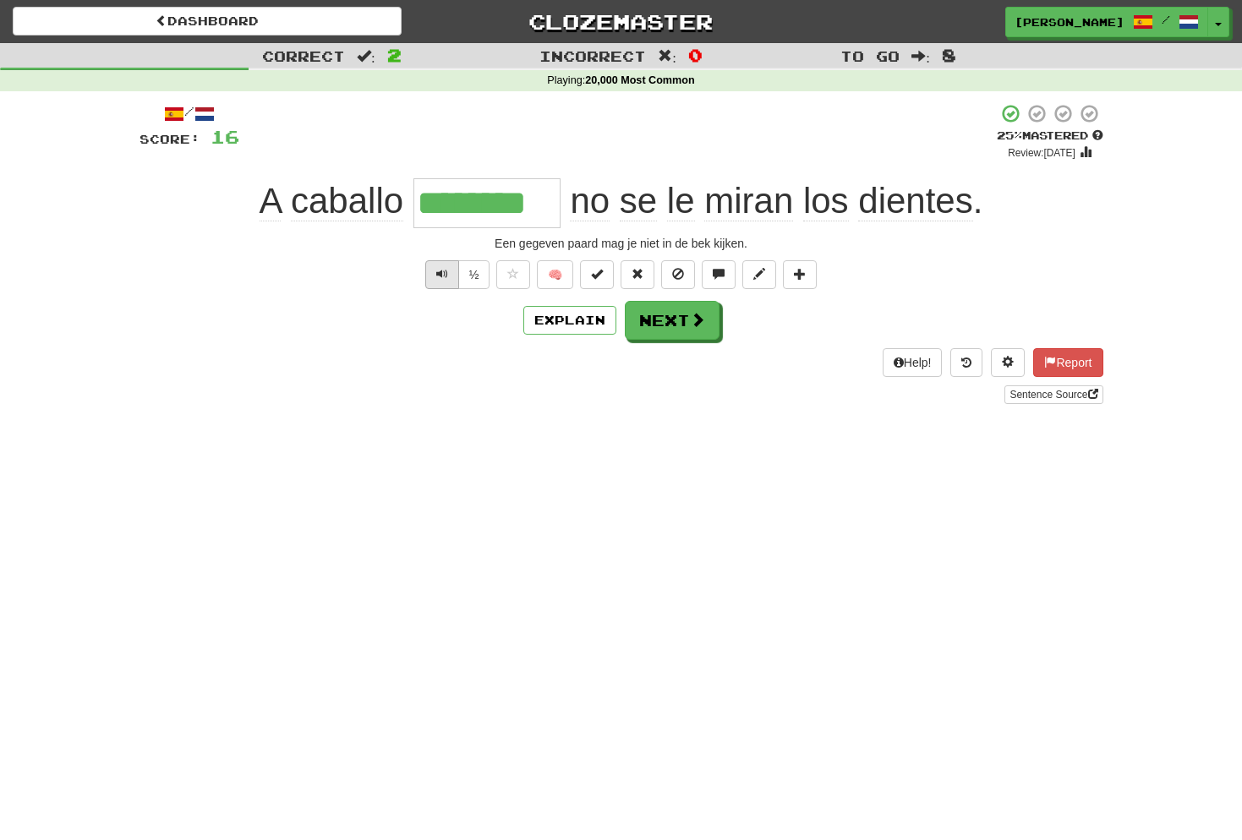
click at [436, 275] on span "Text-to-speech controls" at bounding box center [442, 274] width 12 height 12
click at [445, 271] on span "Text-to-speech controls" at bounding box center [442, 274] width 12 height 12
click at [686, 320] on button "Next" at bounding box center [672, 321] width 95 height 39
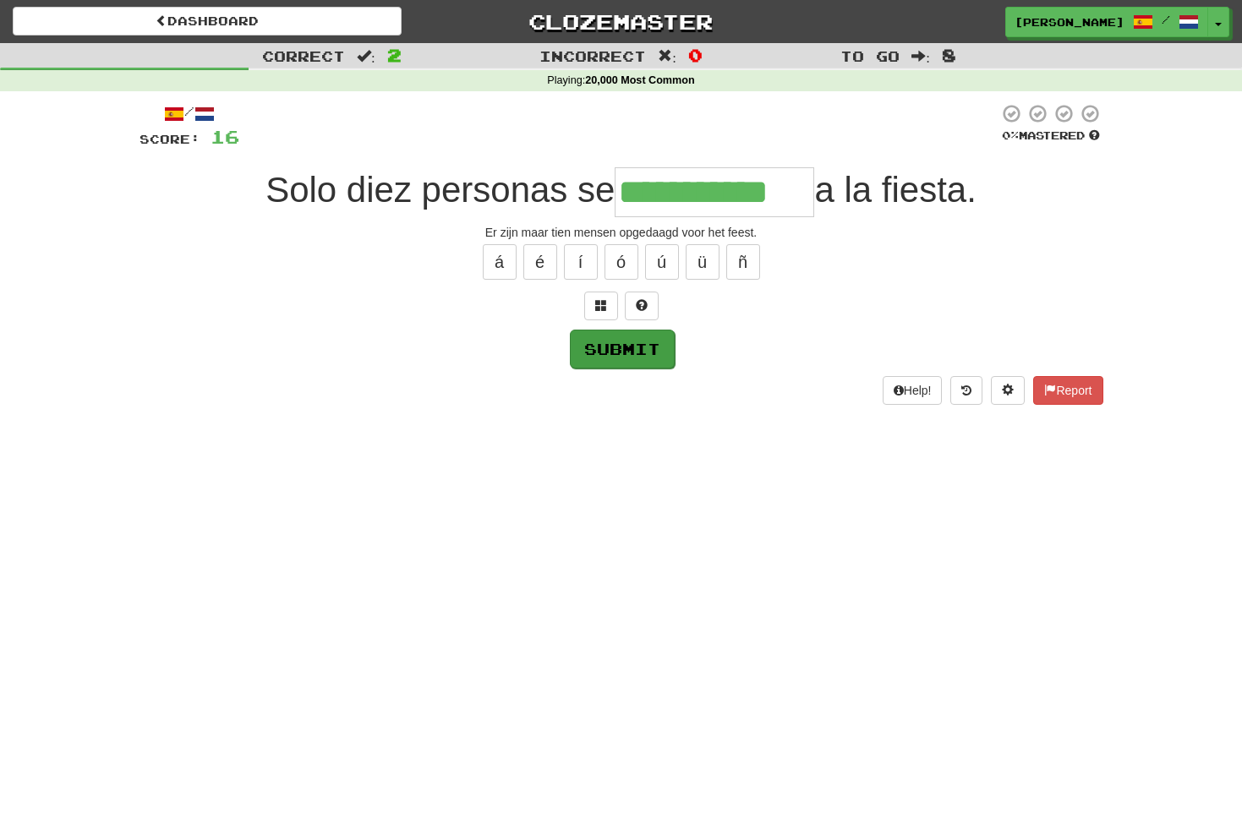
type input "**********"
click at [637, 350] on button "Submit" at bounding box center [622, 349] width 105 height 39
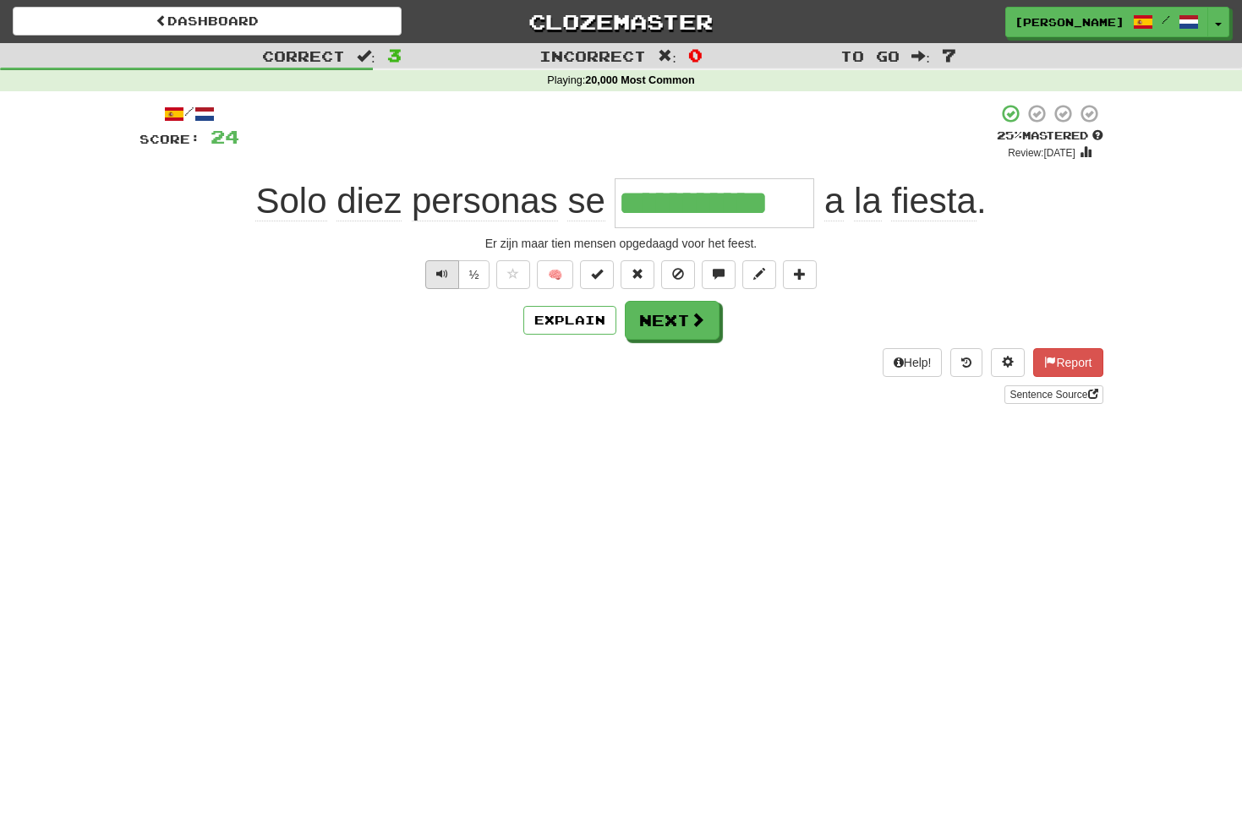
click at [451, 282] on button "Text-to-speech controls" at bounding box center [442, 274] width 34 height 29
click at [696, 318] on span at bounding box center [698, 320] width 15 height 15
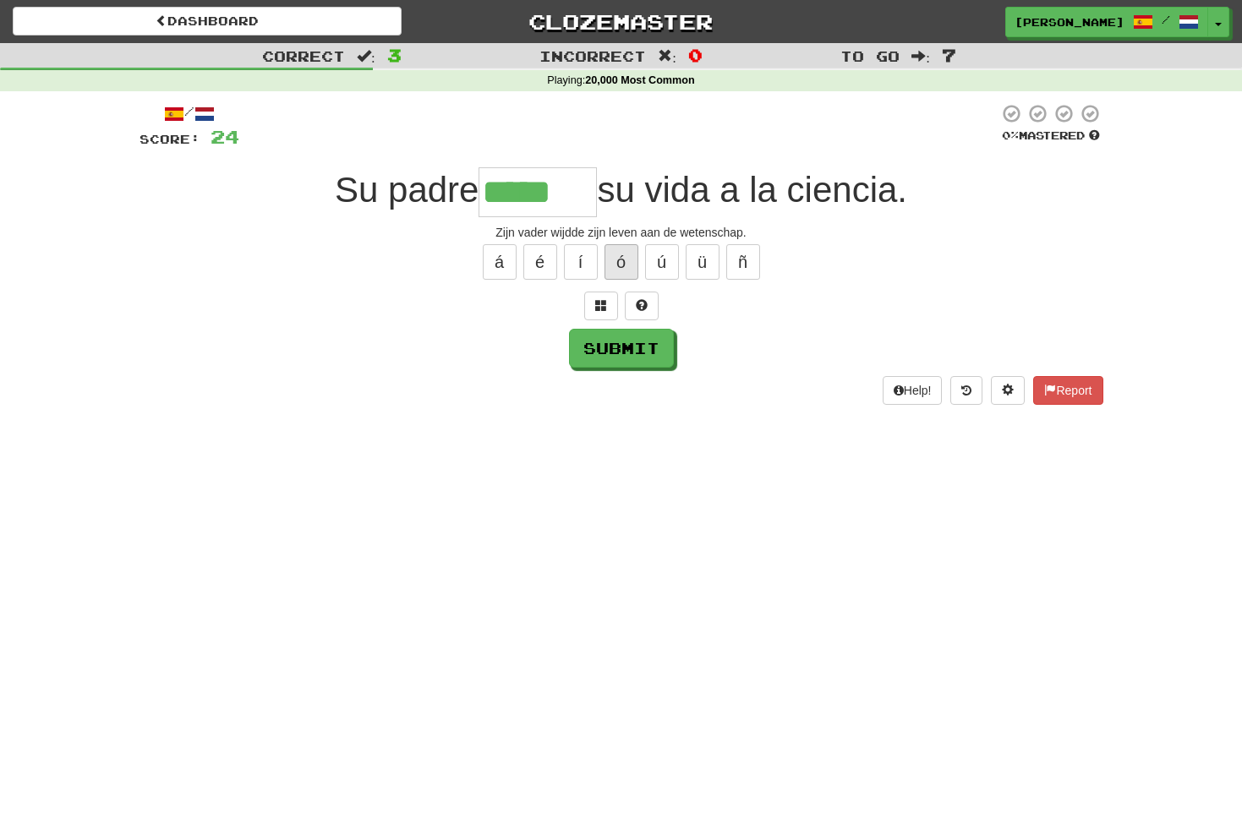
click at [624, 262] on button "ó" at bounding box center [621, 262] width 34 height 36
type input "******"
click at [626, 341] on button "Submit" at bounding box center [622, 349] width 105 height 39
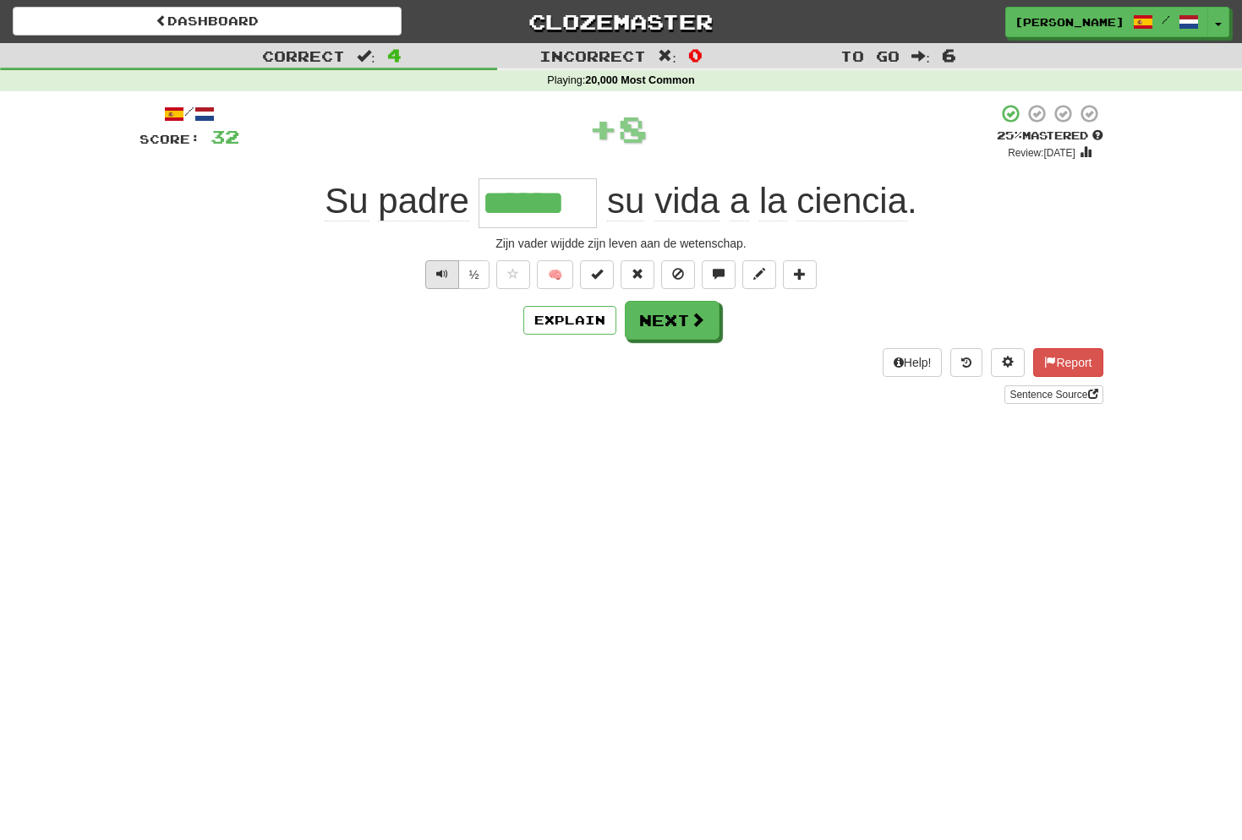
click at [445, 271] on span "Text-to-speech controls" at bounding box center [442, 274] width 12 height 12
click at [442, 275] on span "Text-to-speech controls" at bounding box center [442, 274] width 12 height 12
click at [675, 323] on button "Next" at bounding box center [672, 321] width 95 height 39
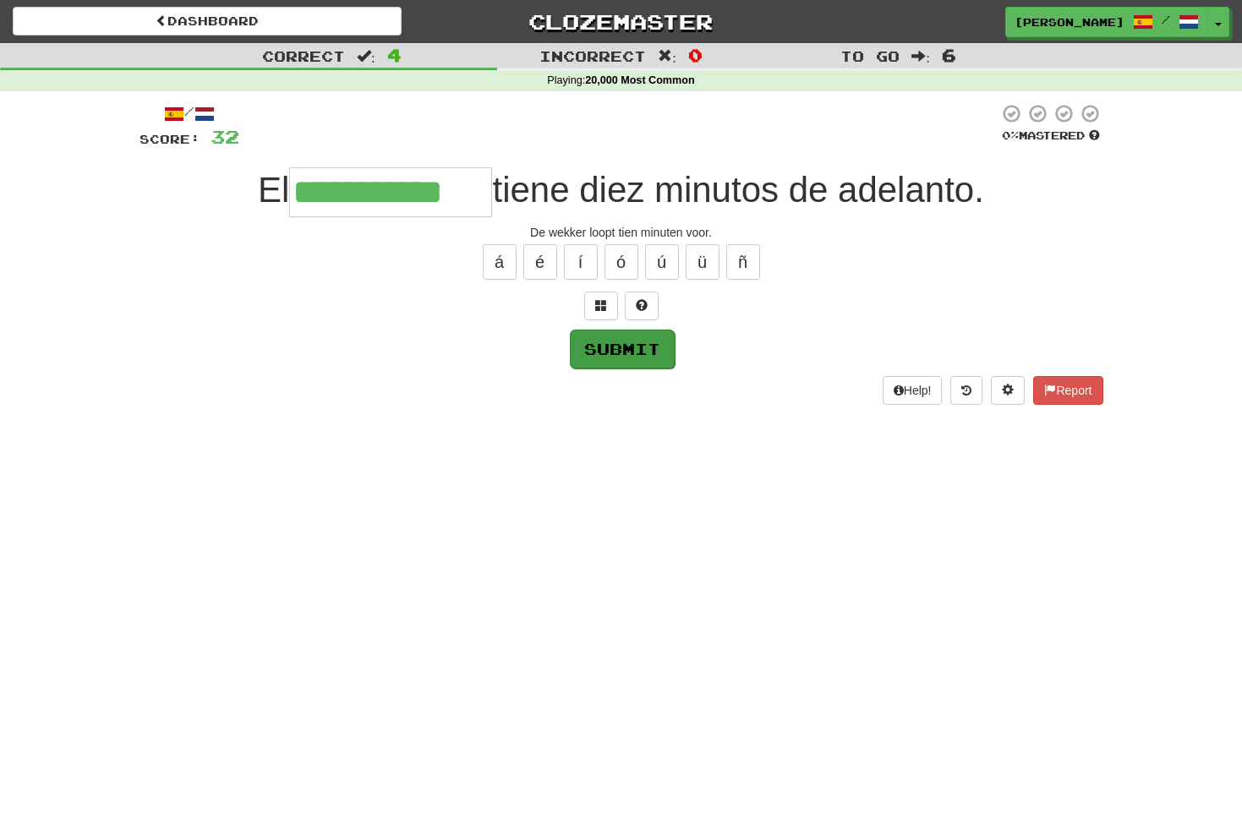
type input "**********"
click at [635, 350] on button "Submit" at bounding box center [622, 349] width 105 height 39
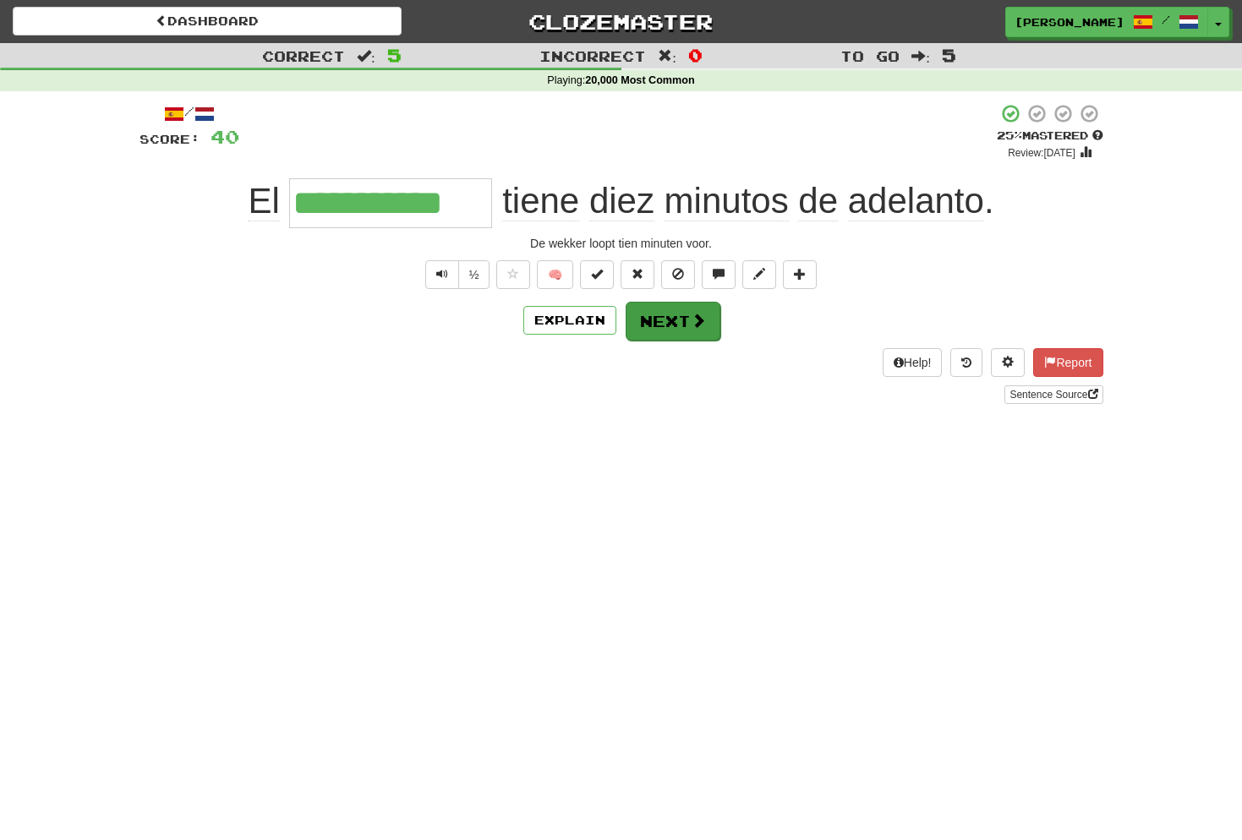
click at [654, 329] on button "Next" at bounding box center [672, 321] width 95 height 39
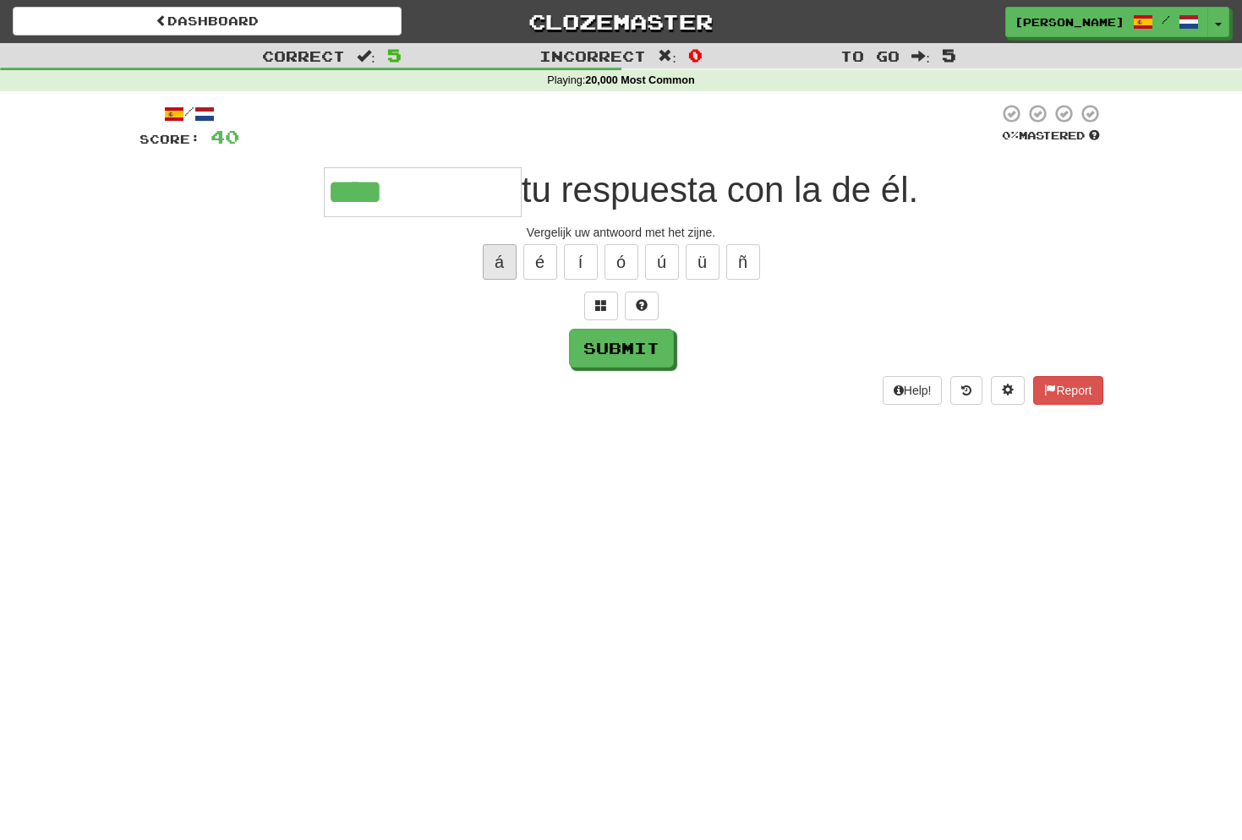
click at [503, 267] on button "á" at bounding box center [500, 262] width 34 height 36
click at [598, 303] on span at bounding box center [601, 305] width 12 height 12
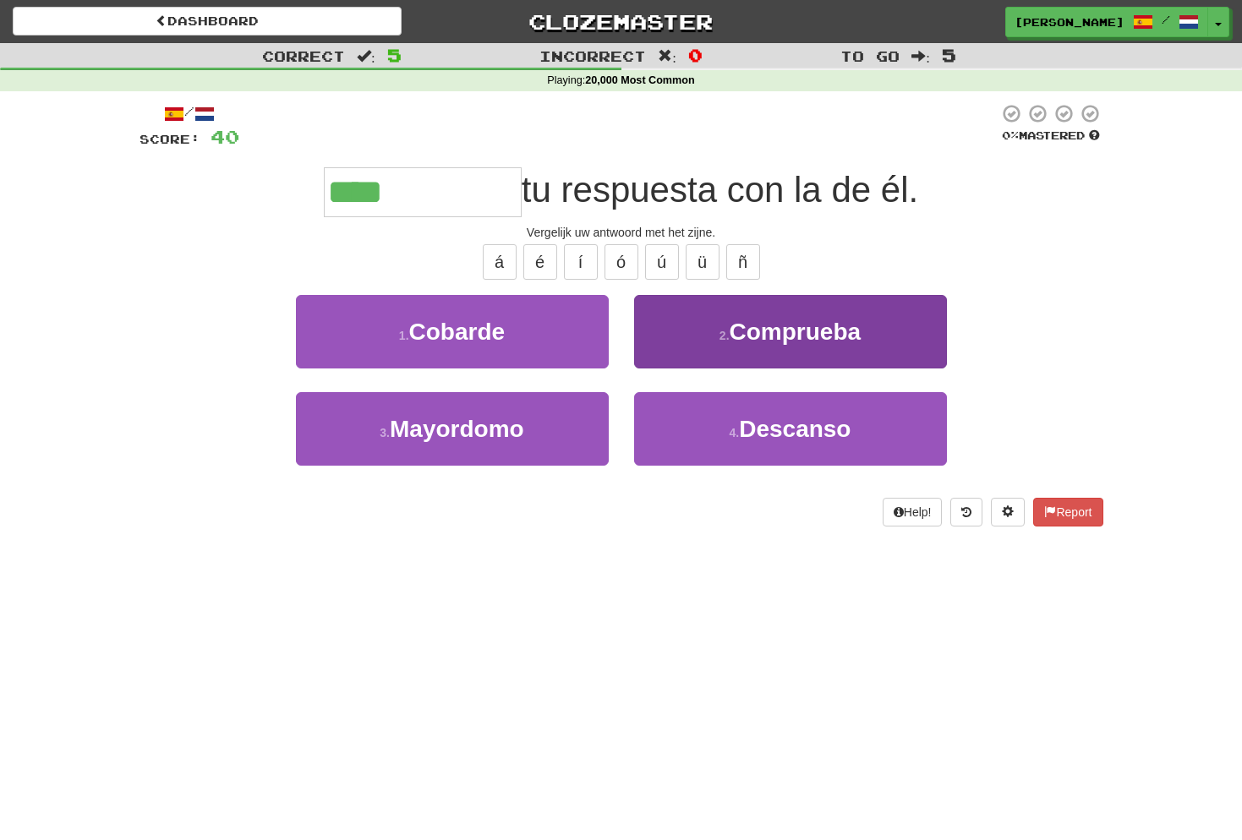
click at [757, 331] on span "Comprueba" at bounding box center [795, 332] width 132 height 26
type input "*********"
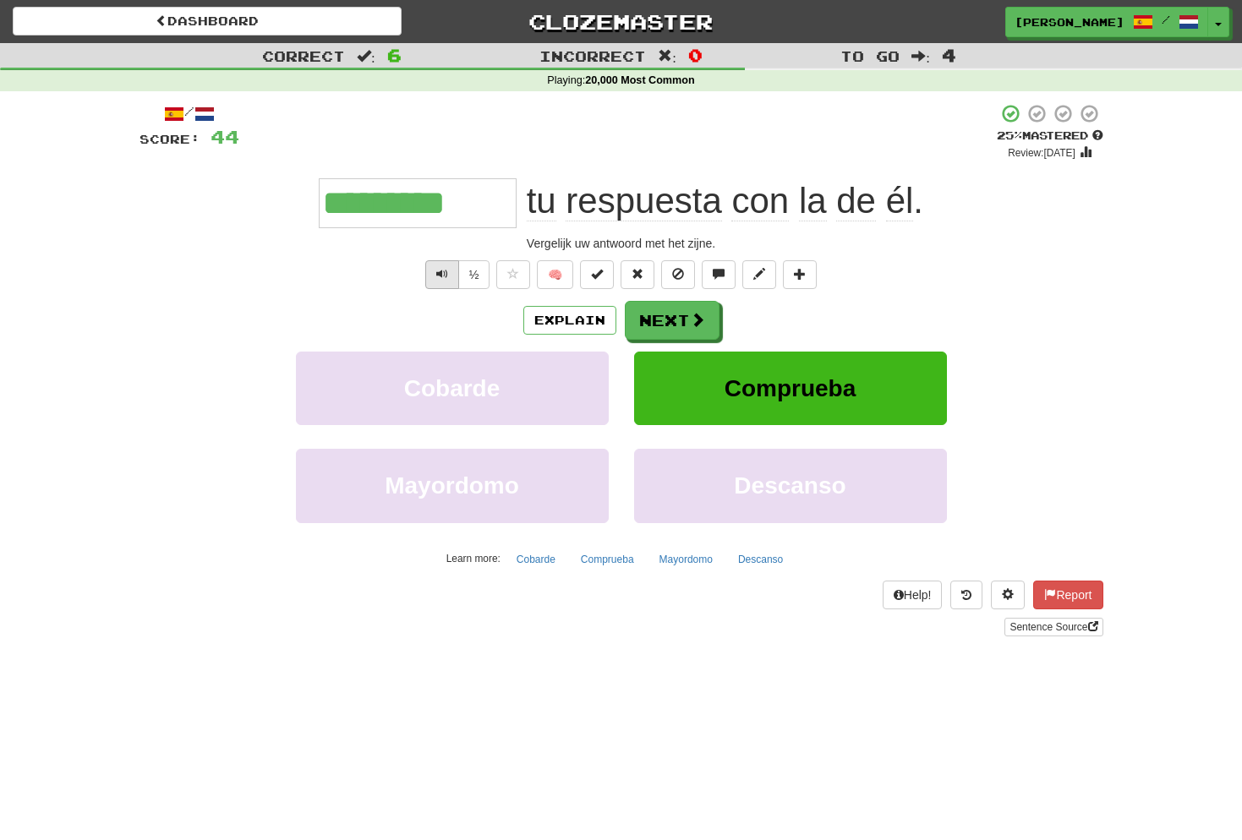
click at [446, 275] on span "Text-to-speech controls" at bounding box center [442, 274] width 12 height 12
click at [688, 313] on button "Next" at bounding box center [672, 321] width 95 height 39
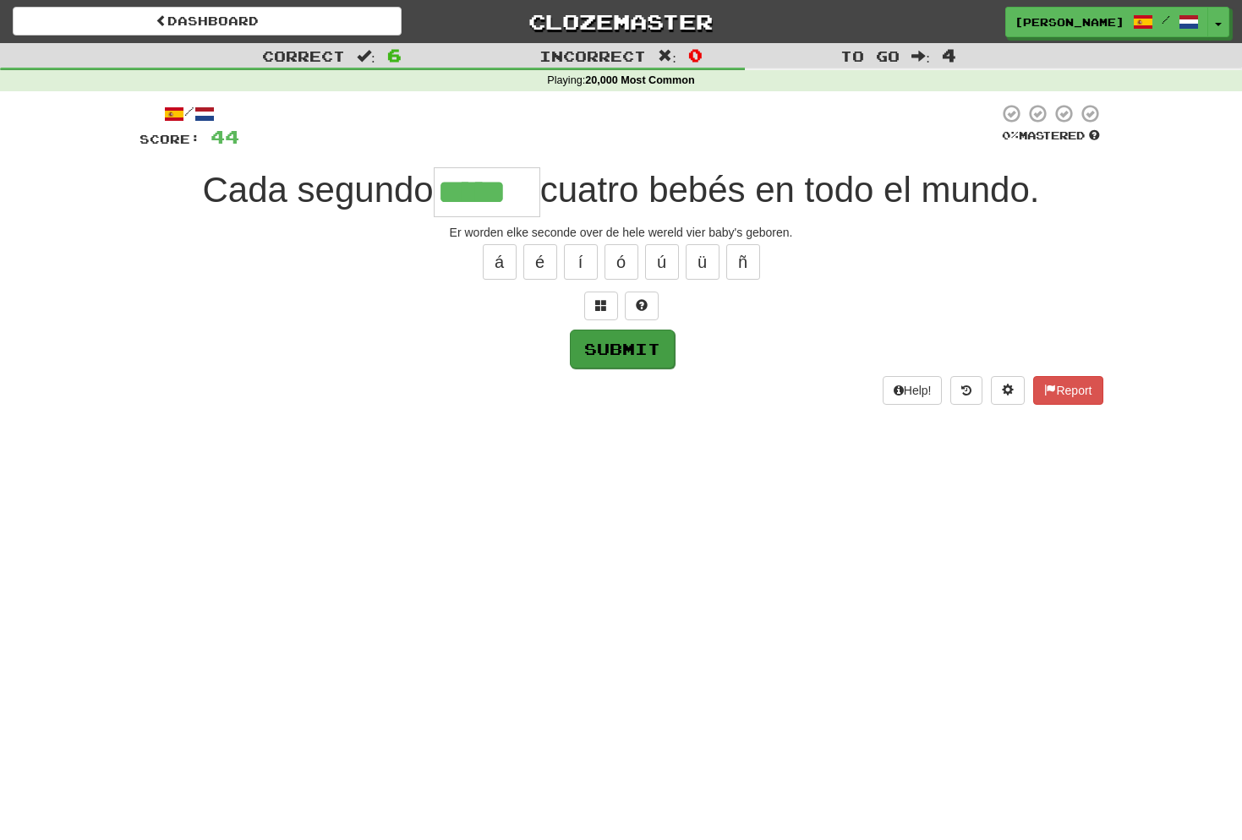
type input "*****"
click at [650, 349] on button "Submit" at bounding box center [622, 349] width 105 height 39
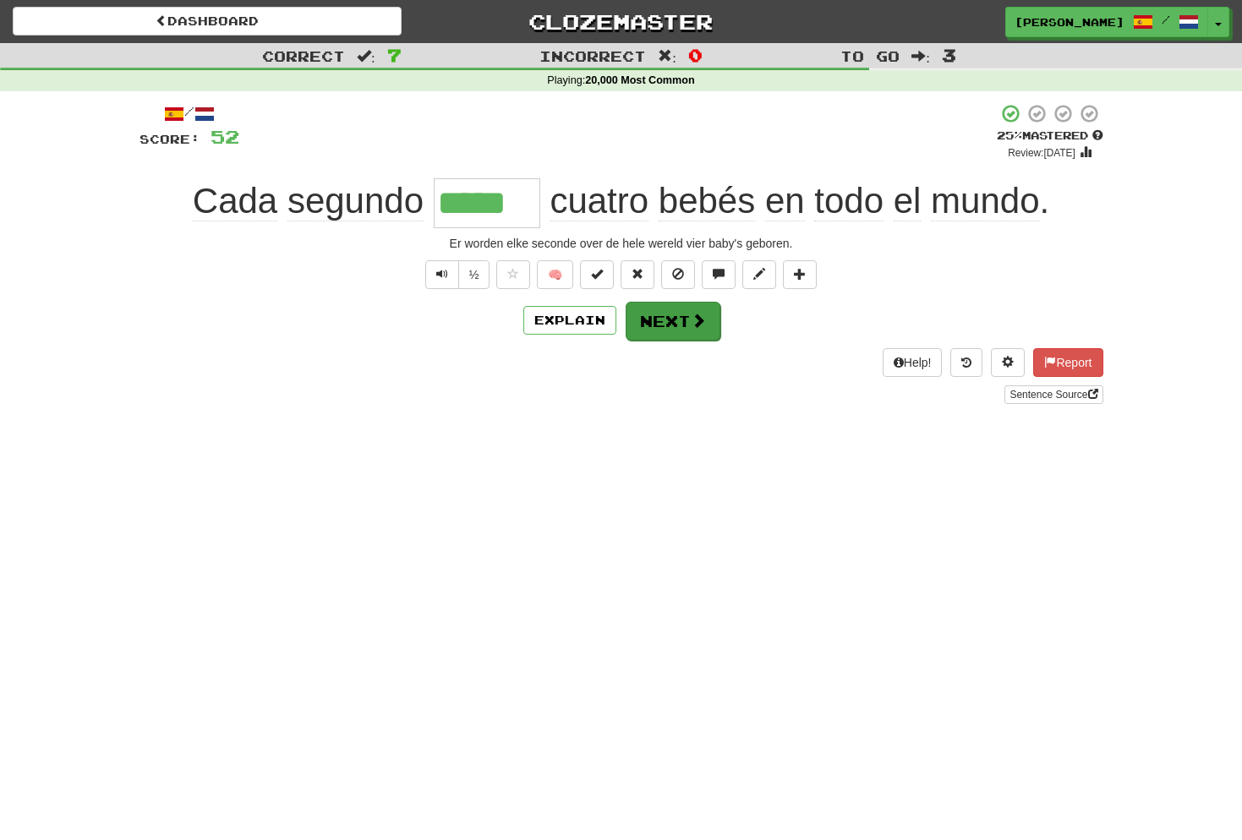
click at [680, 322] on button "Next" at bounding box center [672, 321] width 95 height 39
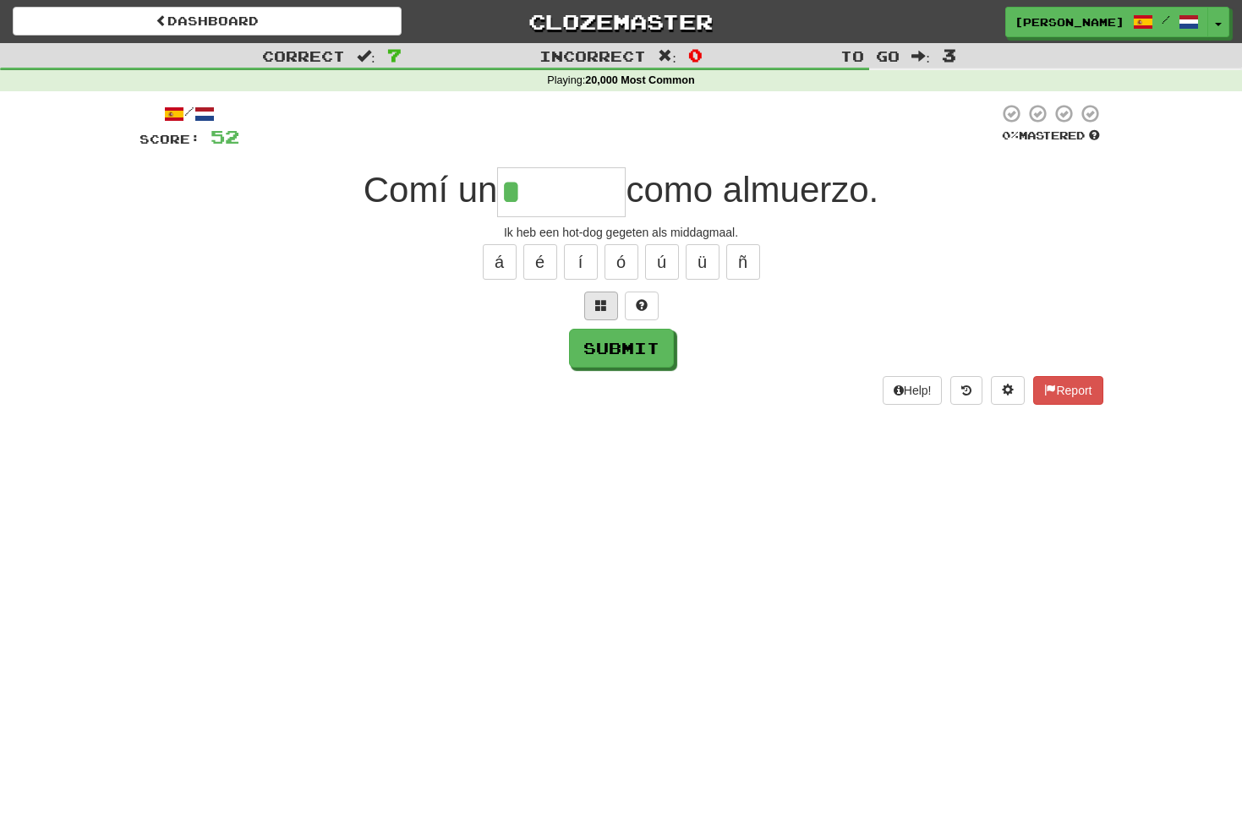
click at [602, 304] on span at bounding box center [601, 305] width 12 height 12
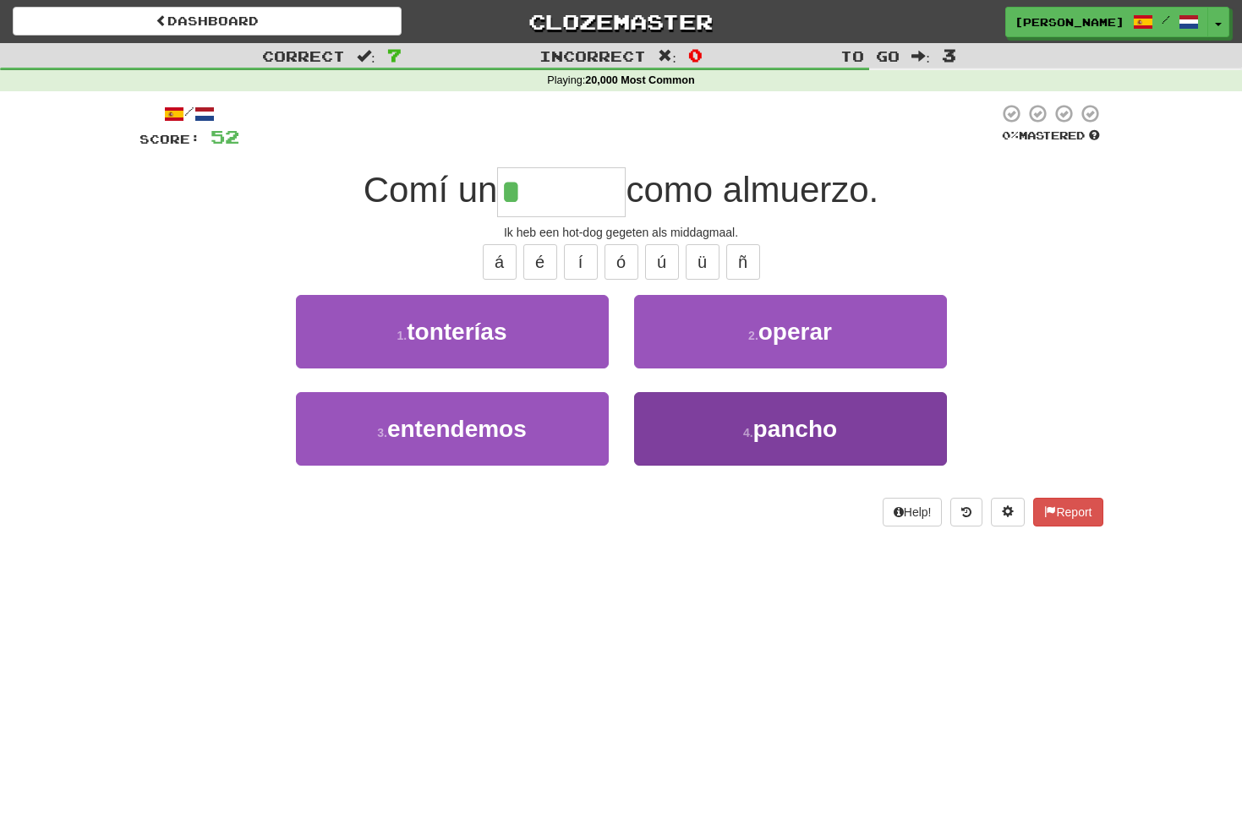
click at [813, 429] on span "pancho" at bounding box center [795, 429] width 85 height 26
type input "******"
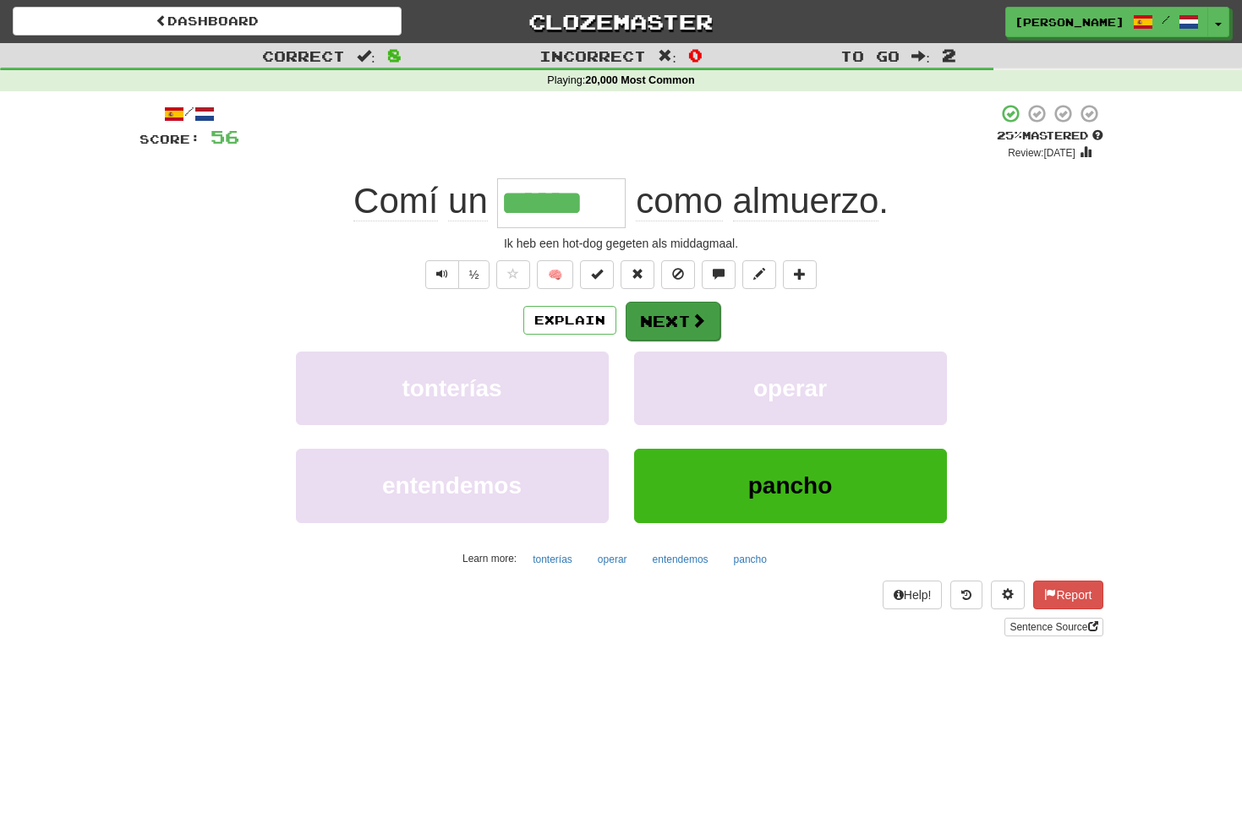
click at [679, 316] on button "Next" at bounding box center [672, 321] width 95 height 39
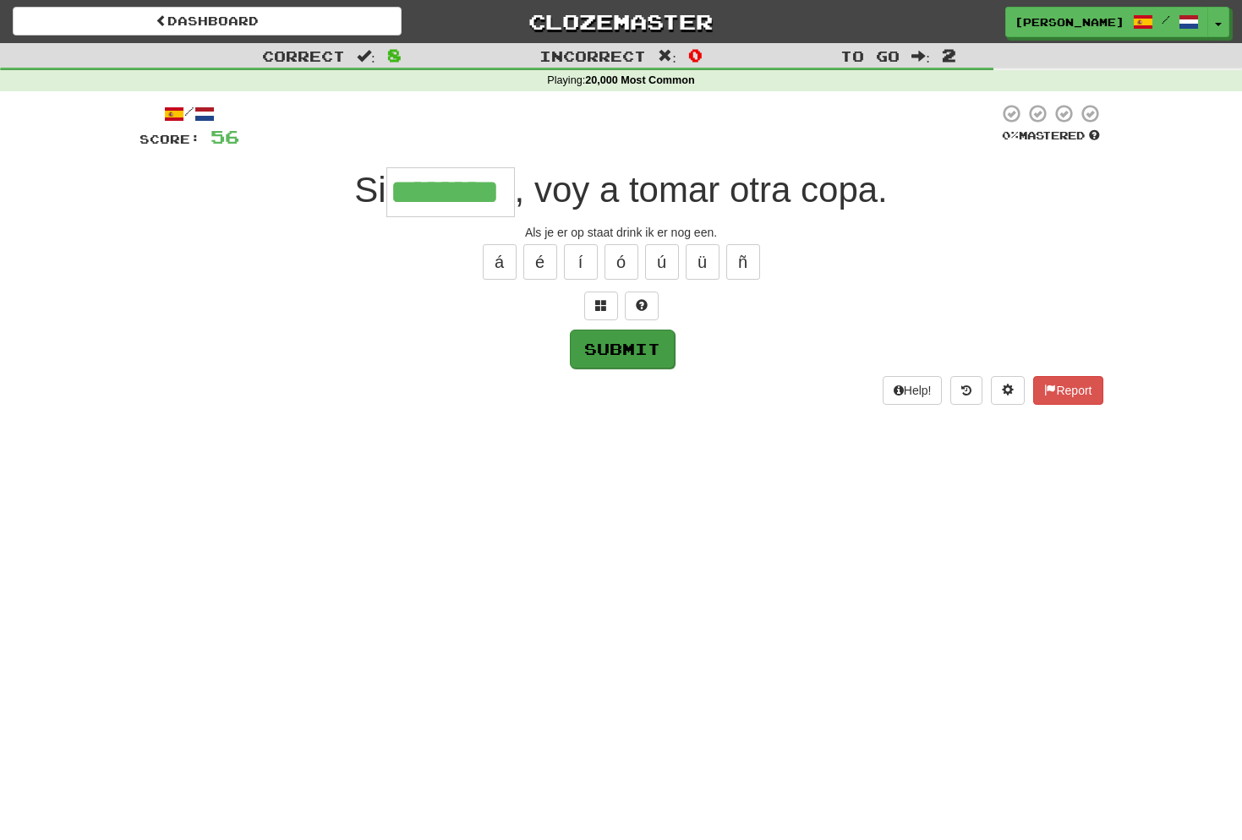
type input "********"
click at [631, 354] on button "Submit" at bounding box center [622, 349] width 105 height 39
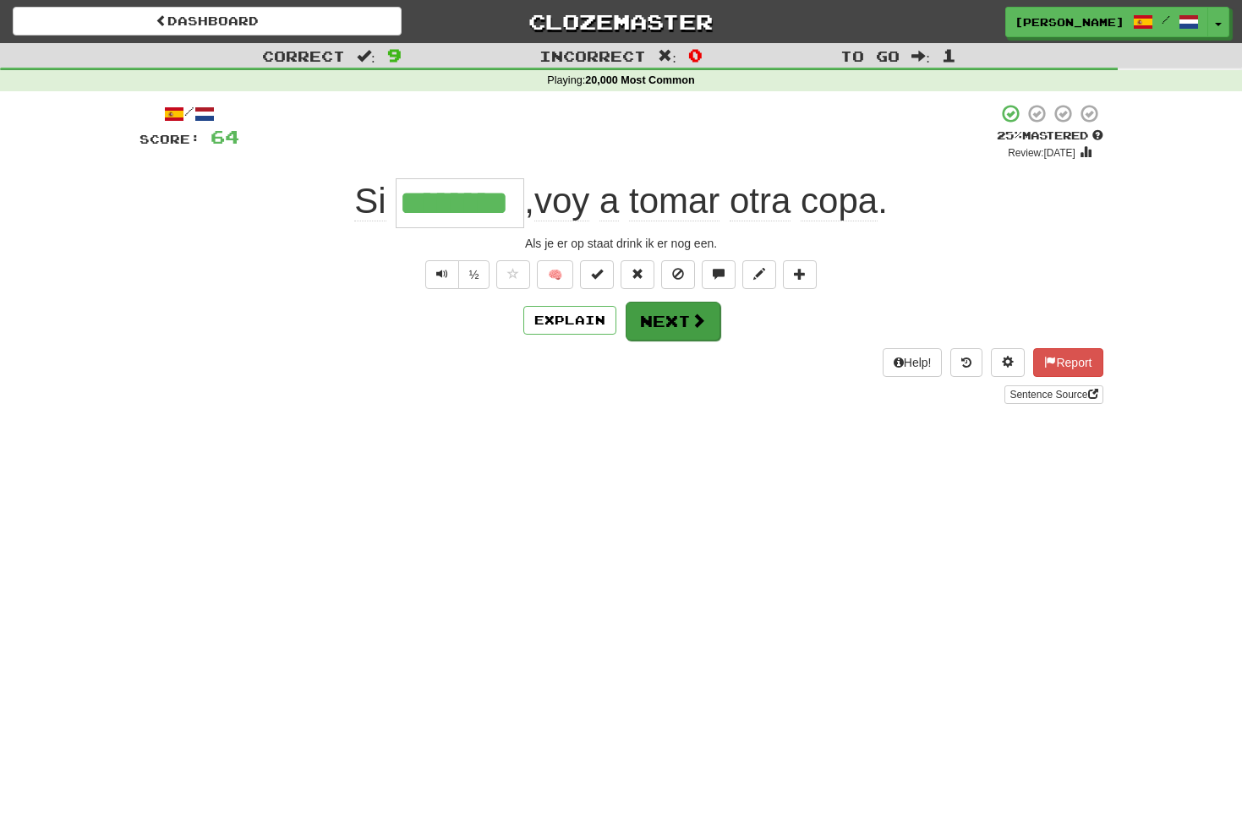
click at [671, 324] on button "Next" at bounding box center [672, 321] width 95 height 39
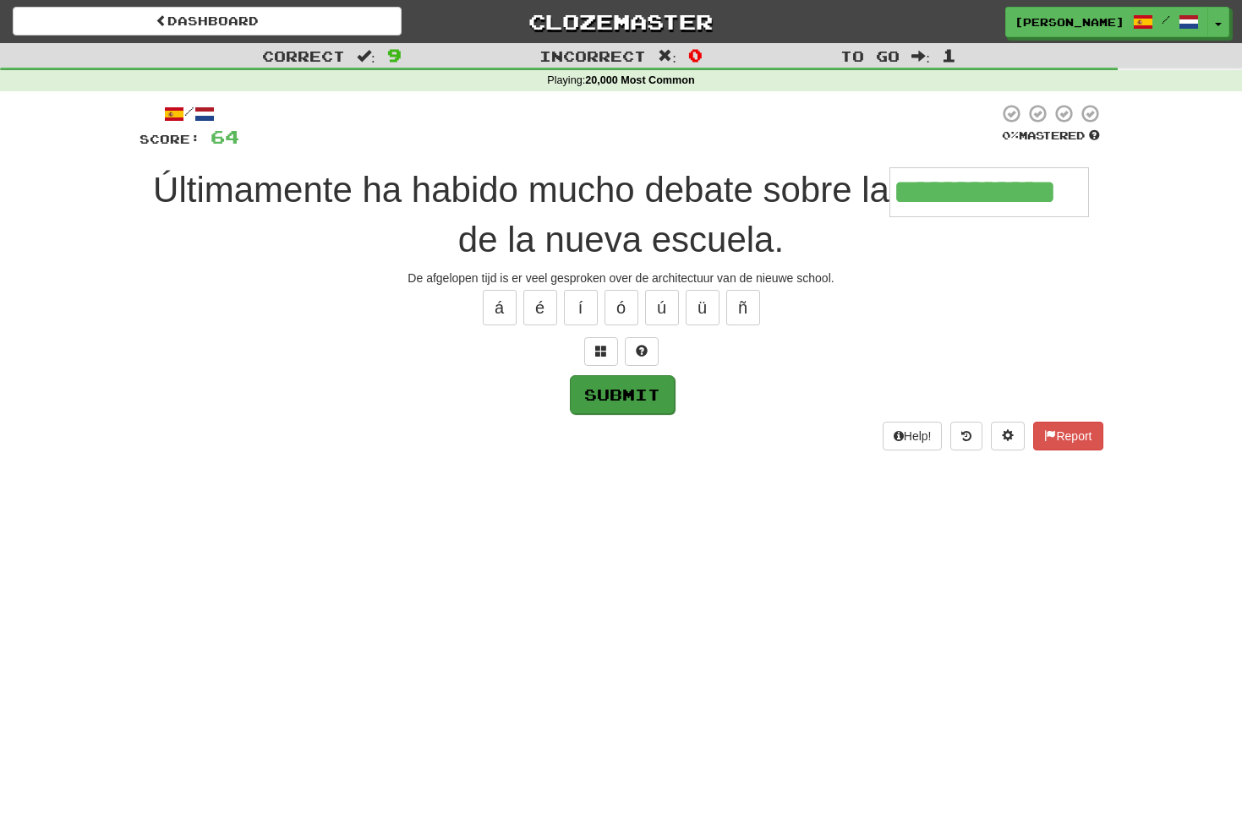
type input "**********"
click at [606, 386] on button "Submit" at bounding box center [622, 394] width 105 height 39
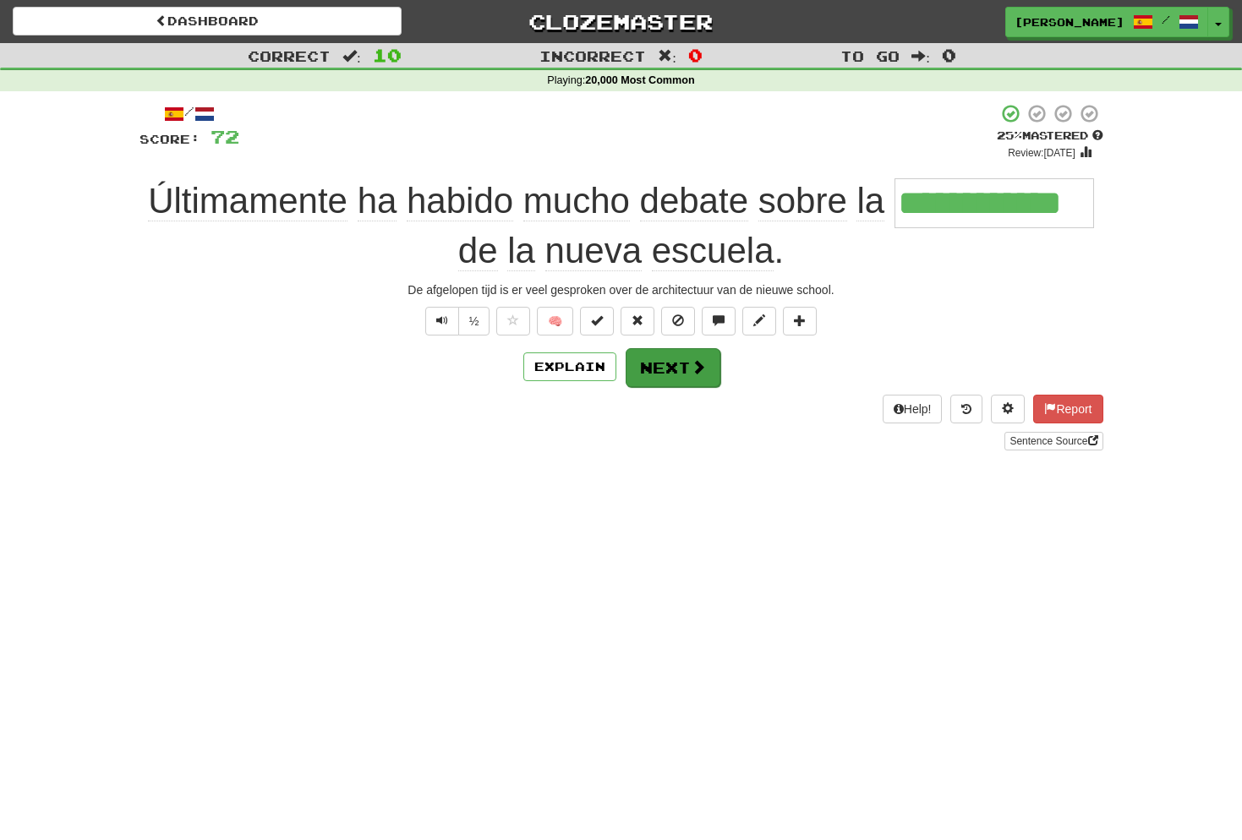
click at [688, 364] on button "Next" at bounding box center [672, 367] width 95 height 39
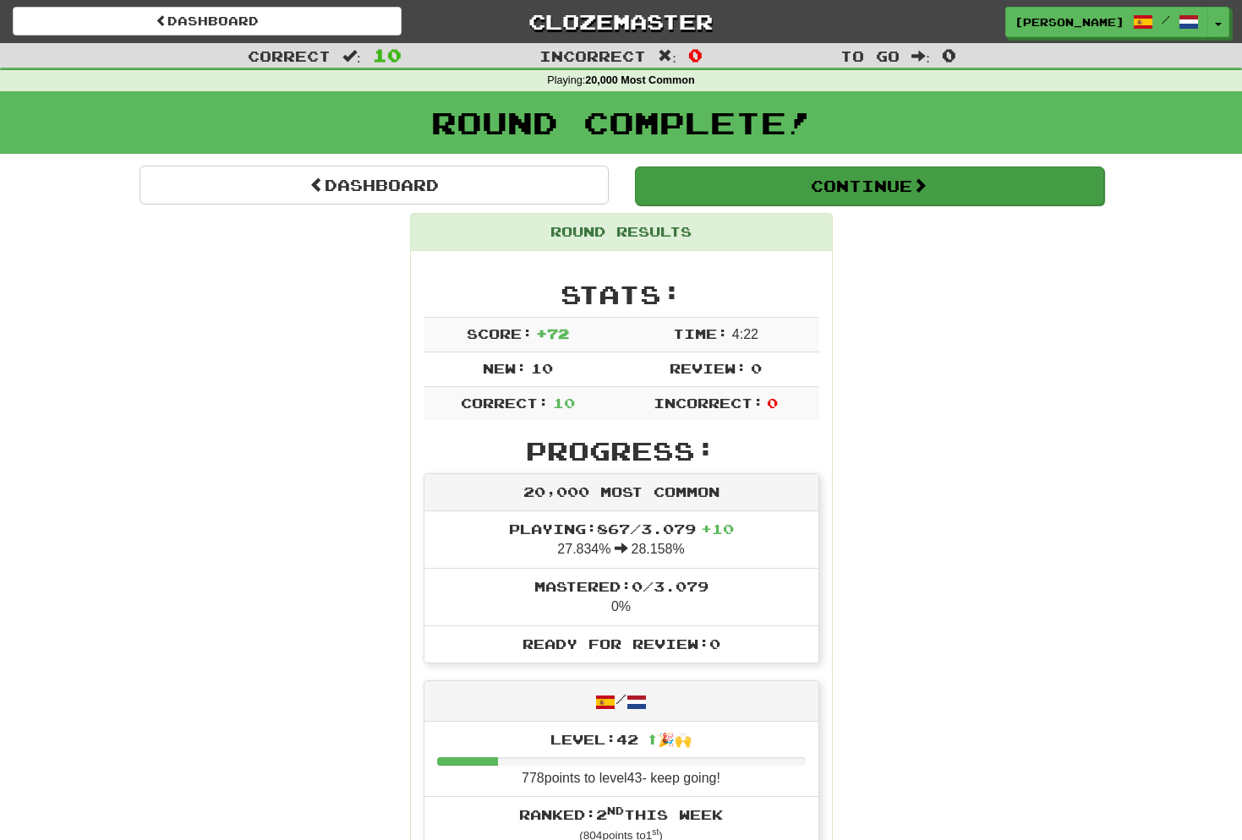
click at [859, 188] on button "Continue" at bounding box center [869, 186] width 469 height 39
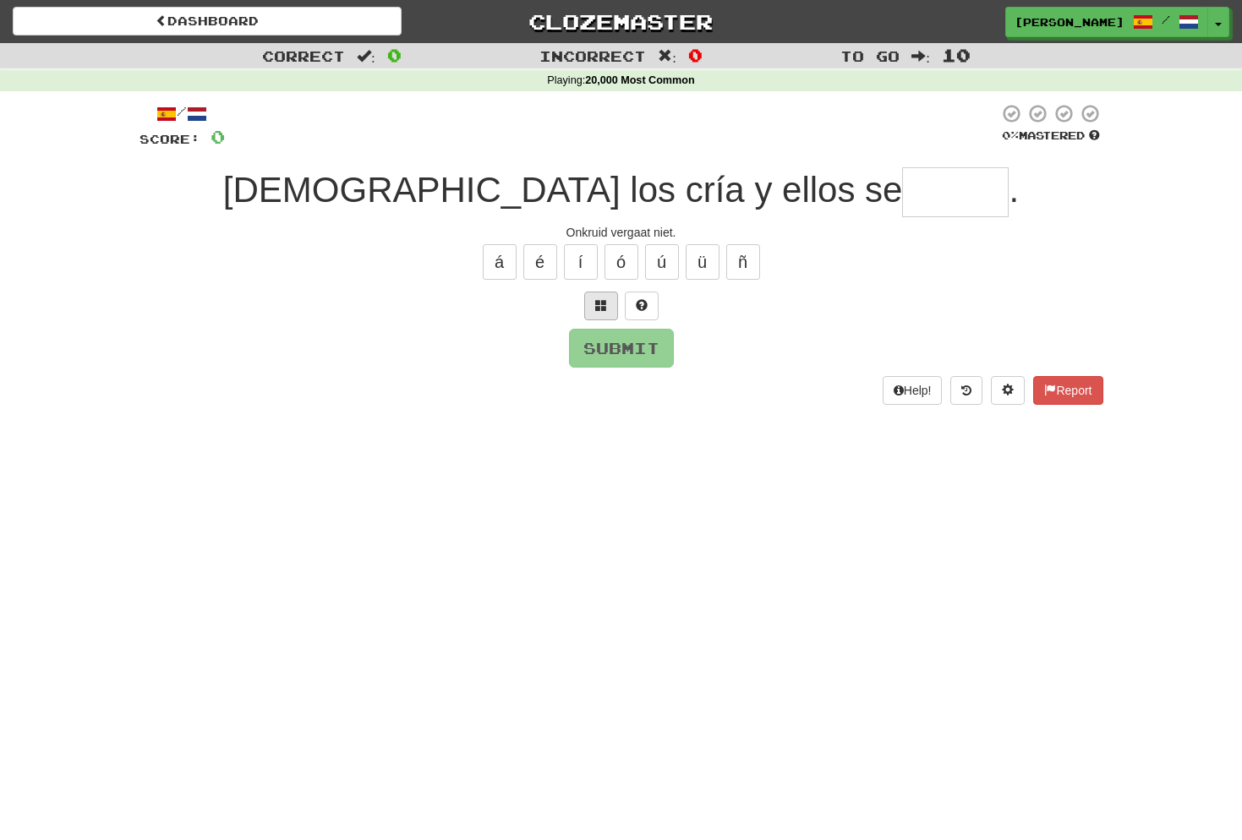
click at [603, 302] on span at bounding box center [601, 305] width 12 height 12
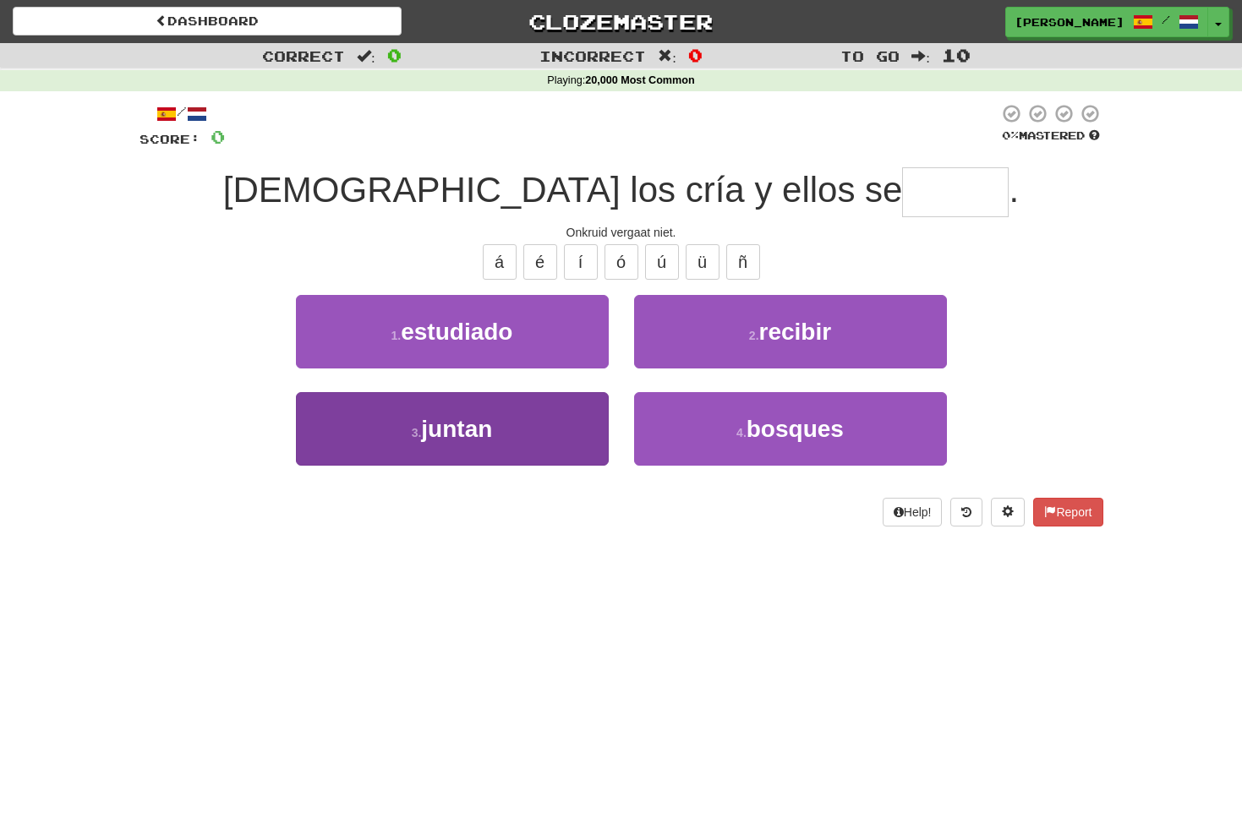
click at [475, 431] on span "juntan" at bounding box center [456, 429] width 71 height 26
type input "******"
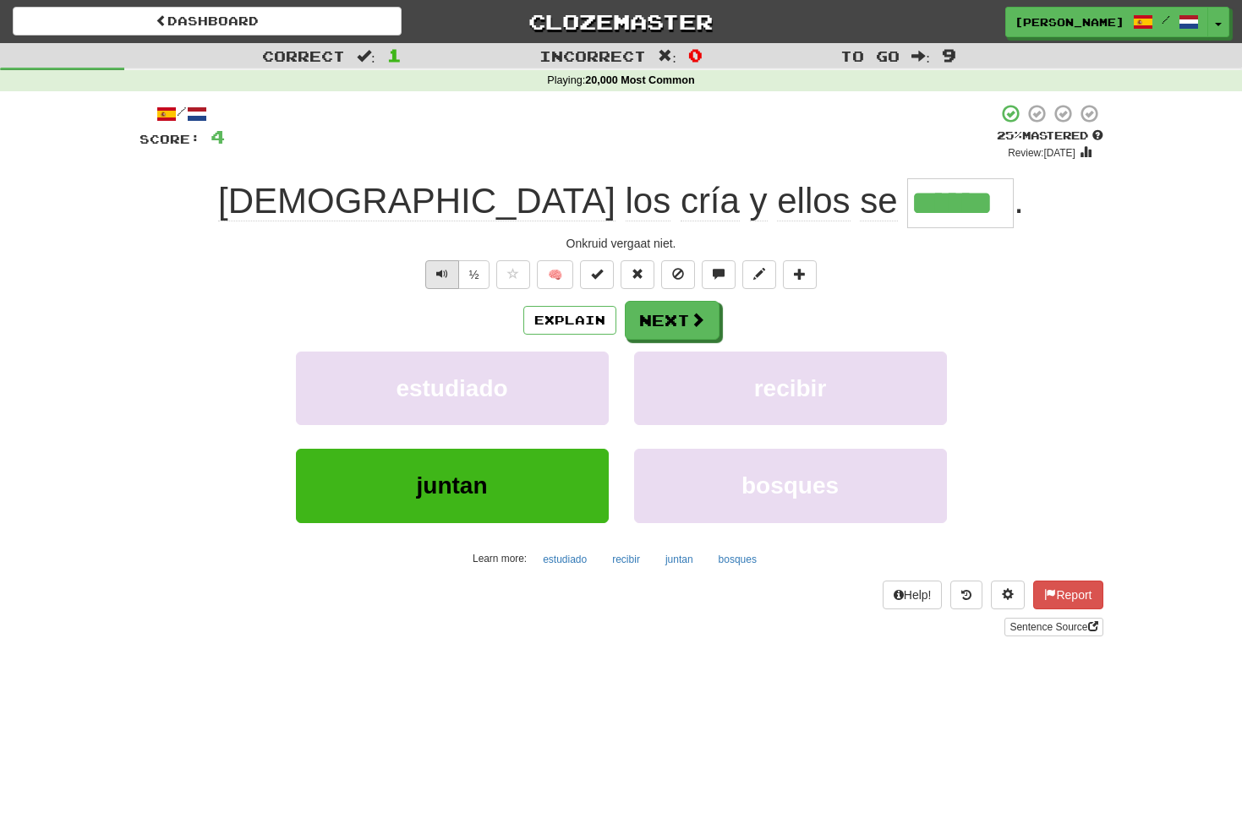
click at [436, 273] on span "Text-to-speech controls" at bounding box center [442, 274] width 12 height 12
click at [682, 321] on button "Next" at bounding box center [672, 321] width 95 height 39
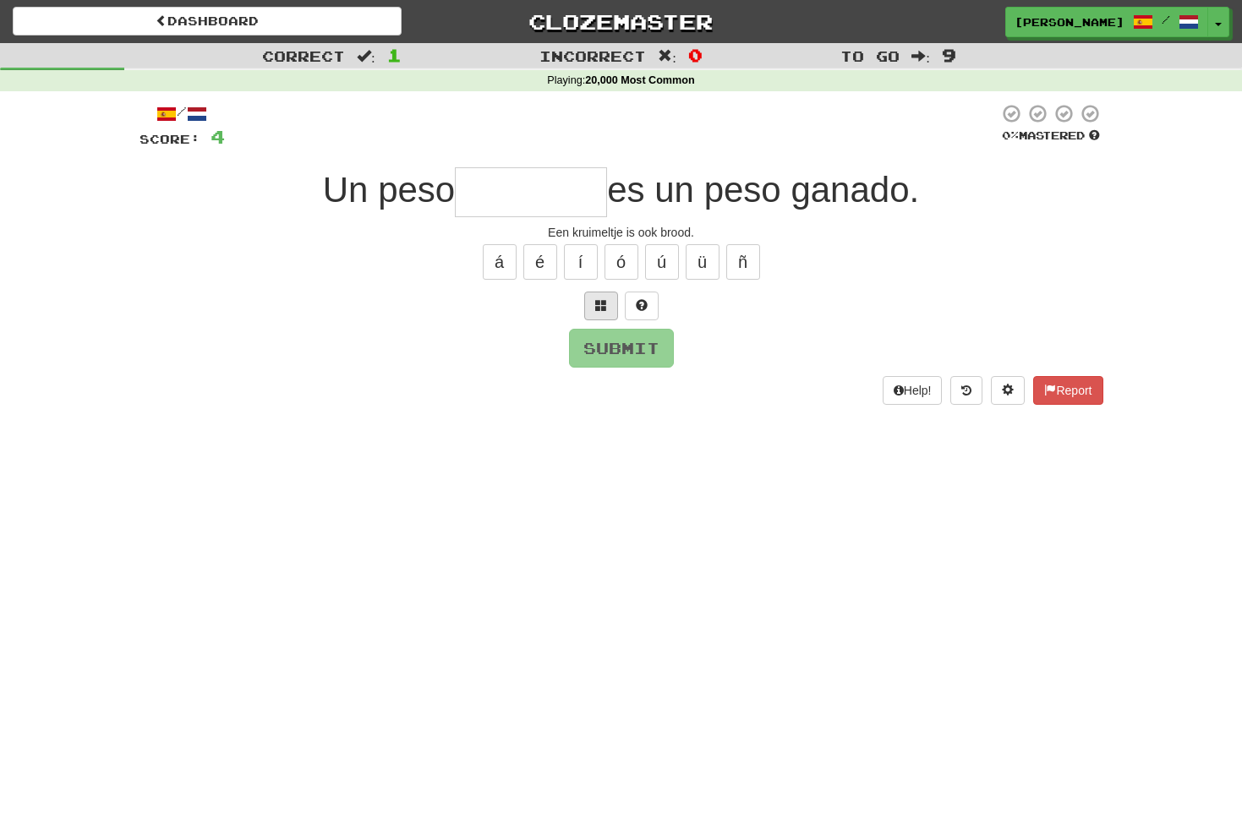
click at [609, 305] on button at bounding box center [601, 306] width 34 height 29
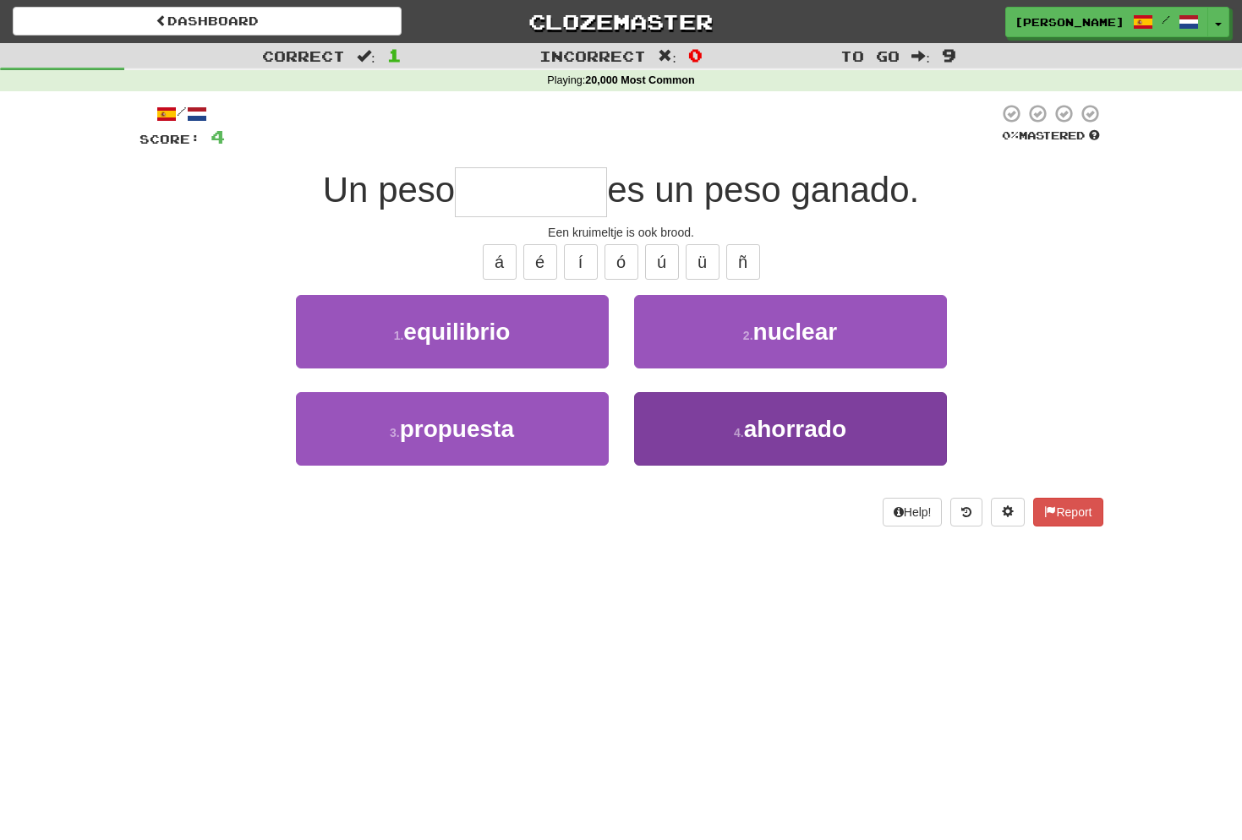
click at [789, 430] on span "ahorrado" at bounding box center [795, 429] width 102 height 26
type input "********"
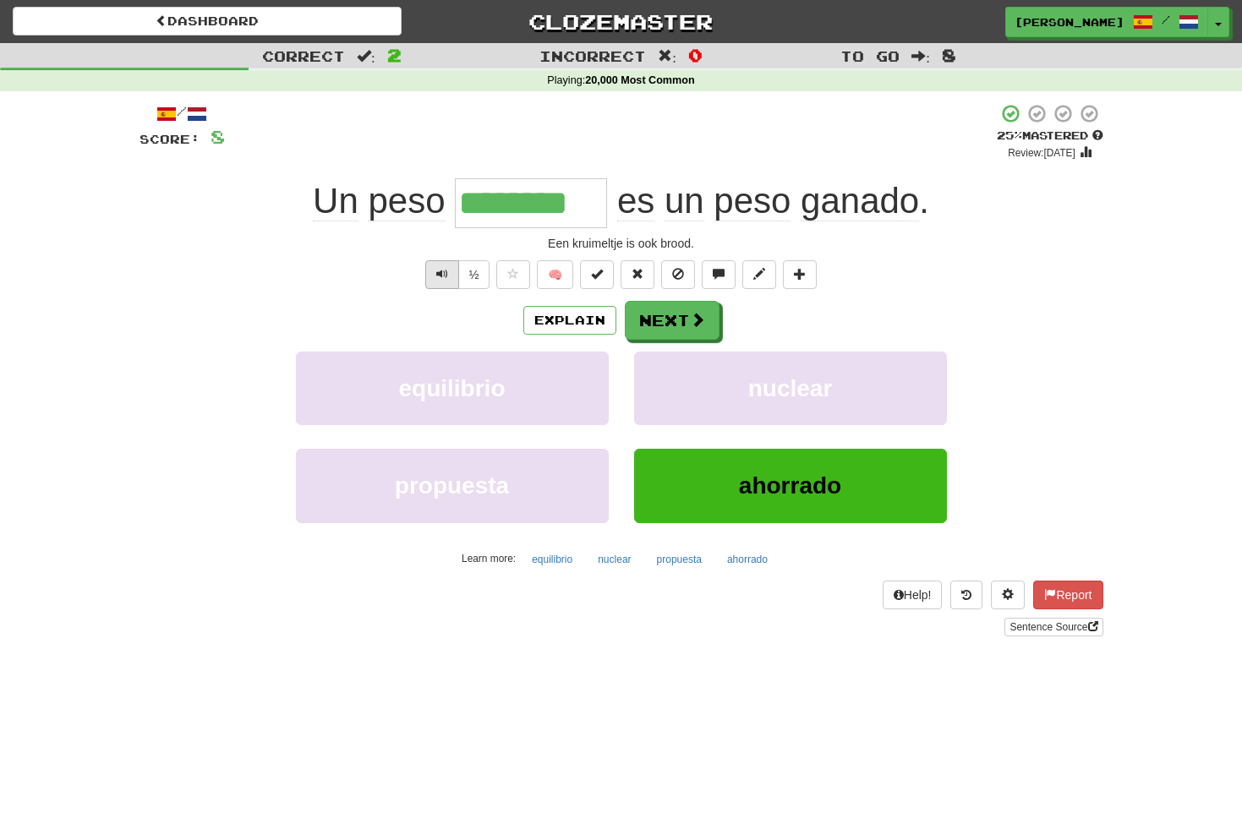
click at [442, 270] on span "Text-to-speech controls" at bounding box center [442, 274] width 12 height 12
click at [665, 323] on button "Next" at bounding box center [672, 321] width 95 height 39
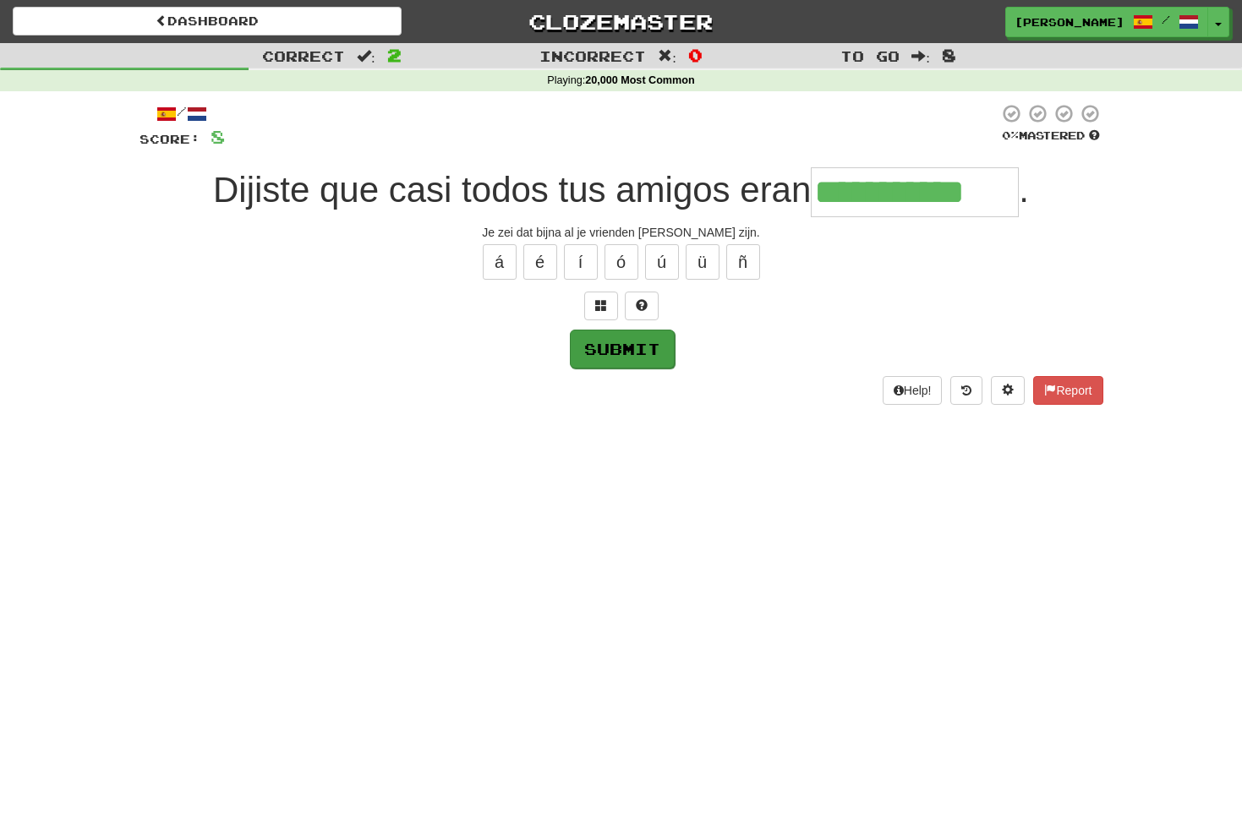
click at [633, 337] on button "Submit" at bounding box center [622, 349] width 105 height 39
type input "**********"
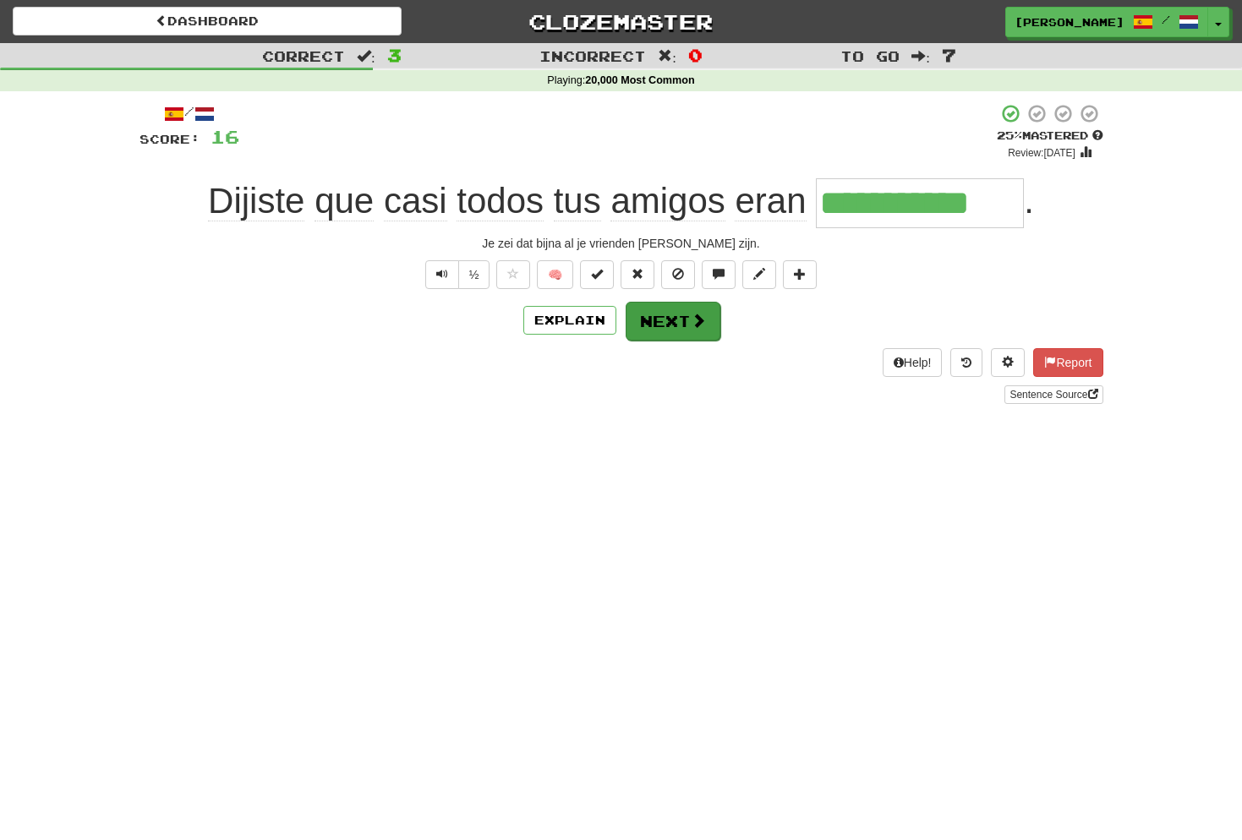
click at [691, 316] on span at bounding box center [698, 320] width 15 height 15
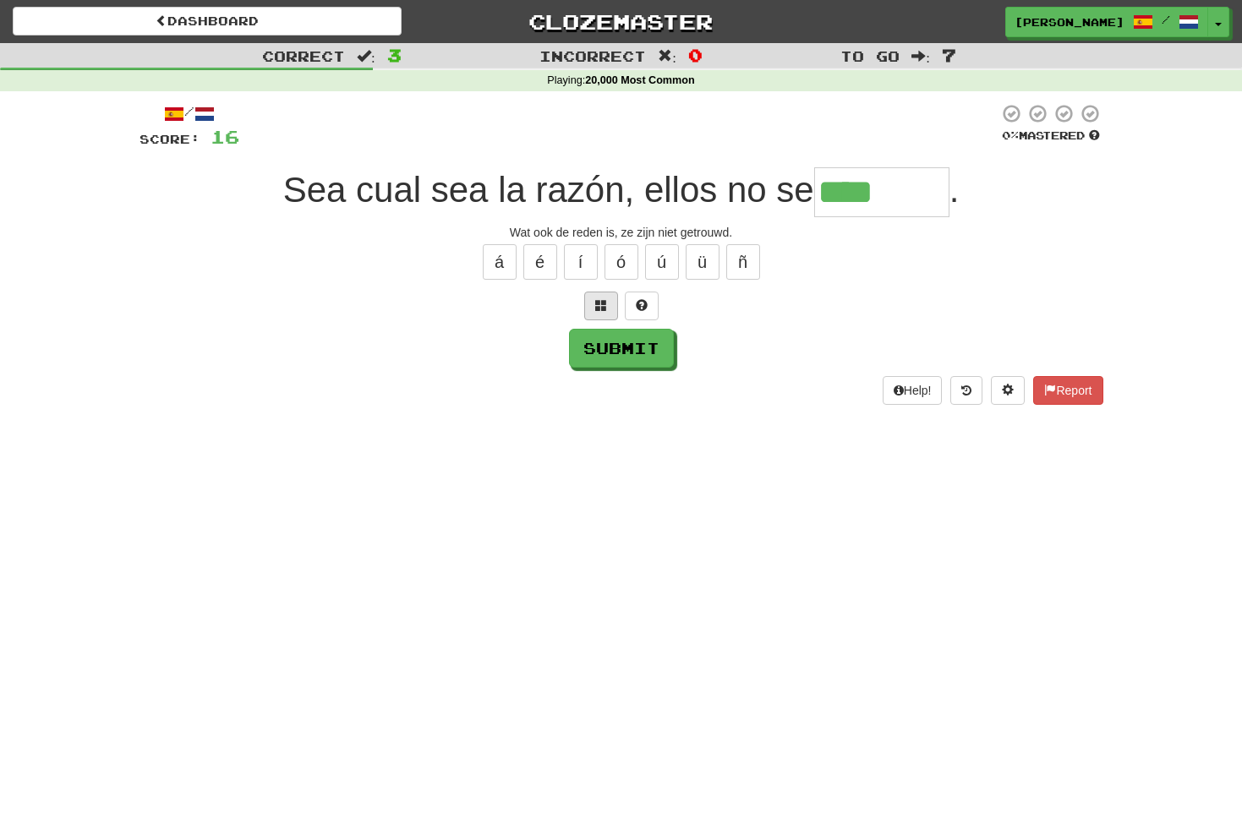
click at [607, 303] on button at bounding box center [601, 306] width 34 height 29
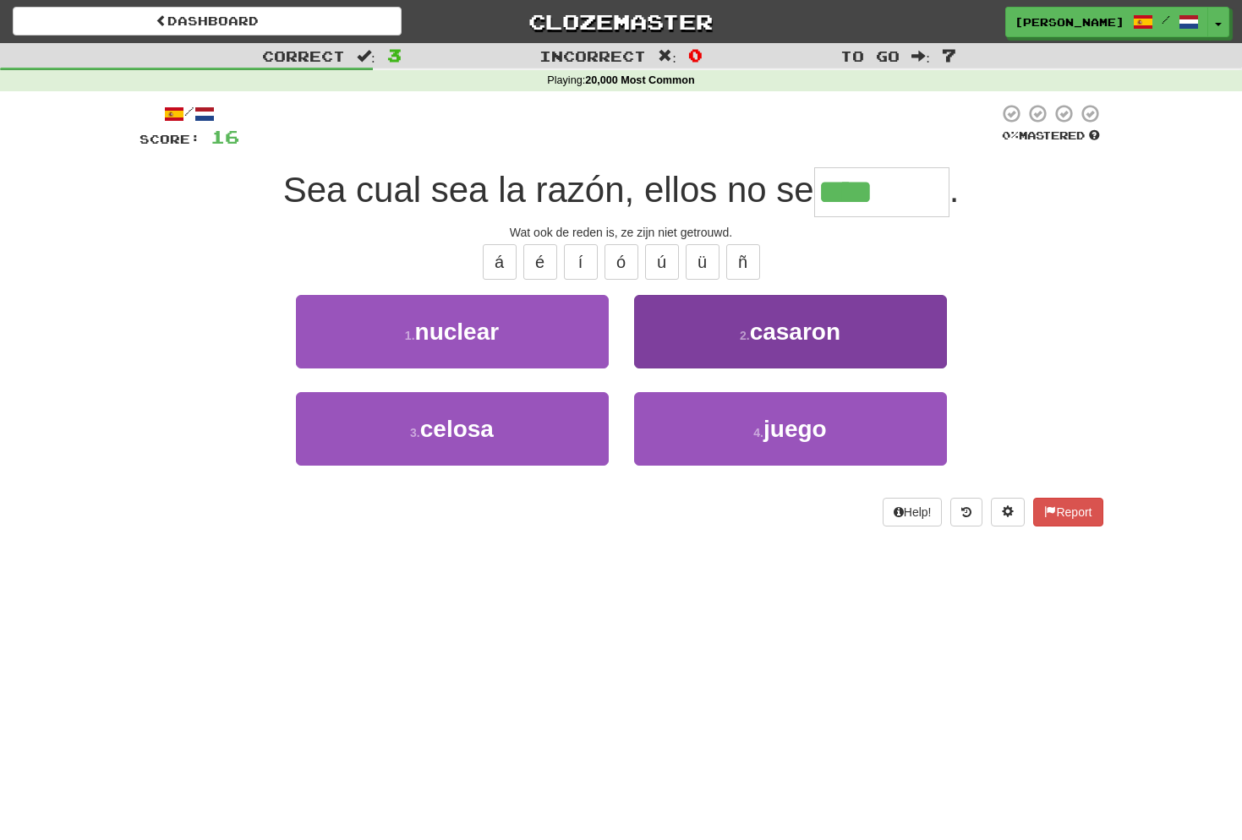
click at [816, 342] on span "casaron" at bounding box center [795, 332] width 90 height 26
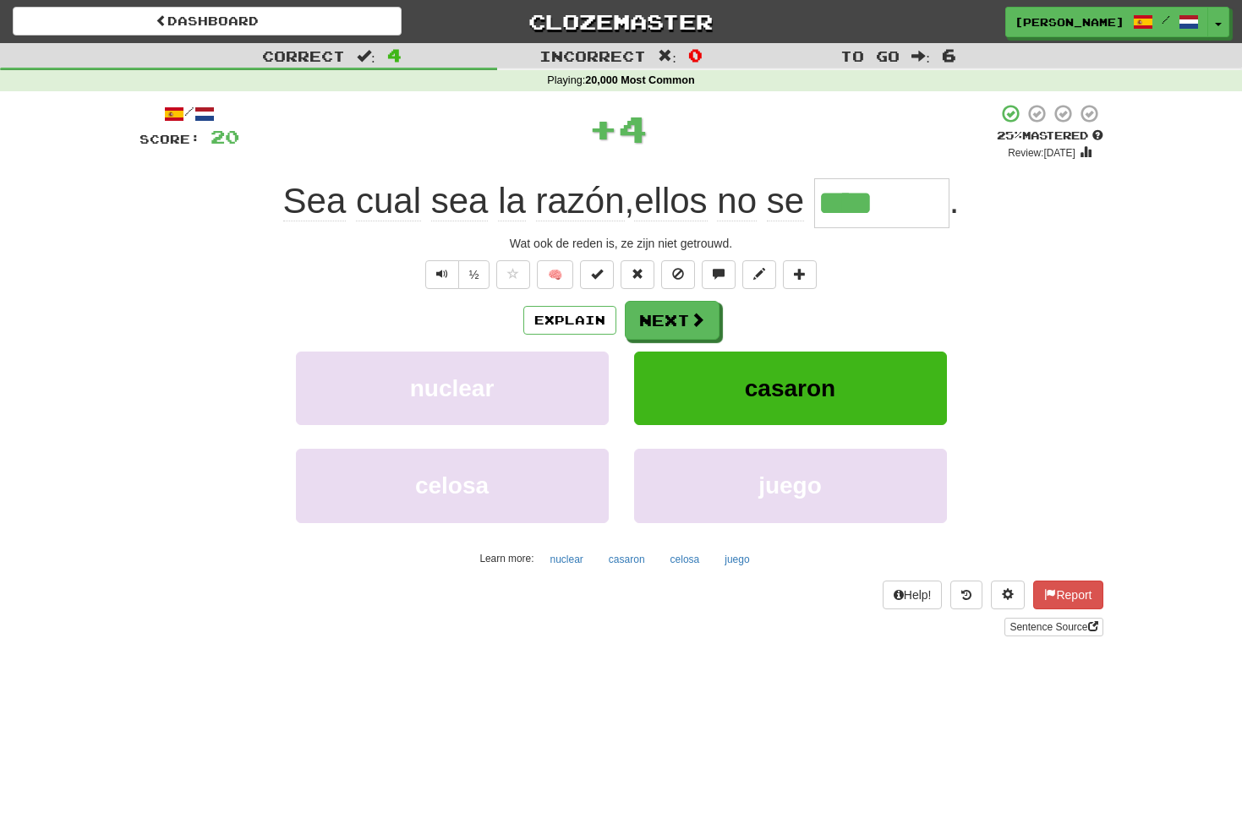
type input "*******"
click at [437, 264] on button "Text-to-speech controls" at bounding box center [442, 274] width 34 height 29
click at [691, 317] on span at bounding box center [698, 320] width 15 height 15
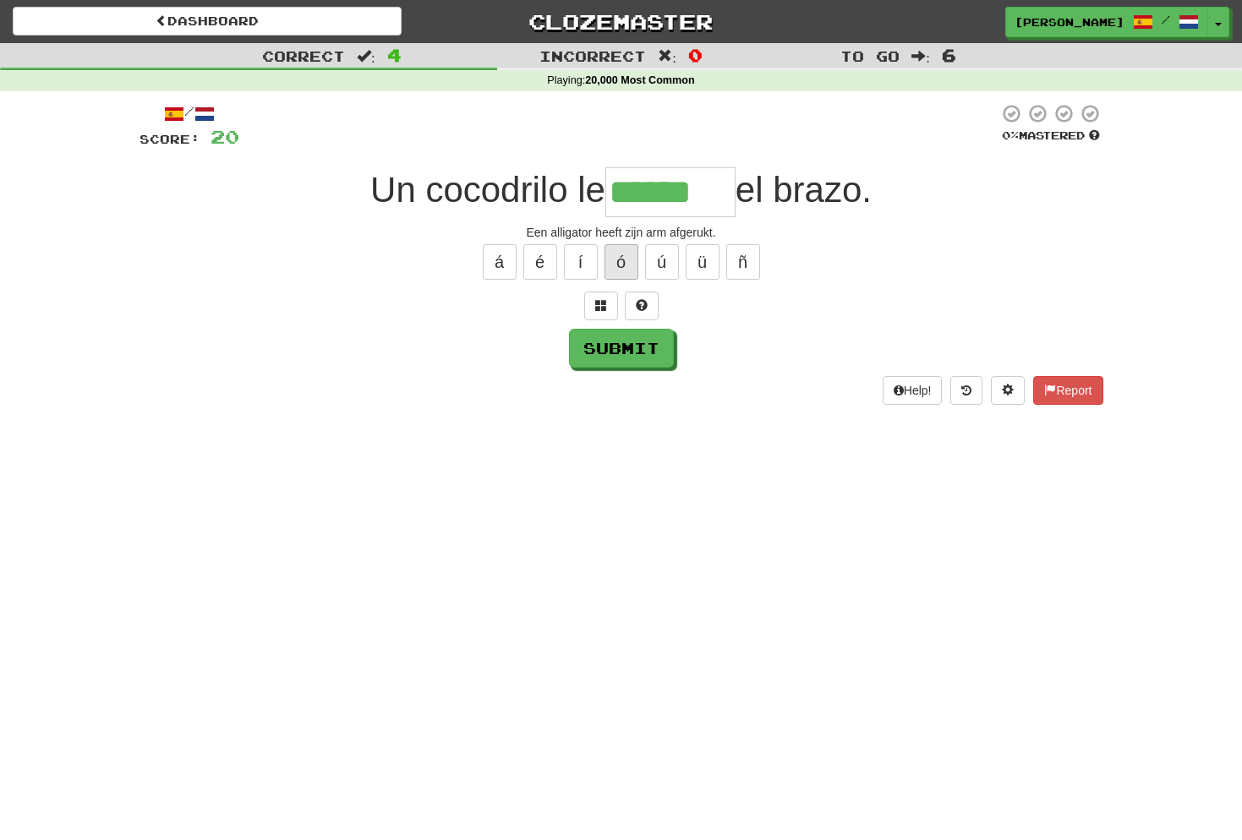
click at [626, 263] on button "ó" at bounding box center [621, 262] width 34 height 36
type input "*******"
click at [639, 347] on button "Submit" at bounding box center [622, 349] width 105 height 39
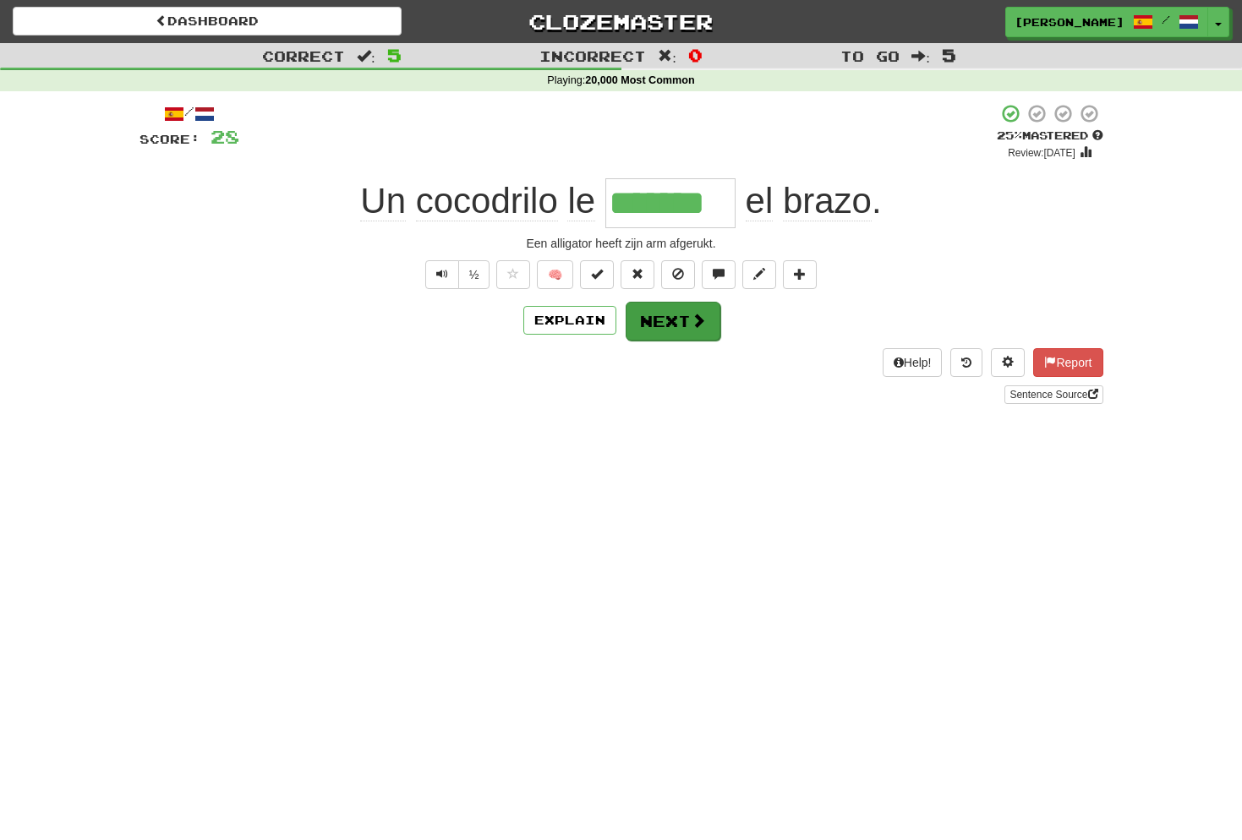
click at [682, 317] on button "Next" at bounding box center [672, 321] width 95 height 39
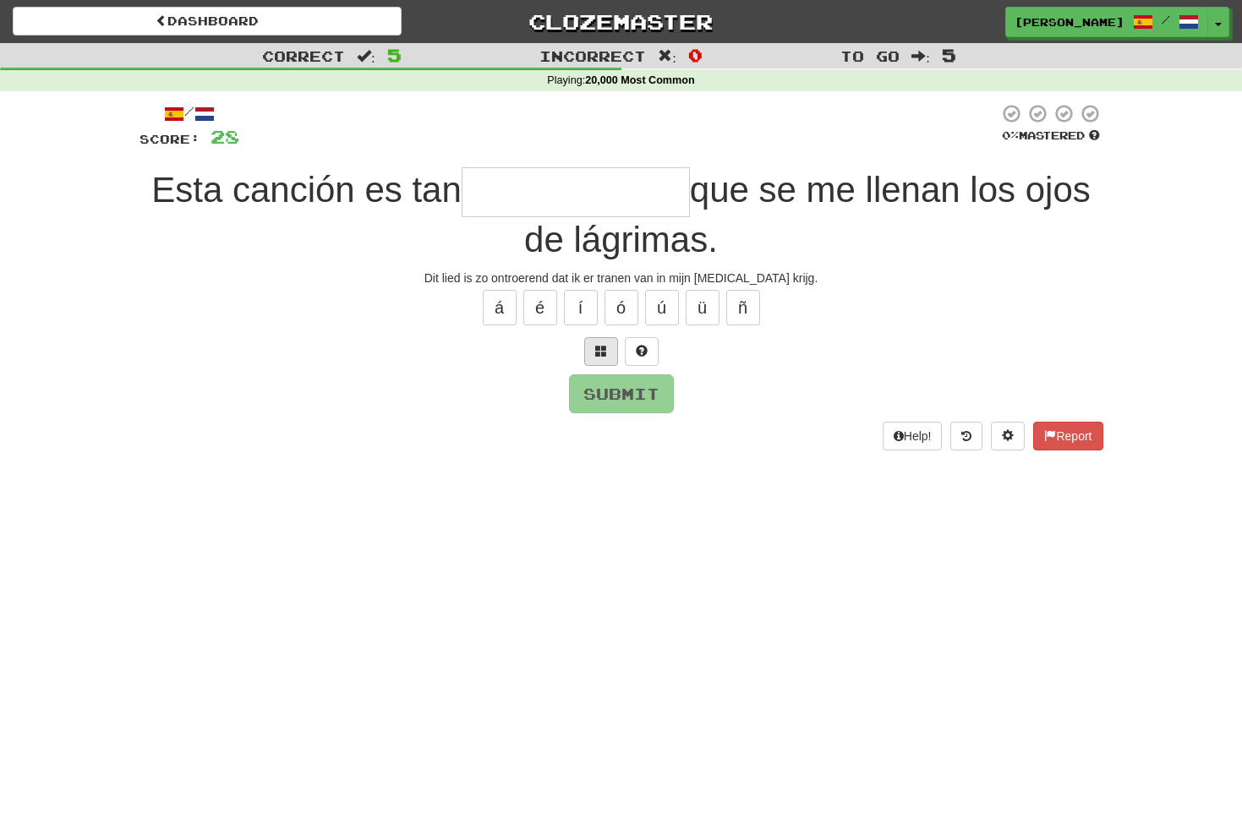
click at [606, 350] on span at bounding box center [601, 351] width 12 height 12
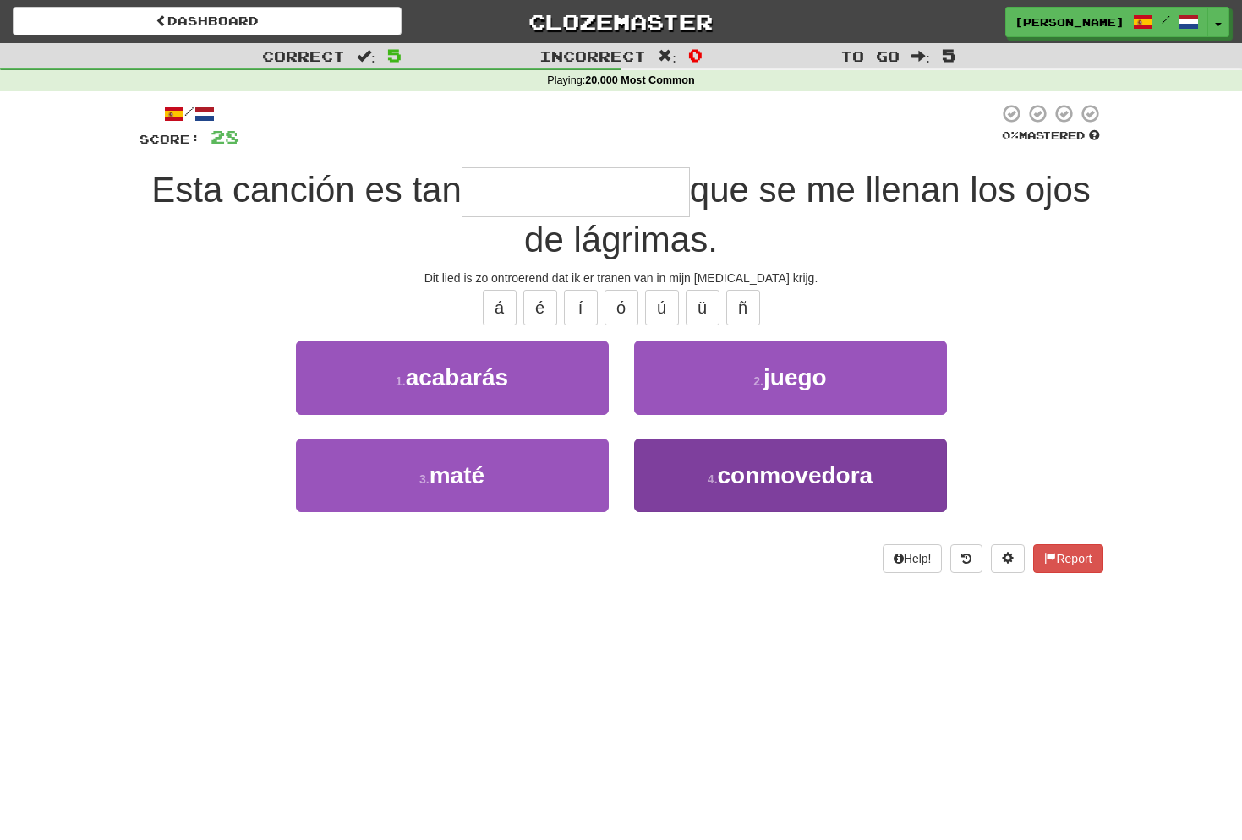
click at [806, 478] on span "conmovedora" at bounding box center [796, 475] width 156 height 26
type input "**********"
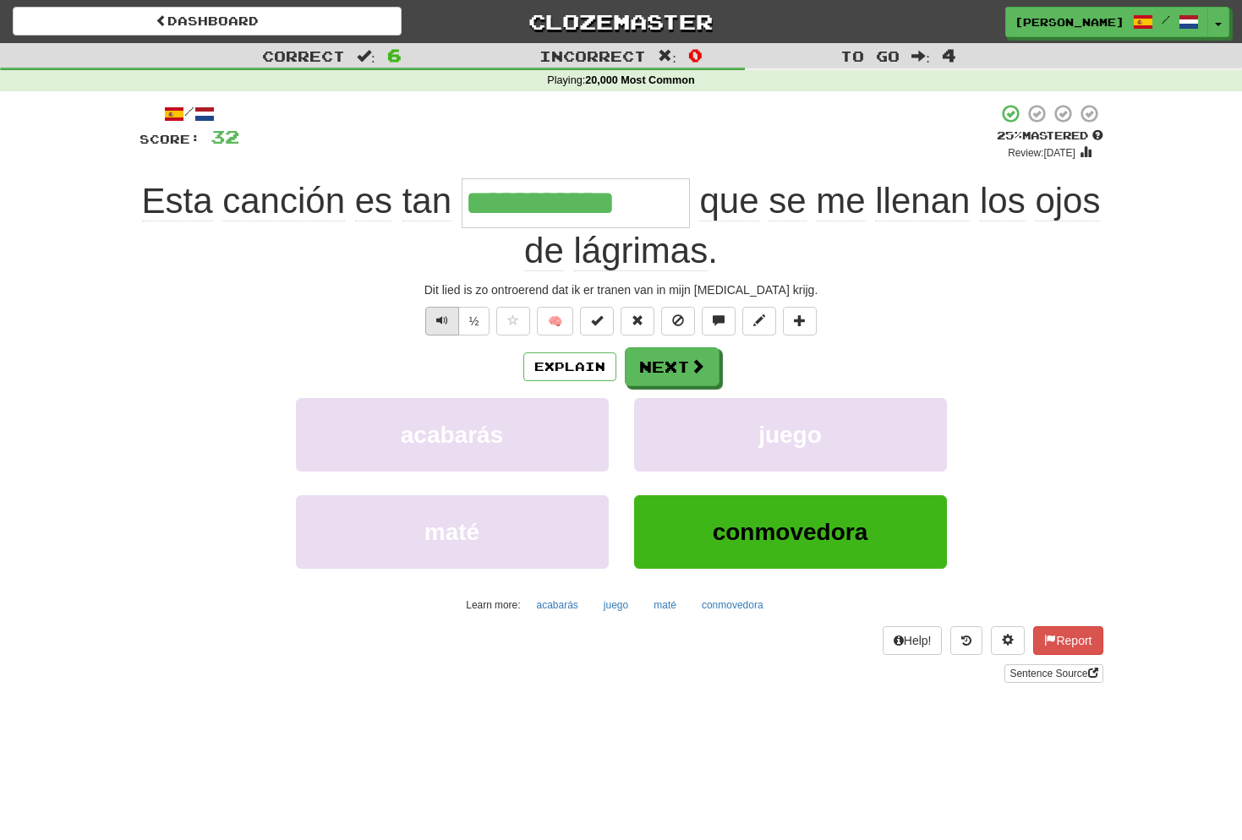
click at [450, 315] on button "Text-to-speech controls" at bounding box center [442, 321] width 34 height 29
click at [447, 315] on button "Text-to-speech controls" at bounding box center [442, 321] width 34 height 29
click at [657, 367] on button "Next" at bounding box center [672, 367] width 95 height 39
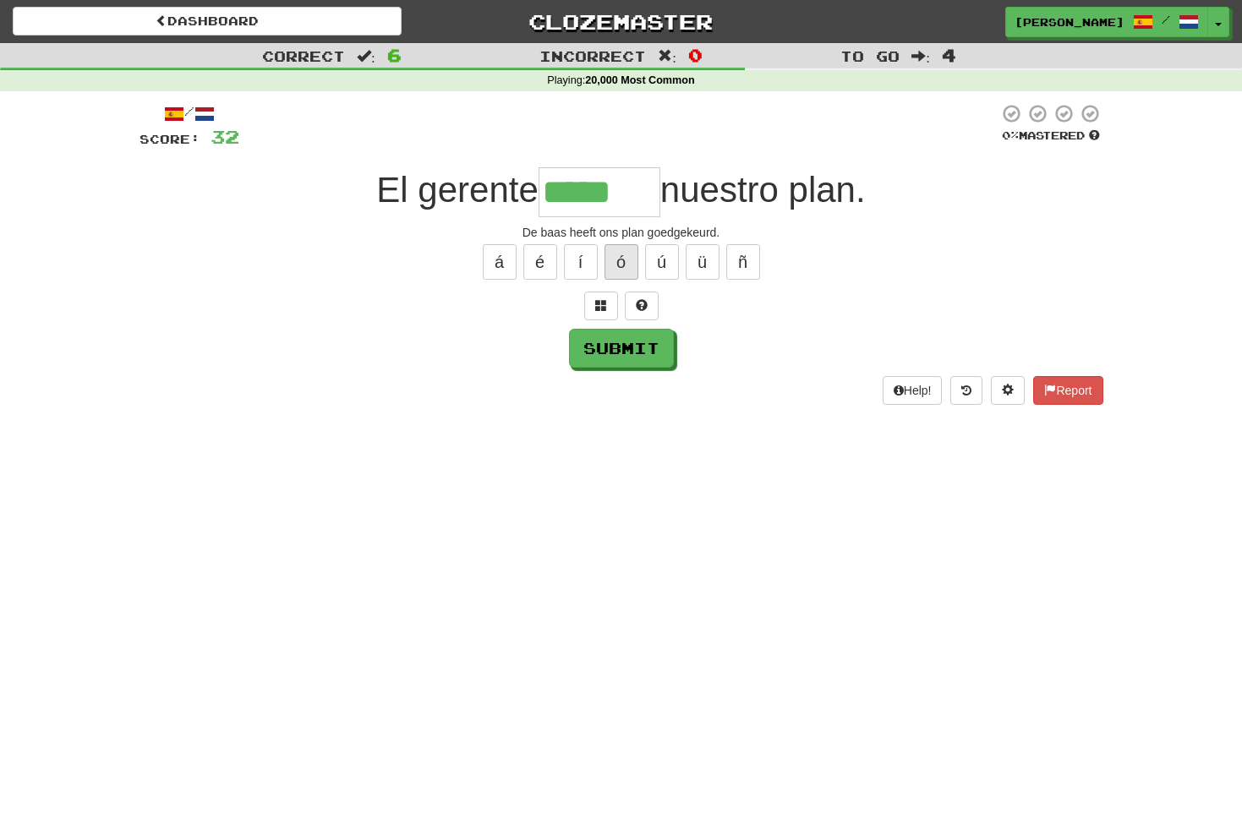
click at [620, 259] on button "ó" at bounding box center [621, 262] width 34 height 36
type input "******"
click at [614, 340] on button "Submit" at bounding box center [622, 349] width 105 height 39
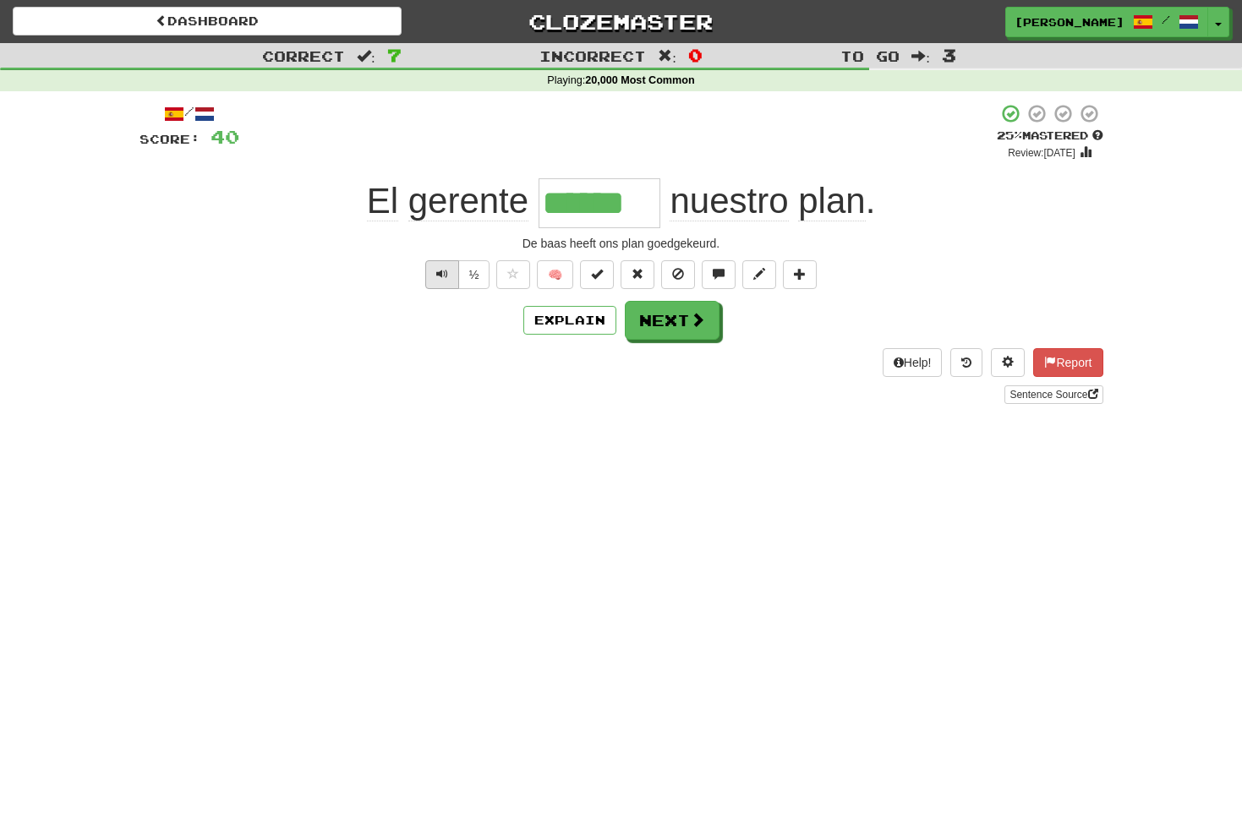
click at [442, 276] on span "Text-to-speech controls" at bounding box center [442, 274] width 12 height 12
click at [445, 272] on span "Text-to-speech controls" at bounding box center [442, 274] width 12 height 12
click at [445, 274] on span "Text-to-speech controls" at bounding box center [442, 274] width 12 height 12
click at [694, 313] on span at bounding box center [698, 320] width 15 height 15
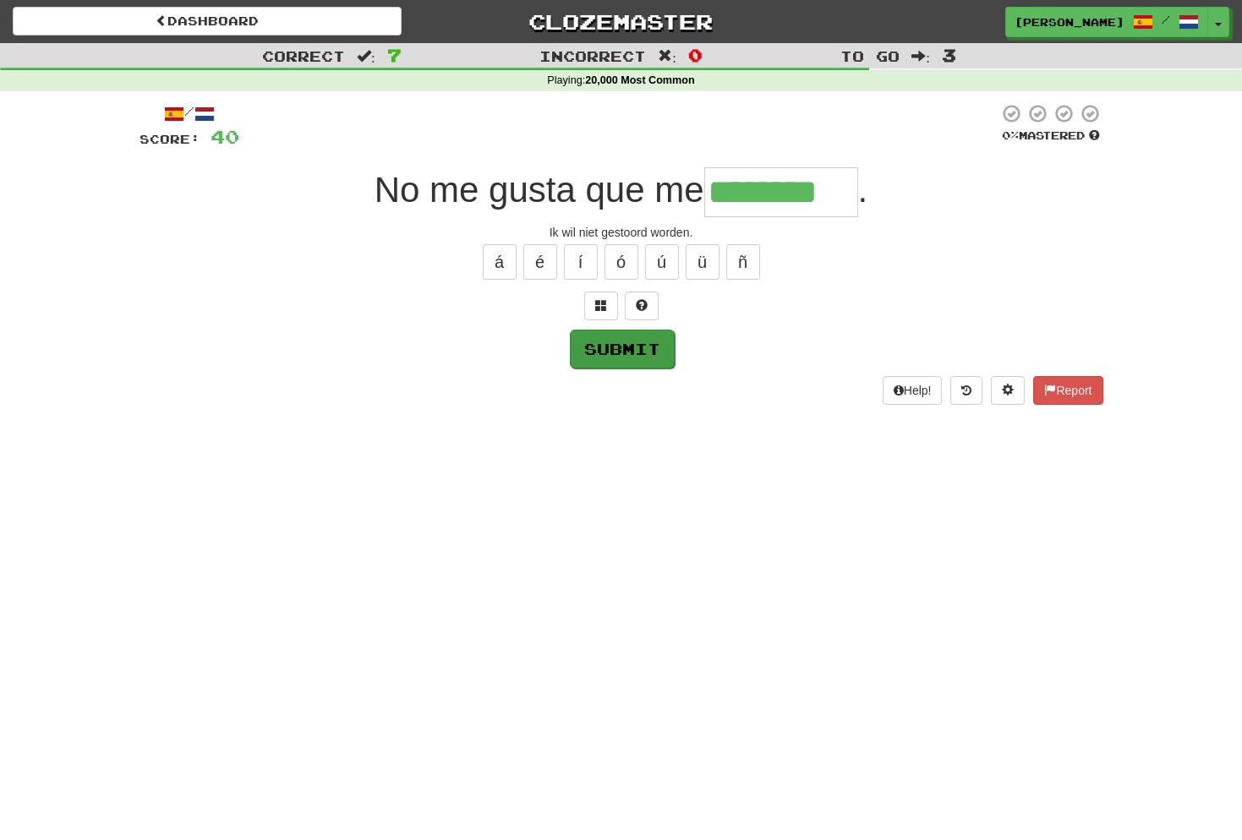
type input "********"
click at [636, 347] on button "Submit" at bounding box center [622, 349] width 105 height 39
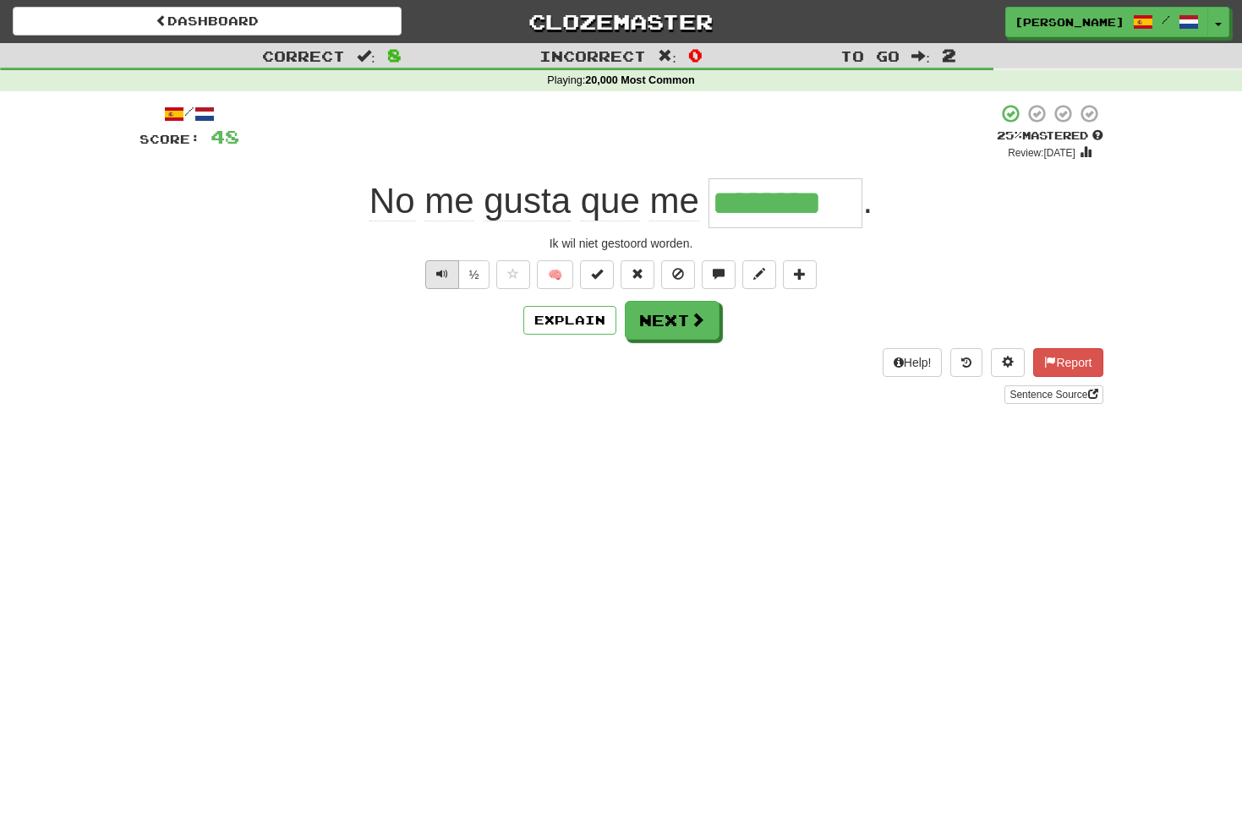
click at [445, 268] on span "Text-to-speech controls" at bounding box center [442, 274] width 12 height 12
click at [691, 318] on span at bounding box center [698, 320] width 15 height 15
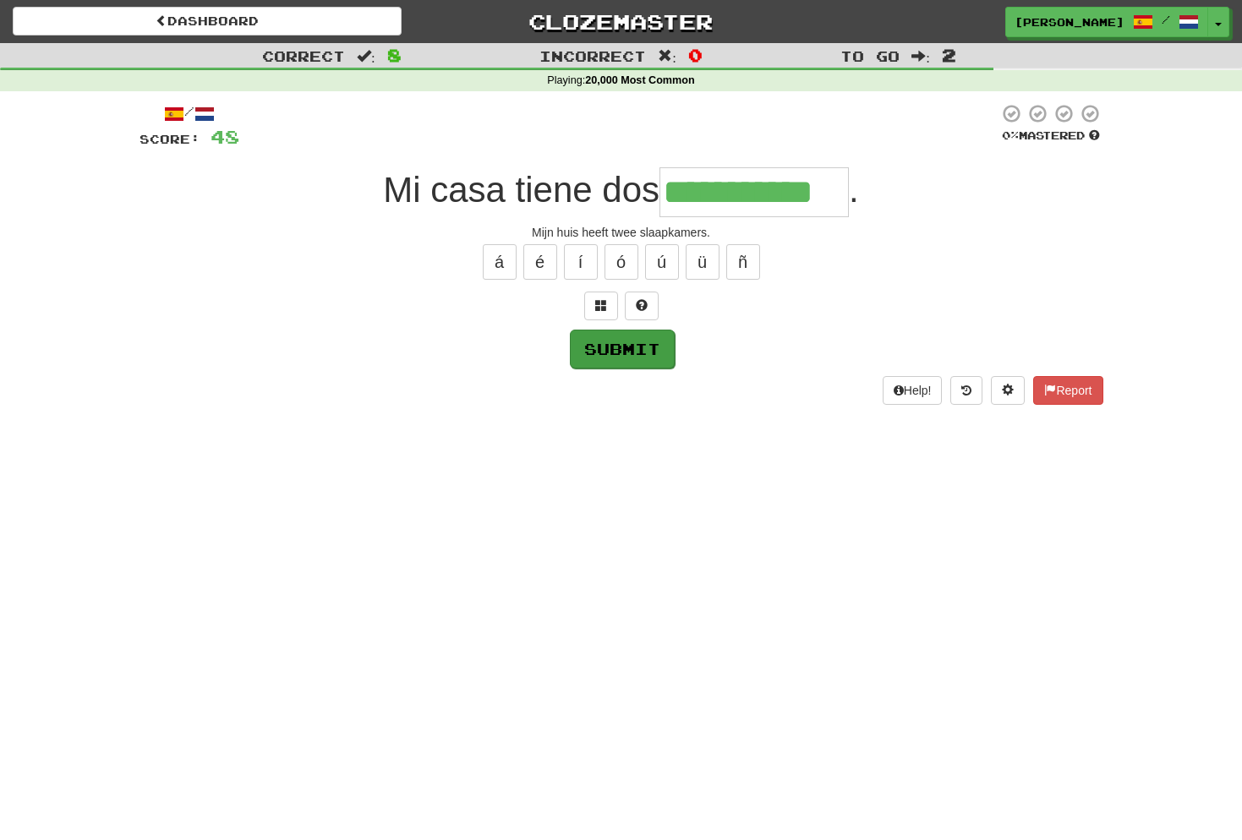
type input "**********"
click at [639, 343] on button "Submit" at bounding box center [622, 349] width 105 height 39
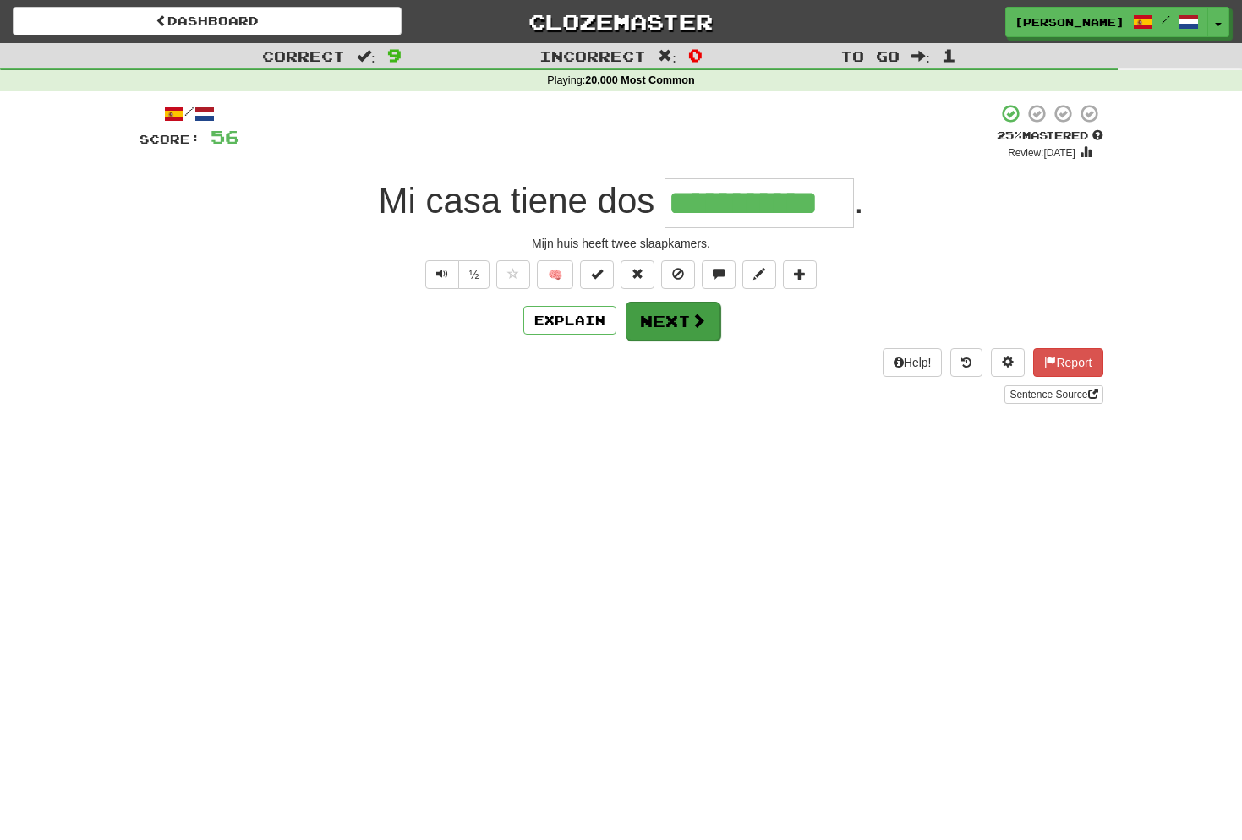
click at [667, 325] on button "Next" at bounding box center [672, 321] width 95 height 39
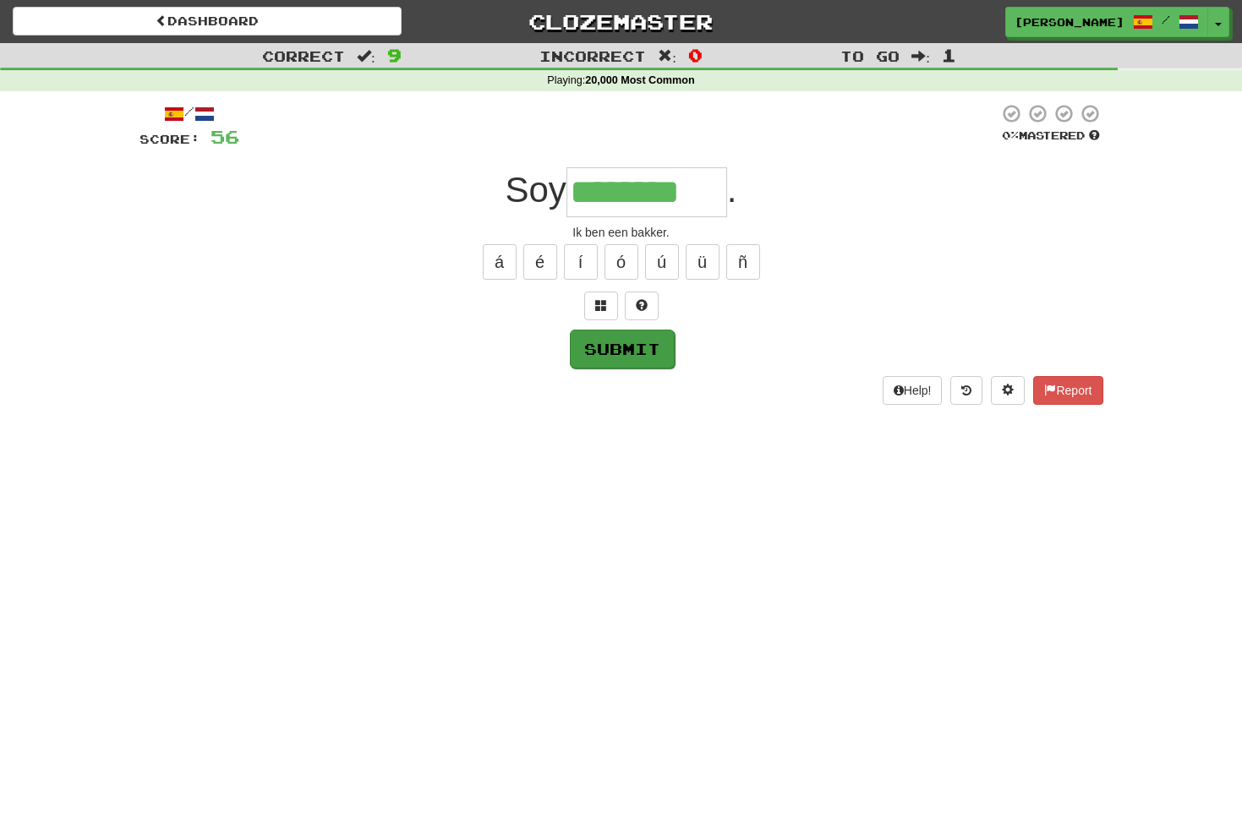
type input "********"
click at [619, 357] on button "Submit" at bounding box center [622, 349] width 105 height 39
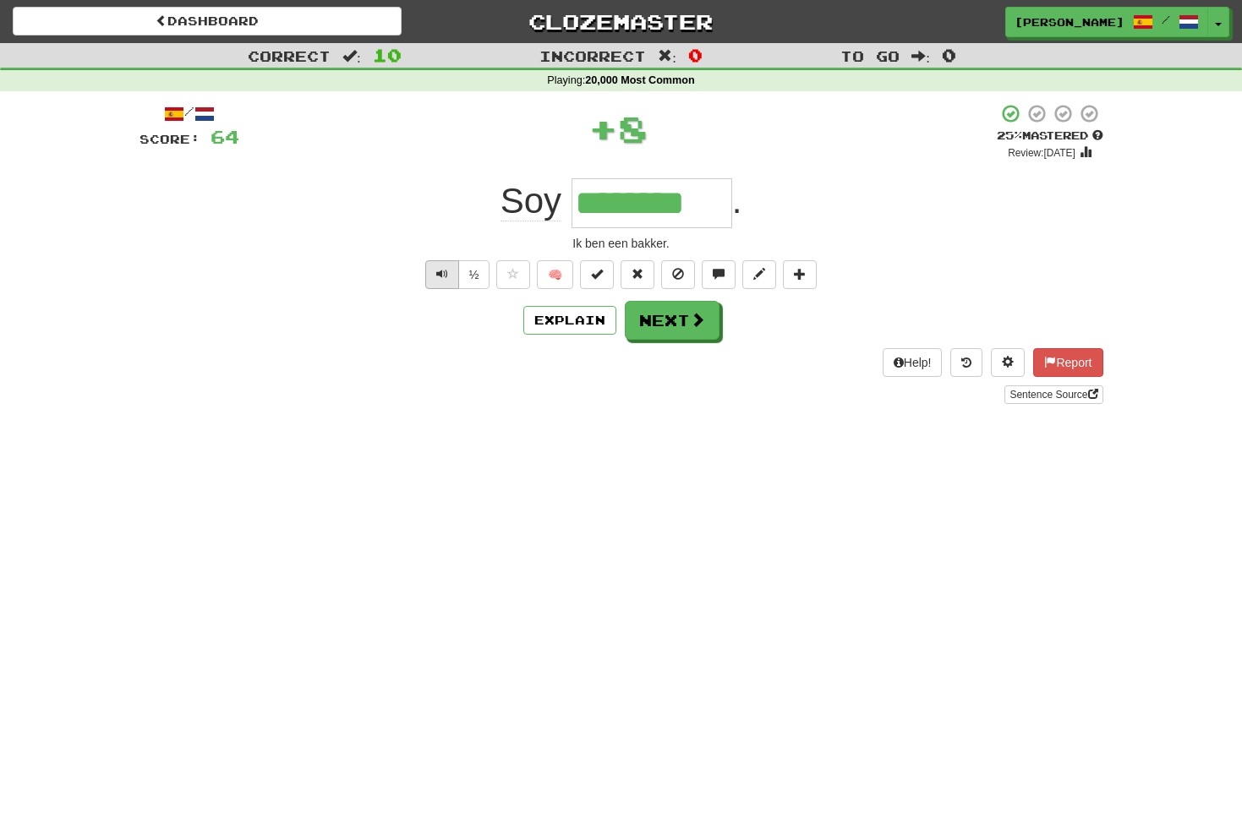
click at [451, 276] on button "Text-to-speech controls" at bounding box center [442, 274] width 34 height 29
click at [681, 322] on button "Next" at bounding box center [672, 321] width 95 height 39
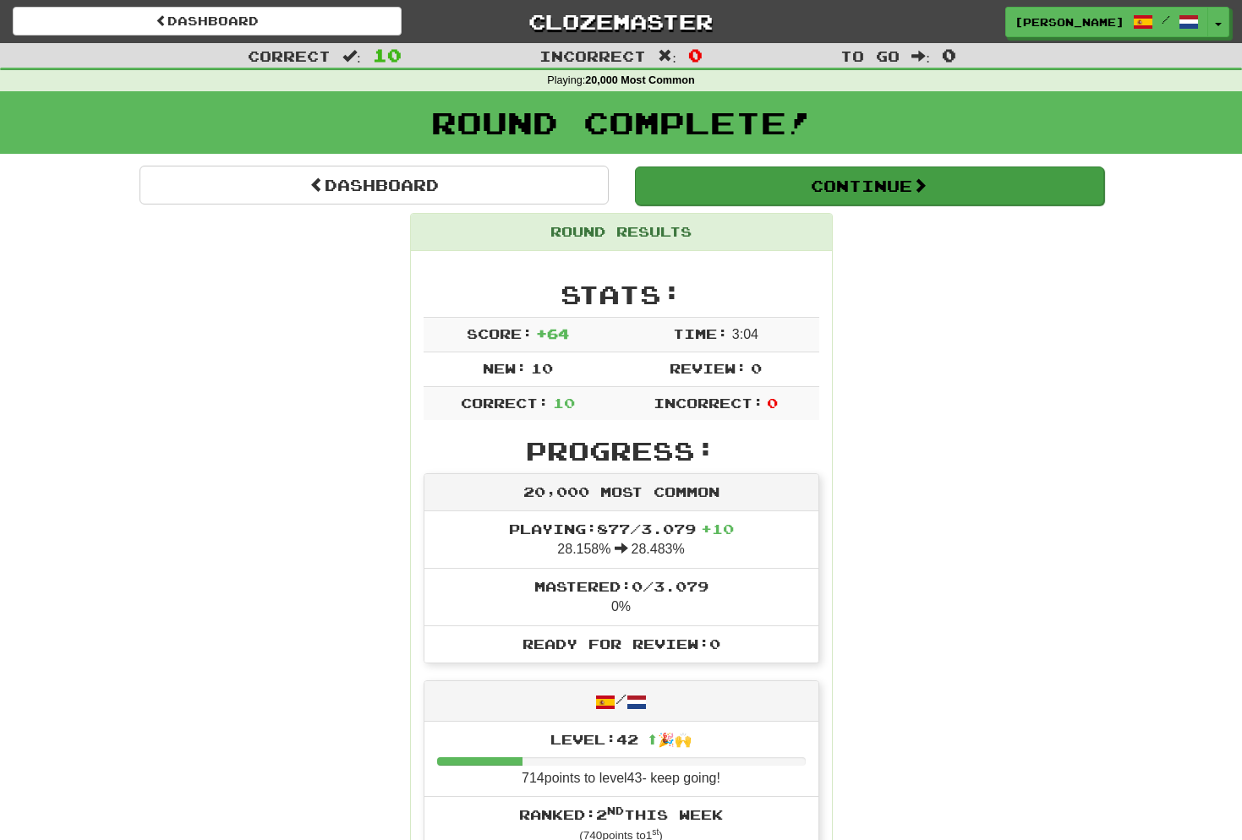
click at [900, 188] on button "Continue" at bounding box center [869, 186] width 469 height 39
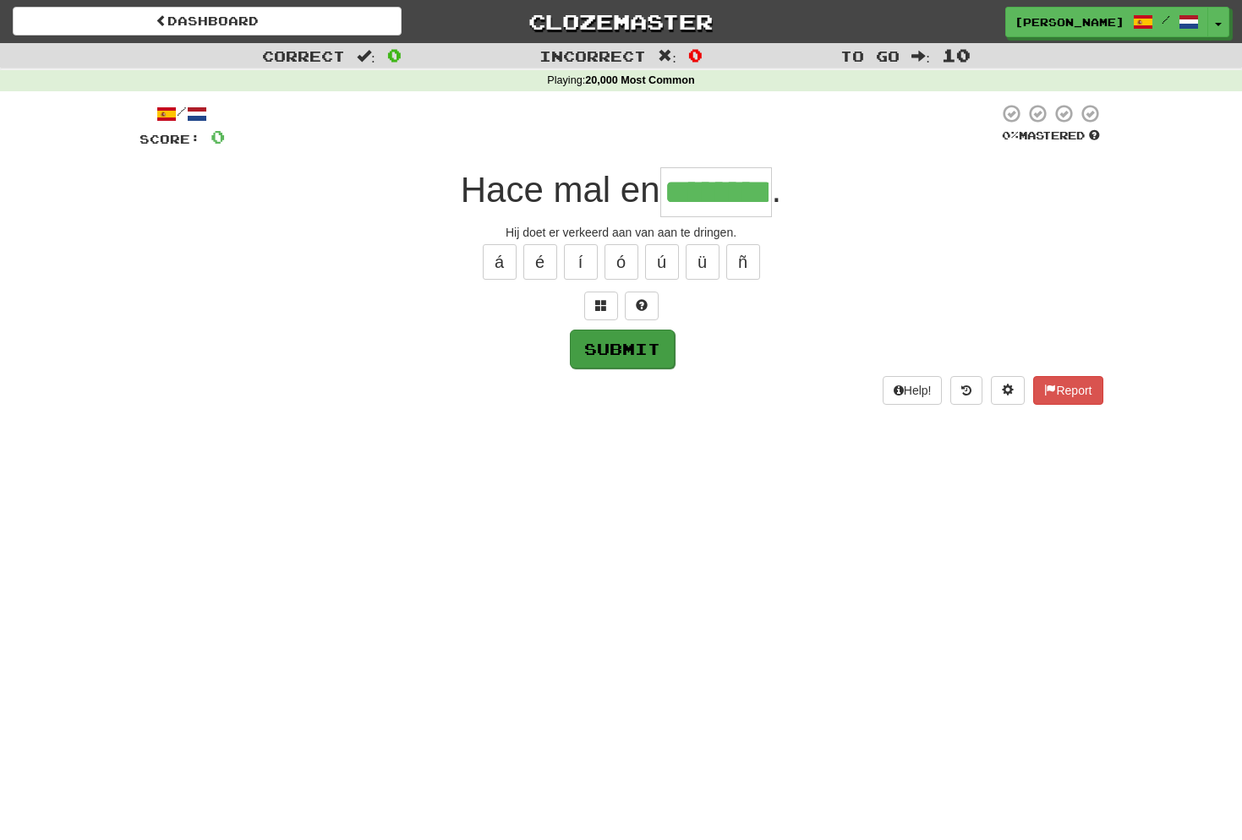
type input "********"
click at [625, 338] on button "Submit" at bounding box center [622, 349] width 105 height 39
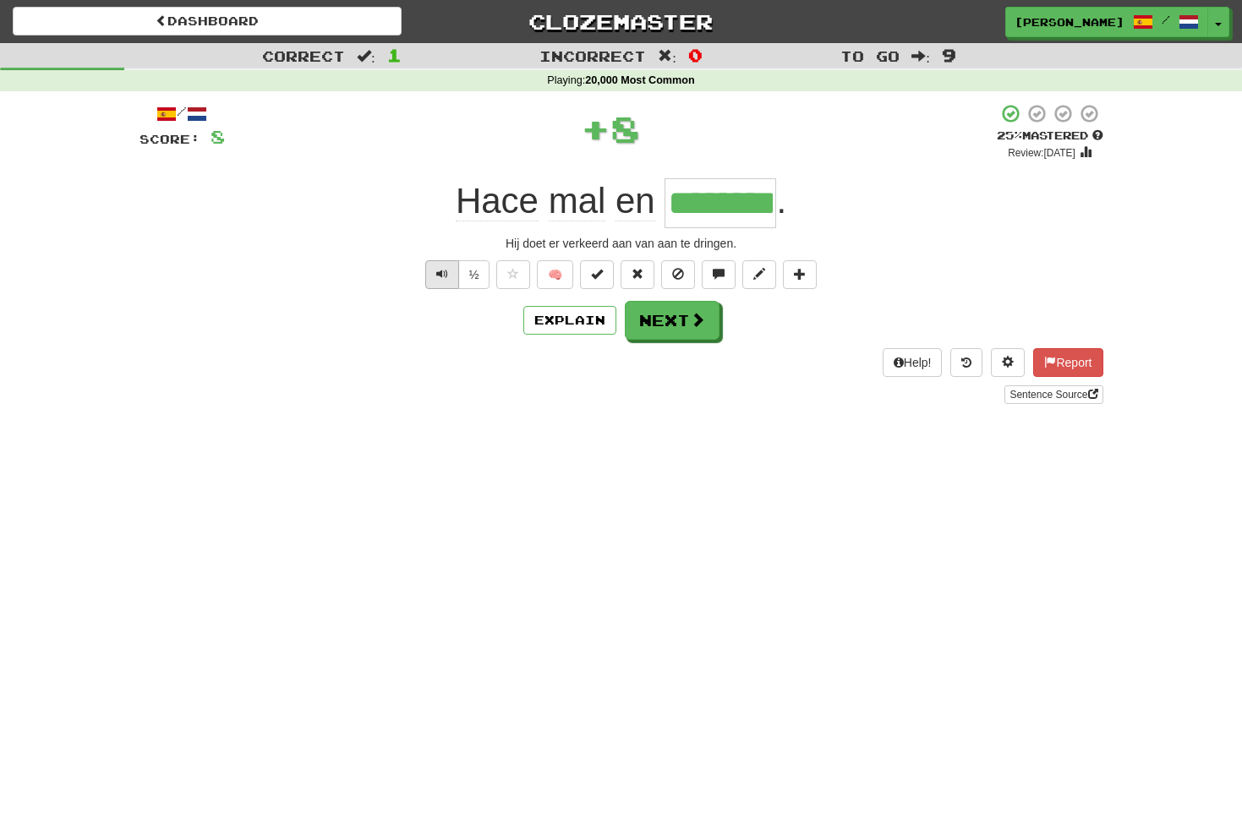
click at [443, 268] on span "Text-to-speech controls" at bounding box center [442, 274] width 12 height 12
click at [696, 315] on span at bounding box center [698, 320] width 15 height 15
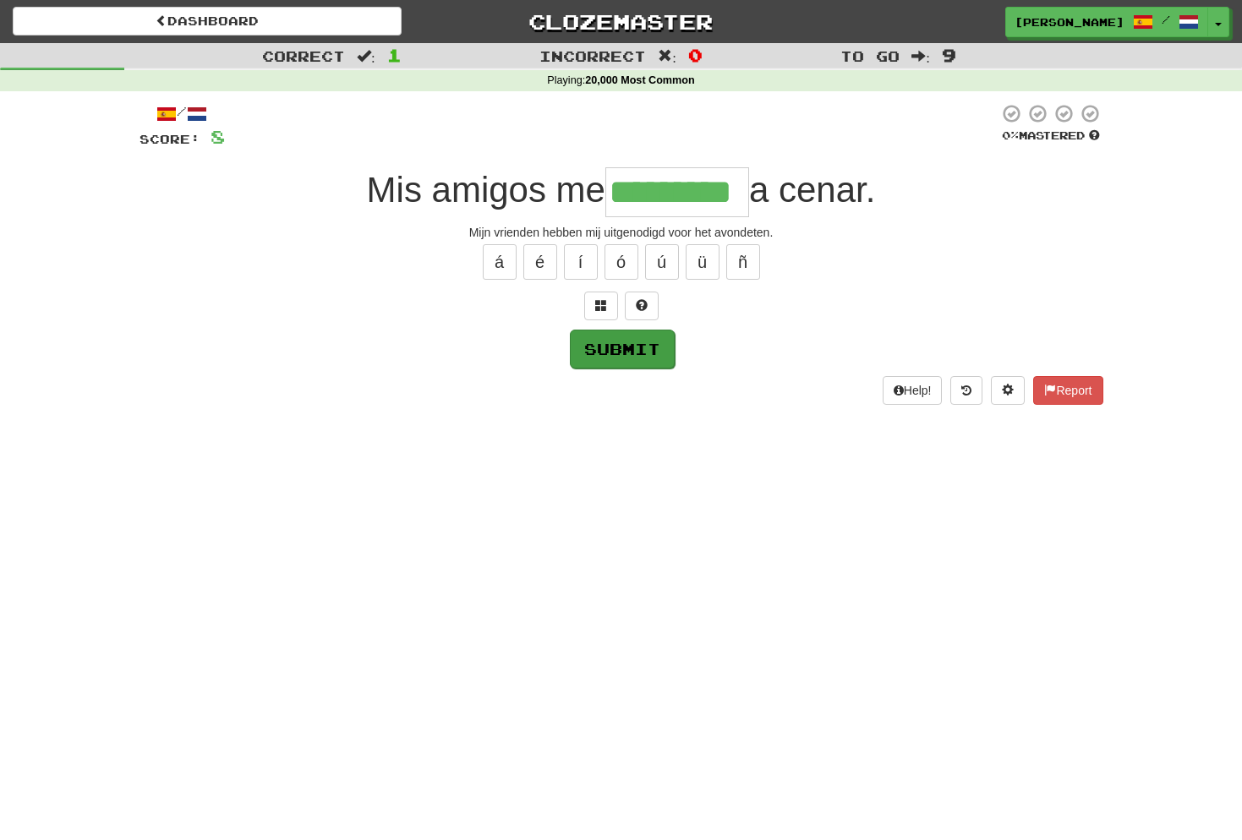
type input "*********"
click at [640, 346] on button "Submit" at bounding box center [622, 349] width 105 height 39
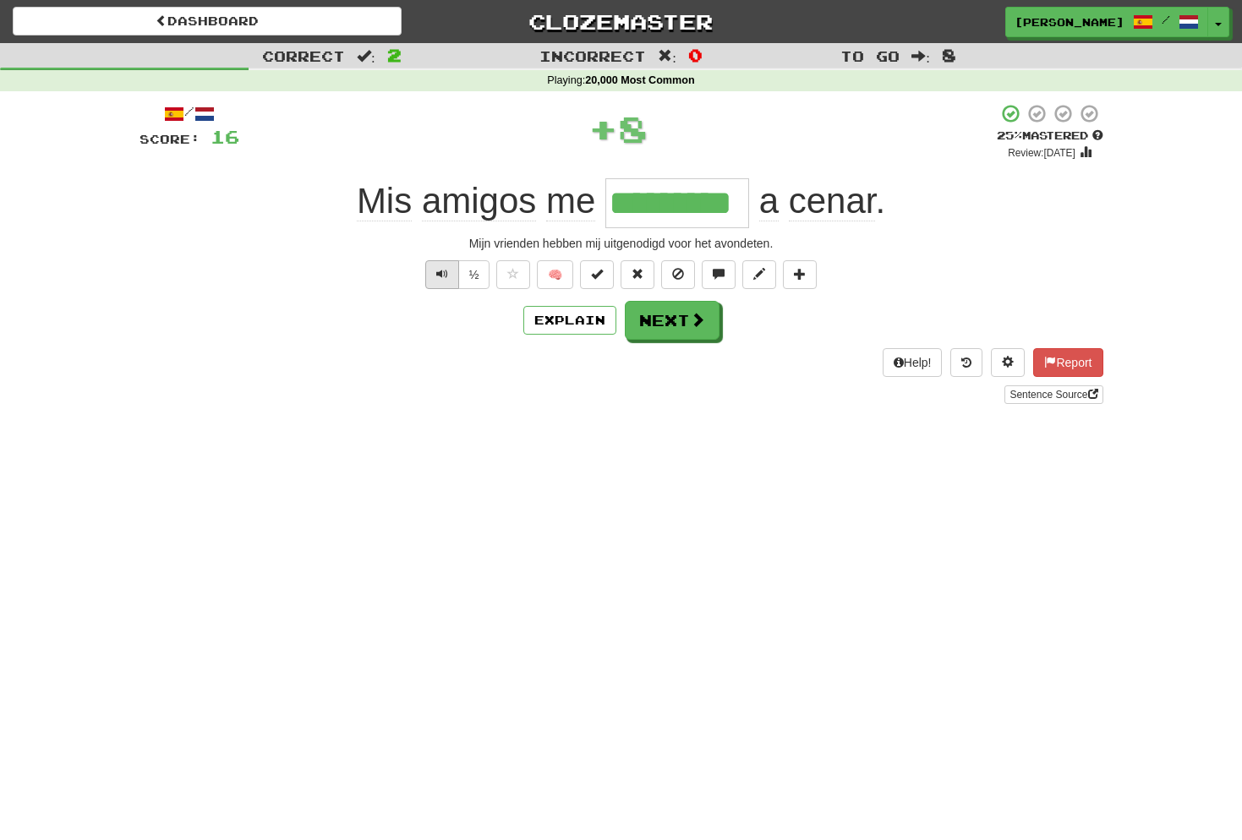
click at [450, 268] on button "Text-to-speech controls" at bounding box center [442, 274] width 34 height 29
click at [441, 270] on span "Text-to-speech controls" at bounding box center [442, 274] width 12 height 12
click at [680, 310] on button "Next" at bounding box center [672, 321] width 95 height 39
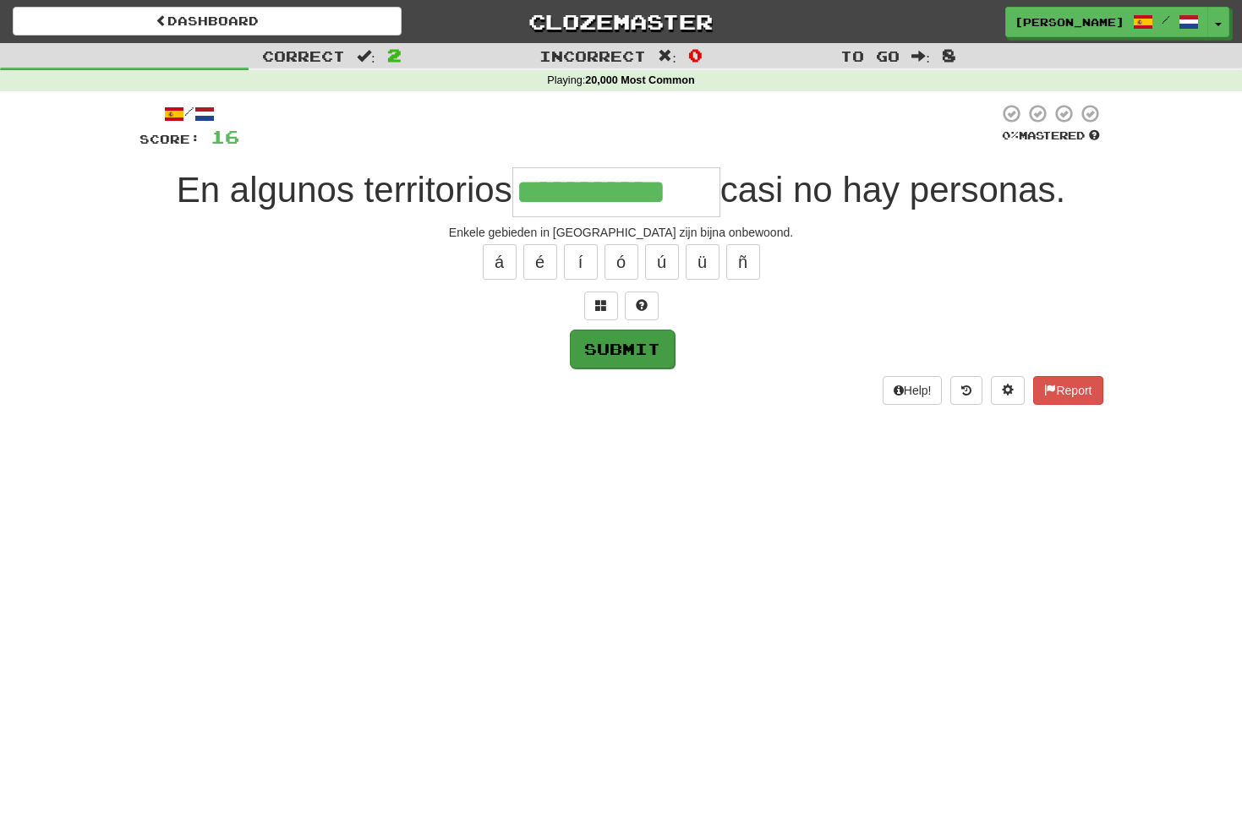
type input "**********"
click at [620, 355] on button "Submit" at bounding box center [622, 349] width 105 height 39
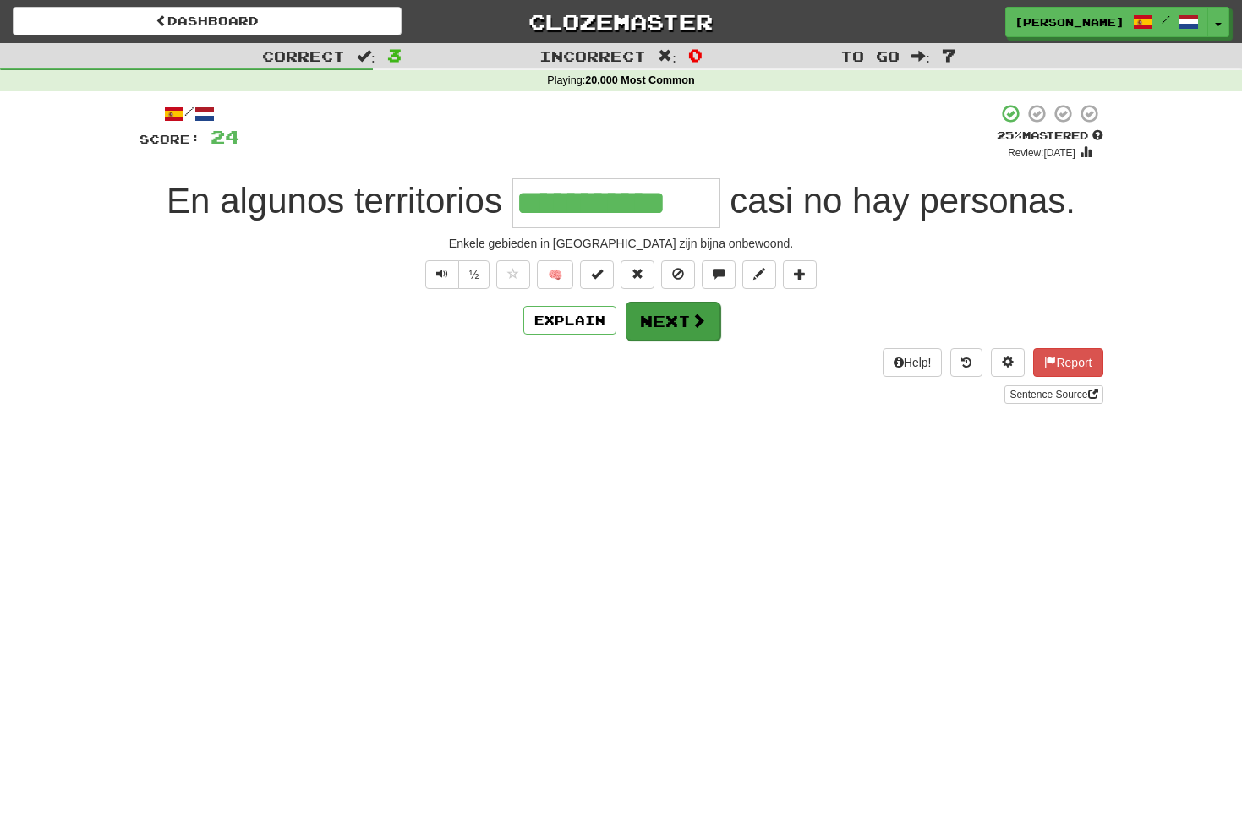
click at [691, 323] on span at bounding box center [698, 320] width 15 height 15
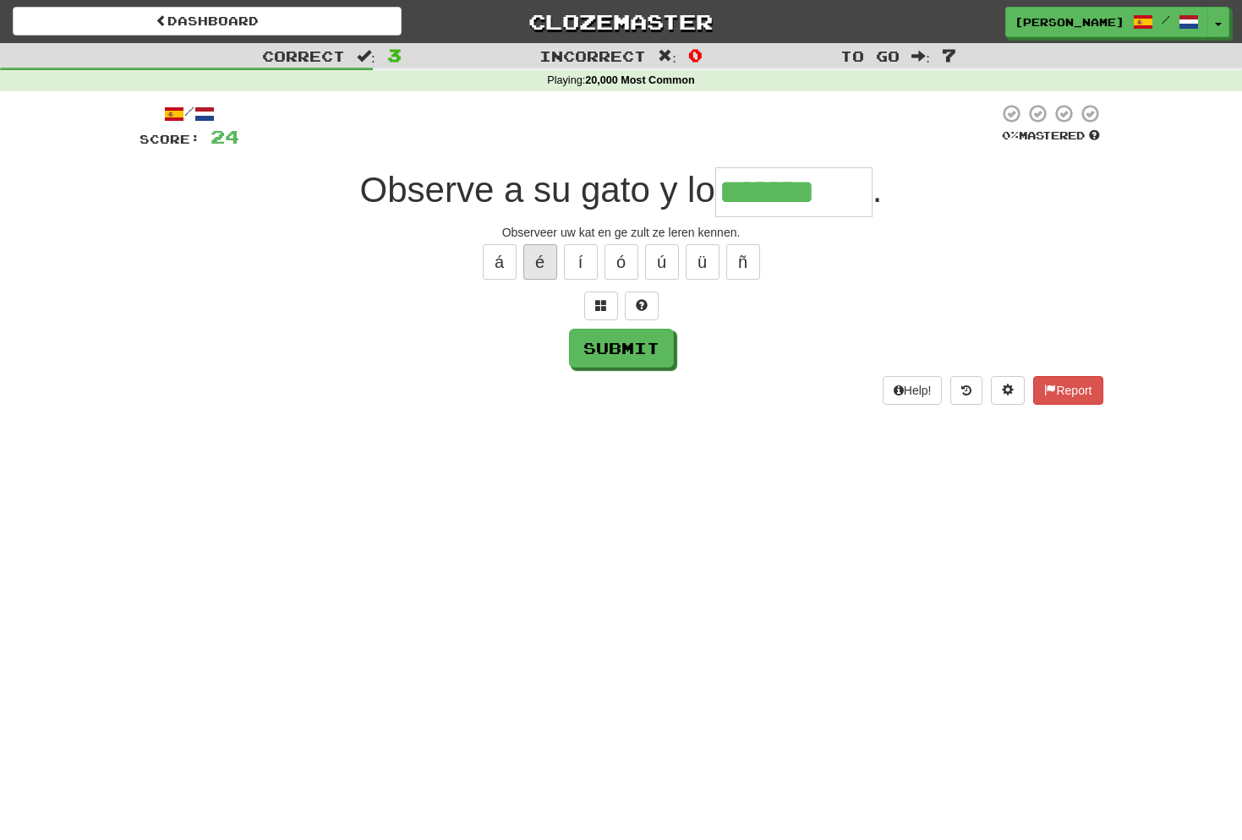
click at [539, 256] on button "é" at bounding box center [540, 262] width 34 height 36
click at [545, 264] on button "é" at bounding box center [540, 262] width 34 height 36
click at [505, 260] on button "á" at bounding box center [500, 262] width 34 height 36
type input "********"
click at [642, 350] on button "Submit" at bounding box center [622, 349] width 105 height 39
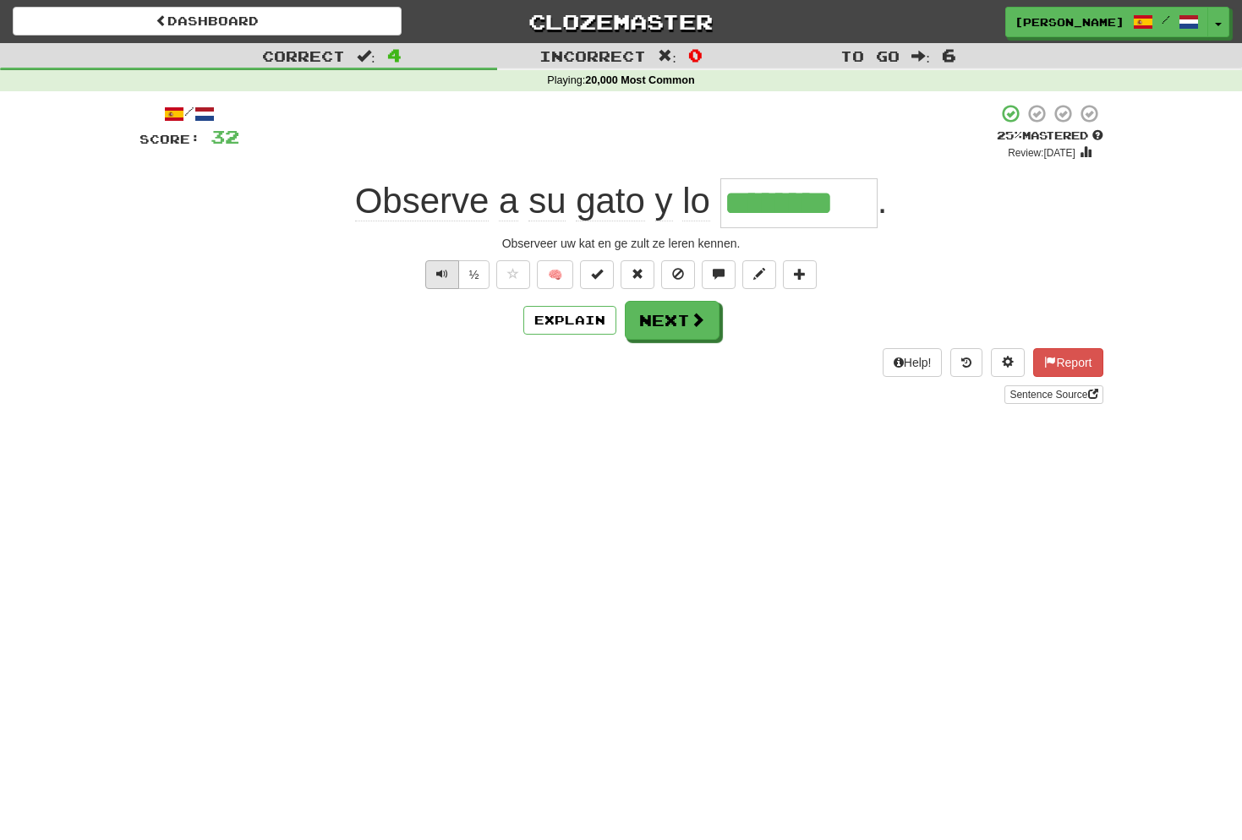
click at [447, 278] on button "Text-to-speech controls" at bounding box center [442, 274] width 34 height 29
click at [443, 273] on span "Text-to-speech controls" at bounding box center [442, 274] width 12 height 12
click at [677, 321] on button "Next" at bounding box center [672, 321] width 95 height 39
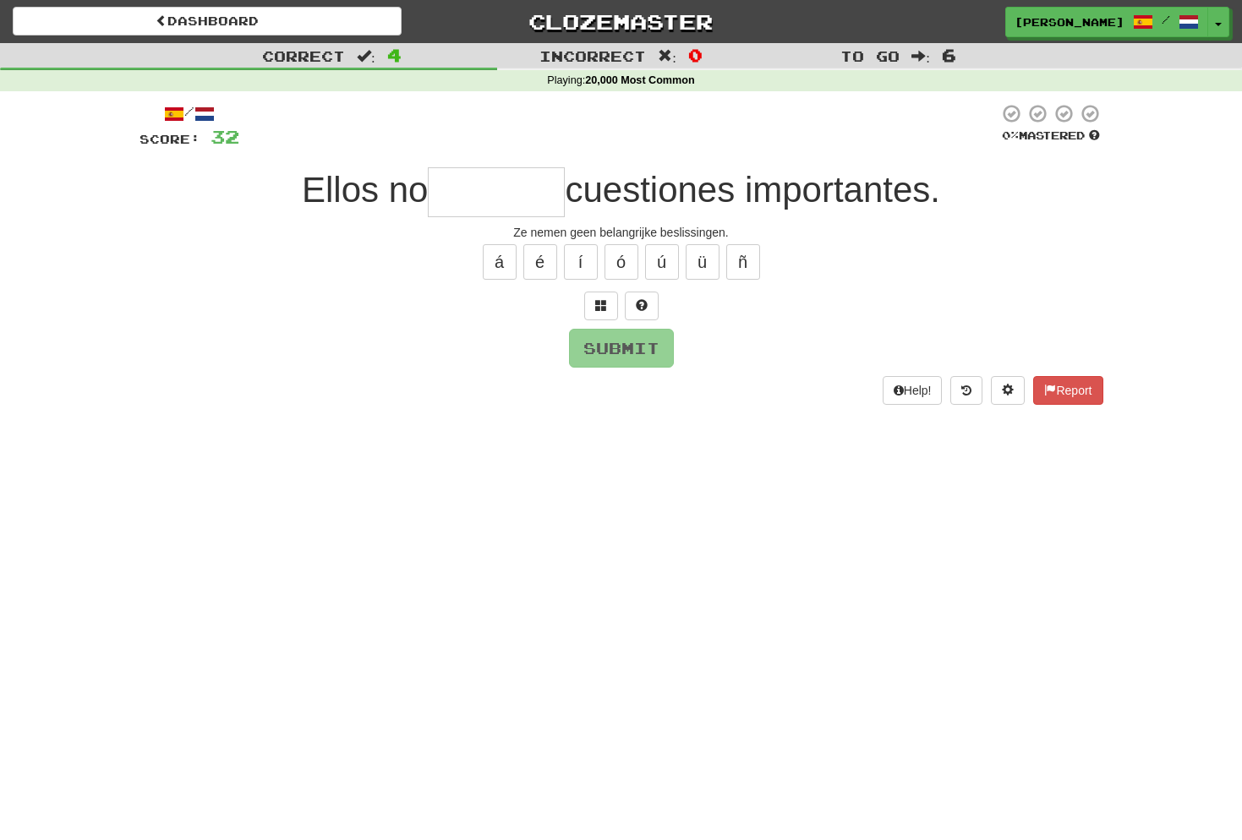
type input "*"
click at [607, 306] on button at bounding box center [601, 306] width 34 height 29
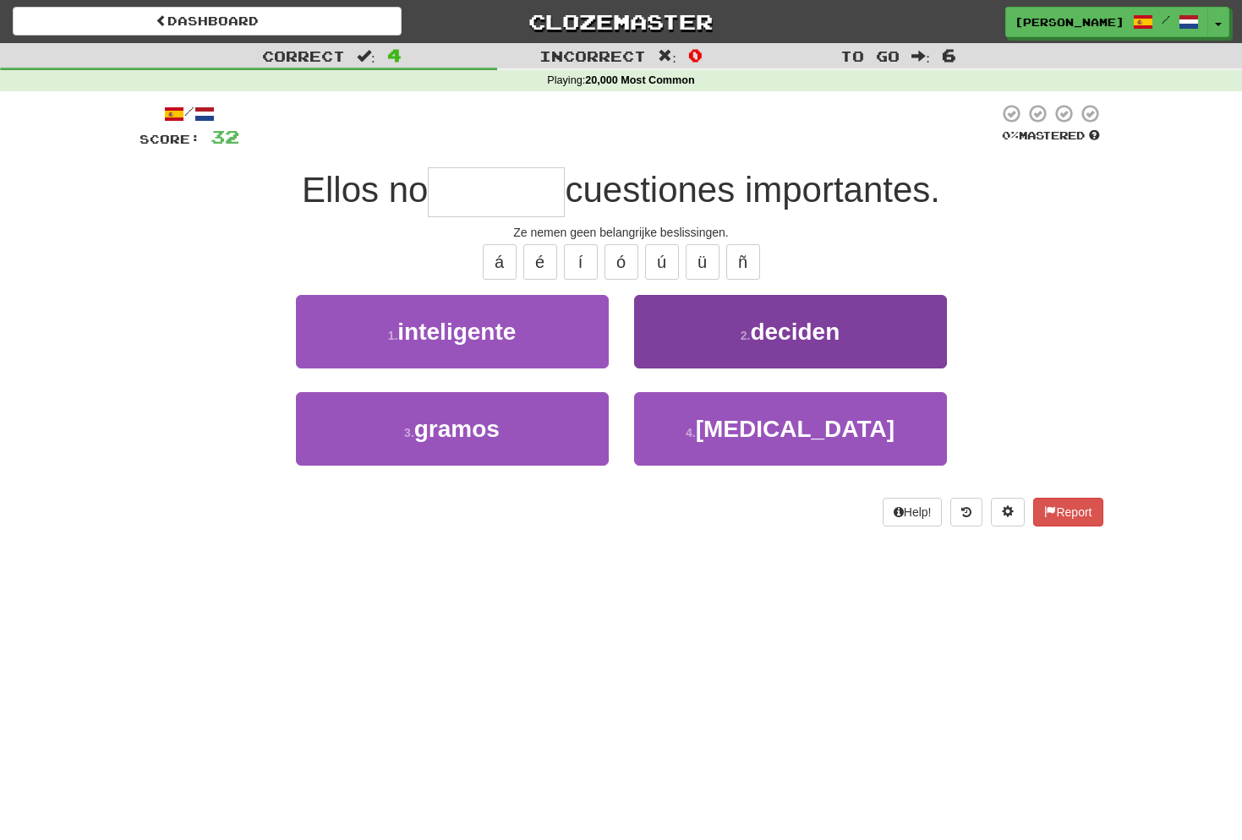
click at [802, 330] on span "deciden" at bounding box center [795, 332] width 90 height 26
type input "*******"
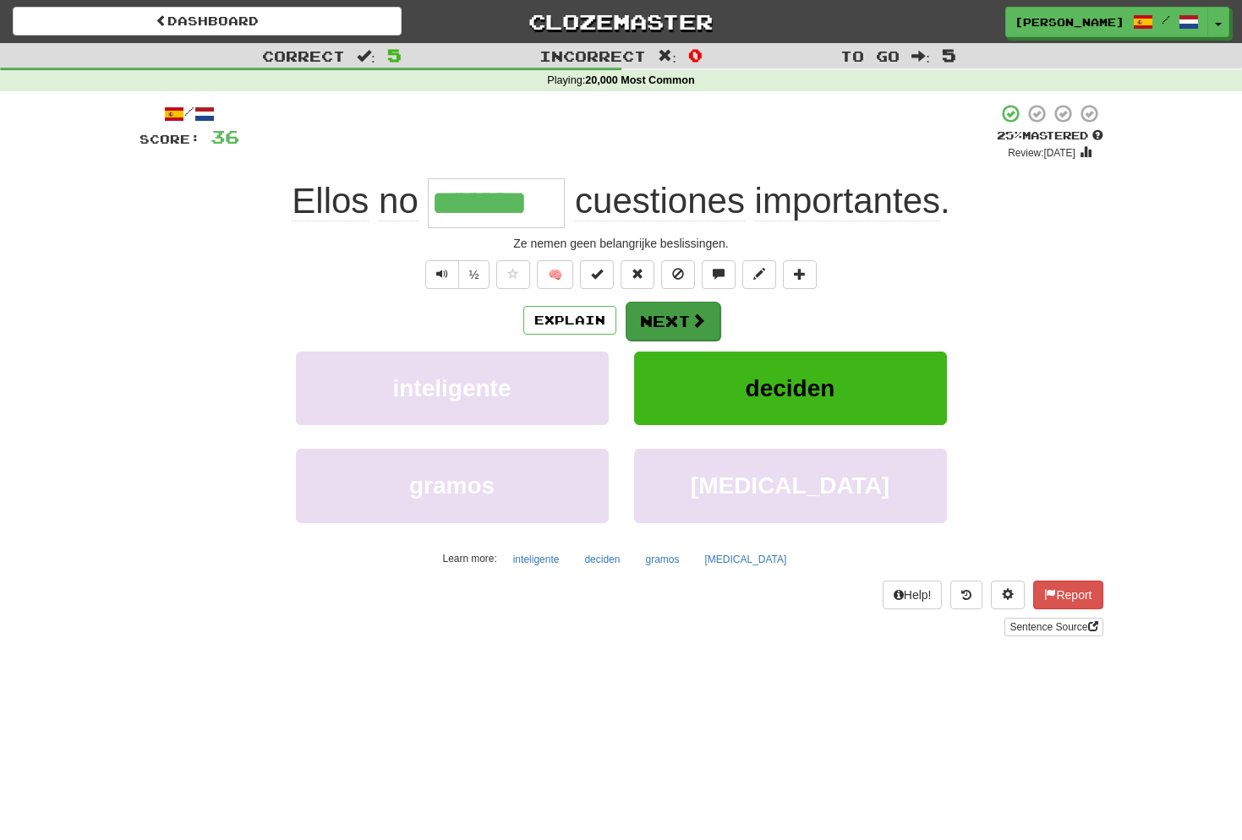
click at [674, 323] on button "Next" at bounding box center [672, 321] width 95 height 39
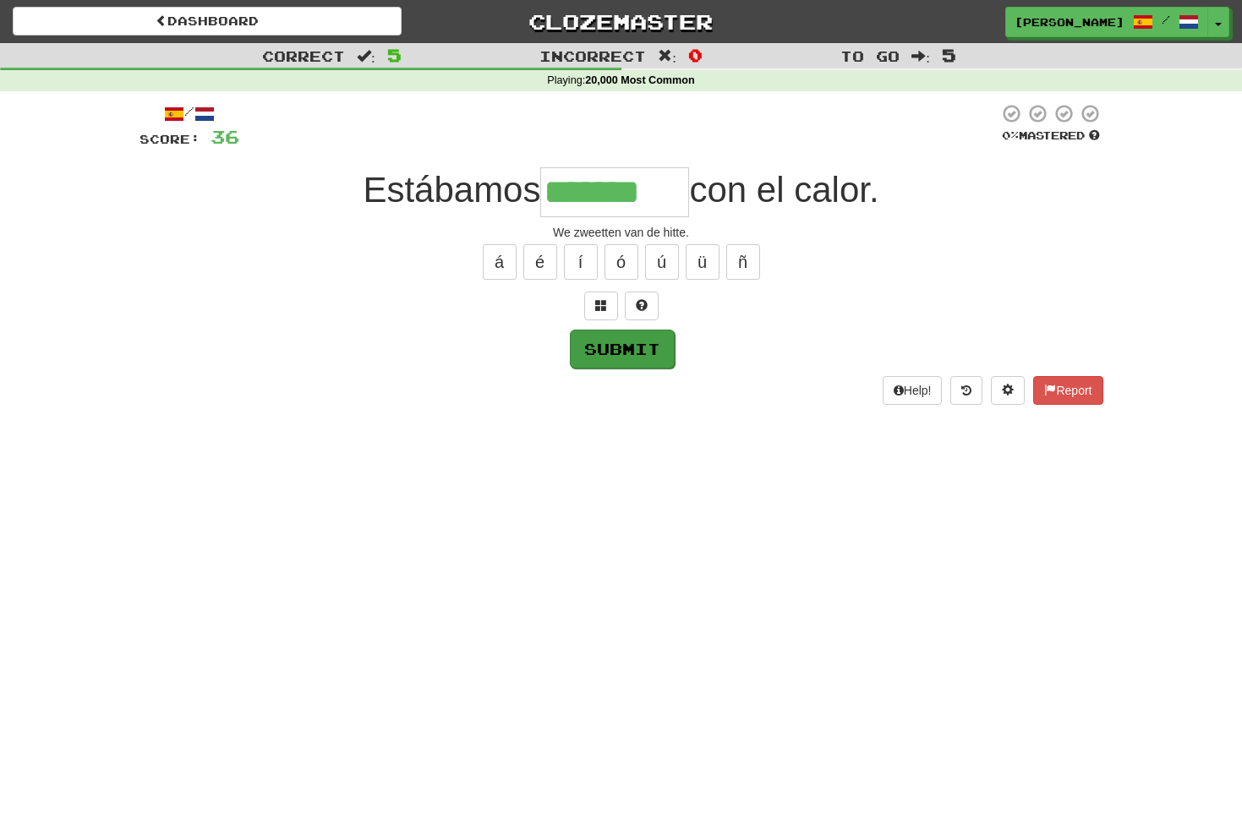
type input "*******"
click at [621, 350] on button "Submit" at bounding box center [622, 349] width 105 height 39
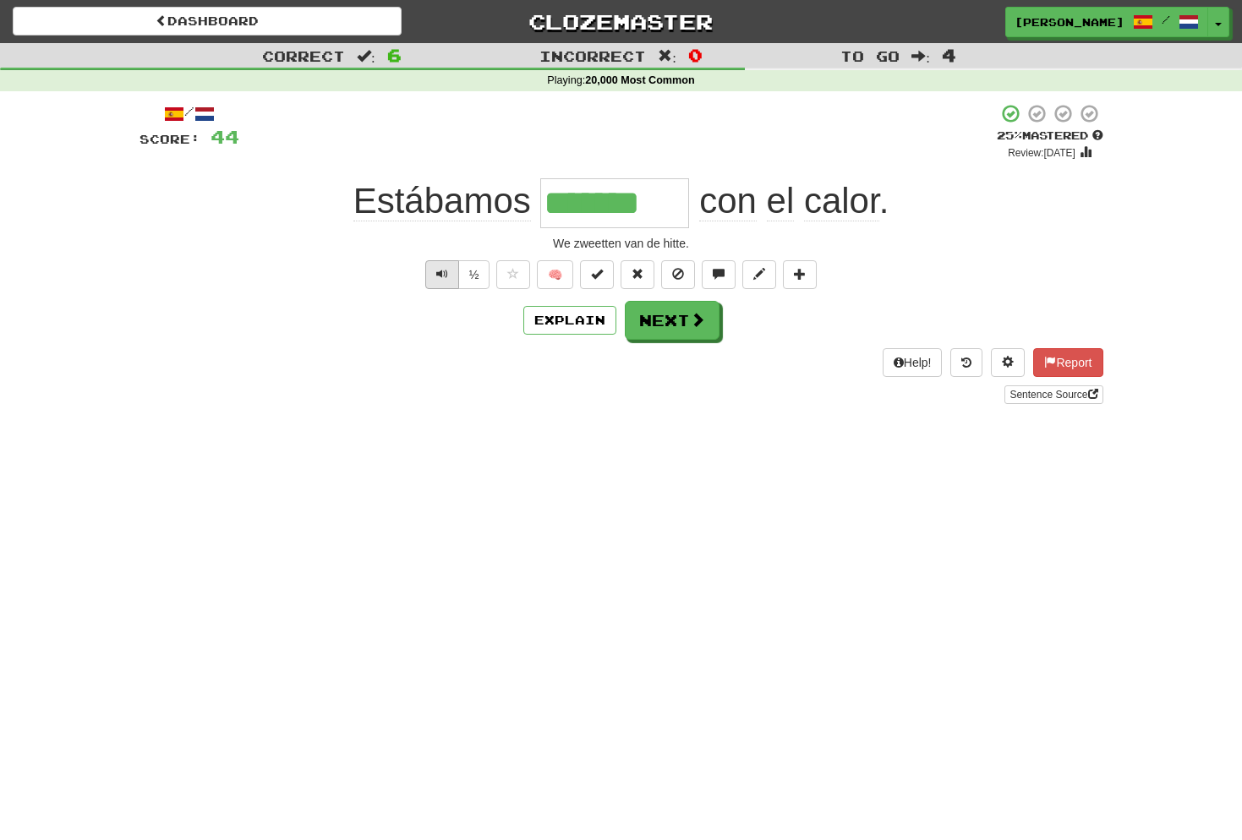
click at [444, 276] on span "Text-to-speech controls" at bounding box center [442, 274] width 12 height 12
click at [451, 264] on button "Text-to-speech controls" at bounding box center [442, 274] width 34 height 29
click at [680, 316] on button "Next" at bounding box center [672, 321] width 95 height 39
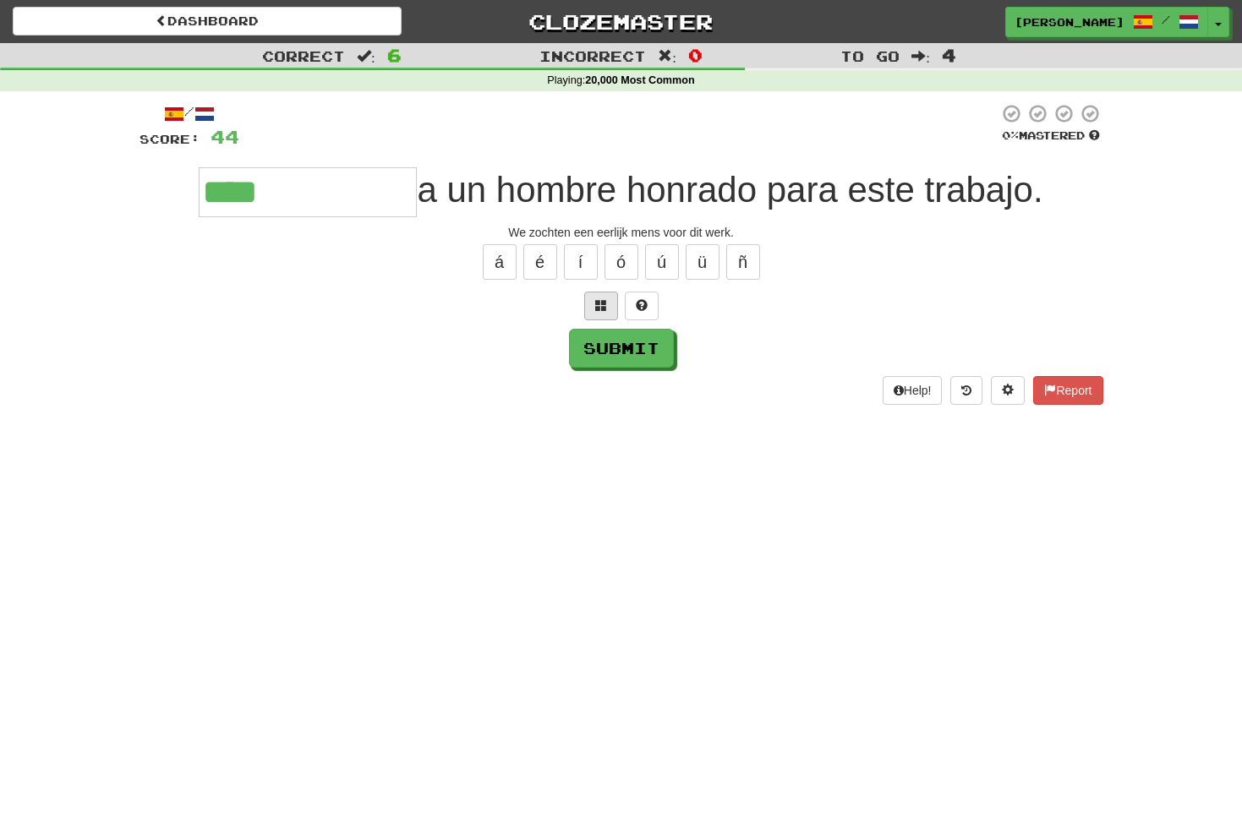
click at [604, 301] on span at bounding box center [601, 305] width 12 height 12
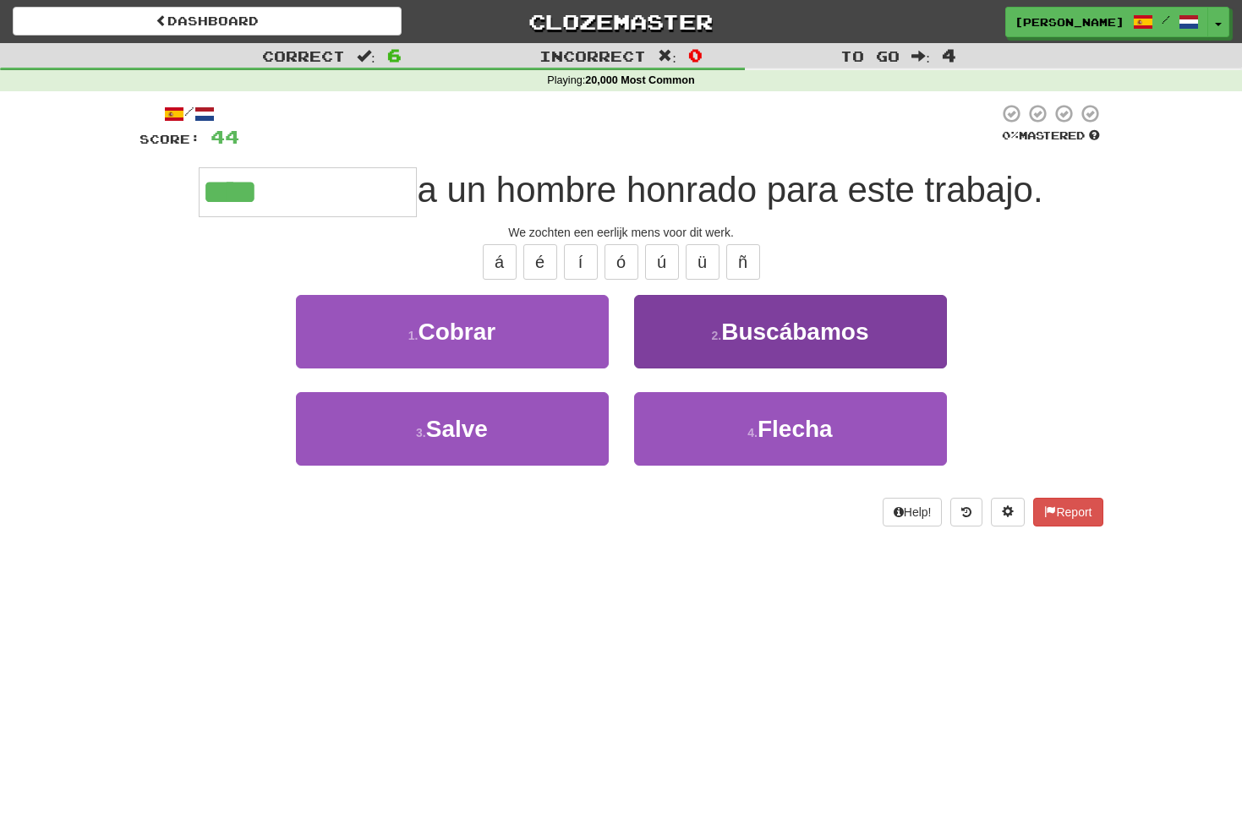
click at [780, 322] on span "Buscábamos" at bounding box center [794, 332] width 147 height 26
type input "**********"
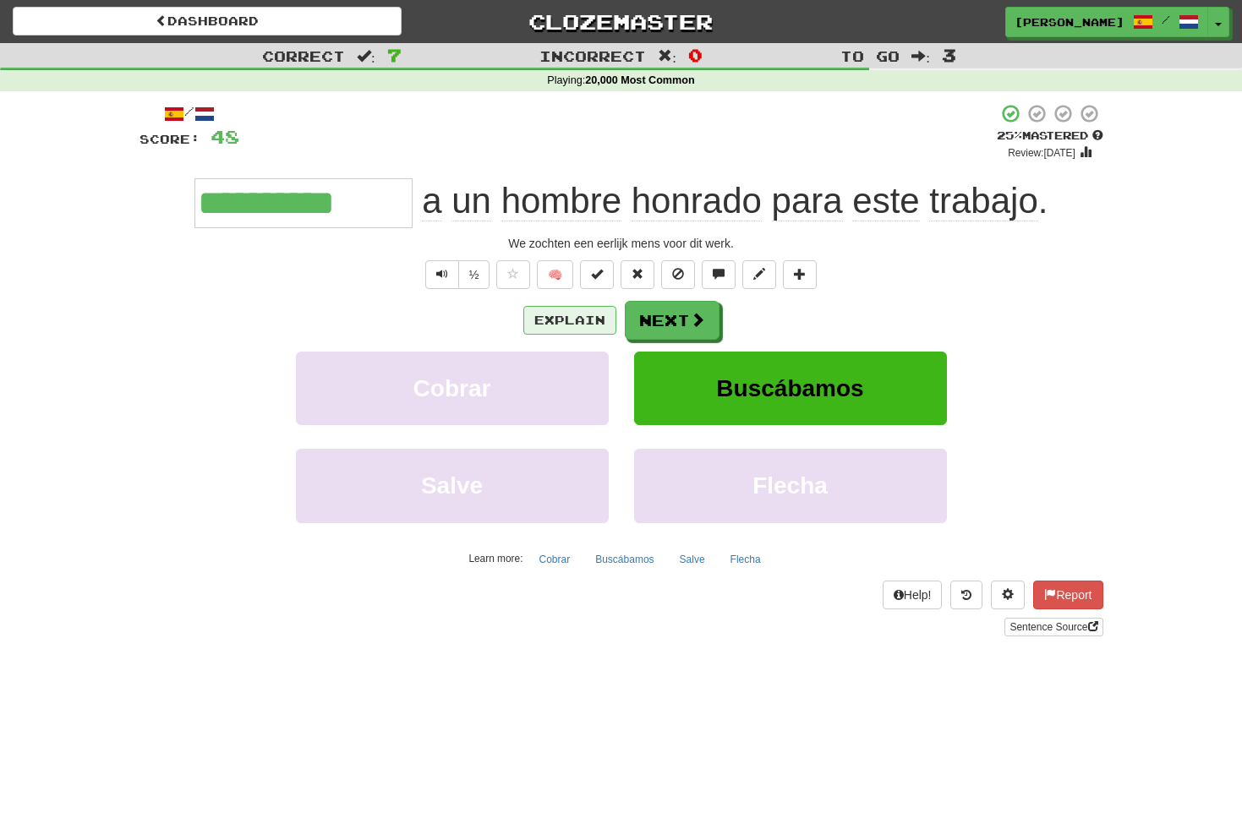
click at [568, 321] on button "Explain" at bounding box center [569, 320] width 93 height 29
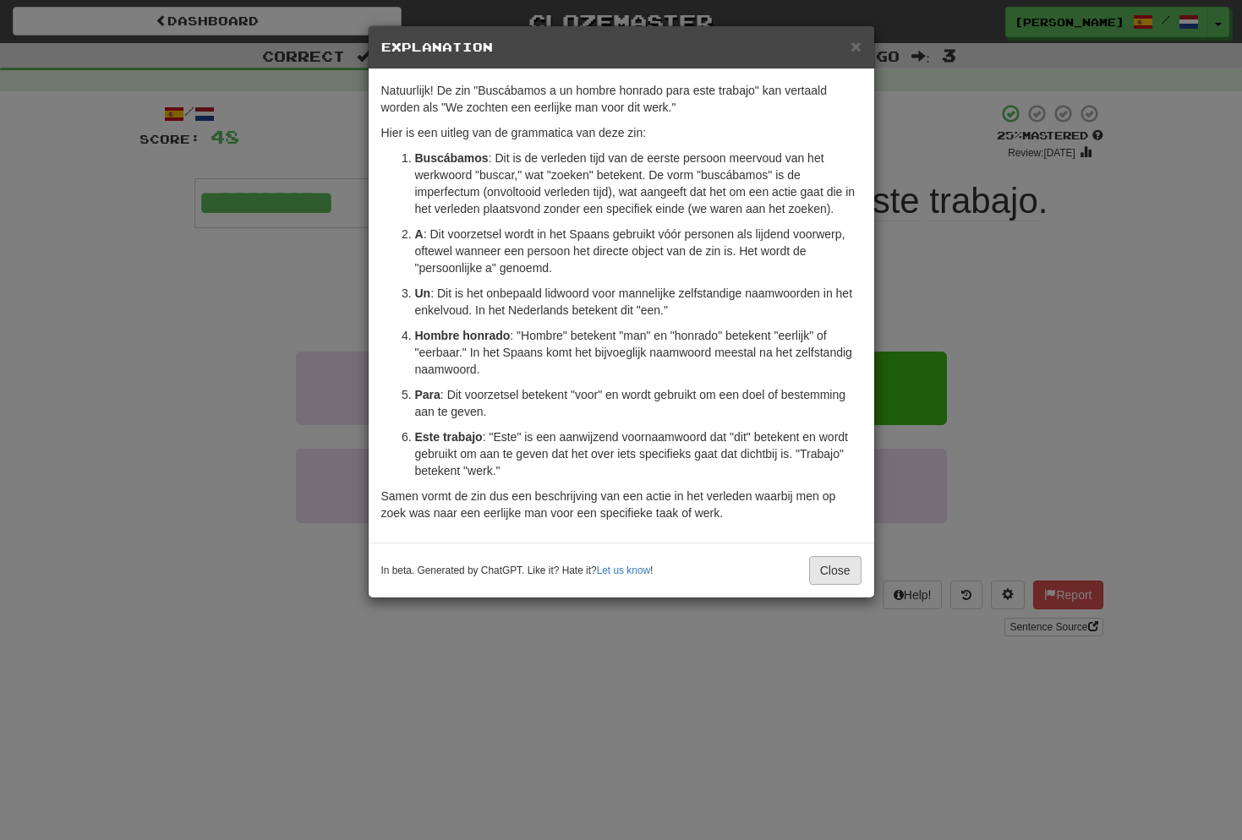
click at [827, 567] on button "Close" at bounding box center [835, 570] width 52 height 29
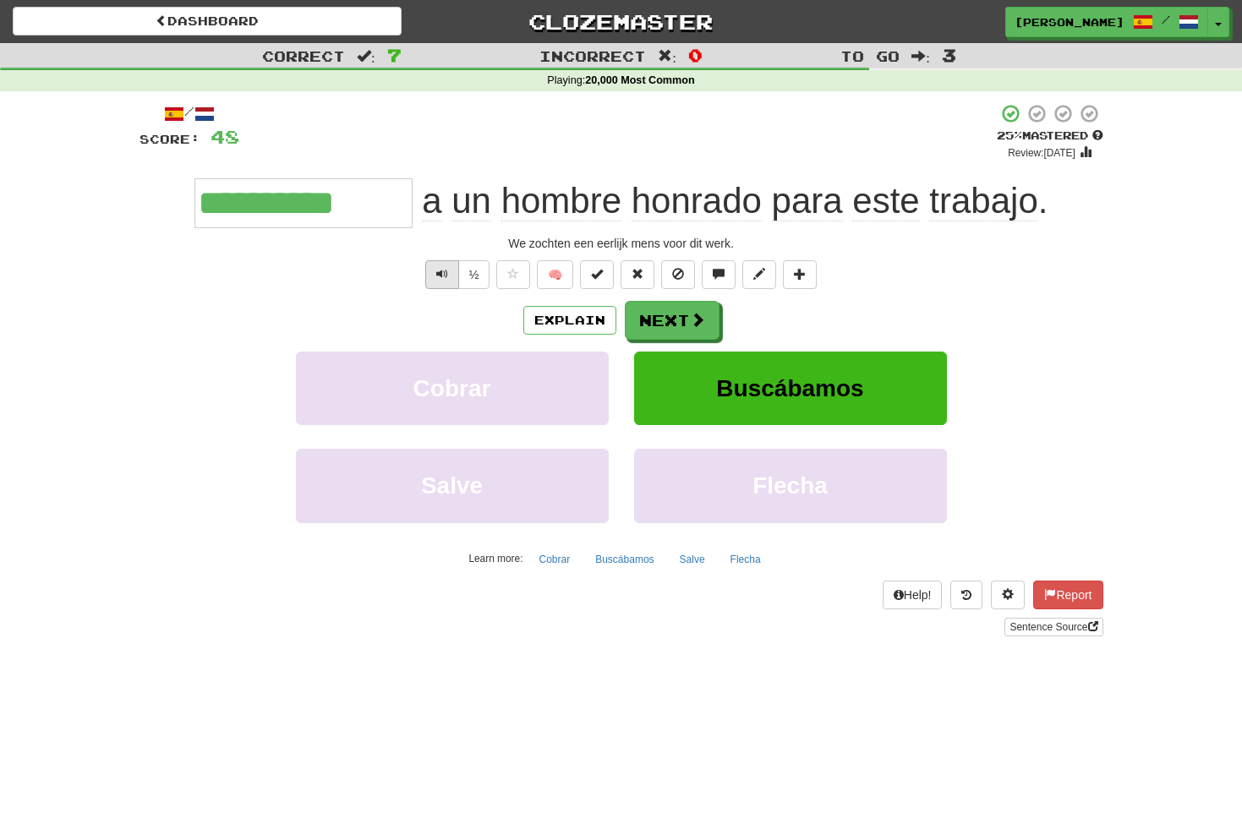
click at [441, 270] on span "Text-to-speech controls" at bounding box center [442, 274] width 12 height 12
click at [687, 325] on button "Next" at bounding box center [672, 321] width 95 height 39
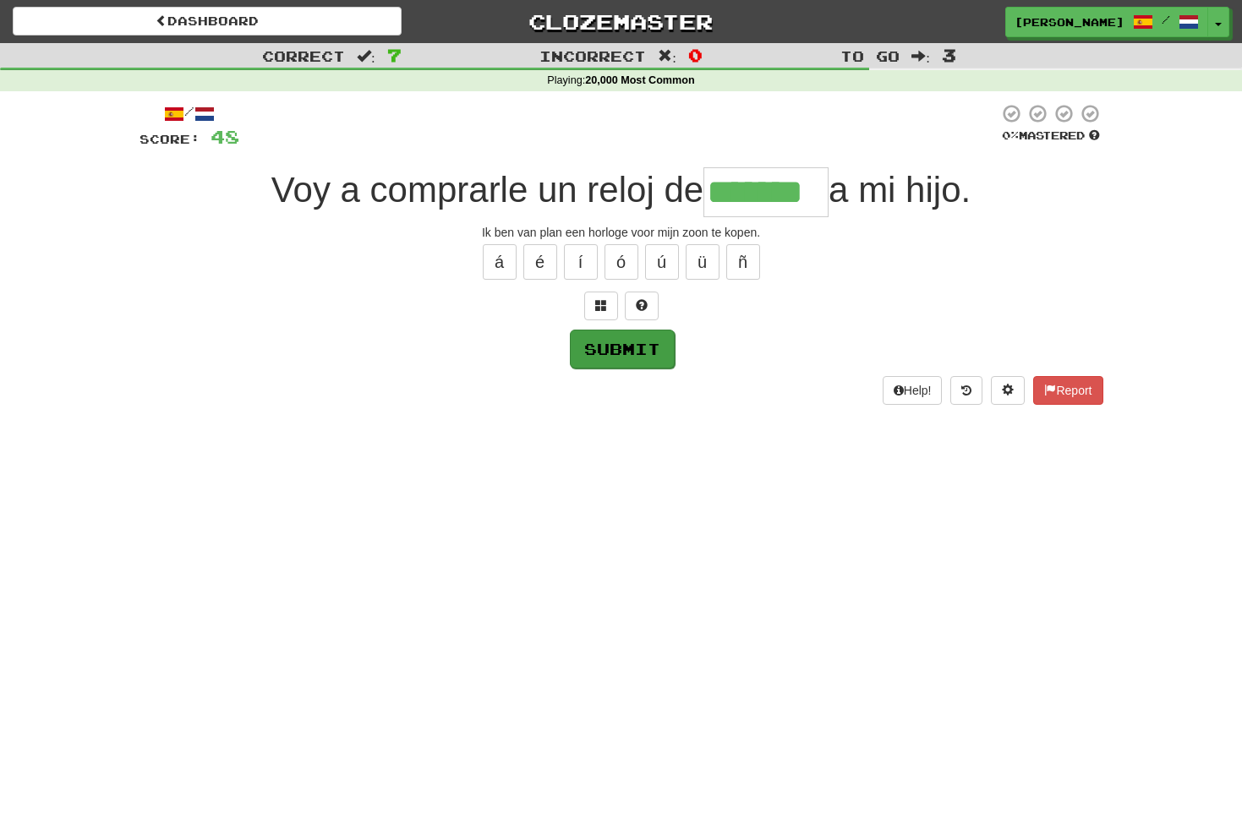
type input "*******"
click at [611, 352] on button "Submit" at bounding box center [622, 349] width 105 height 39
